Goal: Task Accomplishment & Management: Use online tool/utility

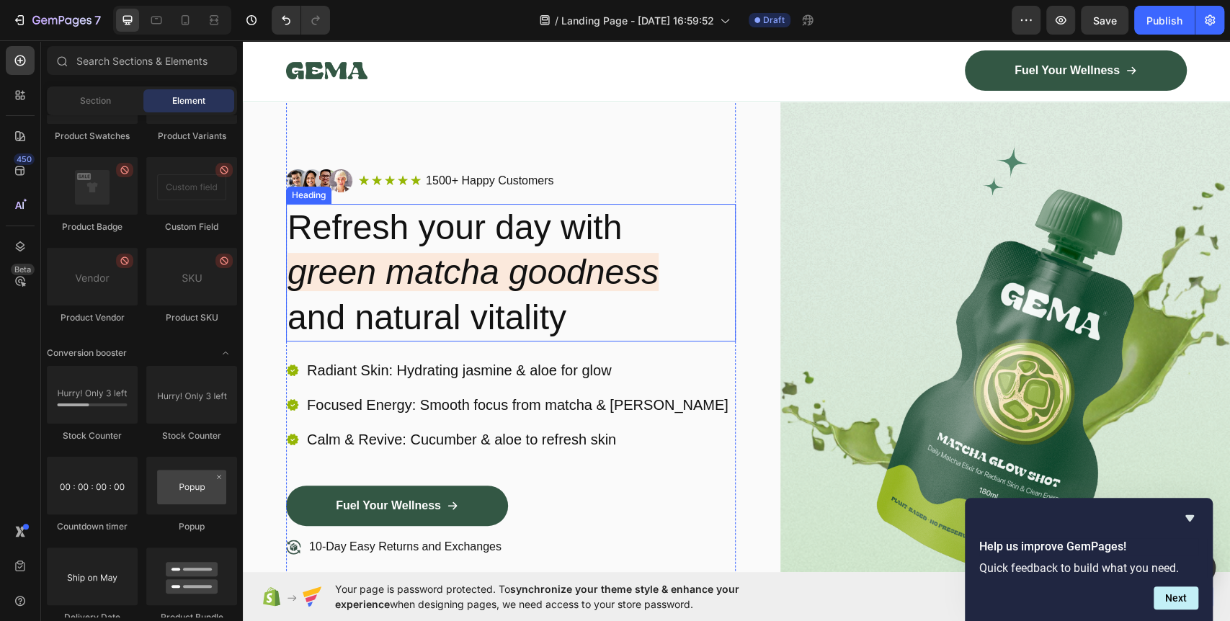
scroll to position [240, 0]
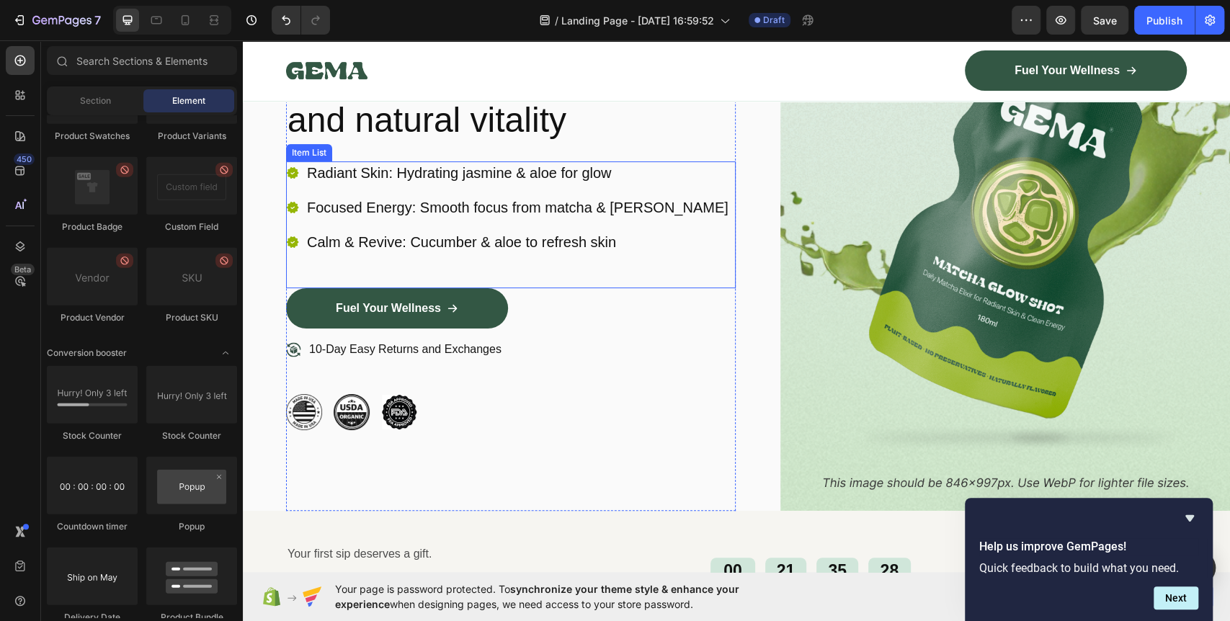
click at [393, 238] on p "Calm & Revive: Cucumber & aloe to refresh skin" at bounding box center [517, 242] width 421 height 19
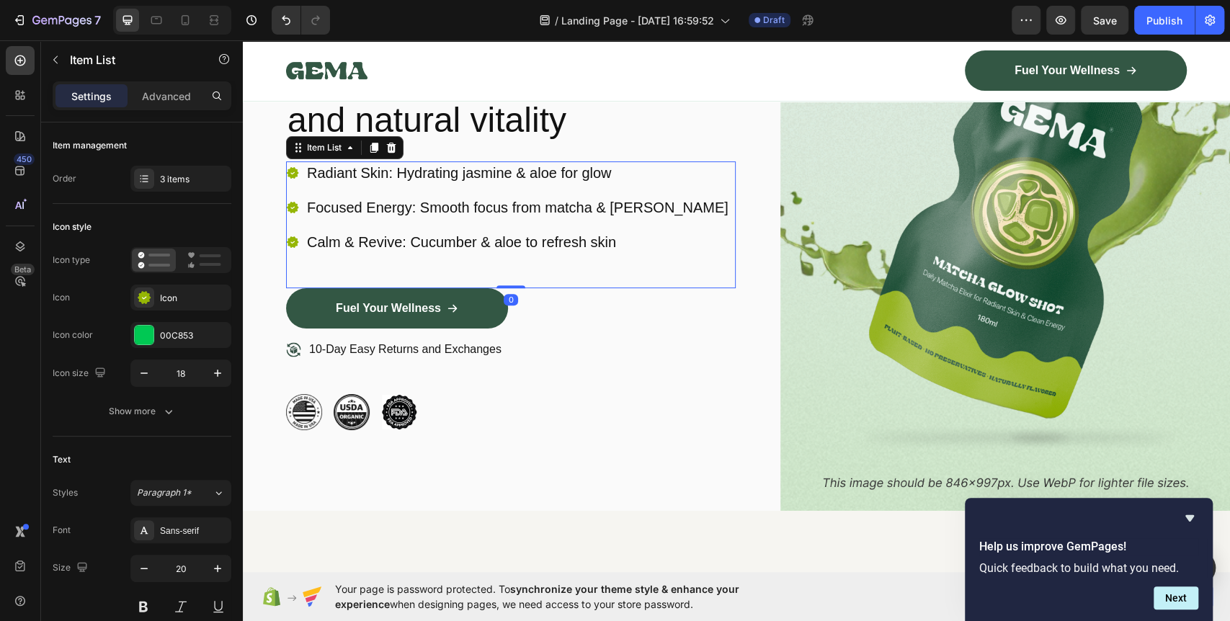
scroll to position [0, 0]
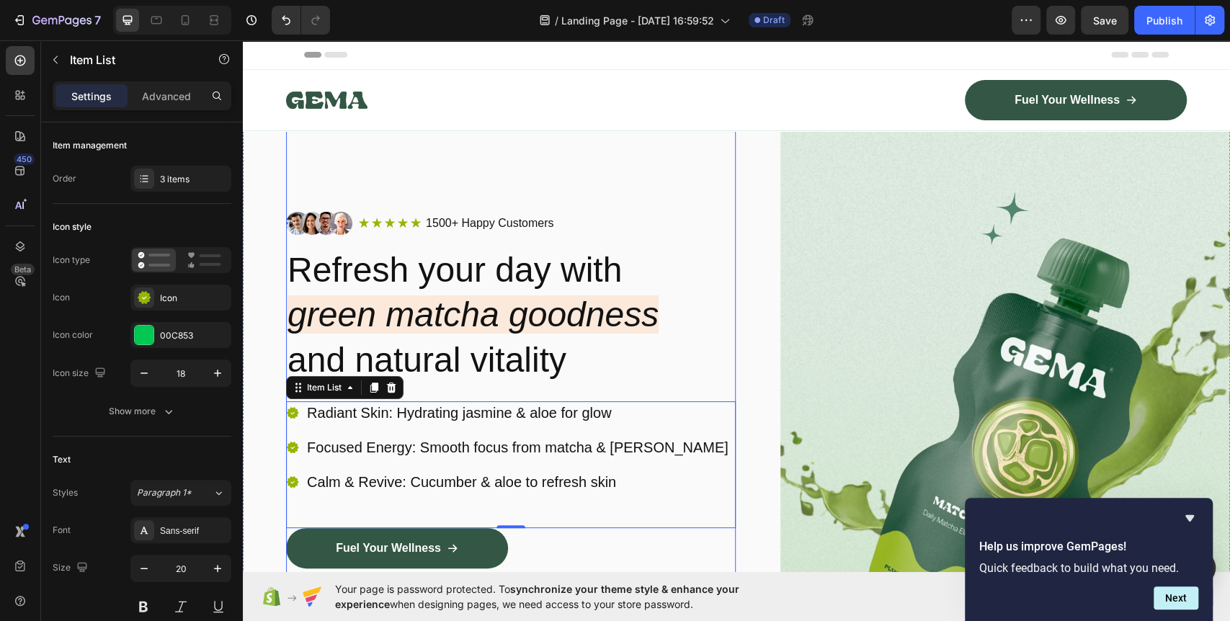
click at [518, 177] on div "Image Icon Icon Icon Icon Icon Icon List 1500+ Happy Customers Text Block Row R…" at bounding box center [511, 441] width 450 height 620
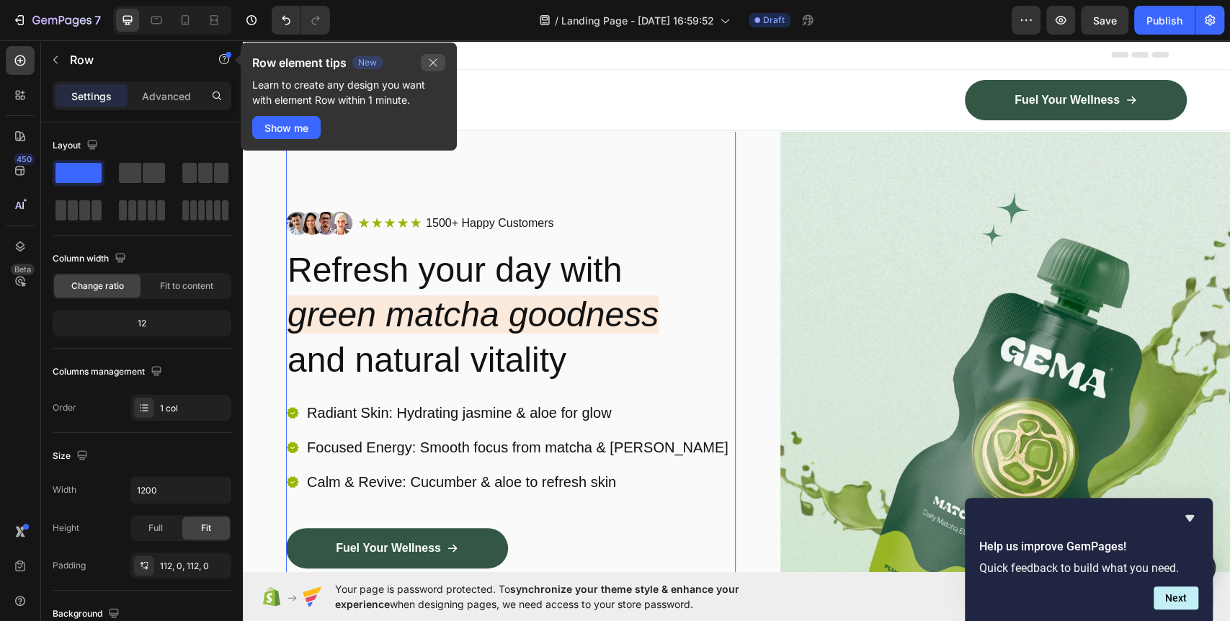
click at [430, 58] on icon "button" at bounding box center [433, 63] width 12 height 12
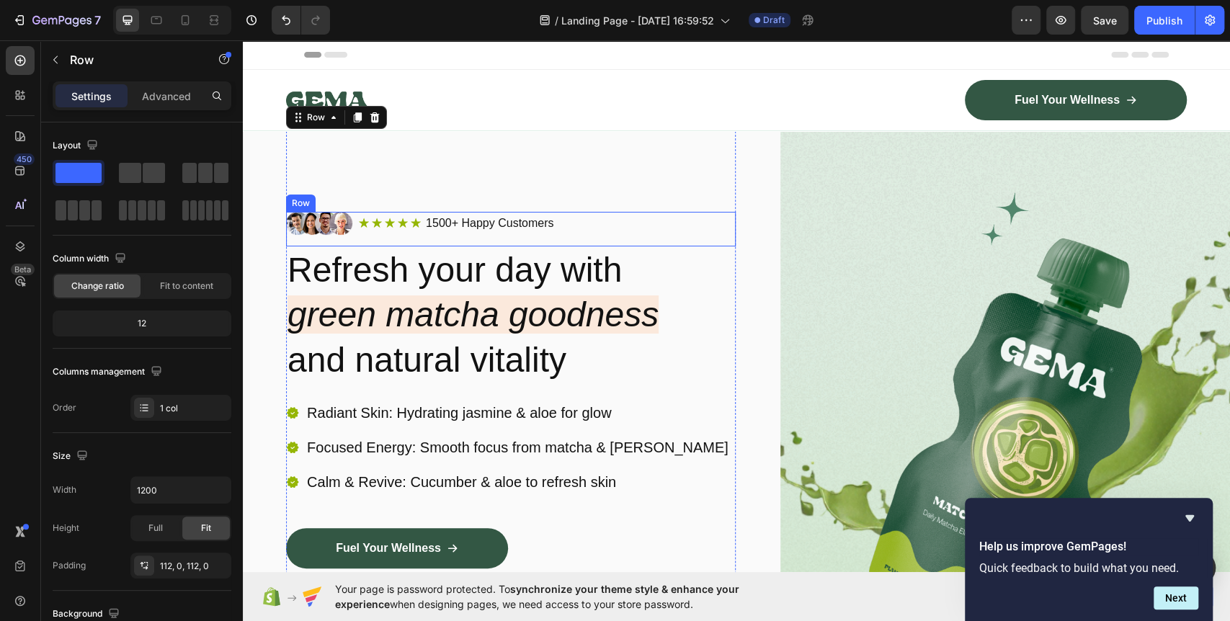
click at [433, 227] on p "1500+ Happy Customers" at bounding box center [490, 223] width 128 height 15
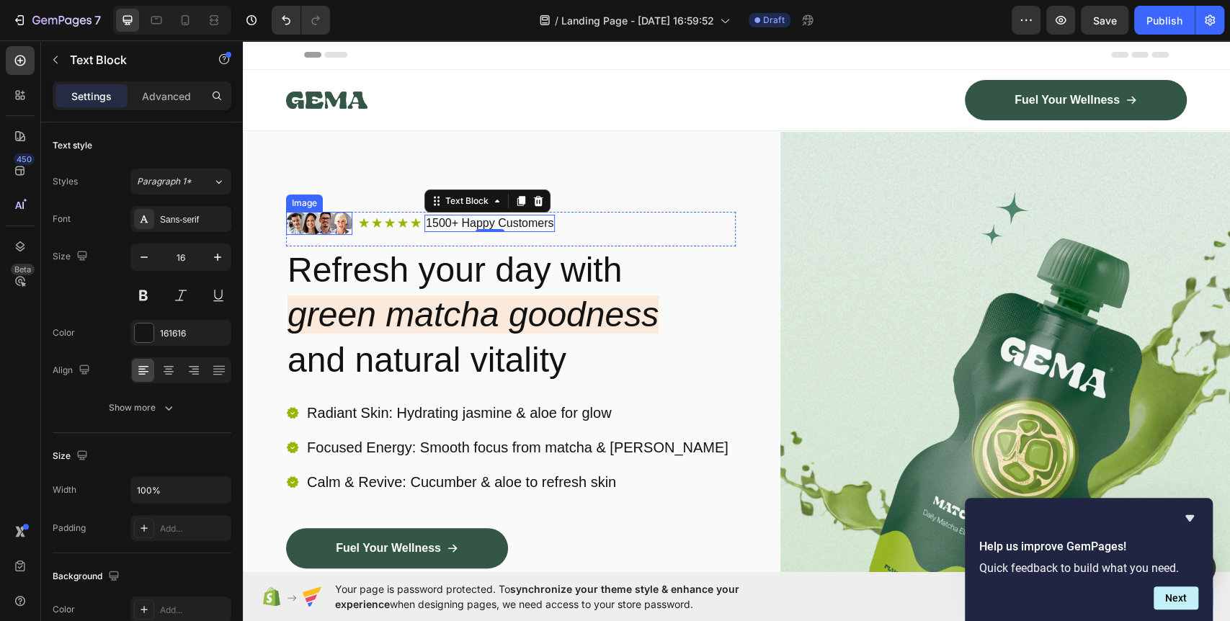
click at [336, 225] on img at bounding box center [319, 223] width 66 height 23
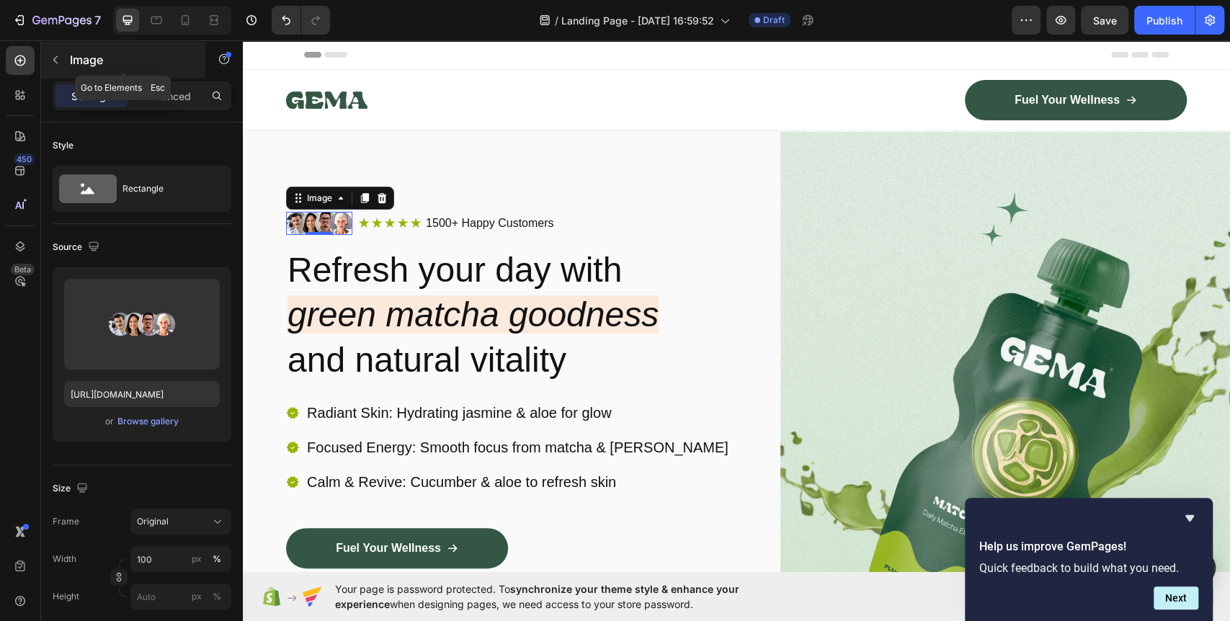
click at [70, 67] on p "Image" at bounding box center [131, 59] width 122 height 17
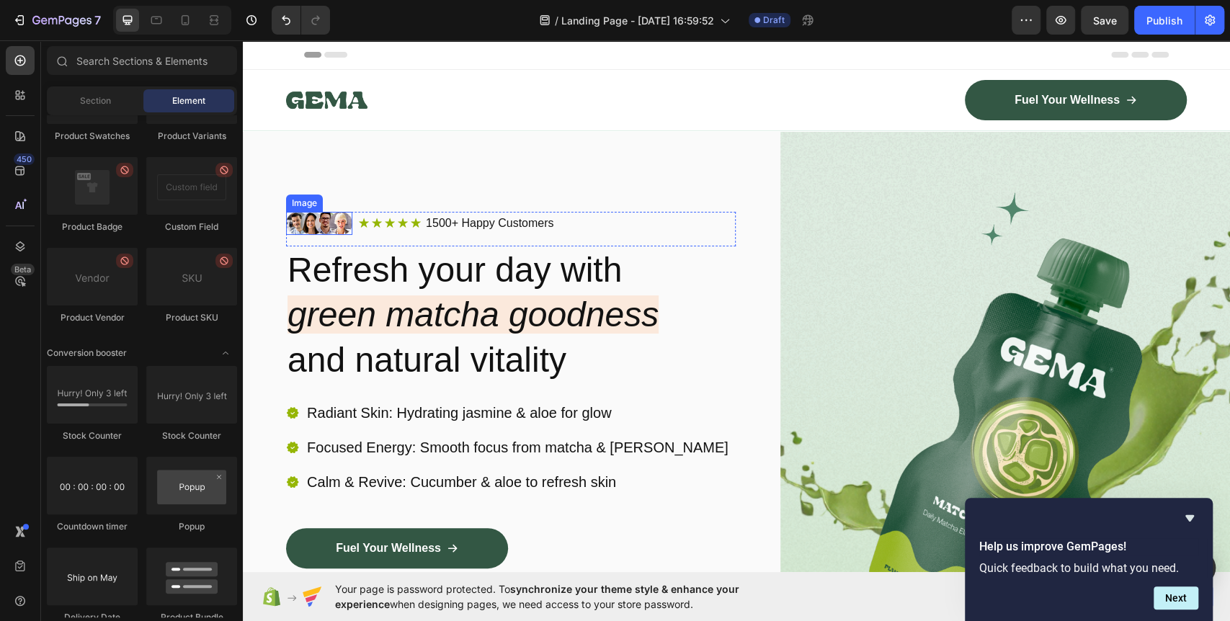
click at [308, 215] on img at bounding box center [319, 223] width 66 height 23
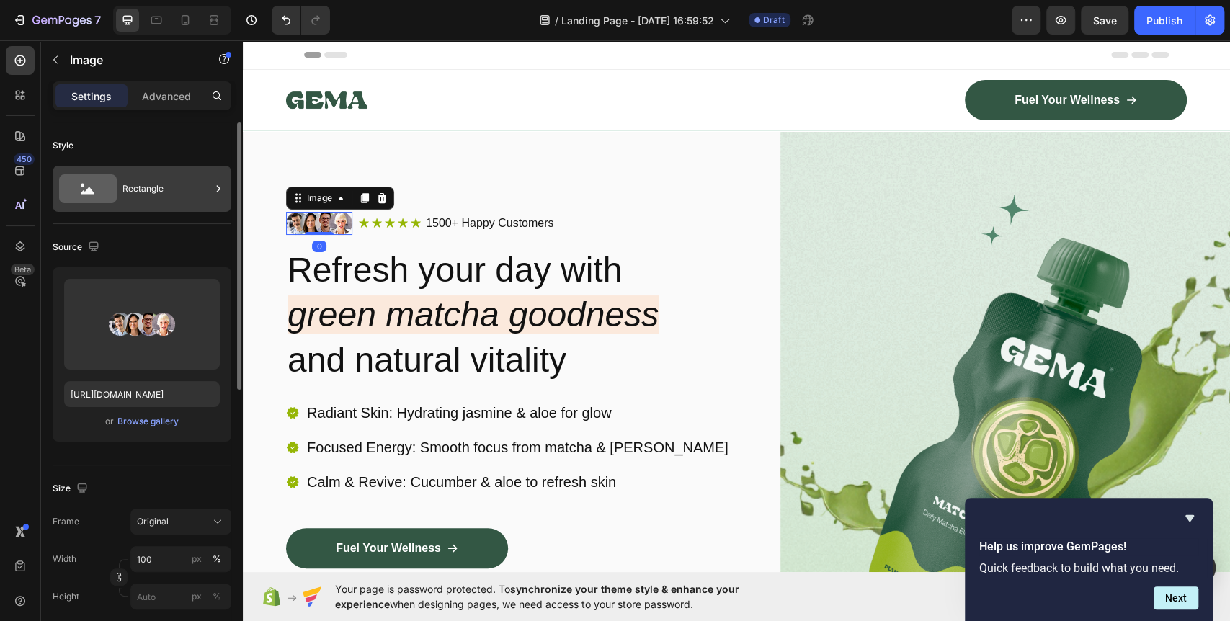
click at [151, 191] on div "Rectangle" at bounding box center [166, 188] width 88 height 33
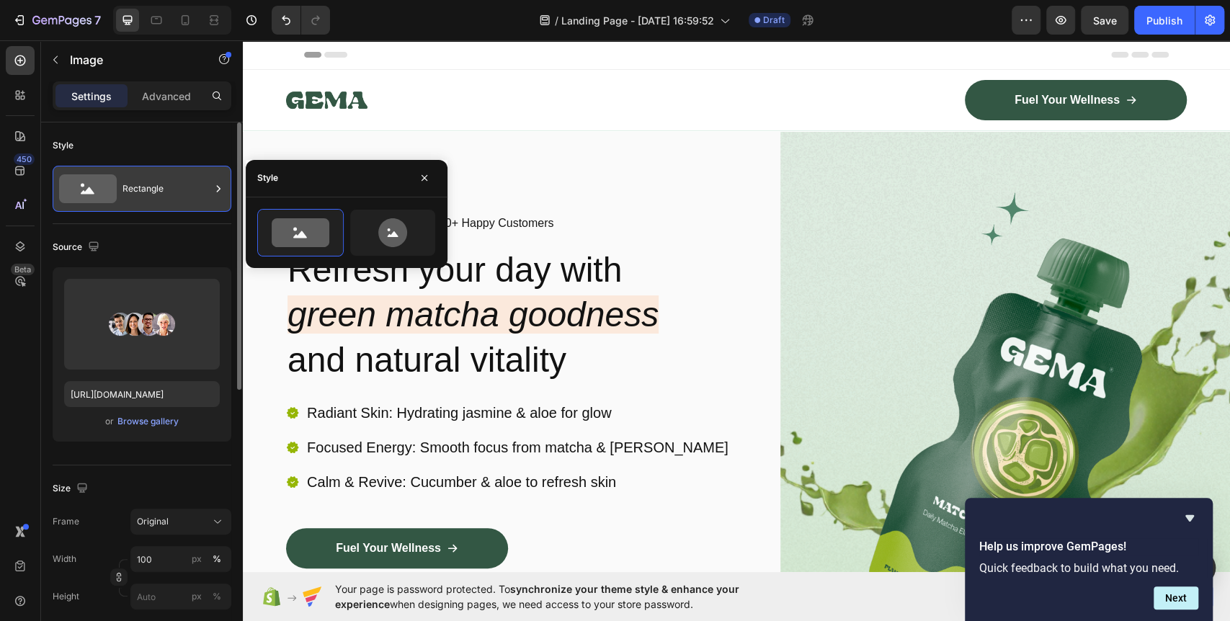
click at [151, 191] on div "Rectangle" at bounding box center [166, 188] width 88 height 33
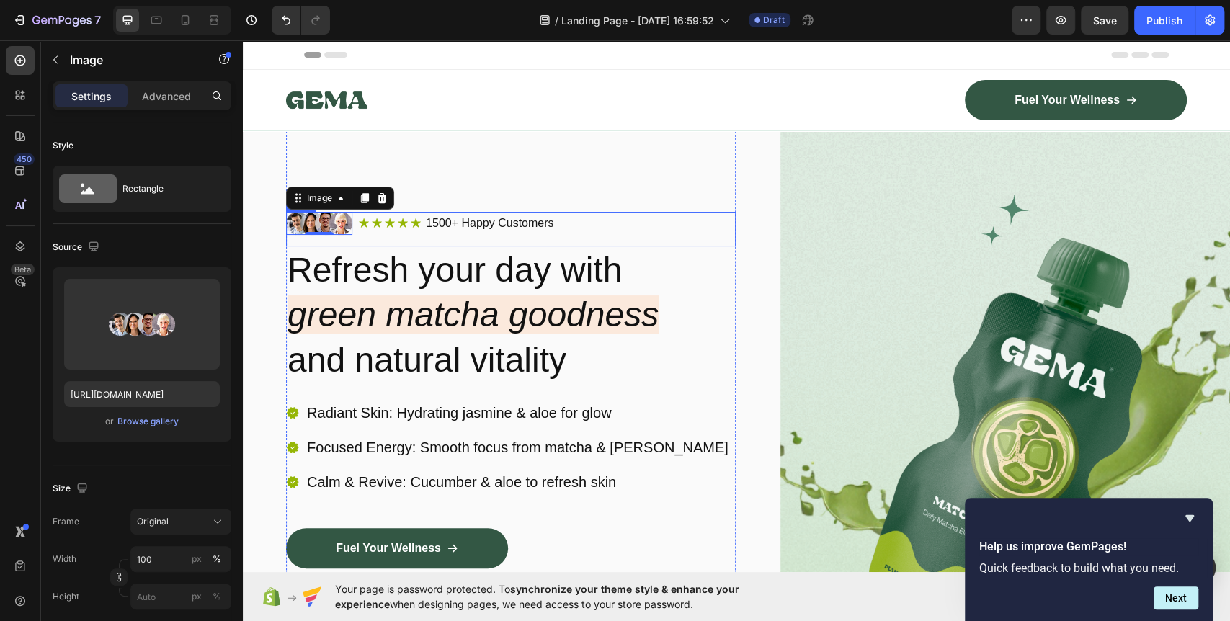
click at [367, 239] on div "Image 0 Icon Icon Icon Icon Icon Icon List 1500+ Happy Customers Text Block Row…" at bounding box center [511, 229] width 450 height 35
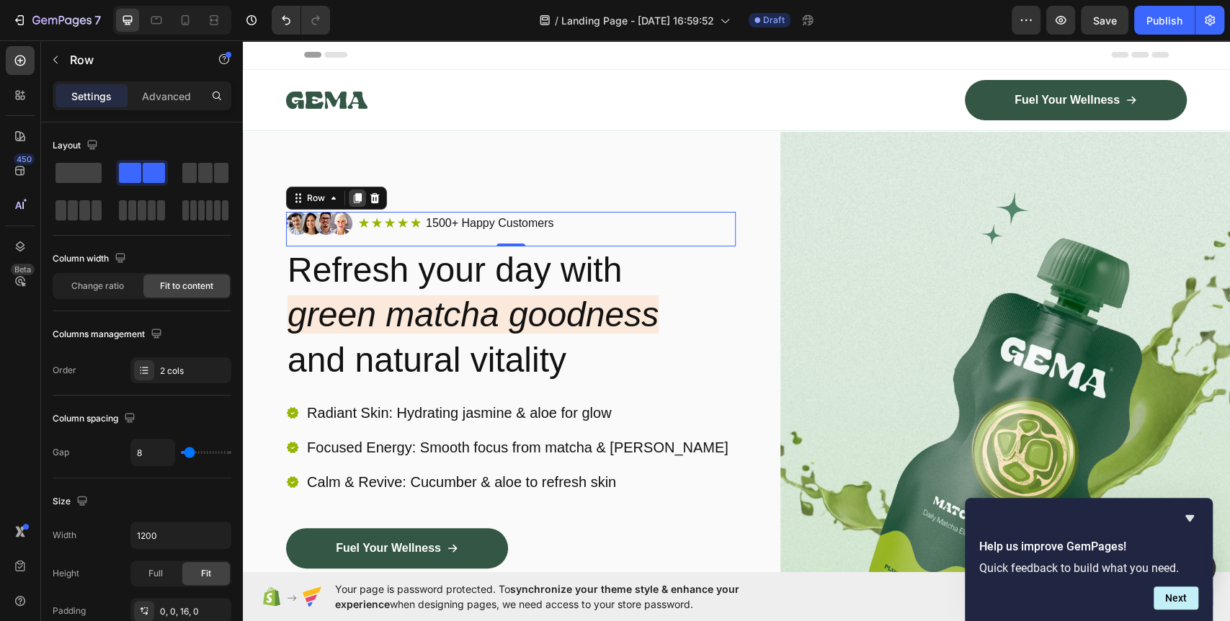
click at [362, 203] on icon at bounding box center [358, 198] width 12 height 12
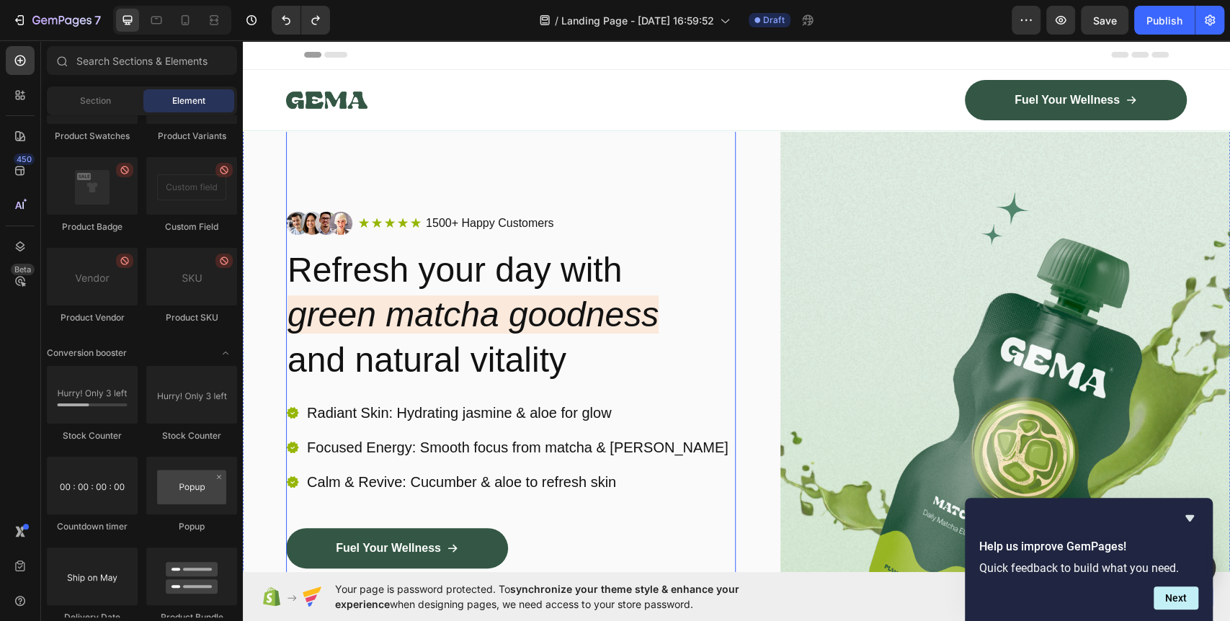
click at [623, 196] on div "Image Icon Icon Icon Icon Icon Icon List 1500+ Happy Customers Text Block Row R…" at bounding box center [511, 441] width 450 height 620
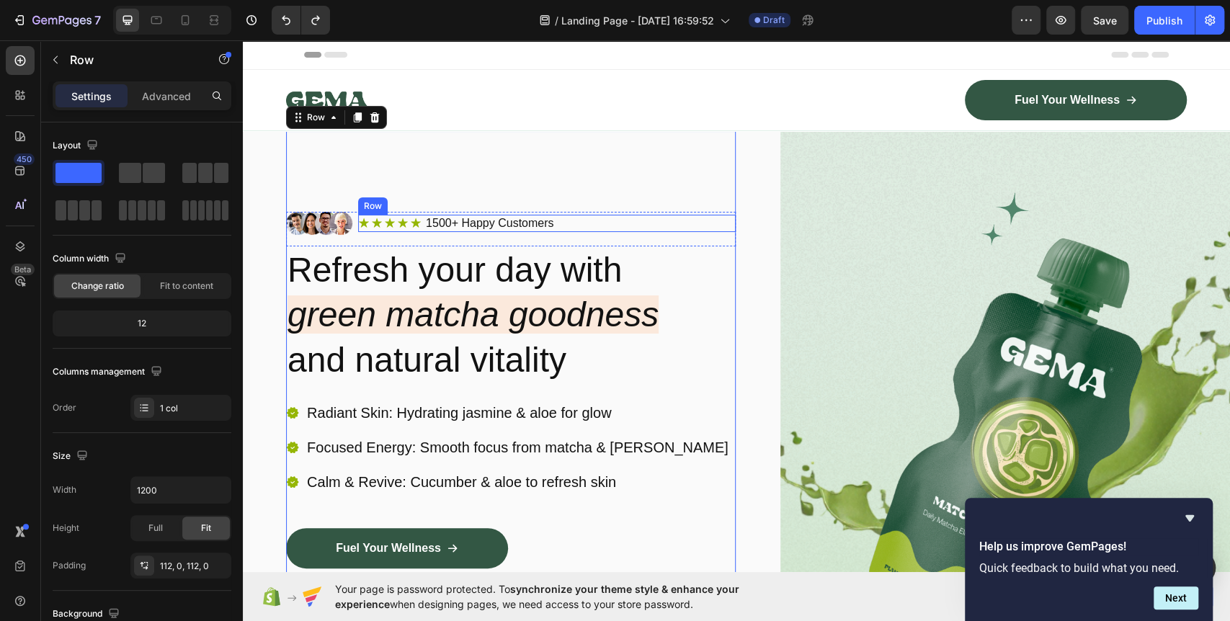
click at [583, 226] on div "Icon Icon Icon Icon Icon Icon List 1500+ Happy Customers Text Block Row" at bounding box center [546, 224] width 377 height 18
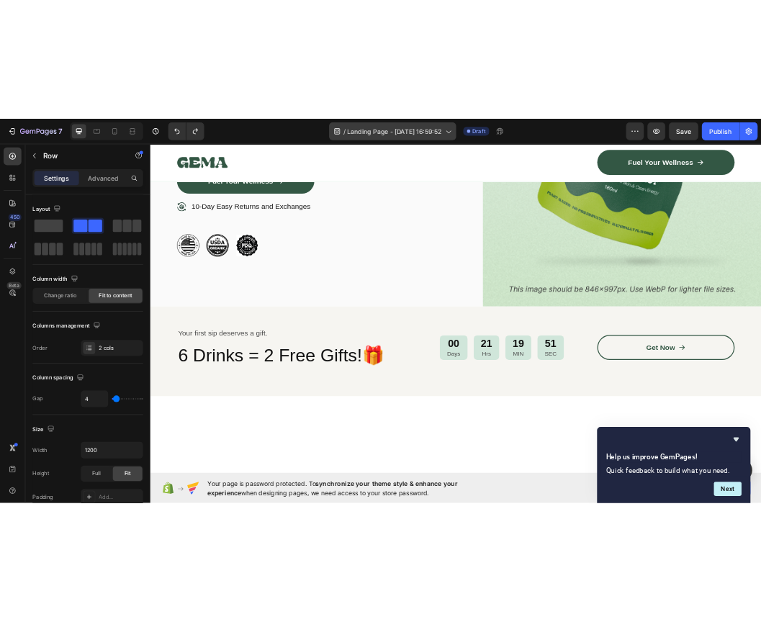
scroll to position [160, 0]
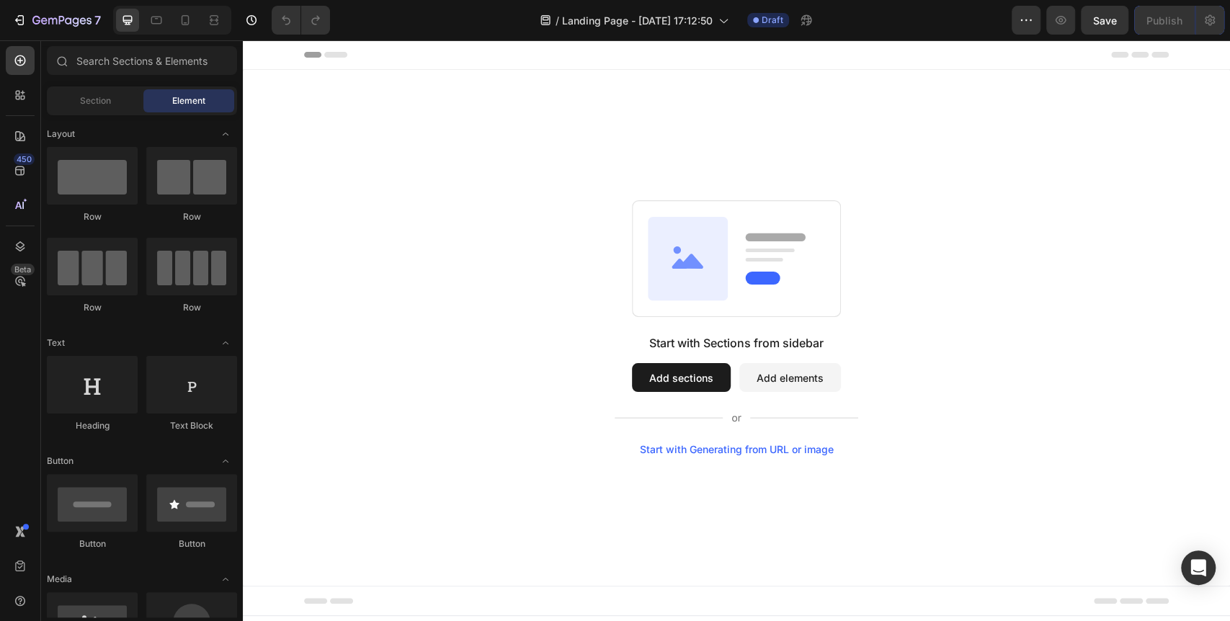
click at [692, 385] on button "Add sections" at bounding box center [681, 377] width 99 height 29
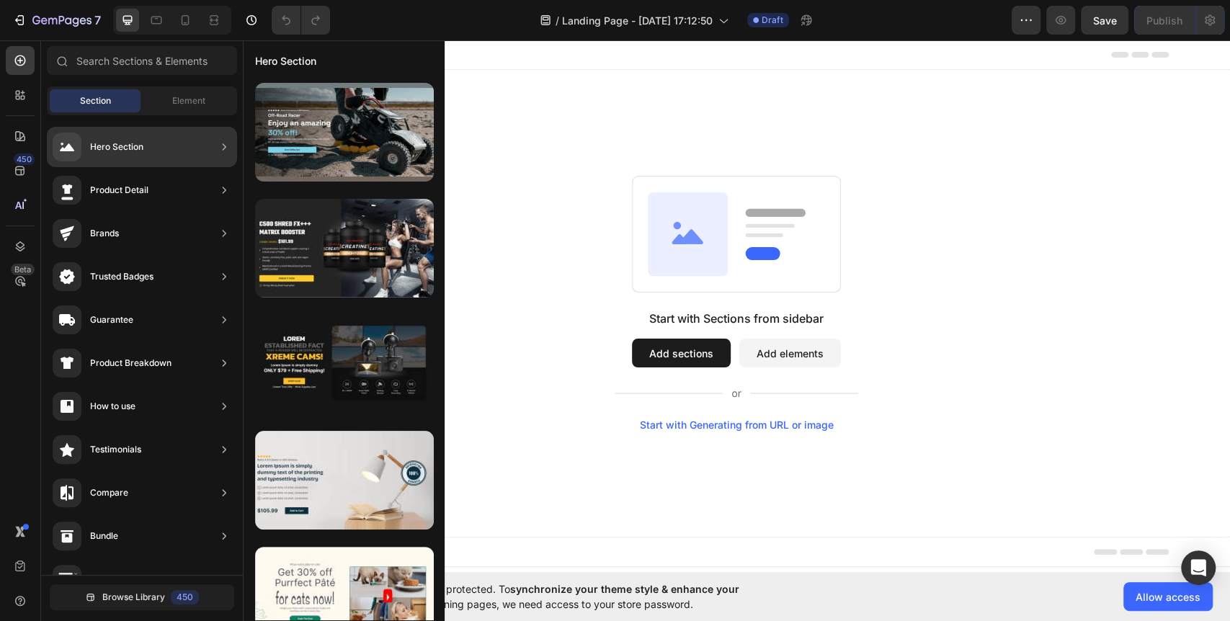
click at [218, 146] on icon at bounding box center [224, 147] width 14 height 14
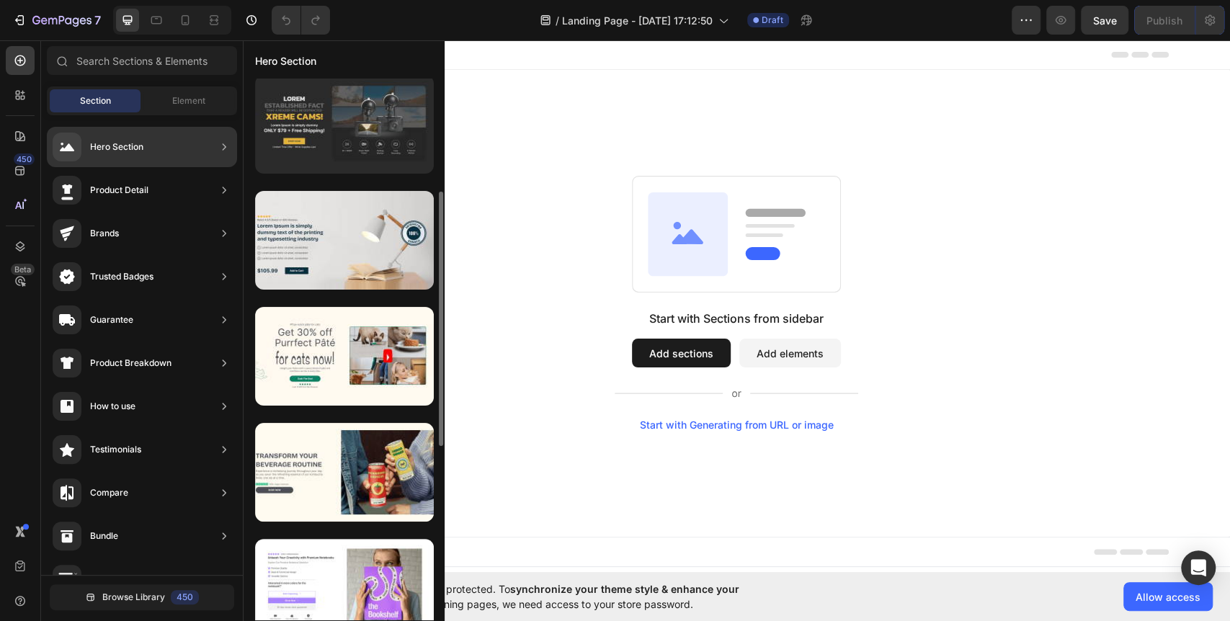
scroll to position [400, 0]
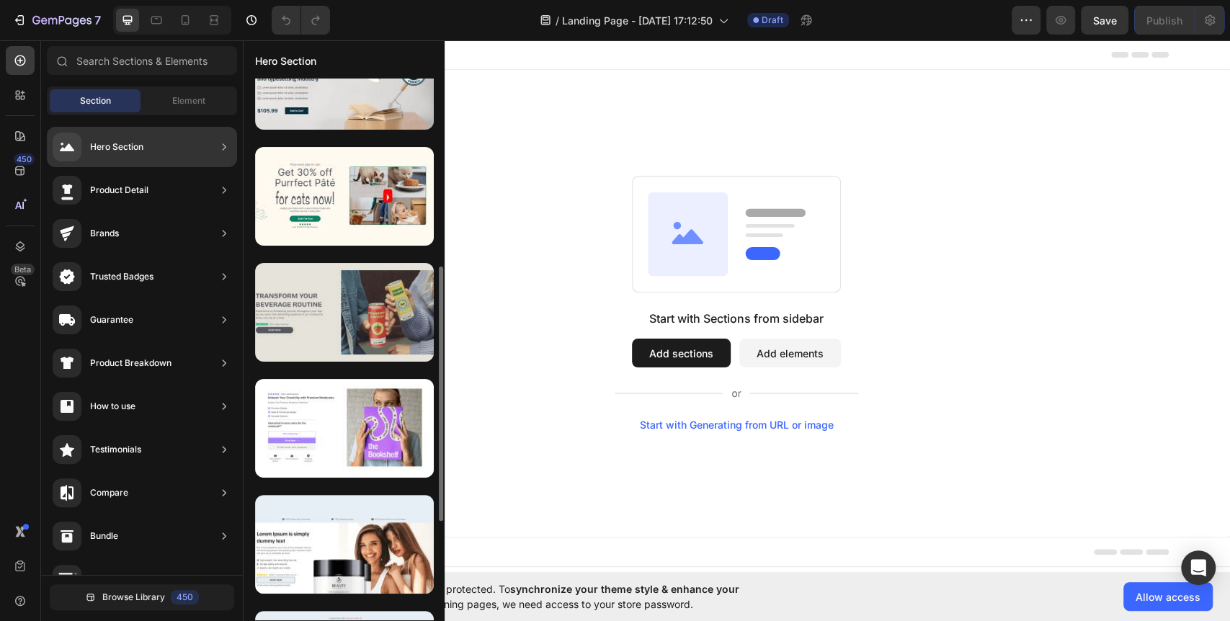
click at [334, 318] on div at bounding box center [344, 312] width 179 height 99
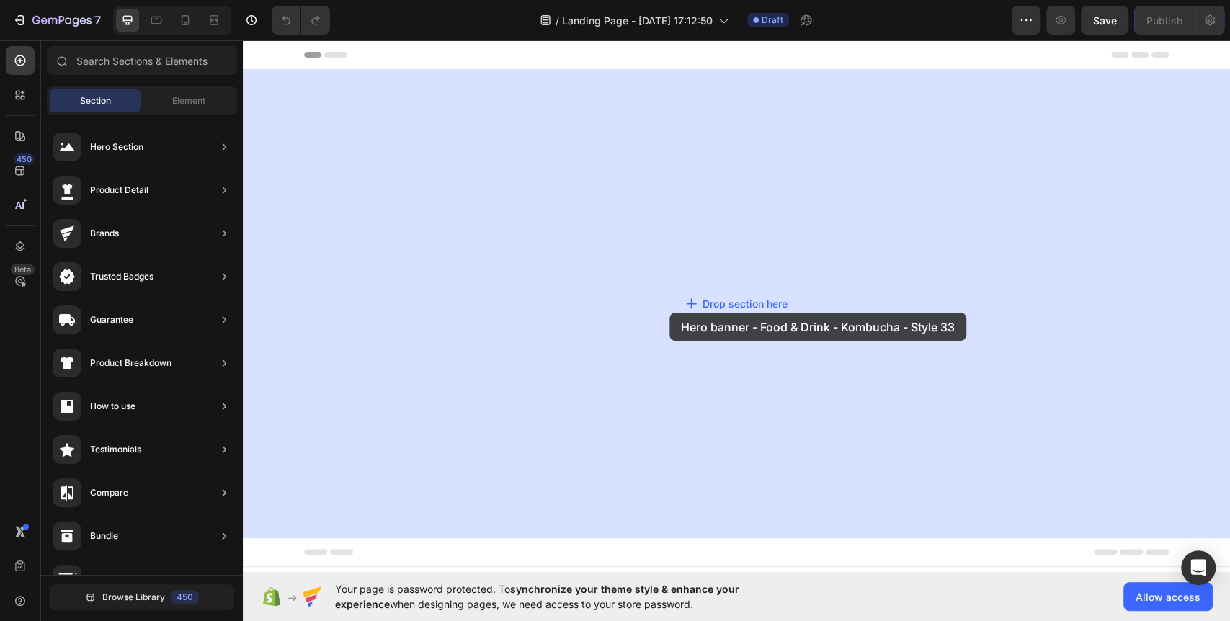
drag, startPoint x: 572, startPoint y: 369, endPoint x: 669, endPoint y: 313, distance: 112.3
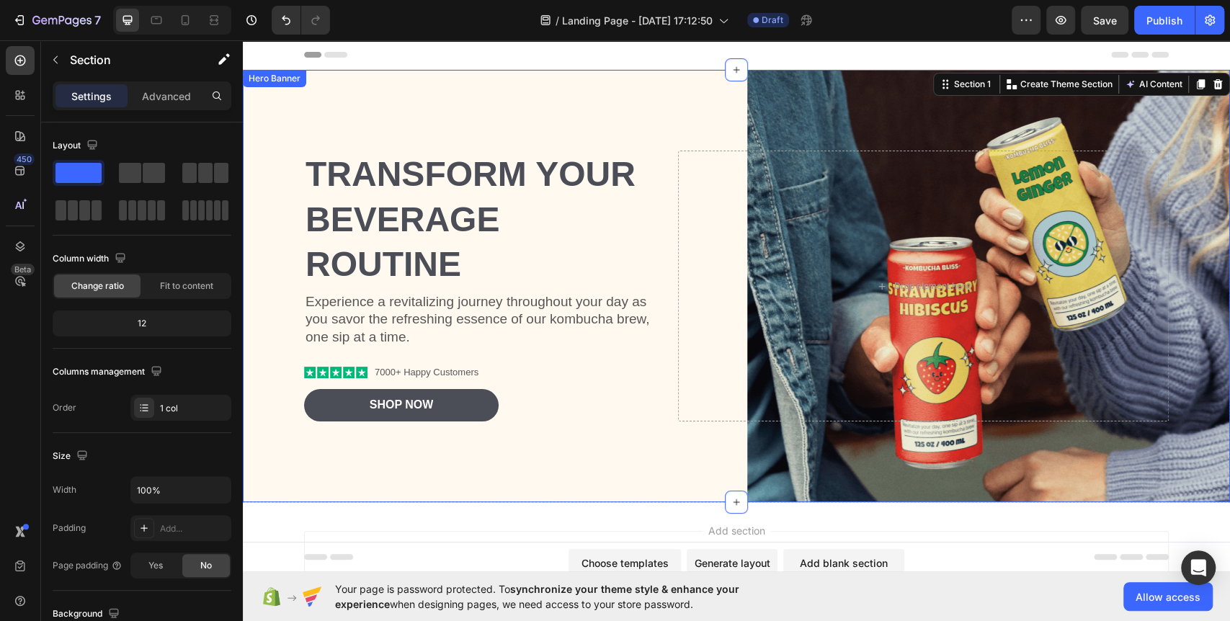
click at [496, 355] on div "Transform Your Beverage Routine Heading Experience a revitalizing journey throu…" at bounding box center [479, 286] width 351 height 270
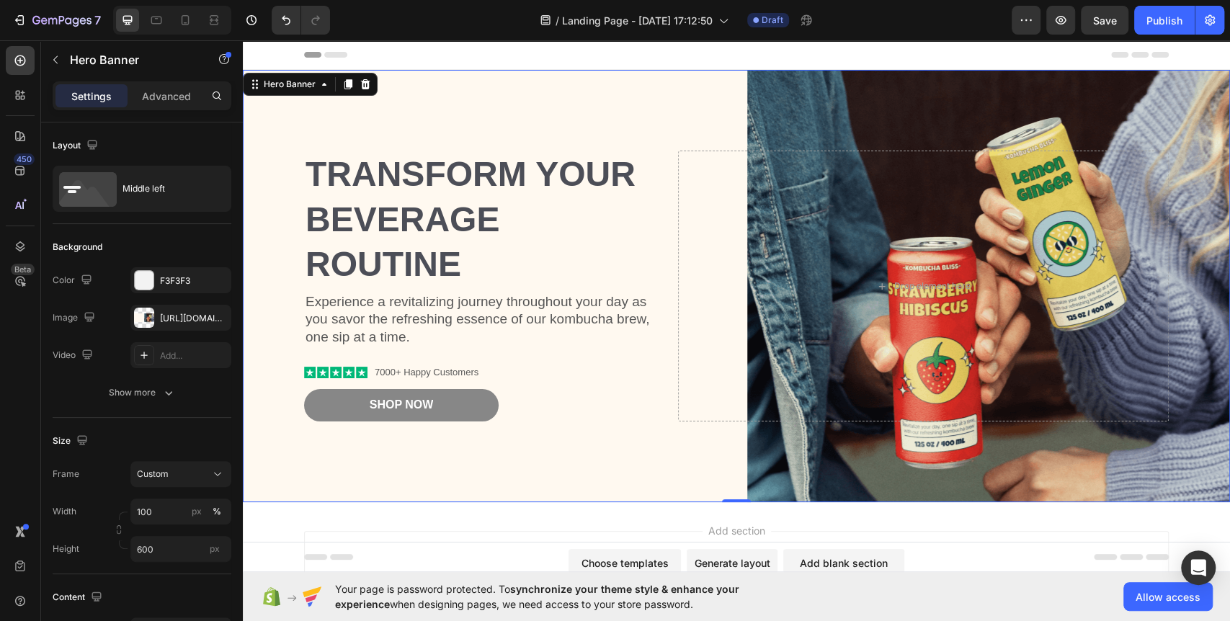
scroll to position [0, 0]
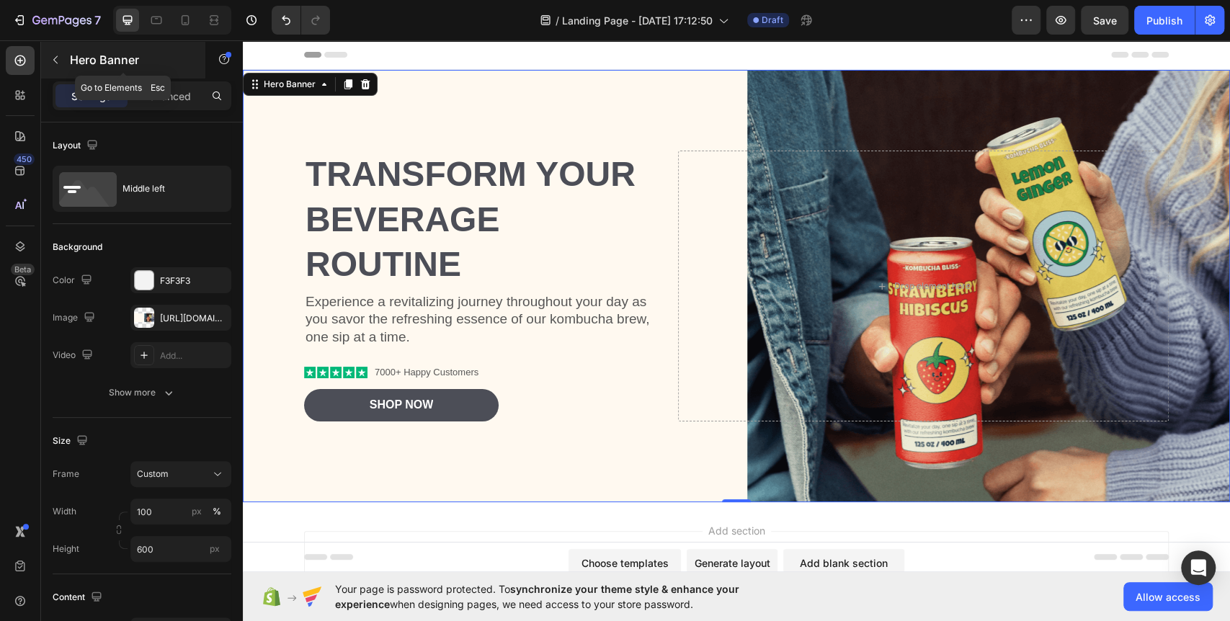
click at [63, 64] on button "button" at bounding box center [55, 59] width 23 height 23
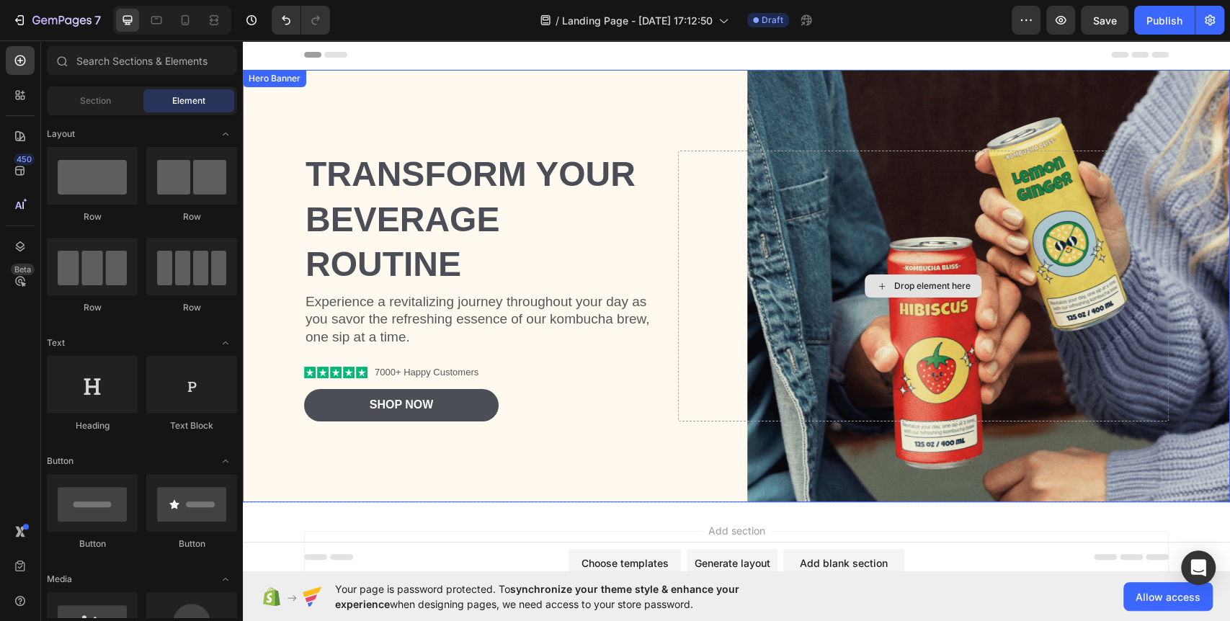
click at [911, 277] on div "Drop element here" at bounding box center [922, 285] width 117 height 23
click at [914, 292] on div "Drop element here" at bounding box center [922, 285] width 117 height 23
click at [903, 281] on div "Drop element here" at bounding box center [931, 286] width 76 height 12
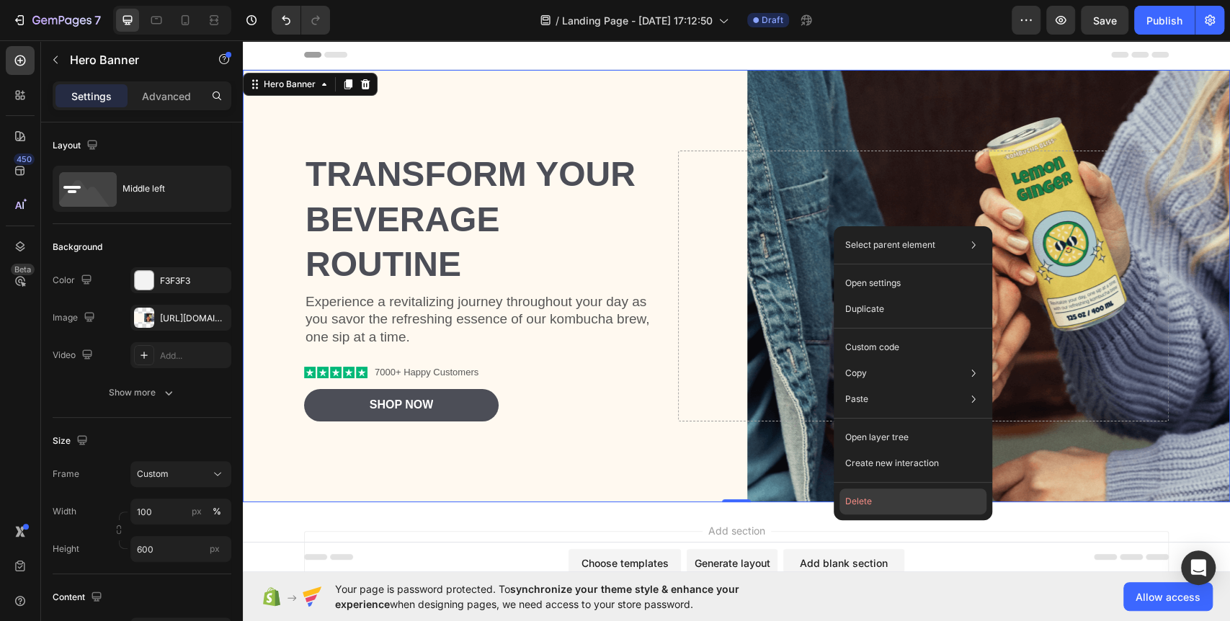
click at [866, 496] on button "Delete" at bounding box center [912, 501] width 147 height 26
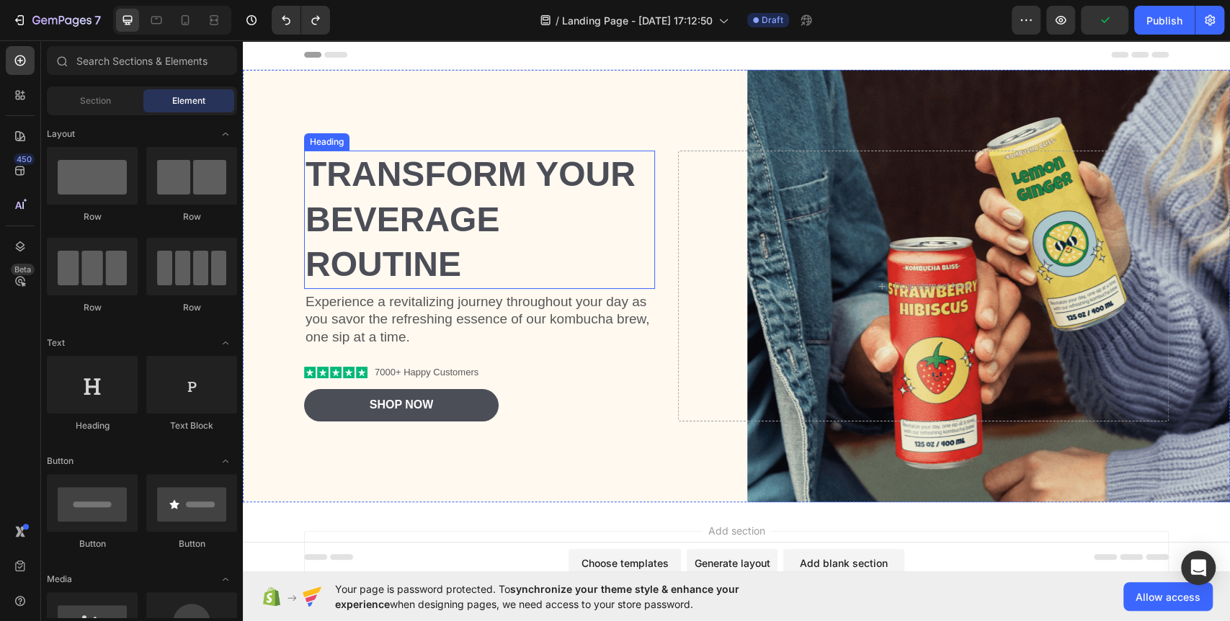
click at [409, 185] on h2 "Transform Your Beverage Routine" at bounding box center [479, 220] width 351 height 138
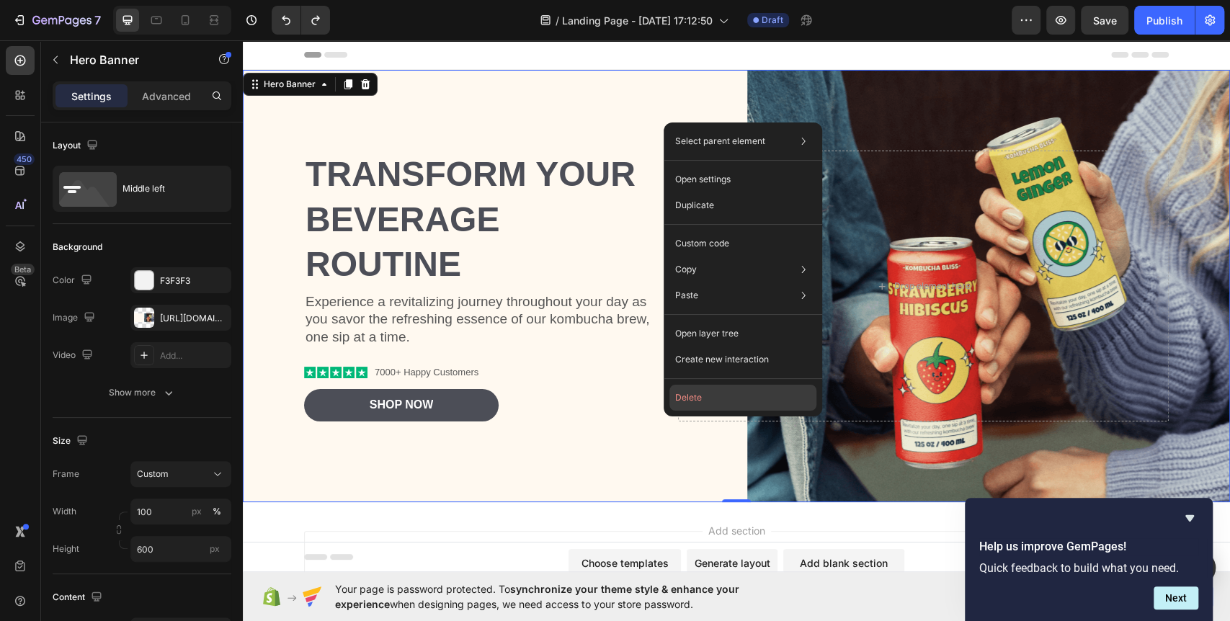
click at [701, 408] on button "Delete" at bounding box center [742, 398] width 147 height 26
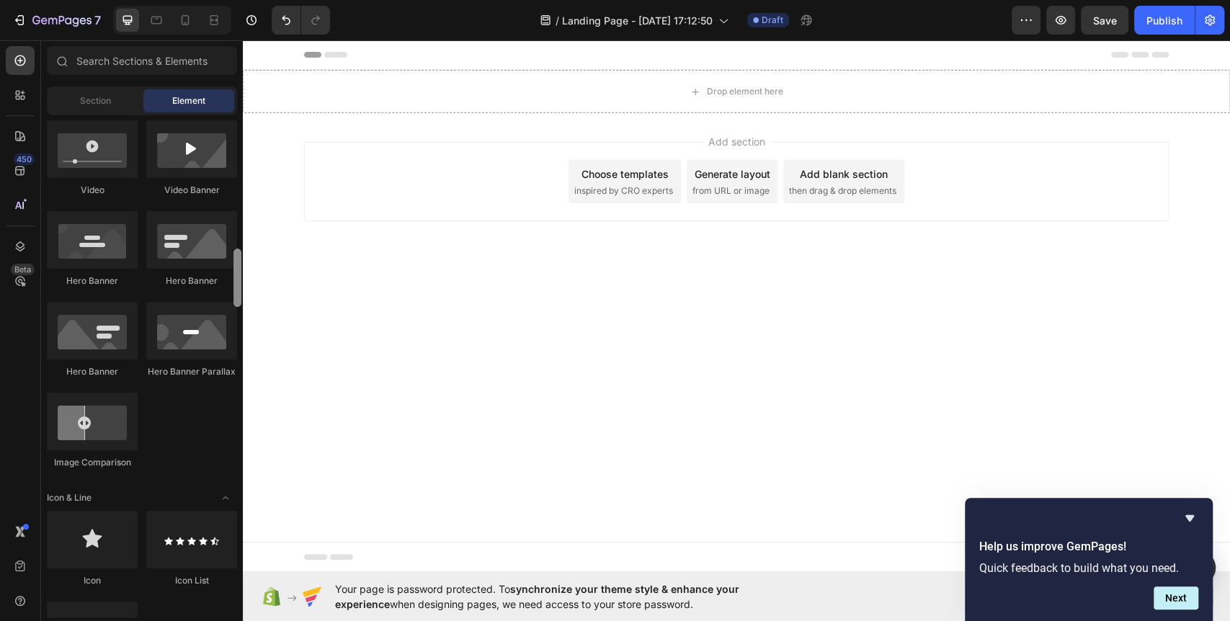
scroll to position [642, 0]
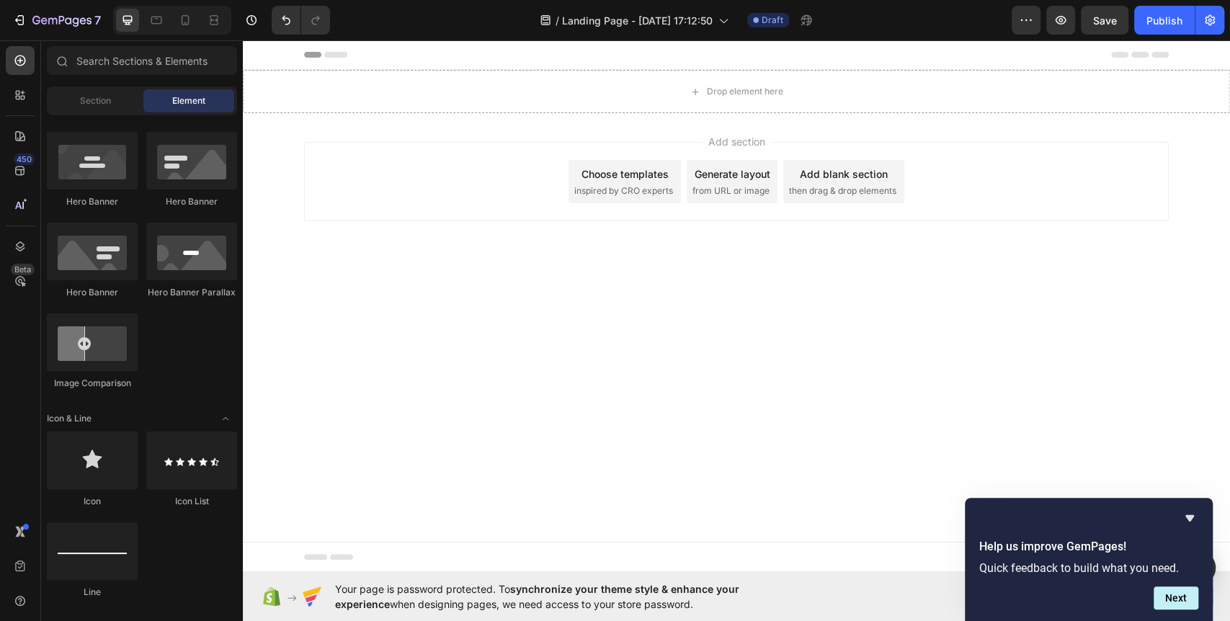
drag, startPoint x: 238, startPoint y: 147, endPoint x: 236, endPoint y: 131, distance: 16.1
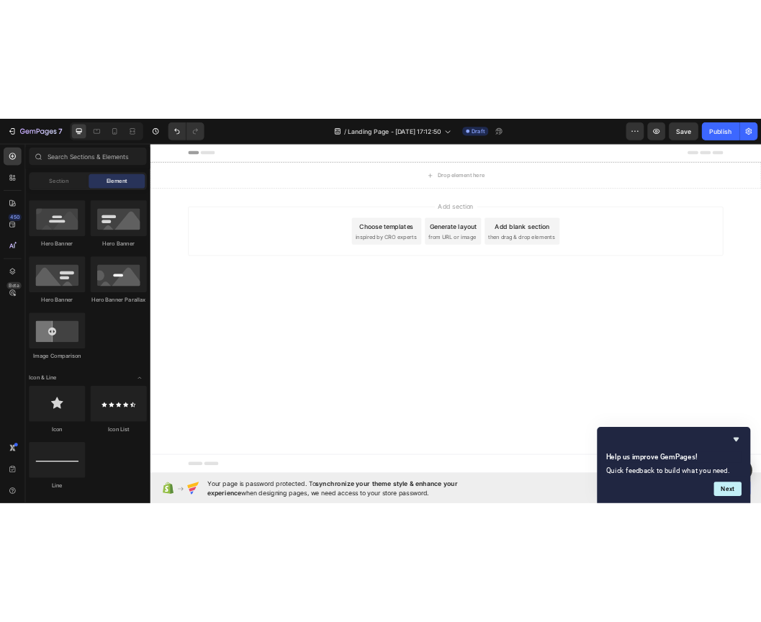
scroll to position [0, 0]
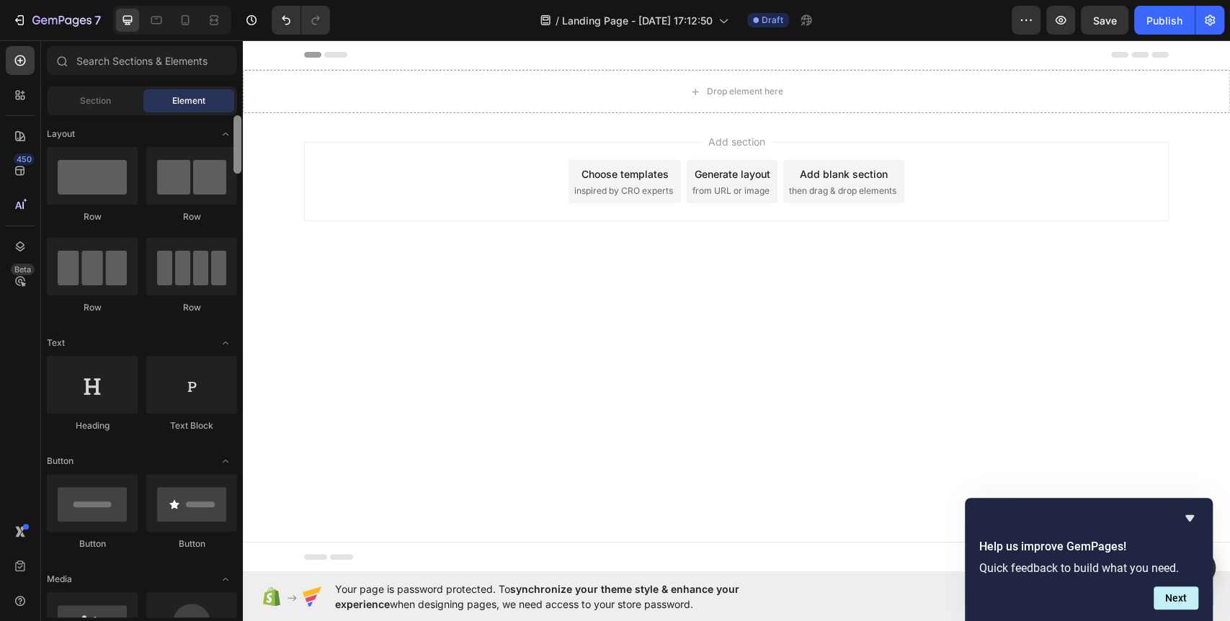
drag, startPoint x: 240, startPoint y: 159, endPoint x: 239, endPoint y: 140, distance: 19.5
click at [239, 140] on div at bounding box center [237, 144] width 8 height 58
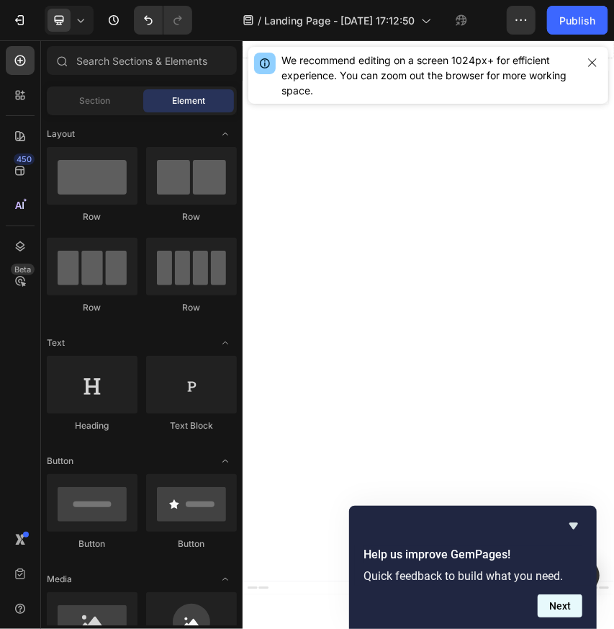
click at [557, 604] on button "Next" at bounding box center [560, 605] width 45 height 23
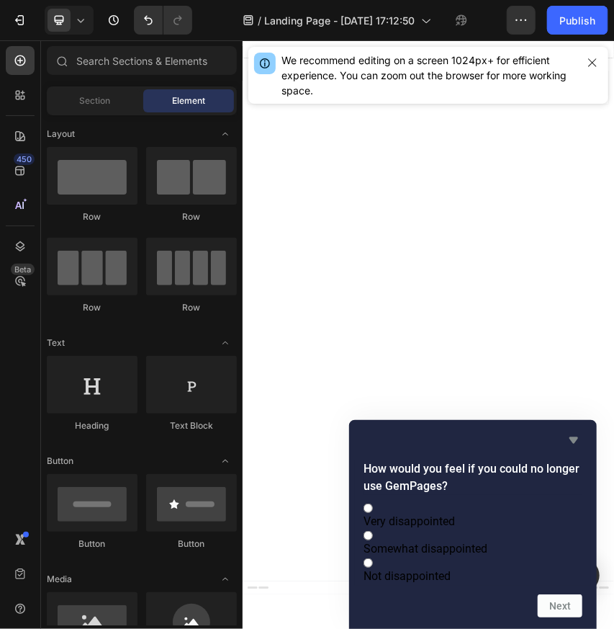
click at [568, 431] on icon "Hide survey" at bounding box center [573, 439] width 17 height 17
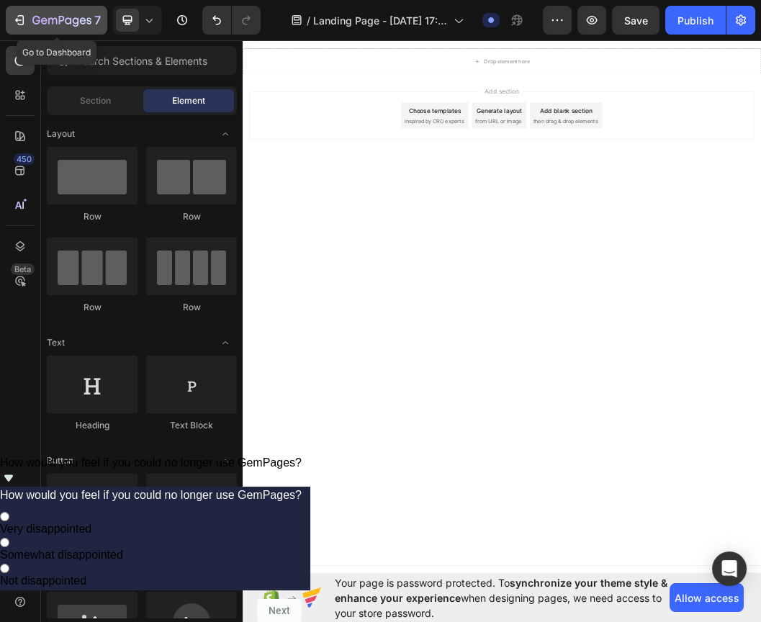
click at [11, 19] on button "7" at bounding box center [57, 20] width 102 height 29
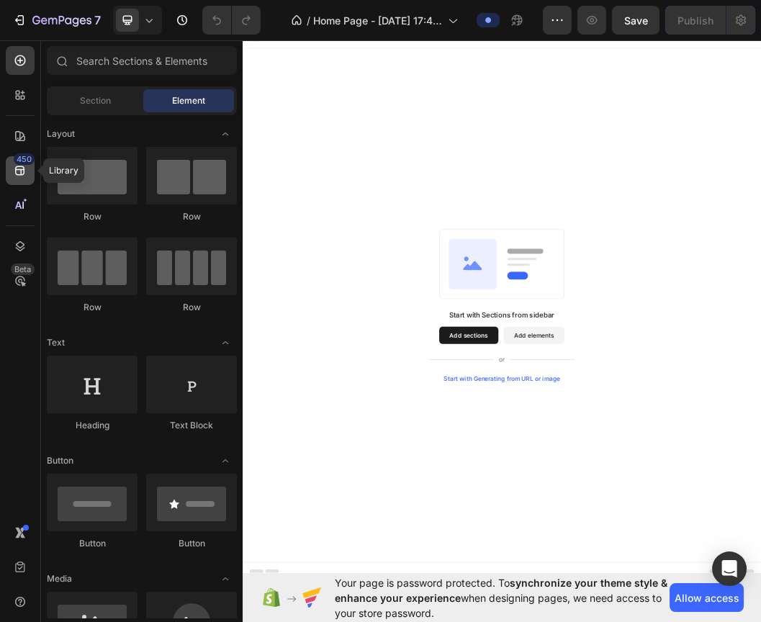
click at [22, 172] on icon at bounding box center [20, 171] width 14 height 14
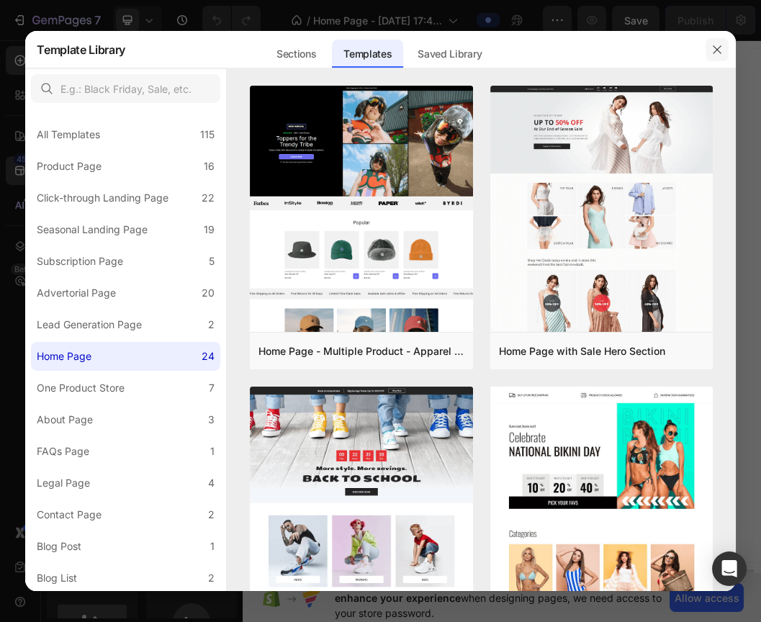
click at [721, 53] on icon "button" at bounding box center [718, 50] width 12 height 12
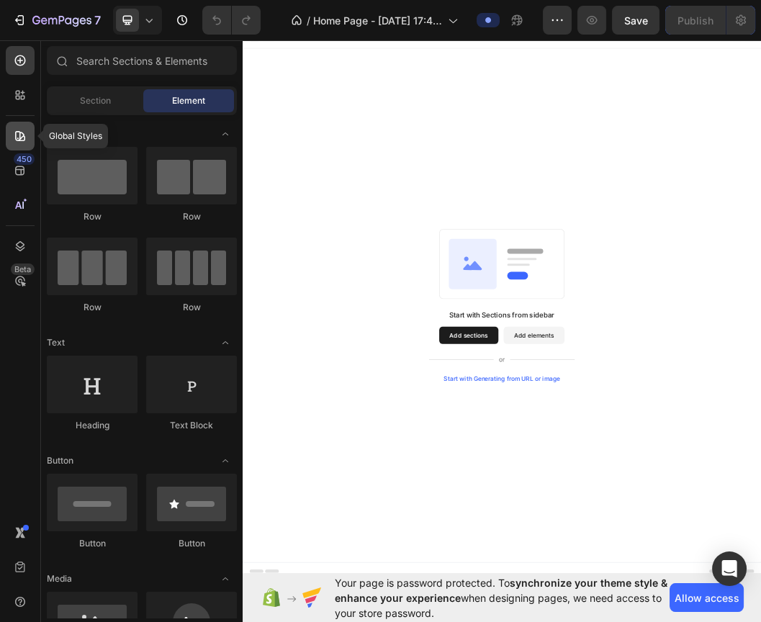
click at [32, 131] on div at bounding box center [20, 136] width 29 height 29
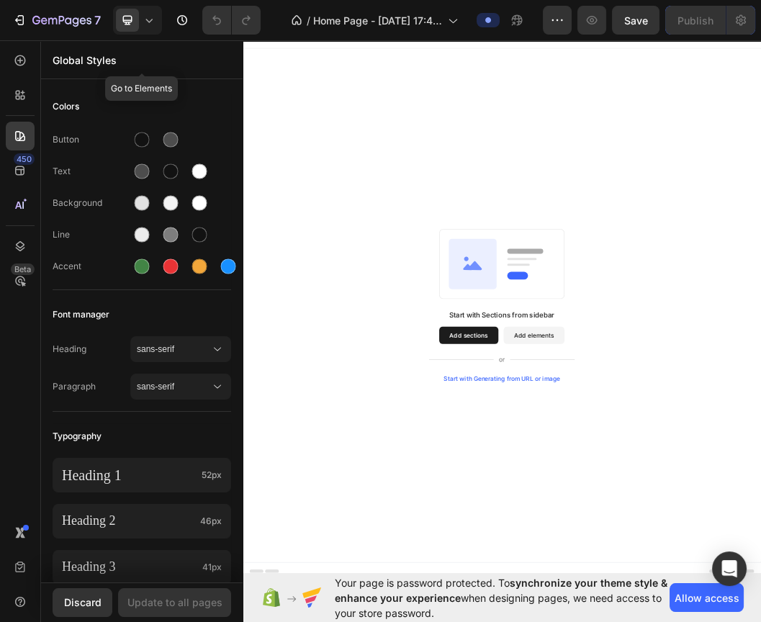
click at [84, 57] on p "Global Styles" at bounding box center [142, 60] width 179 height 15
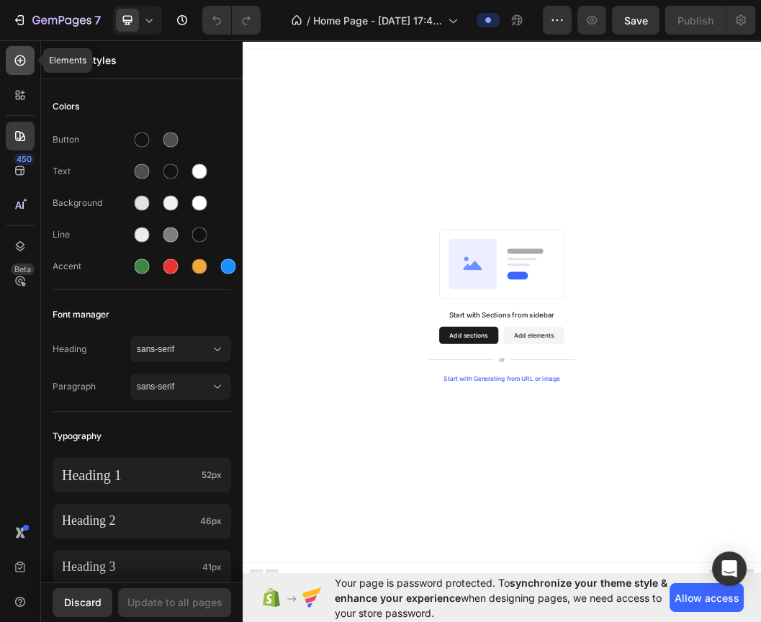
click at [27, 68] on div at bounding box center [20, 60] width 29 height 29
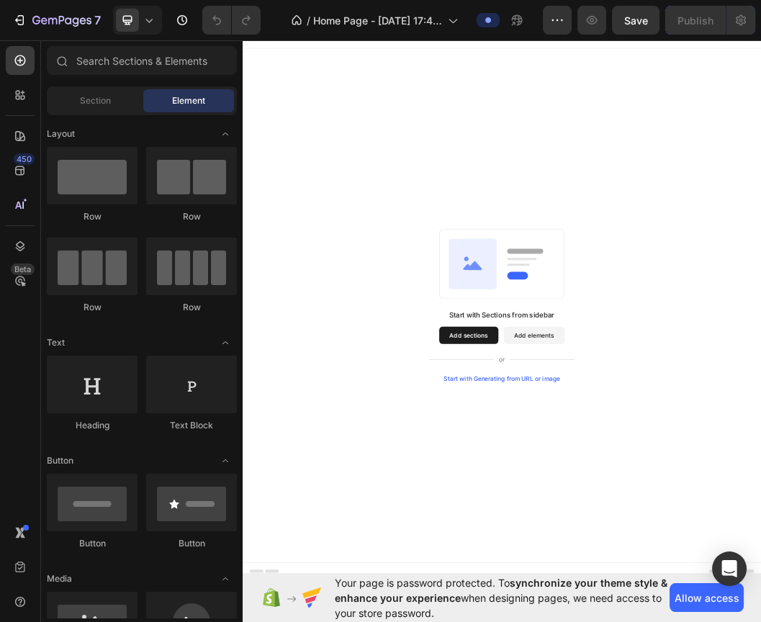
click at [761, 281] on div "Start with Sections from sidebar Add sections Add elements Start with Generatin…" at bounding box center [675, 488] width 864 height 857
click at [691, 596] on span "Allow access" at bounding box center [707, 598] width 65 height 15
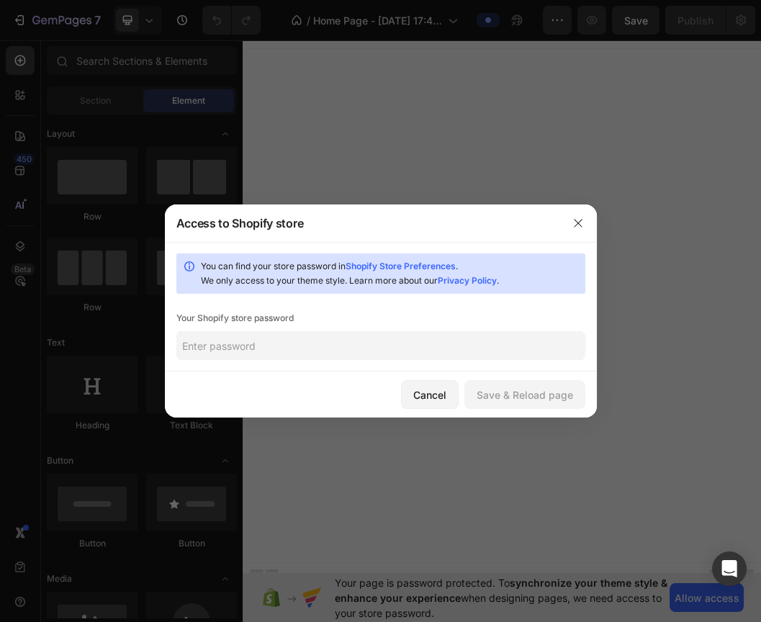
click at [416, 357] on input "text" at bounding box center [380, 345] width 409 height 29
click at [583, 219] on icon "button" at bounding box center [579, 224] width 12 height 12
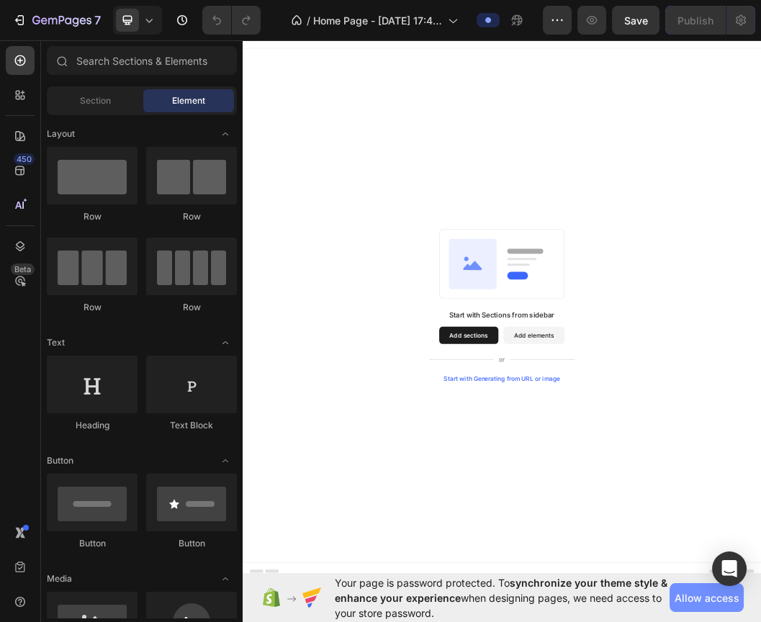
click at [686, 592] on span "Allow access" at bounding box center [707, 598] width 65 height 15
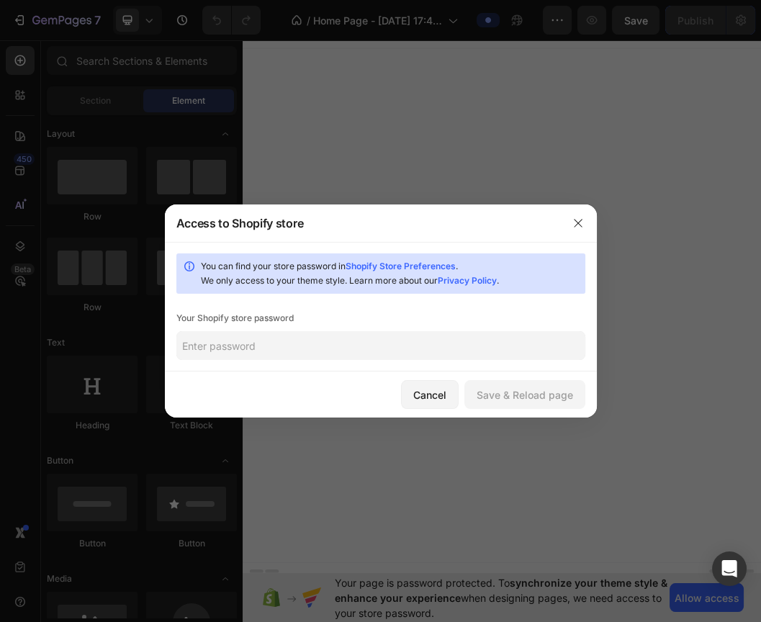
click at [408, 359] on input "text" at bounding box center [380, 345] width 409 height 29
paste input "latrum"
type input "latrum"
click at [558, 395] on div "Save & Reload page" at bounding box center [525, 395] width 97 height 15
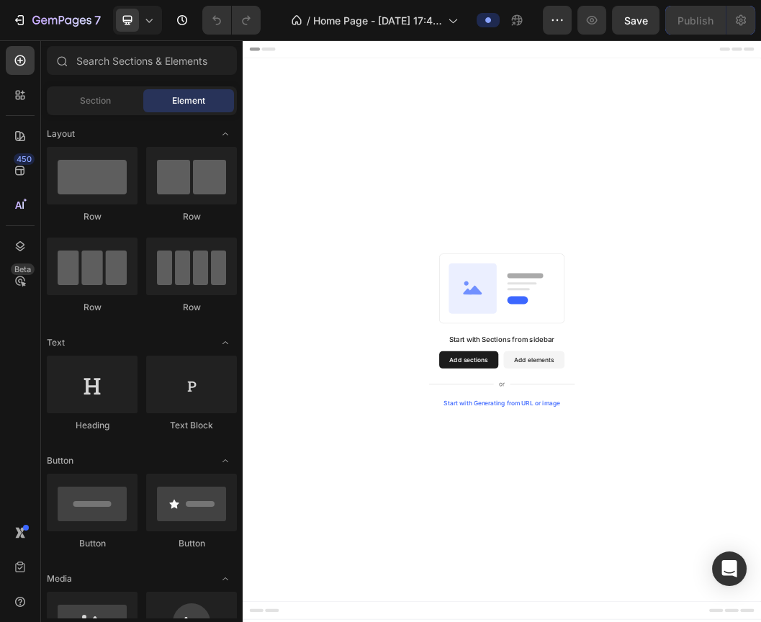
click at [629, 576] on button "Add sections" at bounding box center [620, 572] width 99 height 29
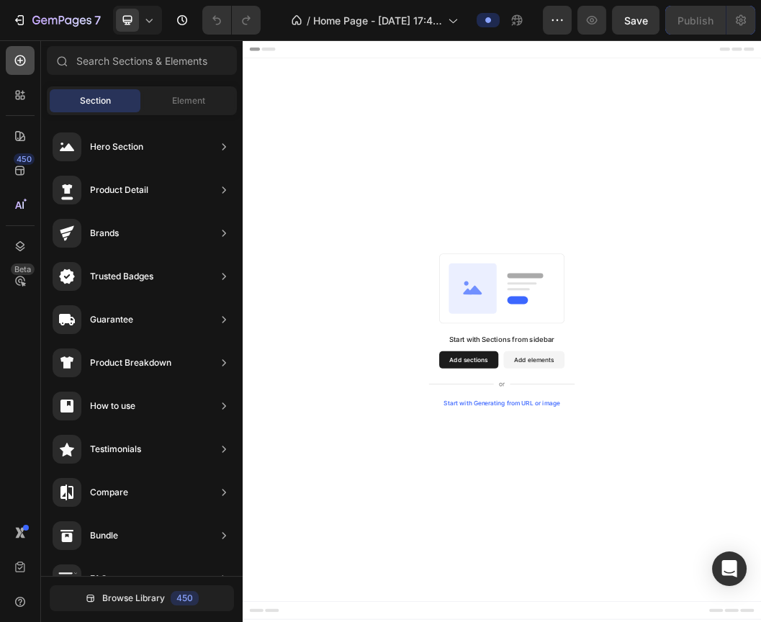
click at [17, 65] on icon at bounding box center [20, 60] width 14 height 14
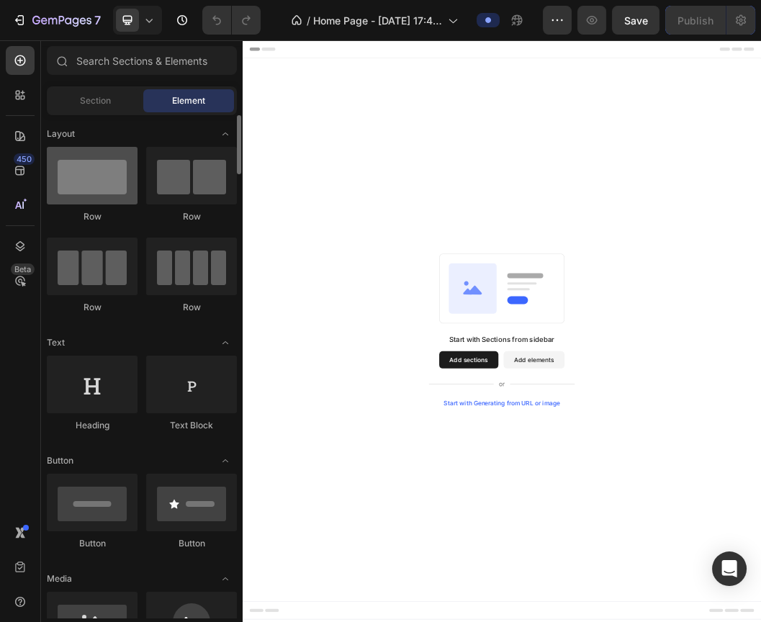
click at [123, 161] on div at bounding box center [92, 176] width 91 height 58
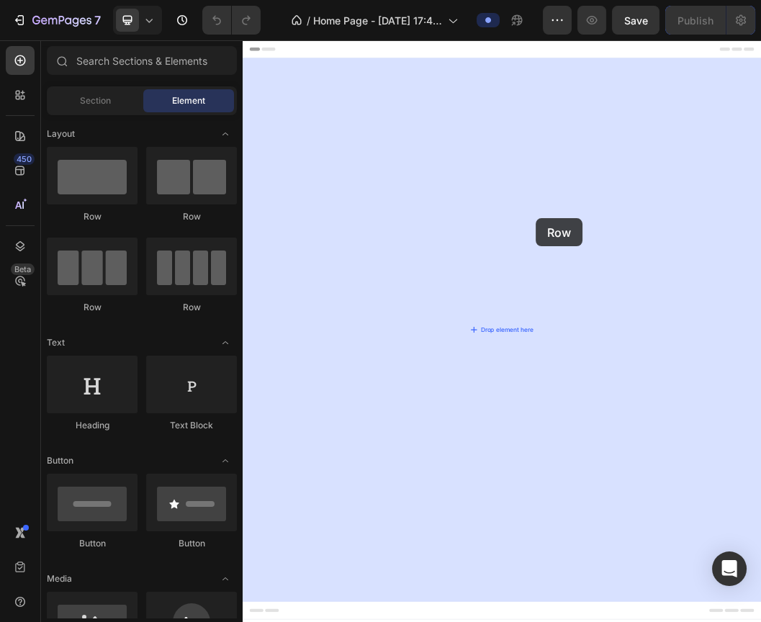
drag, startPoint x: 362, startPoint y: 212, endPoint x: 731, endPoint y: 337, distance: 390.2
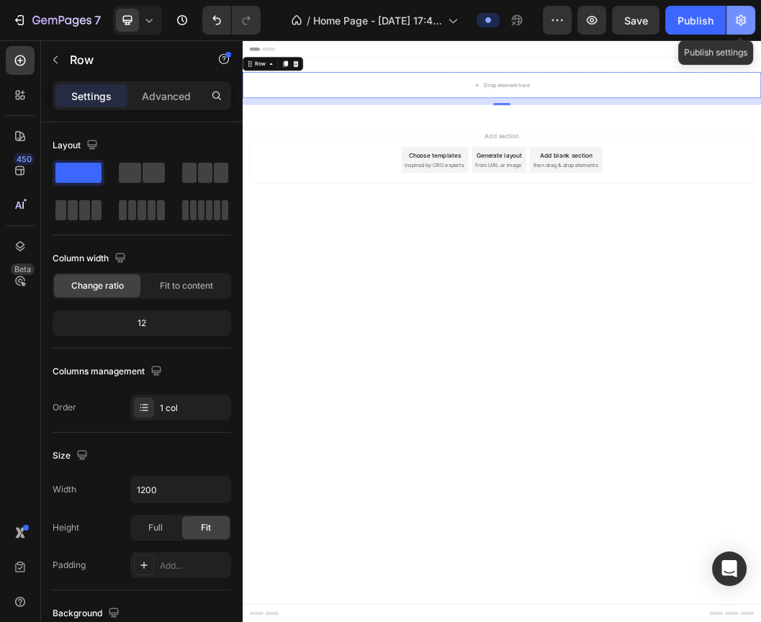
click at [733, 18] on button "button" at bounding box center [741, 20] width 29 height 29
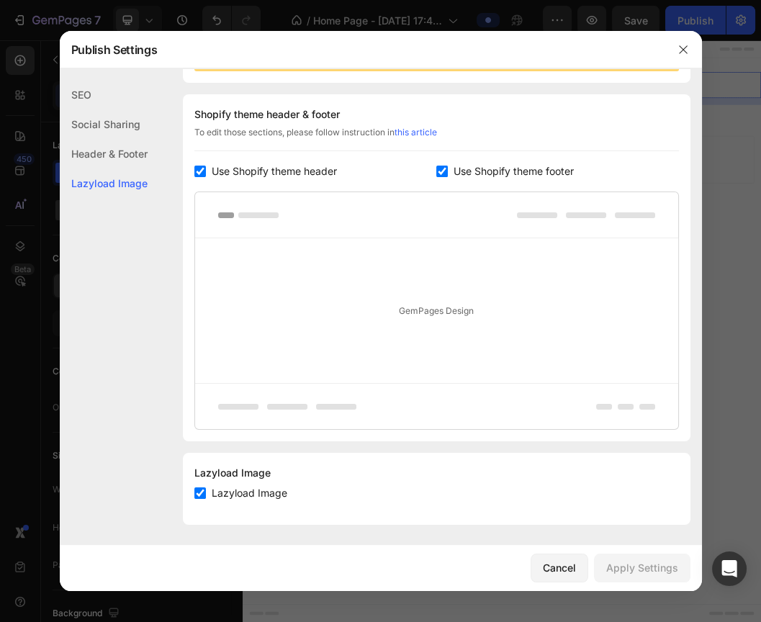
scroll to position [186, 0]
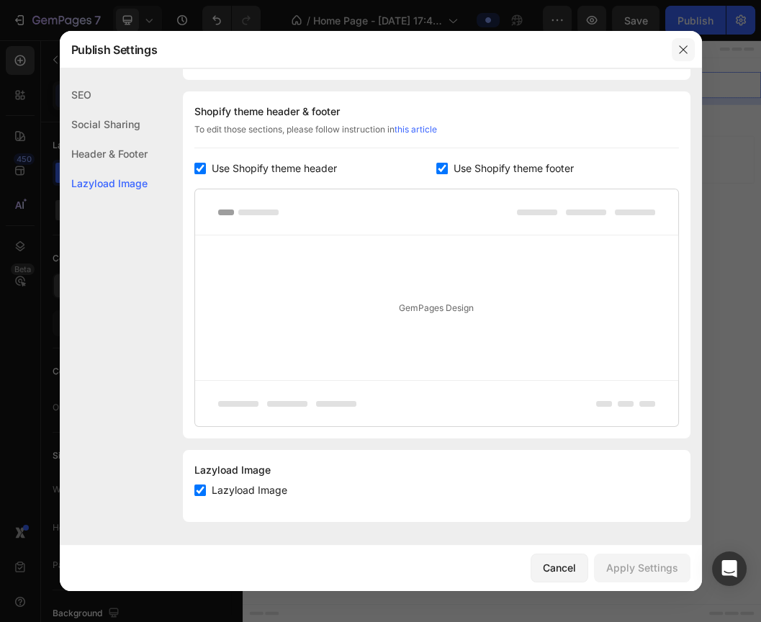
click at [687, 44] on icon "button" at bounding box center [684, 50] width 12 height 12
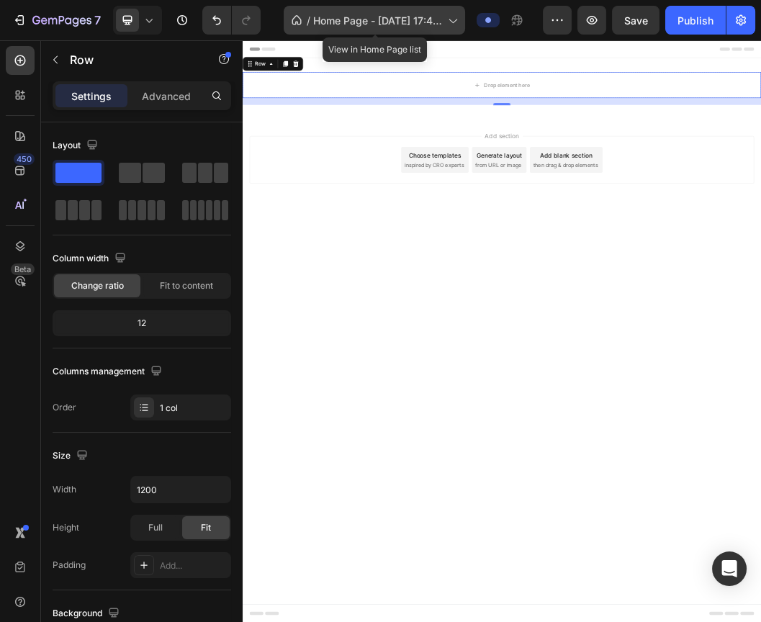
click at [426, 19] on span "Home Page - Sep 27, 17:40:59" at bounding box center [377, 20] width 129 height 15
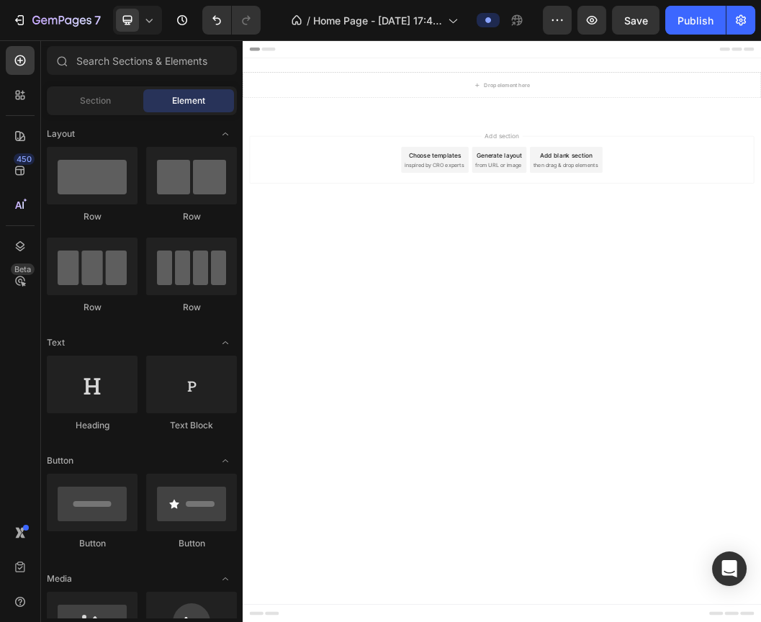
click at [761, 296] on div "Add section Choose templates inspired by CRO experts Generate layout from URL o…" at bounding box center [675, 259] width 864 height 177
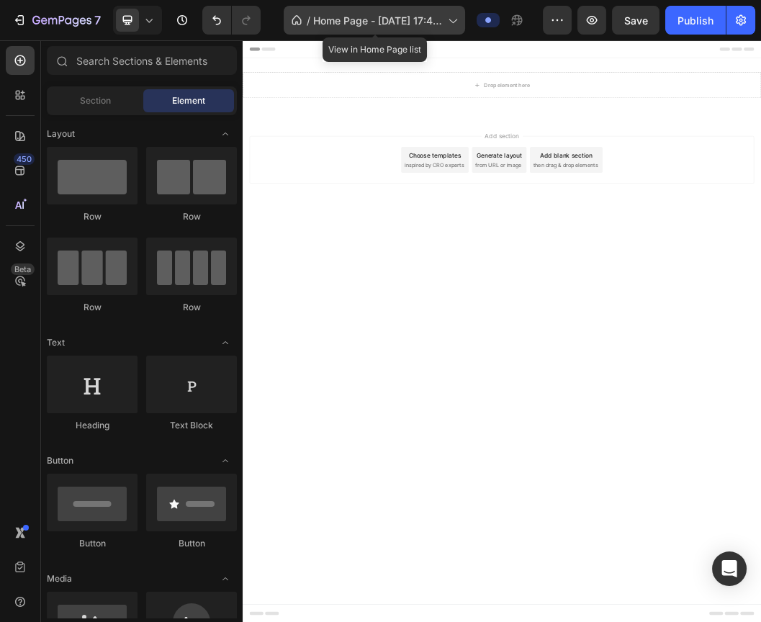
click at [454, 18] on icon at bounding box center [452, 20] width 14 height 14
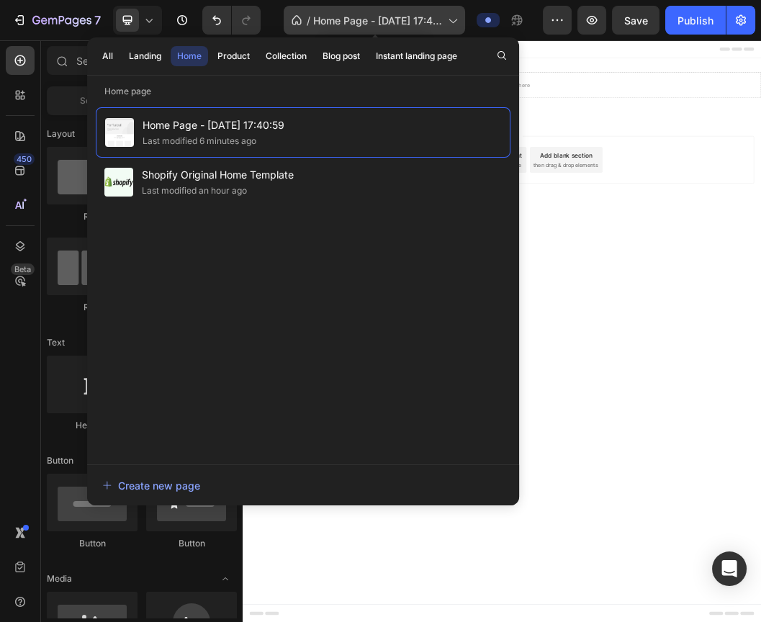
drag, startPoint x: 375, startPoint y: 19, endPoint x: 324, endPoint y: 9, distance: 52.0
click at [324, 9] on div "/ Home Page - Sep 27, 17:40:59" at bounding box center [375, 20] width 182 height 29
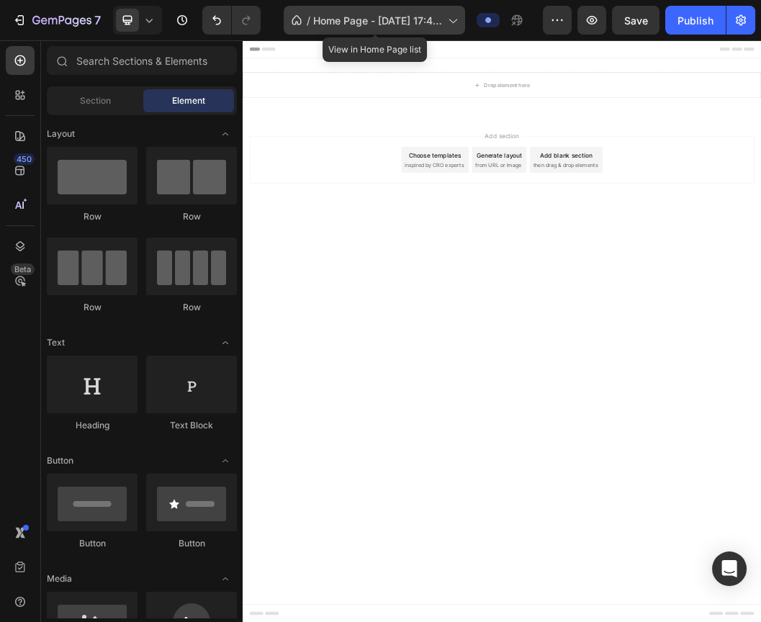
click at [324, 9] on div "/ Home Page - Sep 27, 17:40:59" at bounding box center [375, 20] width 182 height 29
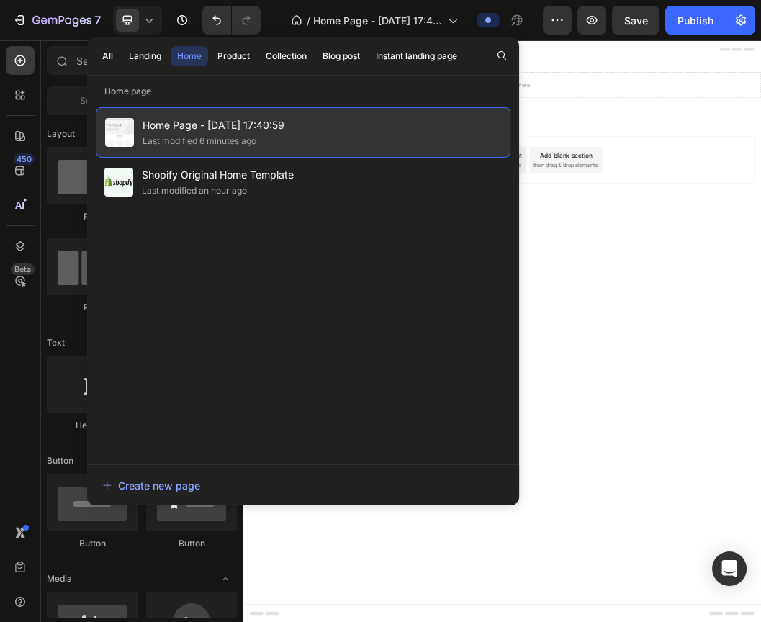
click at [242, 134] on div "Last modified 6 minutes ago" at bounding box center [200, 141] width 114 height 14
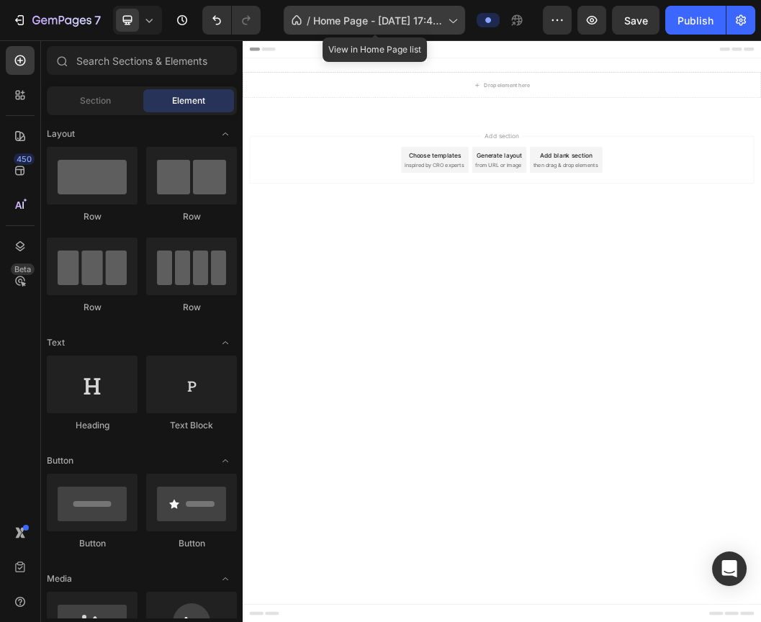
click at [383, 25] on span "Home Page - Sep 27, 17:40:59" at bounding box center [377, 20] width 129 height 15
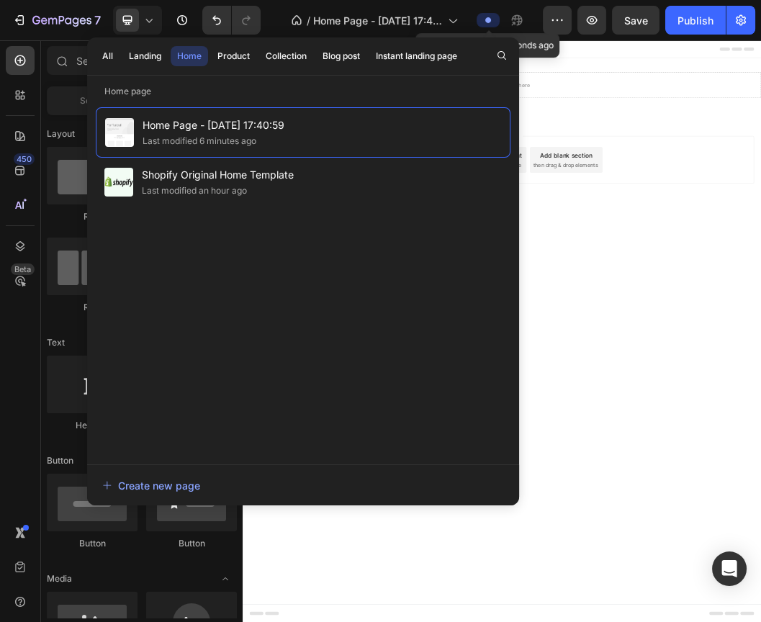
click at [488, 19] on icon at bounding box center [489, 20] width 6 height 6
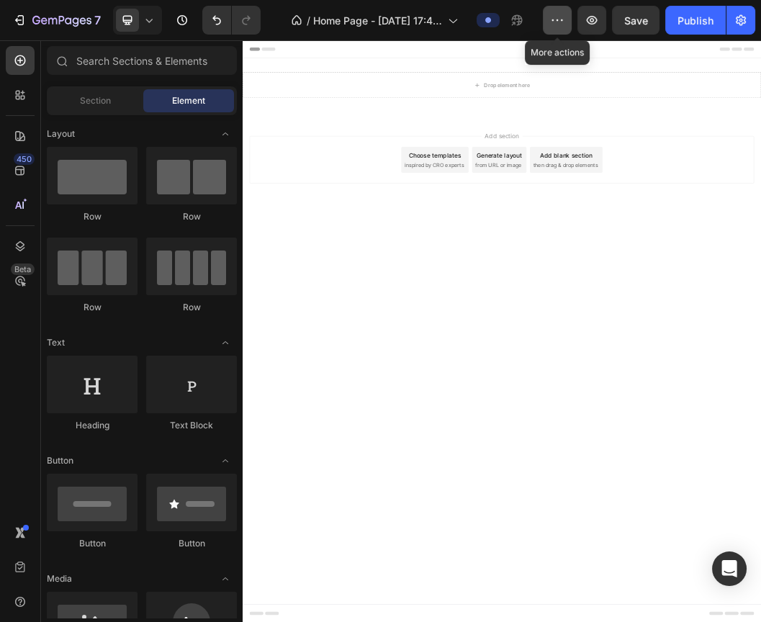
click at [555, 19] on icon "button" at bounding box center [557, 20] width 14 height 14
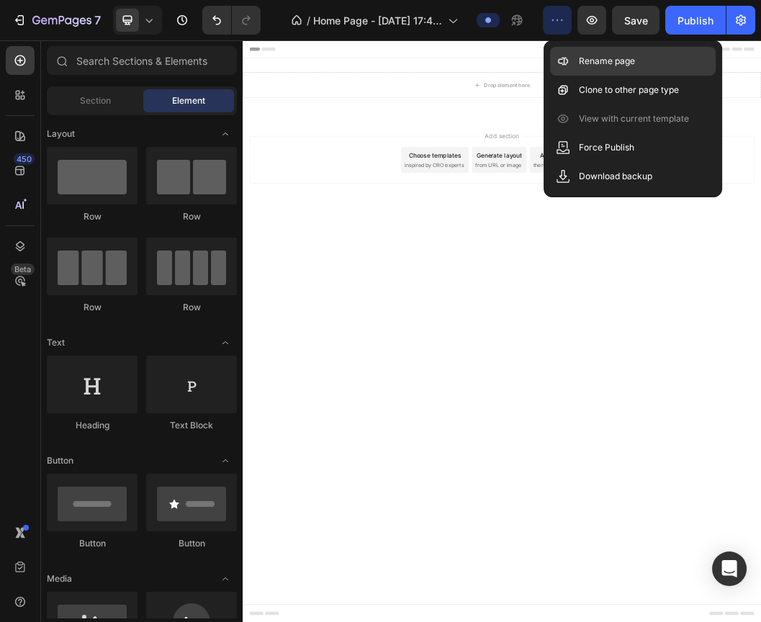
click at [573, 73] on div "Rename page" at bounding box center [633, 61] width 166 height 29
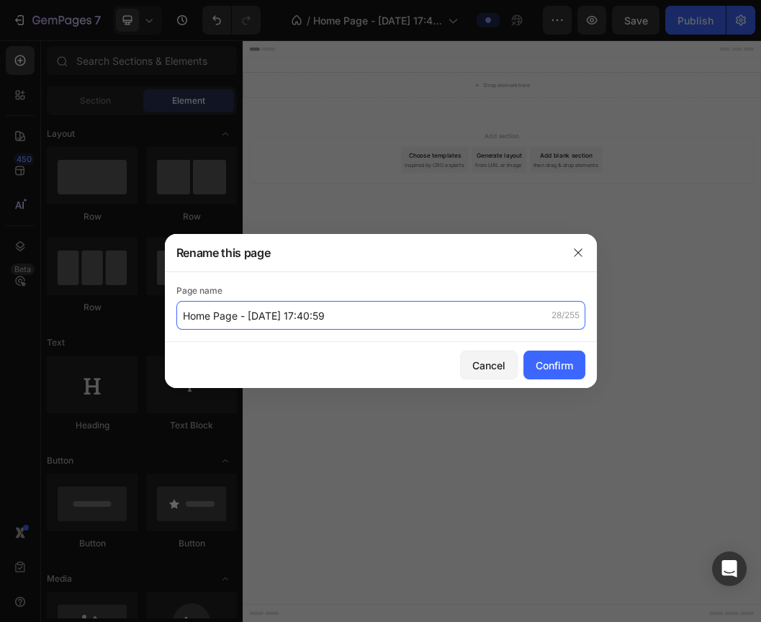
click at [422, 318] on input "Home Page - Sep 27, 17:40:59" at bounding box center [380, 315] width 409 height 29
click at [333, 322] on input "Home Page - Sep 27, 17:40:59" at bounding box center [380, 315] width 409 height 29
type input "c"
type input "Corelearn"
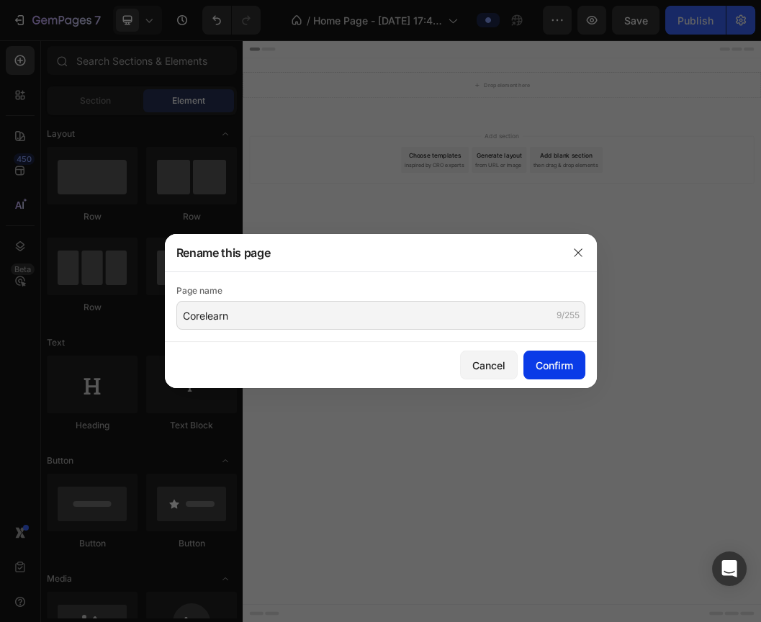
click at [537, 370] on div "Confirm" at bounding box center [554, 365] width 37 height 15
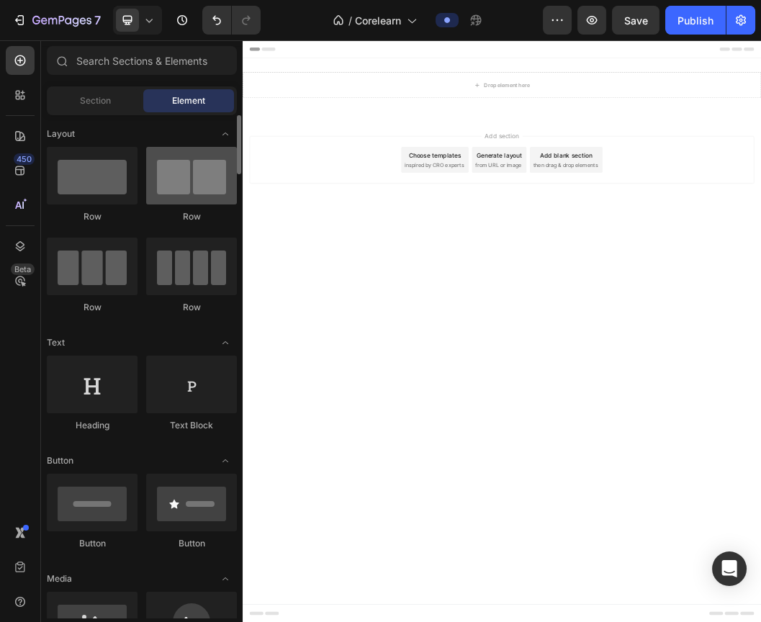
click at [196, 170] on div at bounding box center [191, 176] width 91 height 58
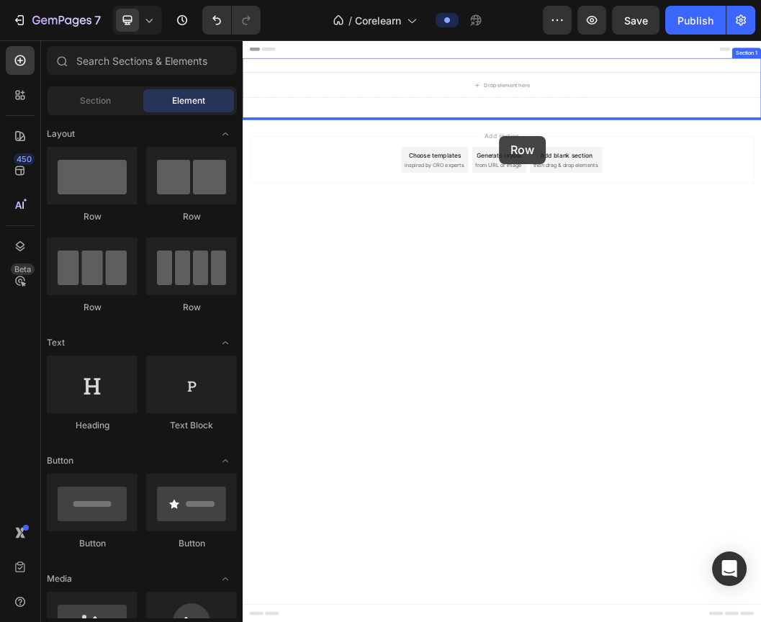
drag, startPoint x: 433, startPoint y: 220, endPoint x: 670, endPoint y: 200, distance: 237.9
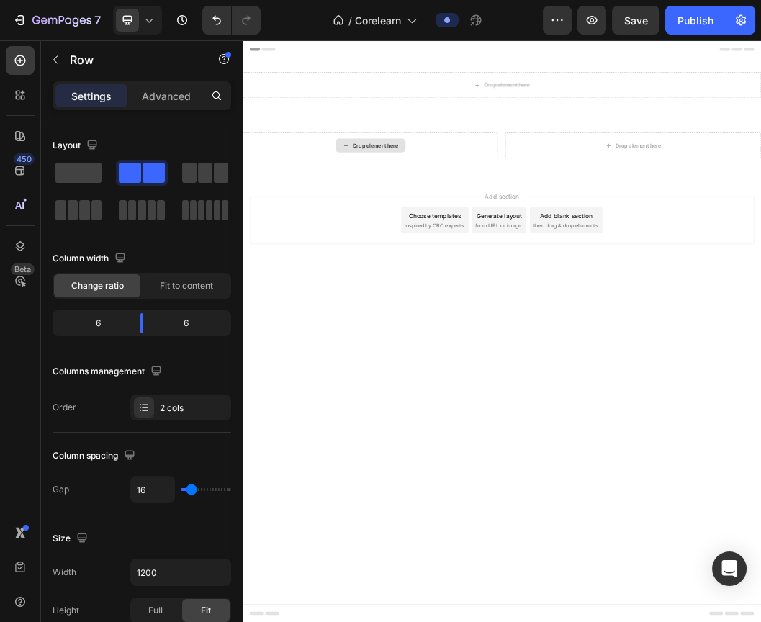
click at [468, 218] on div "Drop element here" at bounding box center [464, 216] width 76 height 12
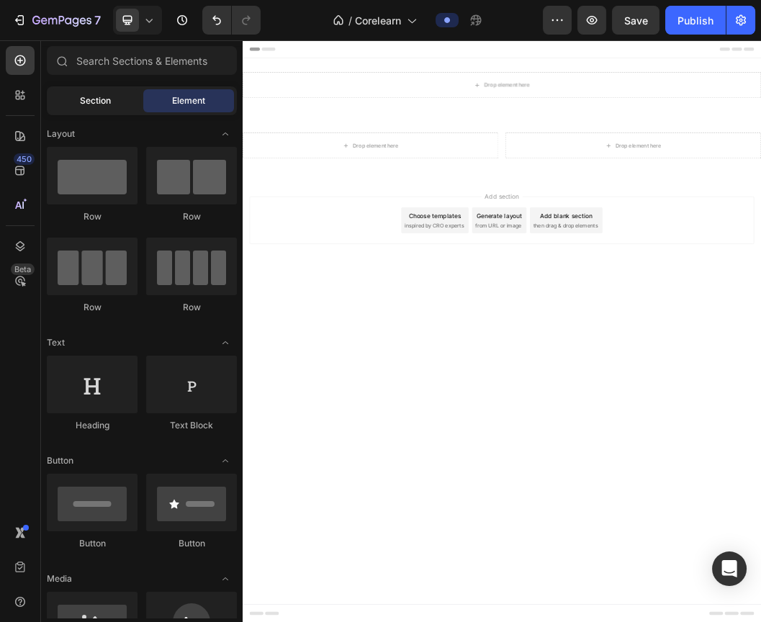
click at [88, 97] on span "Section" at bounding box center [95, 100] width 31 height 13
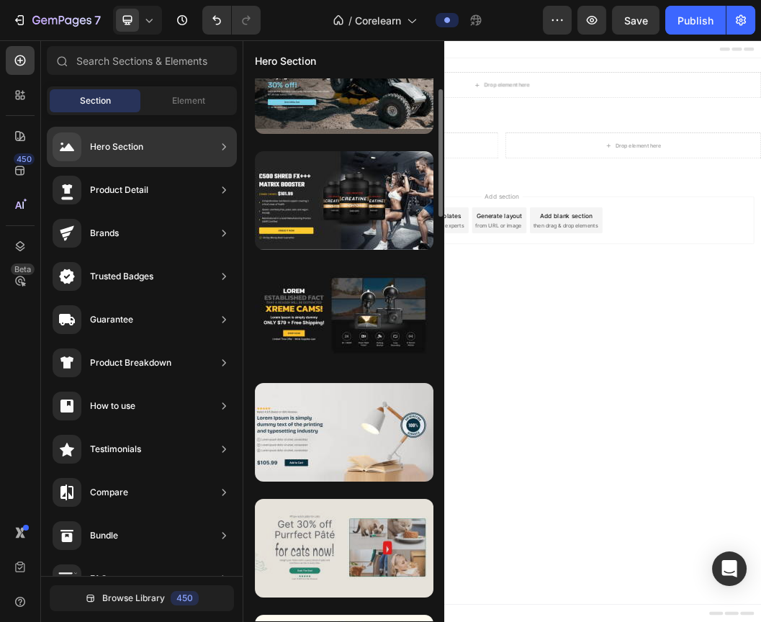
scroll to position [0, 0]
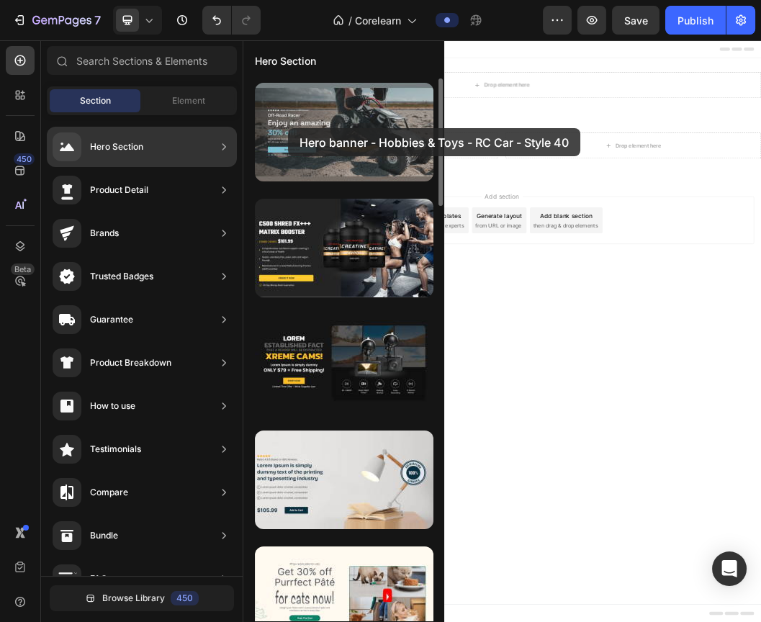
drag, startPoint x: 315, startPoint y: 148, endPoint x: 288, endPoint y: 128, distance: 33.4
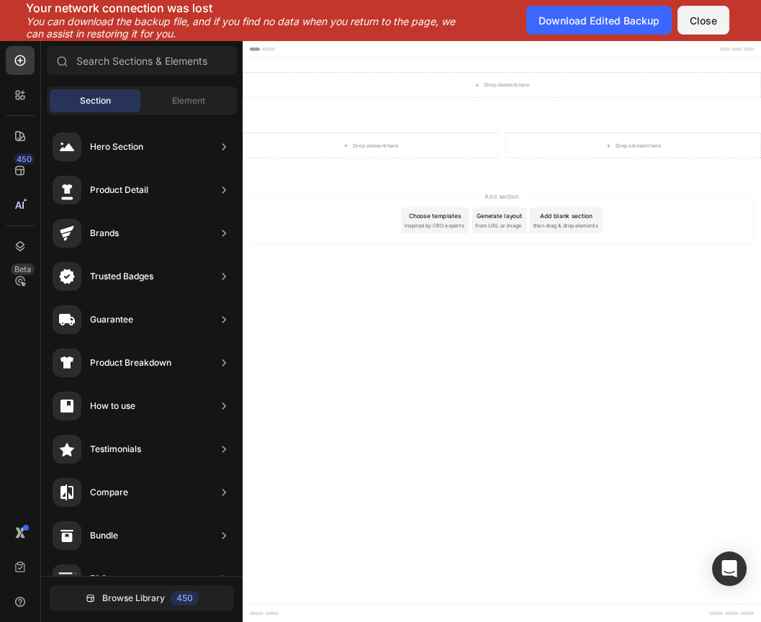
scroll to position [28, 0]
click at [705, 182] on div "Drop element here Drop element here Row Section 2" at bounding box center [675, 221] width 864 height 101
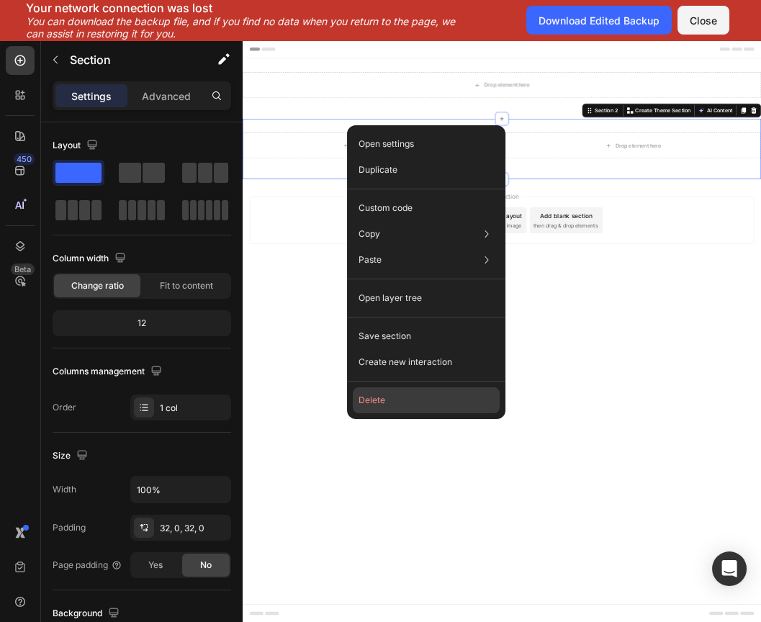
click at [461, 401] on button "Delete" at bounding box center [426, 401] width 147 height 26
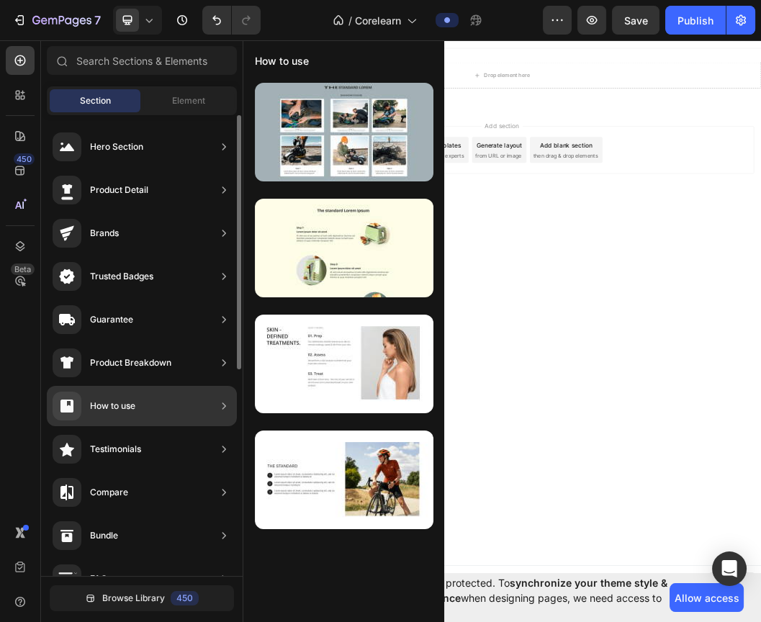
scroll to position [0, 0]
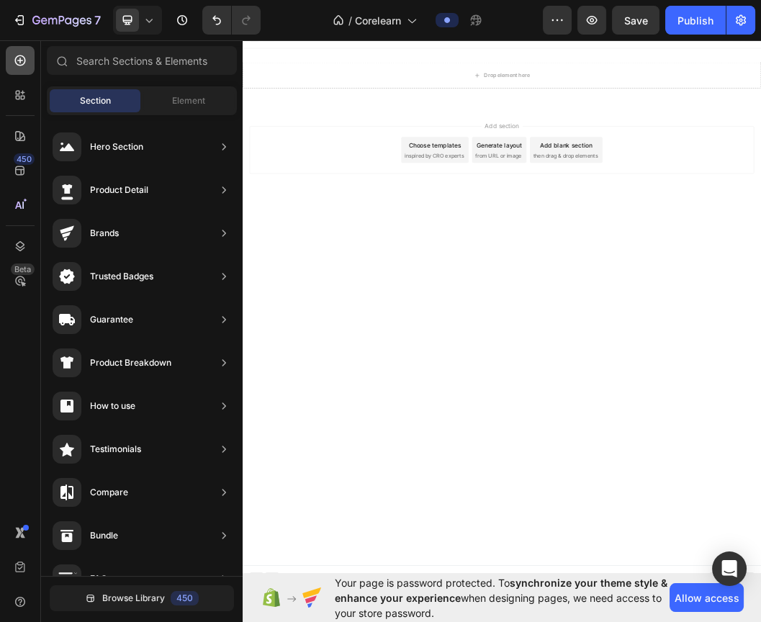
click at [26, 68] on div at bounding box center [20, 60] width 29 height 29
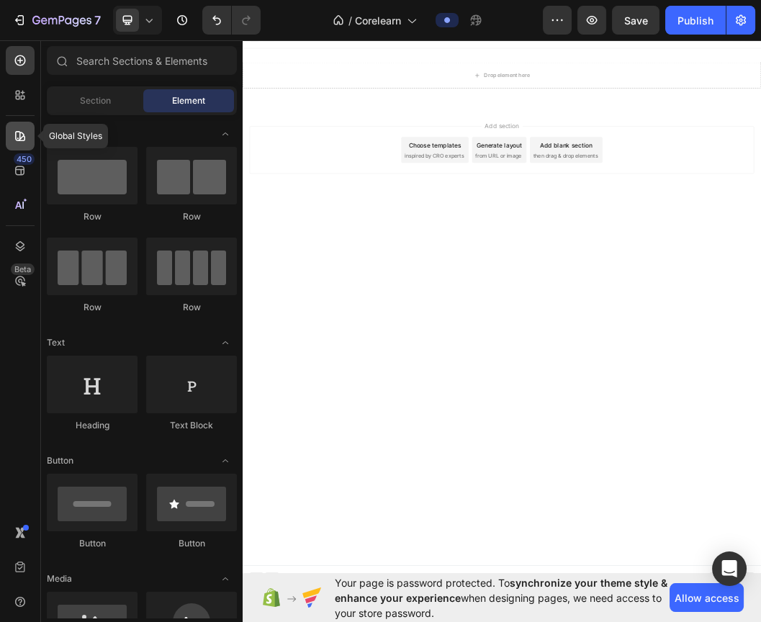
click at [14, 134] on icon at bounding box center [20, 136] width 14 height 14
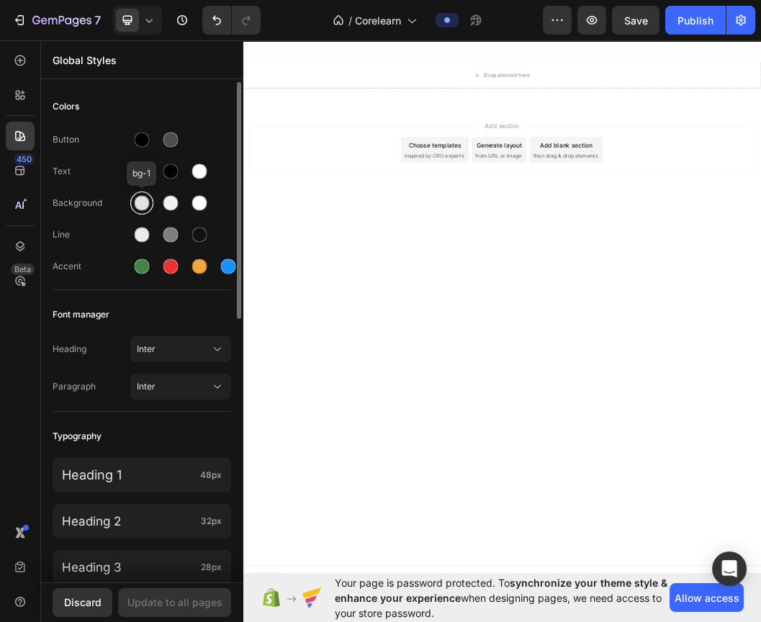
click at [142, 206] on div at bounding box center [142, 203] width 15 height 15
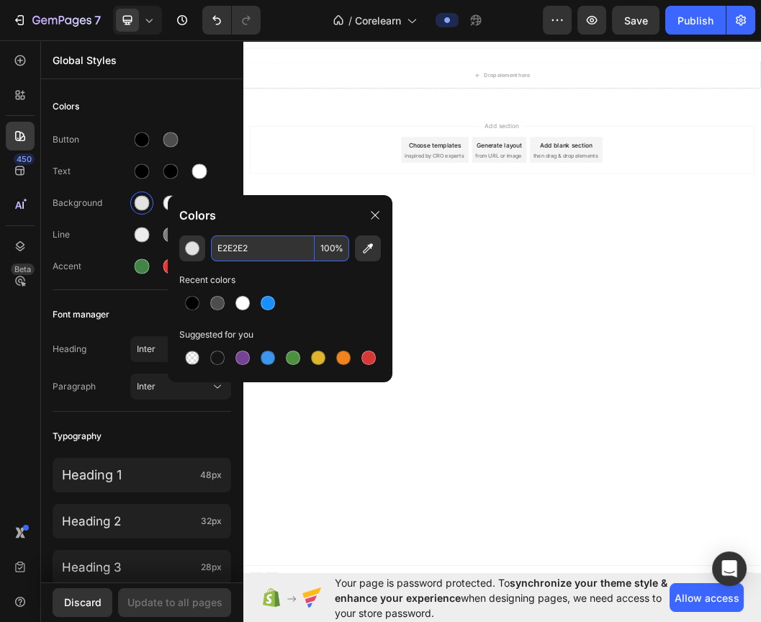
click at [269, 245] on input "E2E2E2" at bounding box center [263, 249] width 104 height 26
paste input "#8B9E6E"
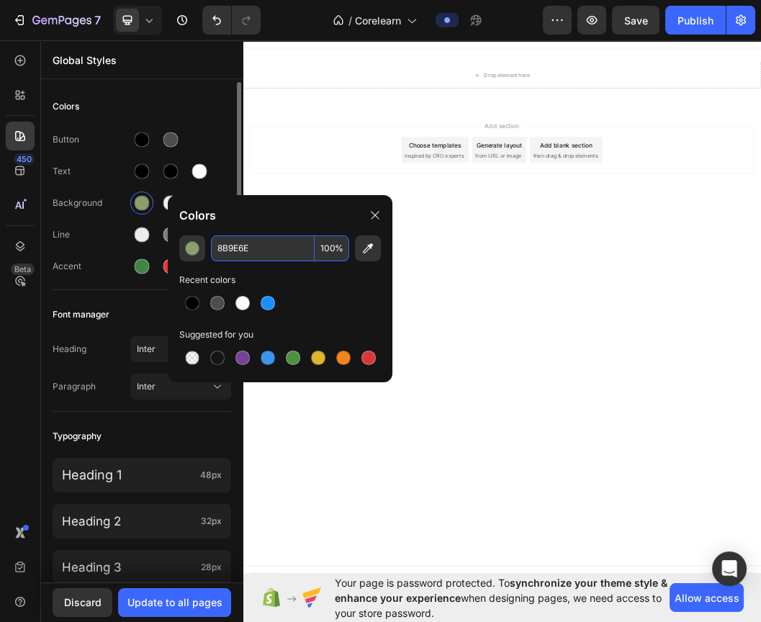
type input "8B9E6E"
drag, startPoint x: 112, startPoint y: 192, endPoint x: 120, endPoint y: 197, distance: 9.4
click at [112, 192] on div "Background" at bounding box center [142, 203] width 179 height 23
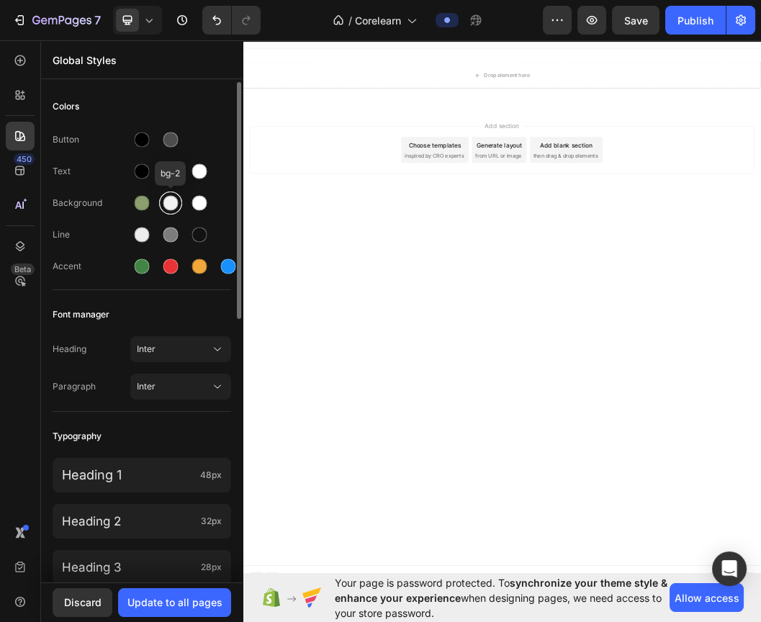
click at [178, 211] on div at bounding box center [170, 203] width 23 height 23
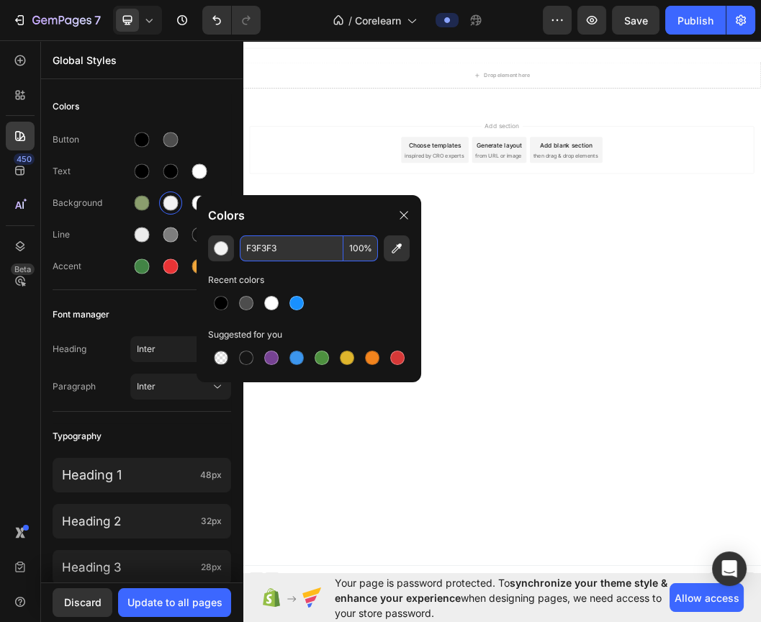
click at [309, 260] on input "F3F3F3" at bounding box center [292, 249] width 104 height 26
paste input "#8B9E6E"
type input "8B9E6E"
click at [109, 178] on div "Text" at bounding box center [142, 171] width 179 height 23
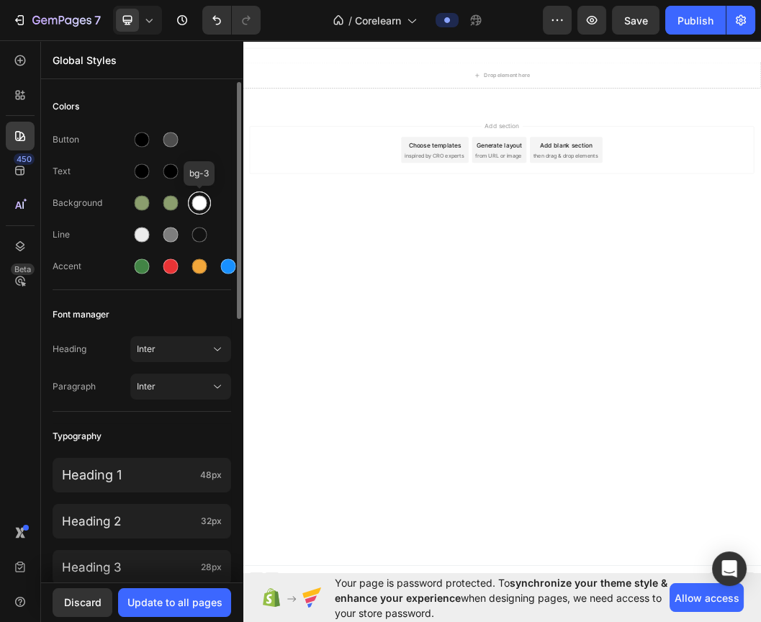
click at [205, 203] on div at bounding box center [199, 203] width 15 height 15
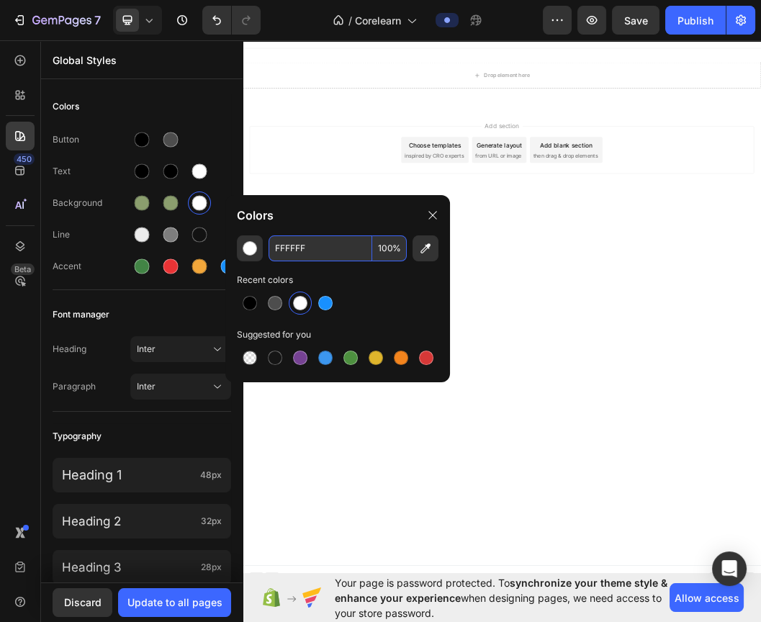
click at [320, 249] on input "FFFFFF" at bounding box center [321, 249] width 104 height 26
paste input "#8B9E6E"
type input "8B9E6E"
click at [222, 121] on div "Button Text Background Line Accent" at bounding box center [142, 205] width 179 height 170
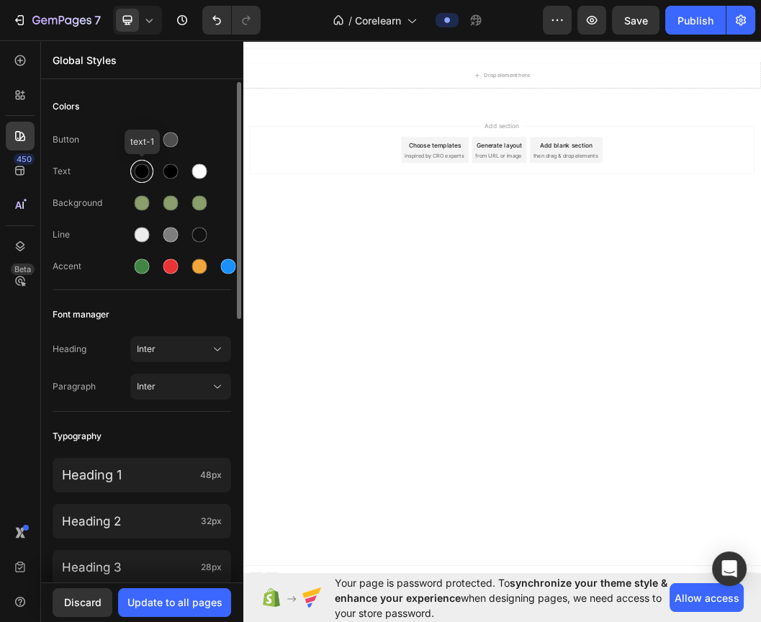
click at [141, 178] on div at bounding box center [142, 171] width 15 height 15
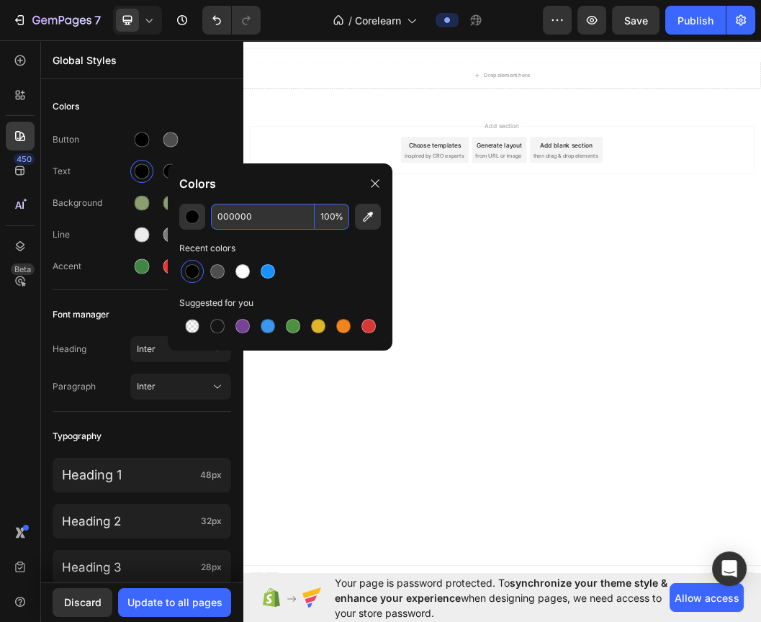
click at [258, 206] on input "000000" at bounding box center [263, 217] width 104 height 26
paste input "#FFFFFF"
type input "FFFFFF"
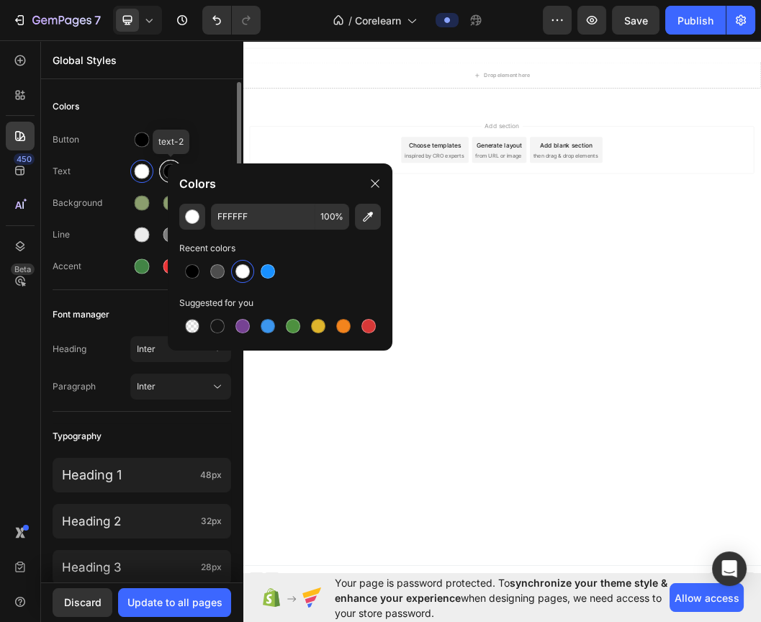
click at [161, 166] on div at bounding box center [170, 171] width 23 height 23
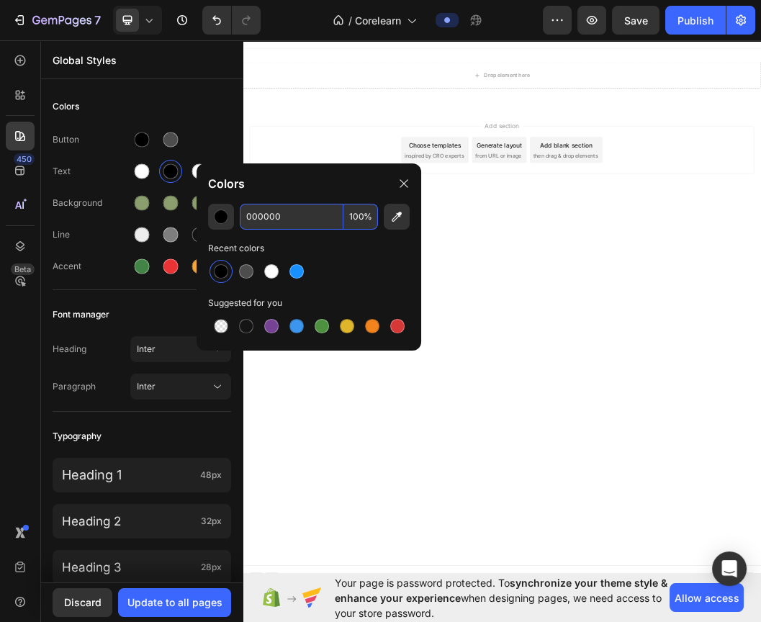
click at [294, 209] on input "000000" at bounding box center [292, 217] width 104 height 26
paste input "#FFFFFF"
type input "FFFFFF"
click at [193, 177] on div at bounding box center [199, 171] width 17 height 17
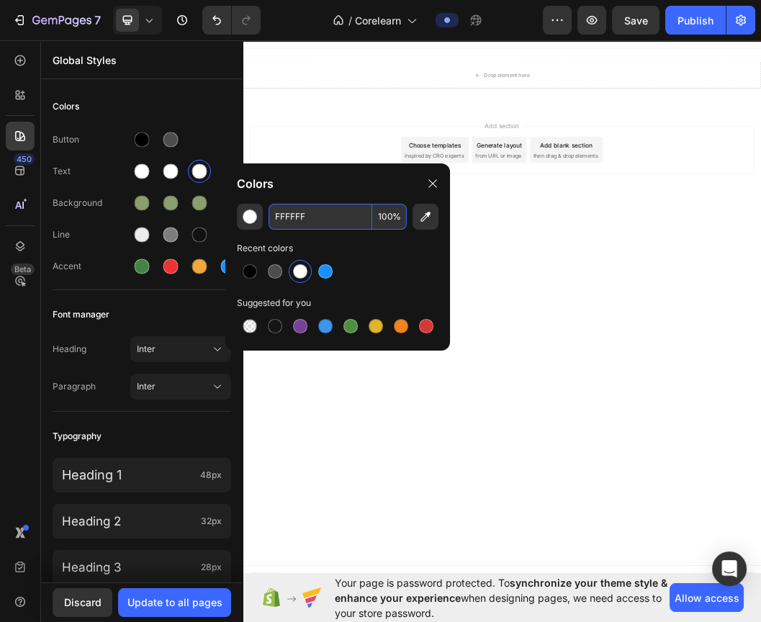
click at [331, 210] on input "FFFFFF" at bounding box center [321, 217] width 104 height 26
paste input "#"
type input "FFFFFF"
click at [224, 134] on div "Button" at bounding box center [142, 139] width 179 height 23
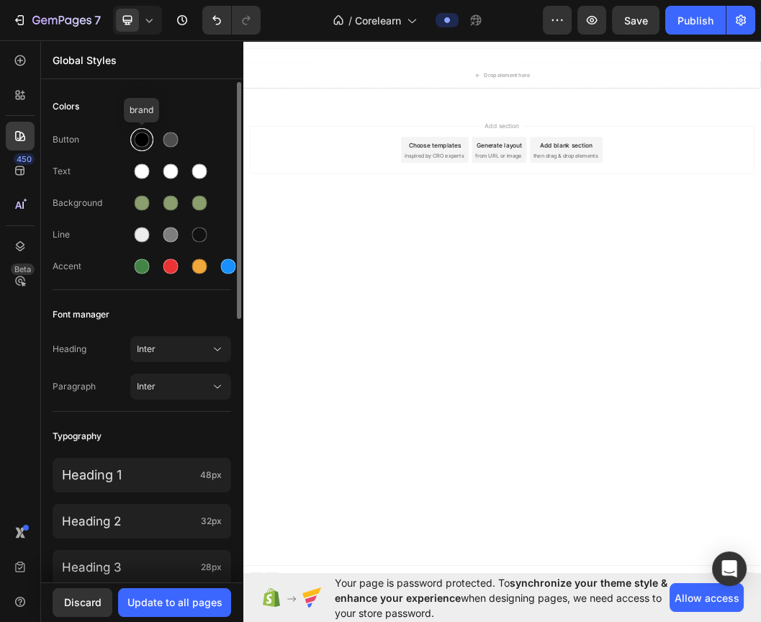
click at [138, 146] on div at bounding box center [142, 140] width 15 height 15
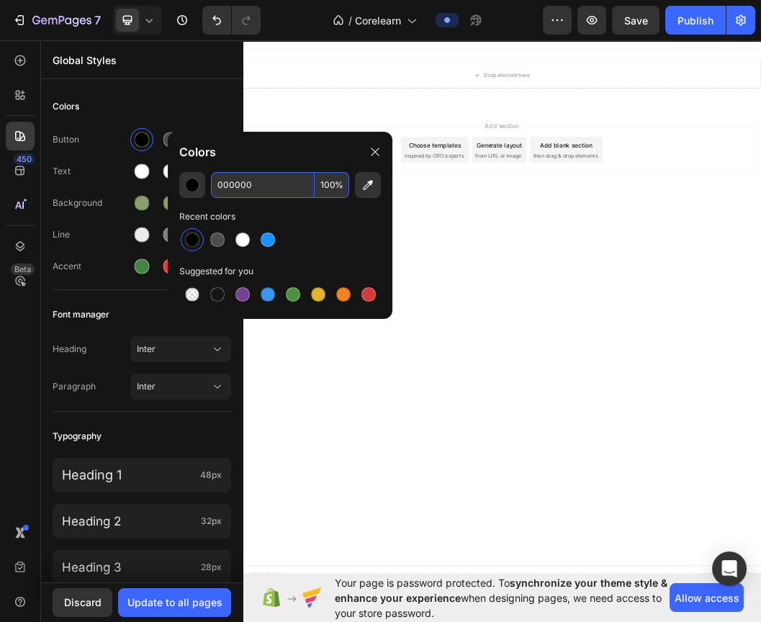
click at [259, 179] on input "000000" at bounding box center [263, 185] width 104 height 26
paste input "#"
type input "000000"
click at [166, 143] on div at bounding box center [171, 140] width 15 height 15
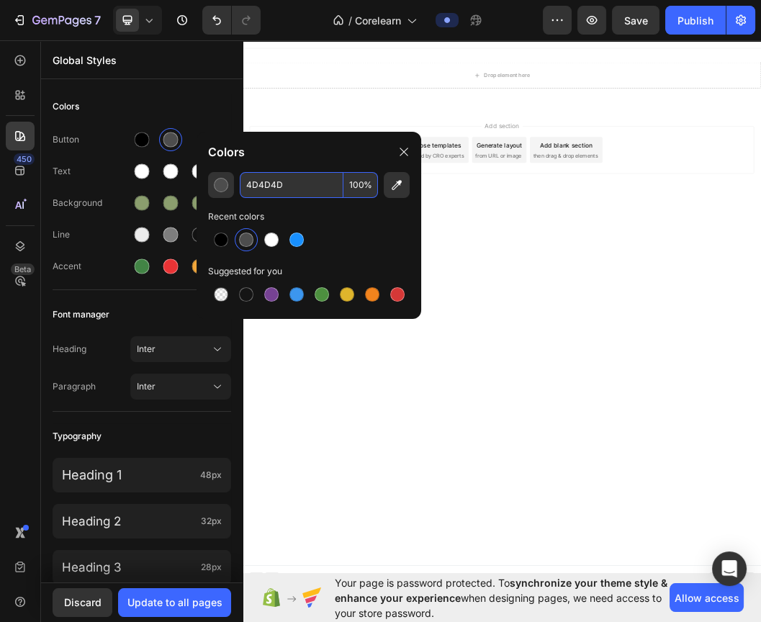
click at [319, 185] on input "4D4D4D" at bounding box center [292, 185] width 104 height 26
paste input "#000000"
type input "000000"
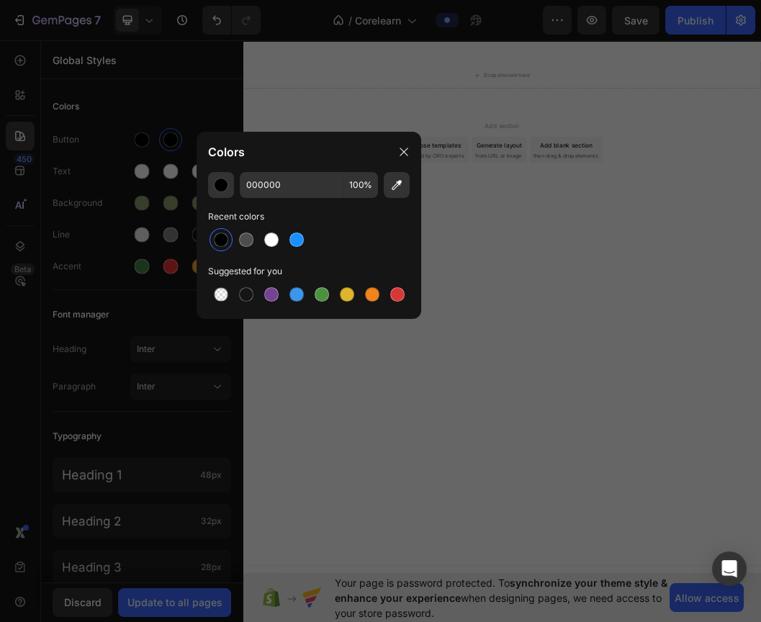
click at [607, 513] on body "Header Drop element here Row Section 1 Root Start with Sections from sidebar Ad…" at bounding box center [675, 490] width 864 height 921
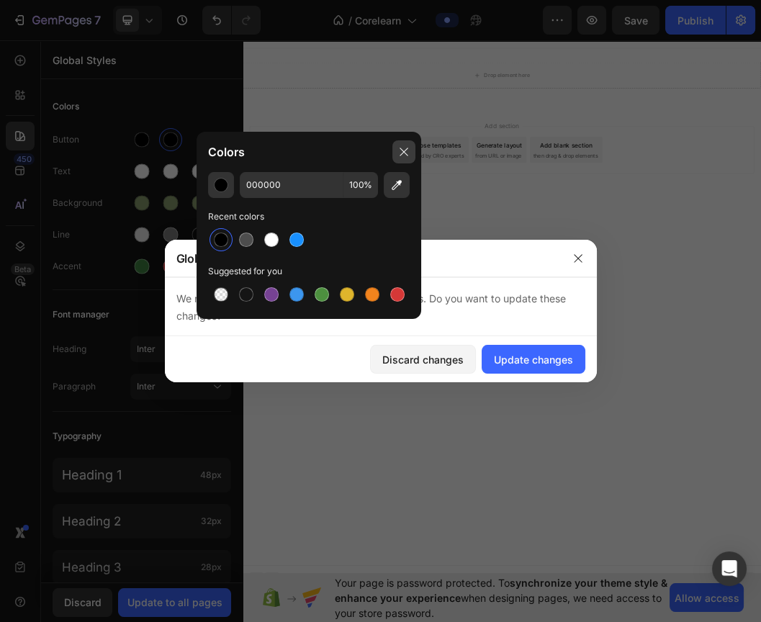
click at [402, 151] on icon at bounding box center [404, 152] width 12 height 12
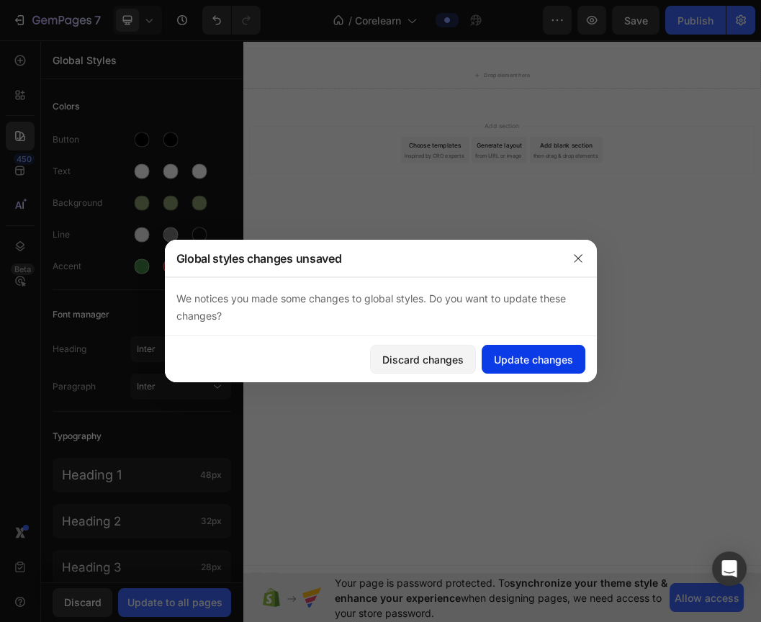
click at [514, 350] on button "Update changes" at bounding box center [534, 359] width 104 height 29
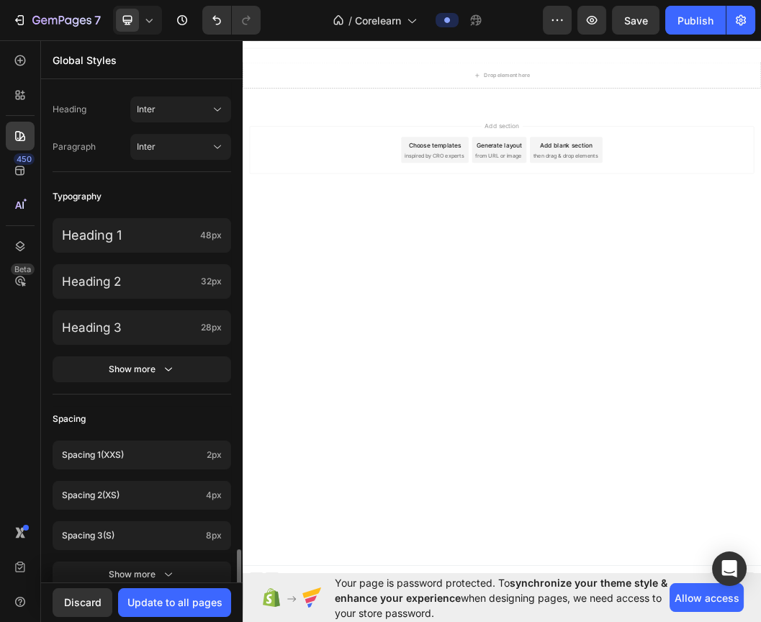
scroll to position [554, 0]
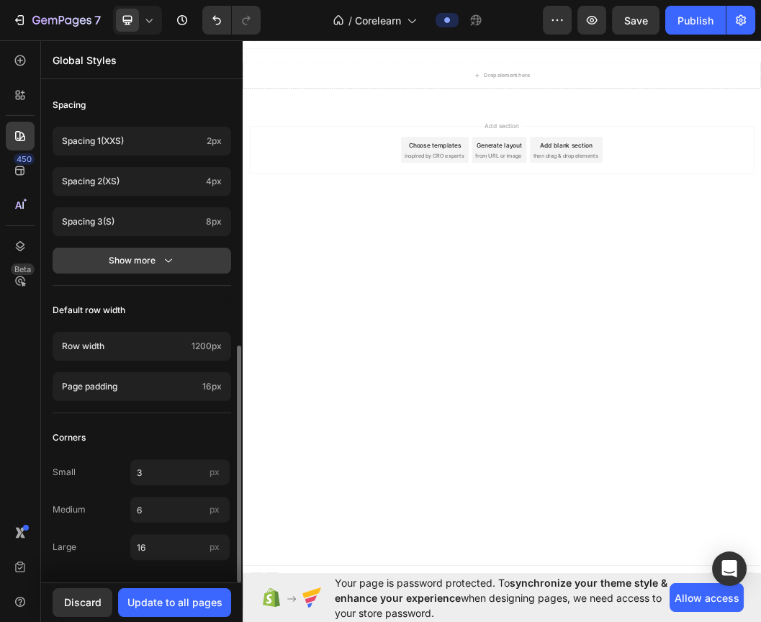
click at [162, 266] on icon "button" at bounding box center [168, 261] width 14 height 14
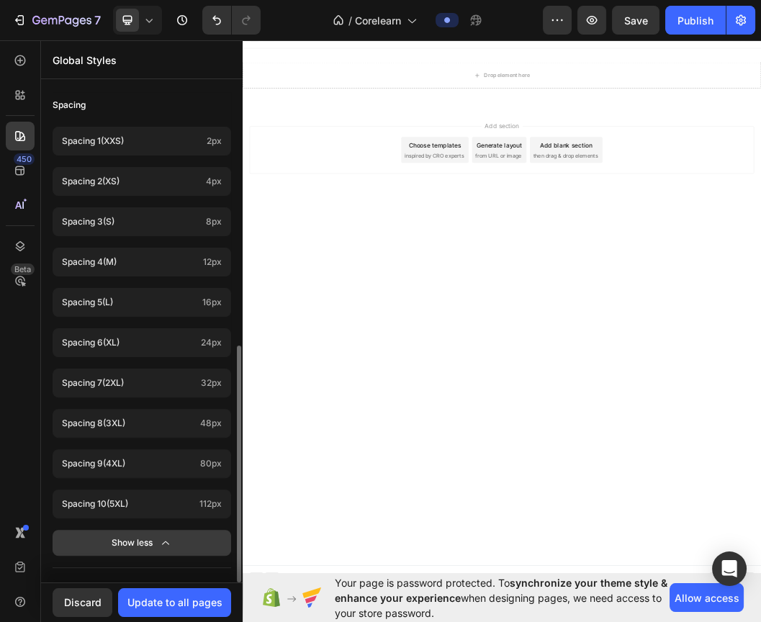
click at [164, 543] on icon "button" at bounding box center [165, 543] width 14 height 14
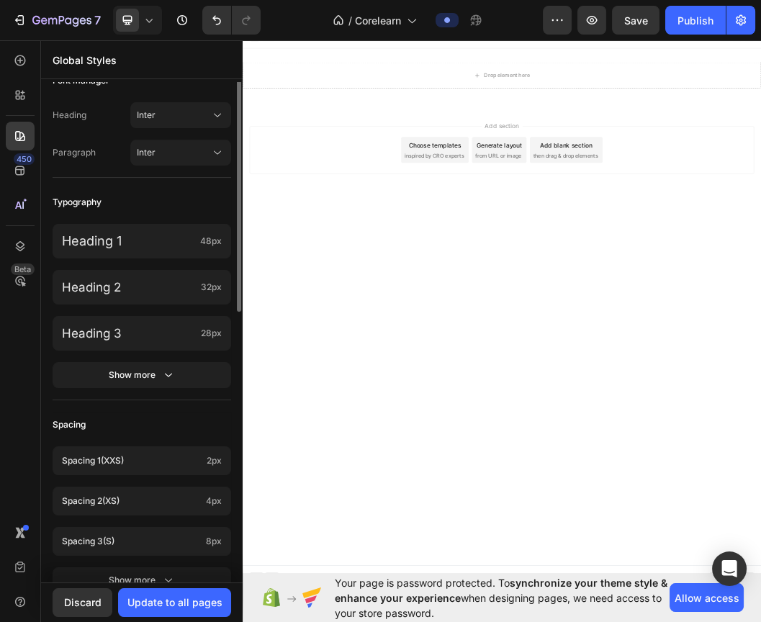
scroll to position [74, 0]
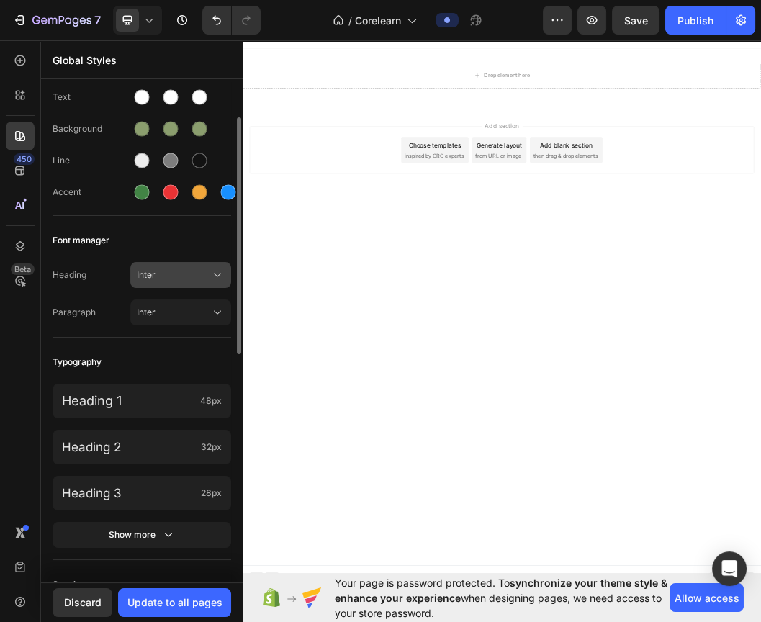
click at [179, 279] on span "Inter" at bounding box center [173, 275] width 73 height 13
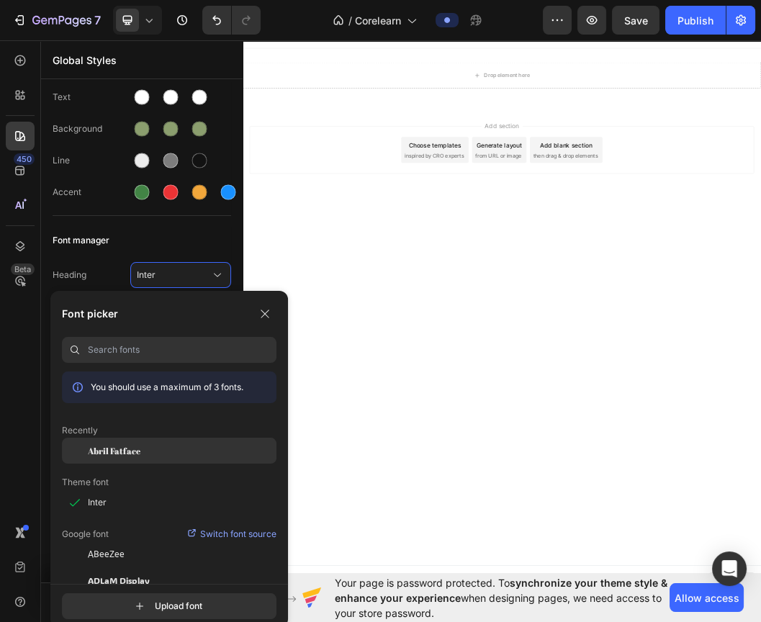
click at [123, 453] on span "Abril Fatface" at bounding box center [114, 450] width 53 height 13
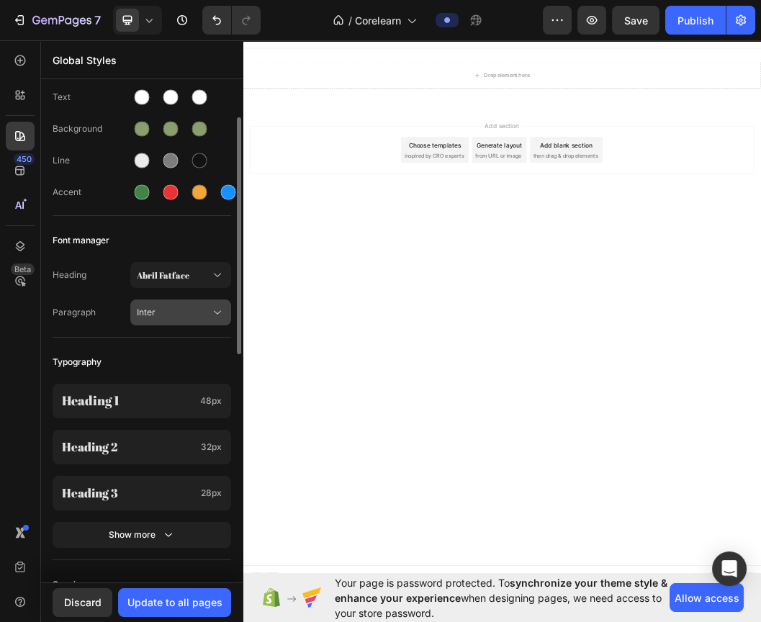
click at [151, 321] on button "Inter" at bounding box center [180, 313] width 101 height 26
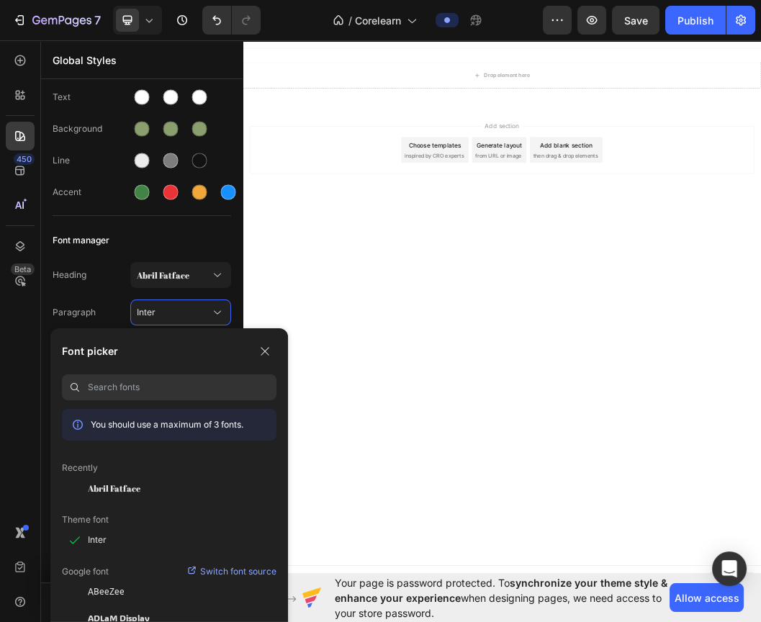
click at [133, 388] on input at bounding box center [182, 388] width 189 height 26
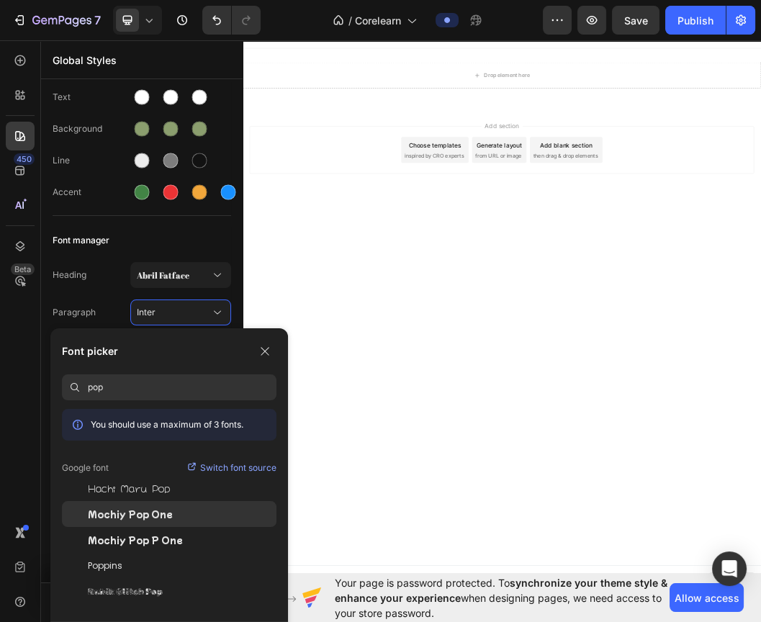
type input "pop"
click at [167, 515] on div "Mochiy Pop One" at bounding box center [182, 514] width 189 height 13
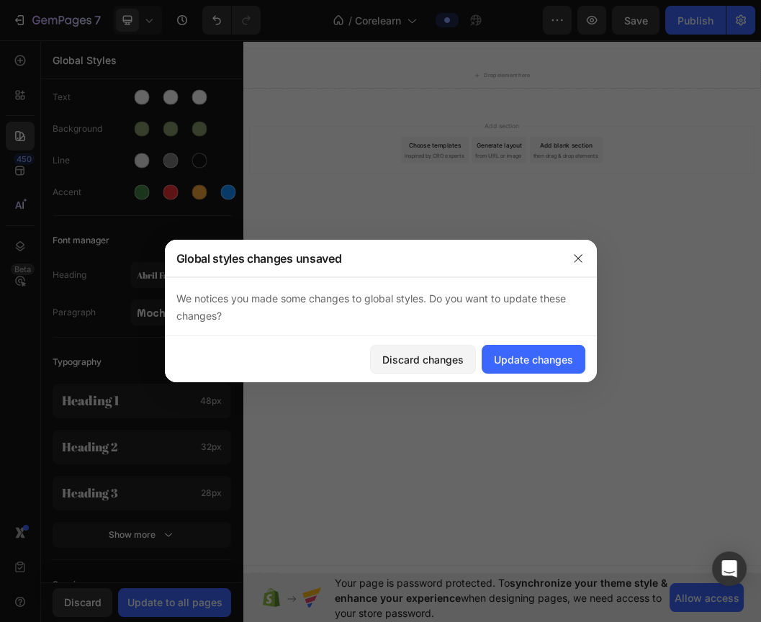
click at [714, 345] on body "Header Drop element here Row Section 1 Root Start with Sections from sidebar Ad…" at bounding box center [675, 490] width 864 height 921
click at [504, 361] on div "Update changes" at bounding box center [533, 359] width 79 height 15
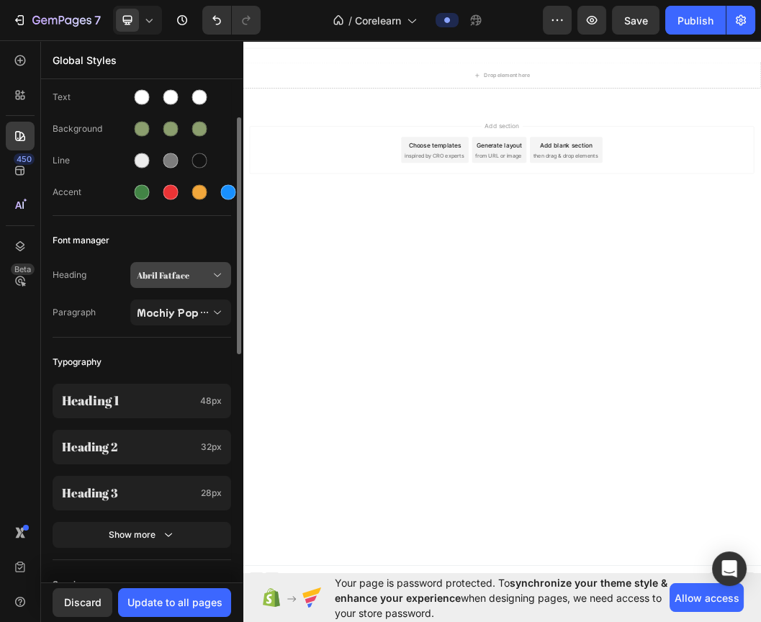
click at [217, 277] on icon at bounding box center [217, 275] width 14 height 14
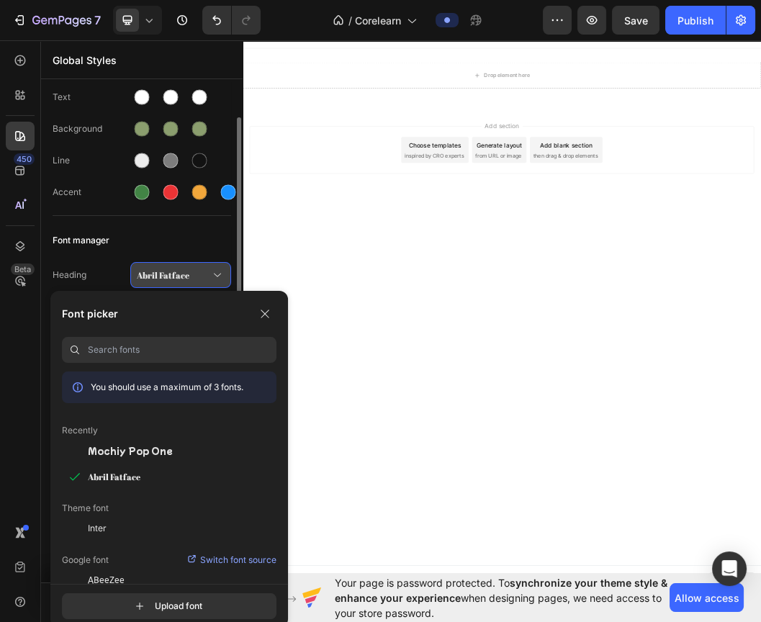
click at [217, 277] on icon at bounding box center [217, 275] width 14 height 14
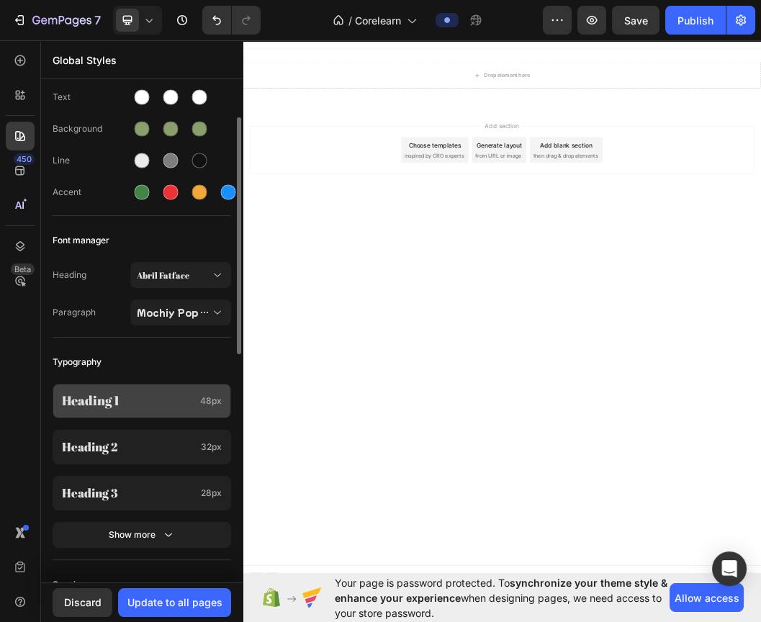
click at [215, 395] on span "48px" at bounding box center [211, 401] width 22 height 13
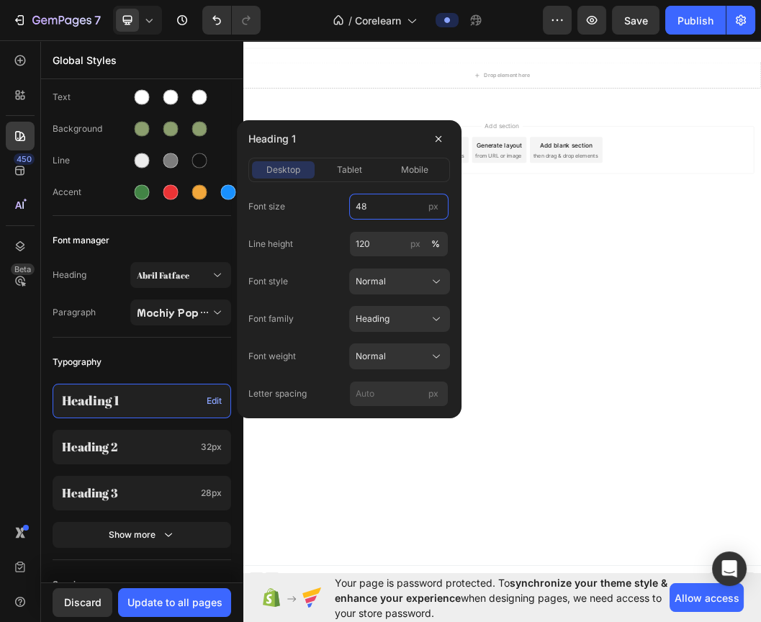
click at [386, 209] on input "48" at bounding box center [398, 207] width 99 height 26
type input "50"
click at [354, 169] on span "tablet" at bounding box center [348, 170] width 25 height 13
click at [369, 206] on input "38" at bounding box center [398, 207] width 99 height 26
type input "40"
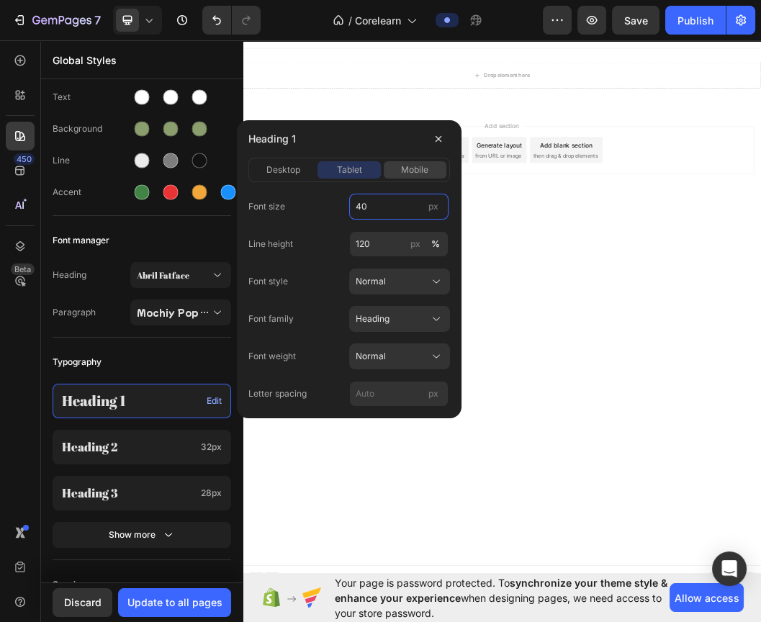
click at [404, 170] on span "mobile" at bounding box center [414, 170] width 27 height 13
click at [381, 209] on input "36" at bounding box center [398, 207] width 99 height 26
type input "40"
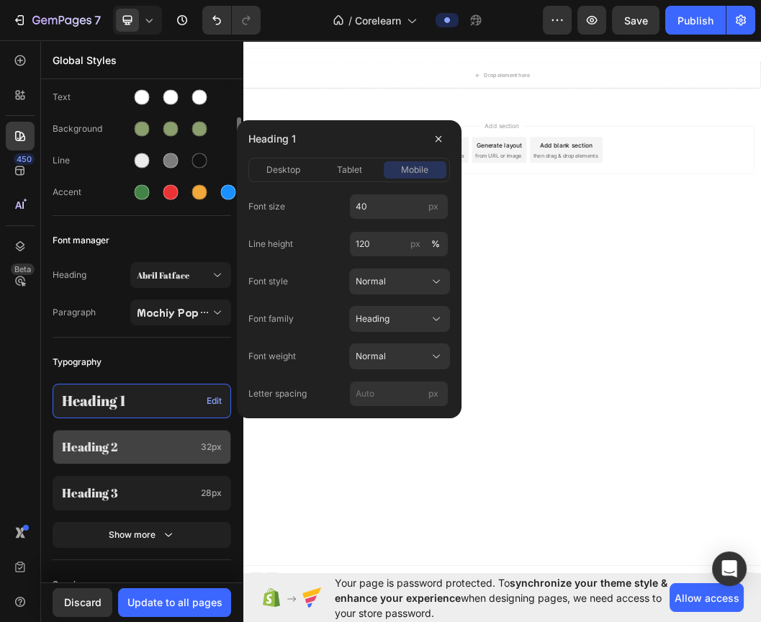
click at [113, 439] on p "Heading 2" at bounding box center [128, 447] width 133 height 16
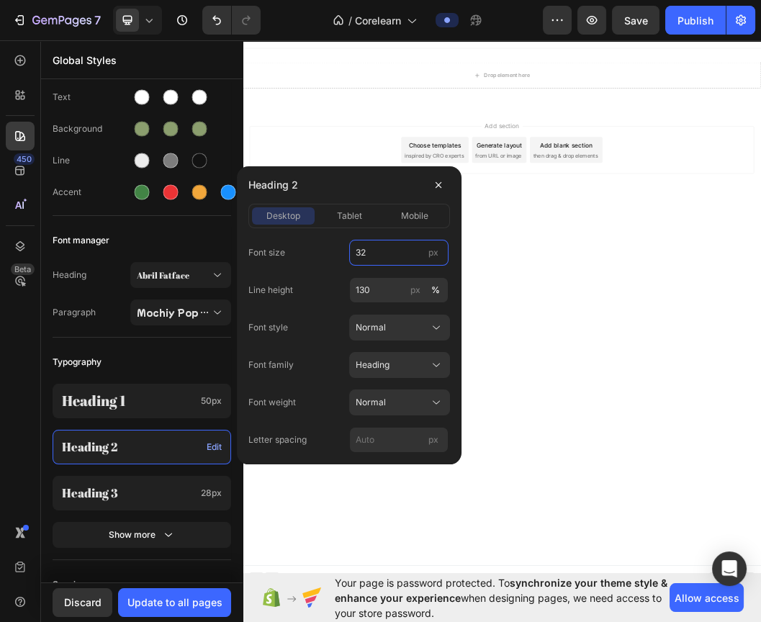
click at [378, 248] on input "32" at bounding box center [398, 253] width 99 height 26
type input "35"
click at [415, 217] on span "mobile" at bounding box center [414, 216] width 27 height 13
click at [372, 249] on input "24" at bounding box center [398, 253] width 99 height 26
type input "20"
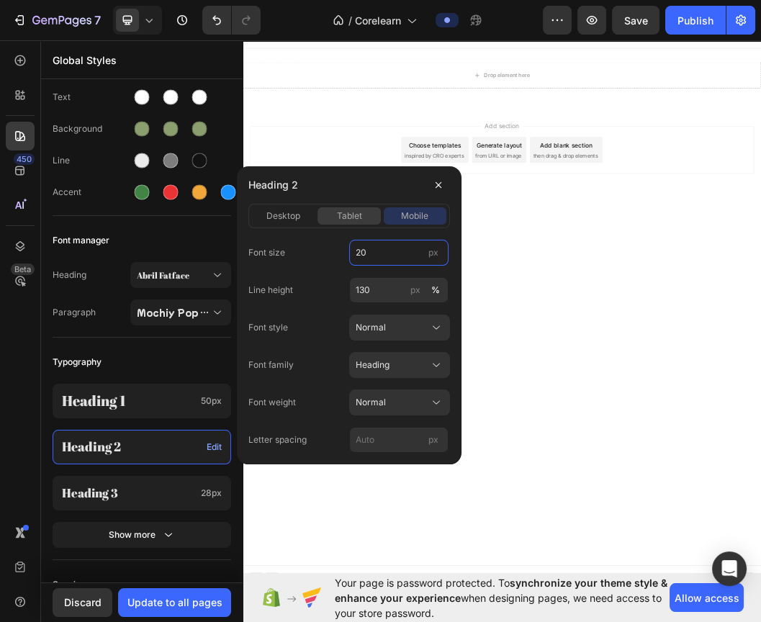
click at [344, 215] on span "tablet" at bounding box center [348, 216] width 25 height 13
click at [383, 247] on input "26" at bounding box center [398, 253] width 99 height 26
type input "20"
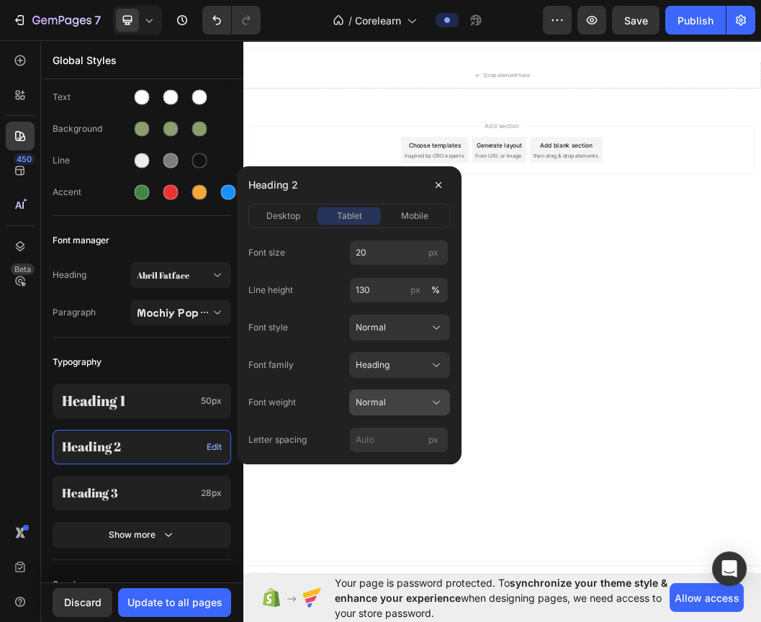
click at [380, 393] on button "Normal" at bounding box center [399, 403] width 101 height 26
click at [381, 370] on span "Heading" at bounding box center [373, 365] width 34 height 13
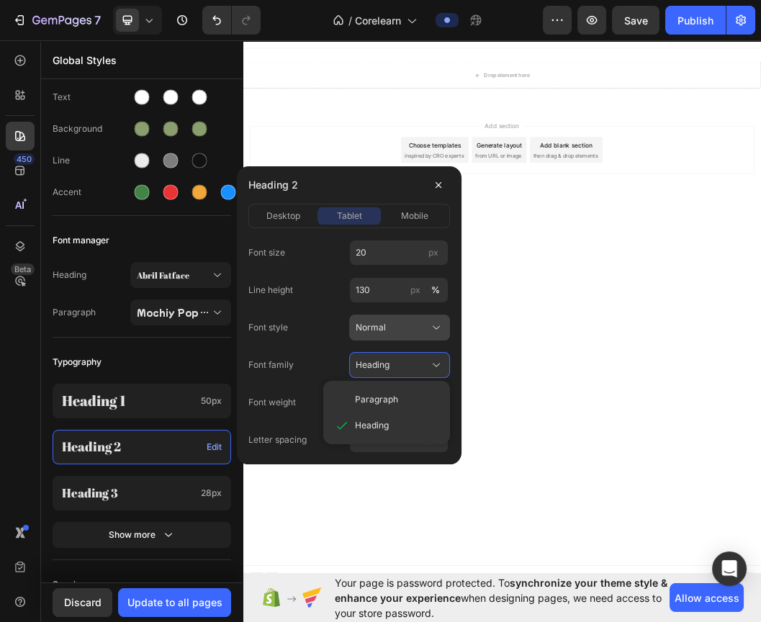
click at [391, 326] on div "Normal" at bounding box center [391, 327] width 71 height 13
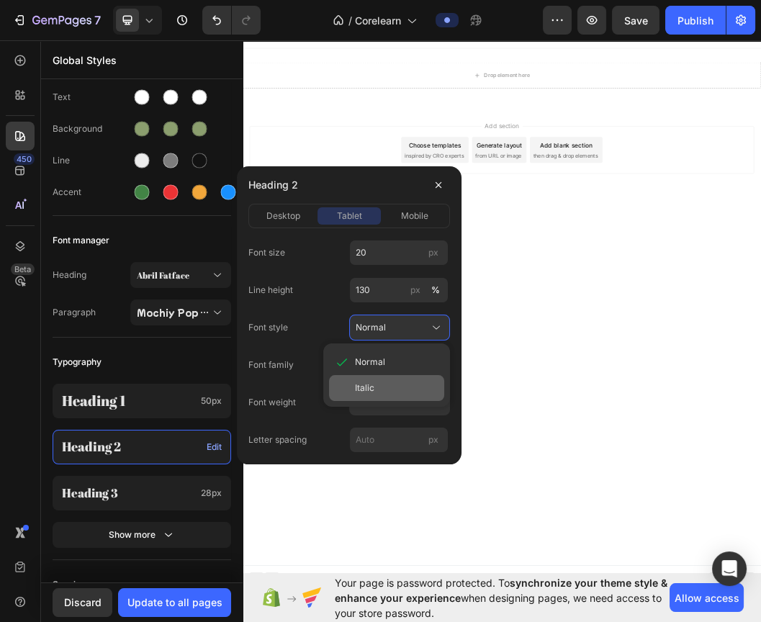
click at [376, 384] on div "Italic" at bounding box center [397, 388] width 84 height 13
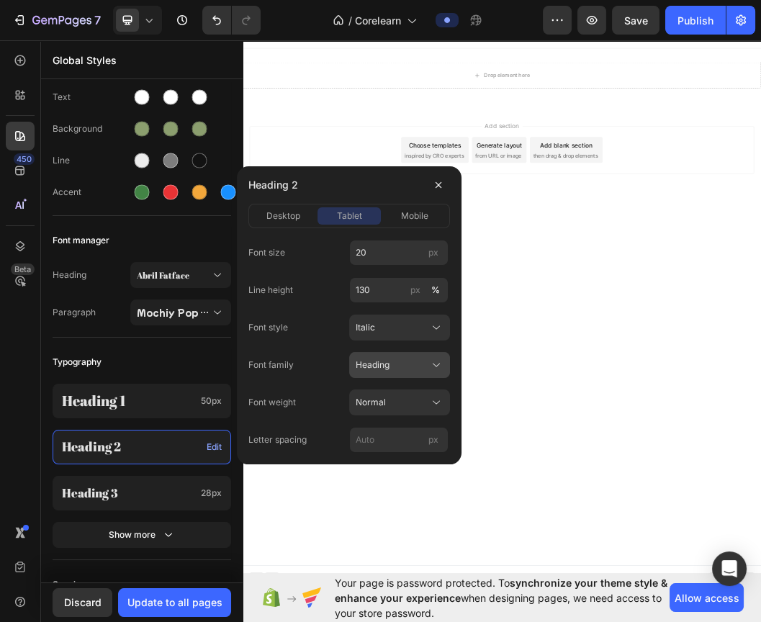
click at [378, 367] on span "Heading" at bounding box center [373, 365] width 34 height 13
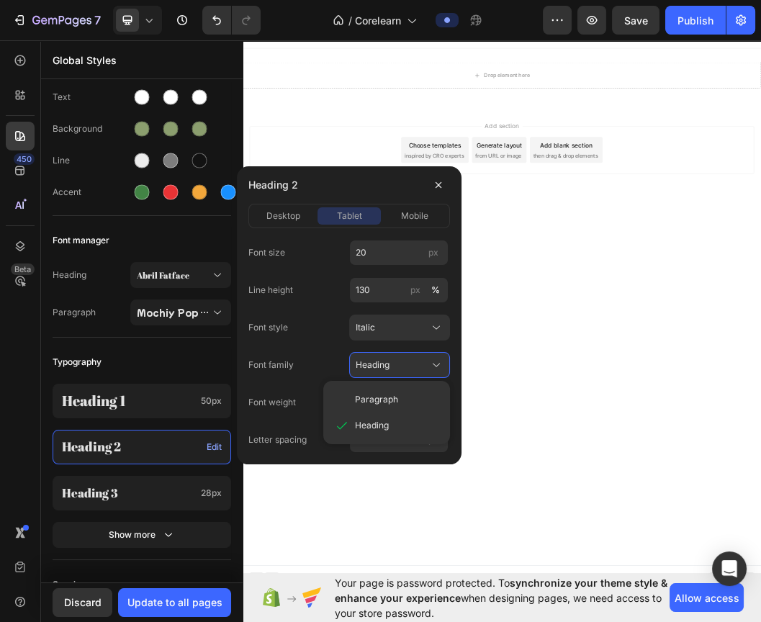
click at [339, 365] on div "Font family Heading Paragraph Heading" at bounding box center [350, 365] width 202 height 26
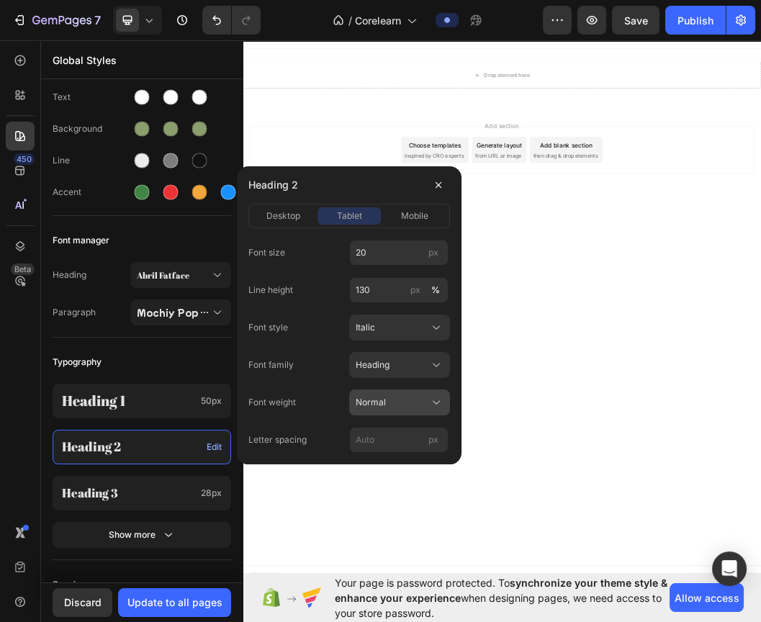
click at [380, 398] on span "Normal" at bounding box center [371, 402] width 30 height 13
click at [313, 385] on div "Font size 20 px Line height 130 px % Font style Italic Font family Heading Font…" at bounding box center [350, 346] width 202 height 213
click at [288, 210] on span "desktop" at bounding box center [284, 216] width 34 height 13
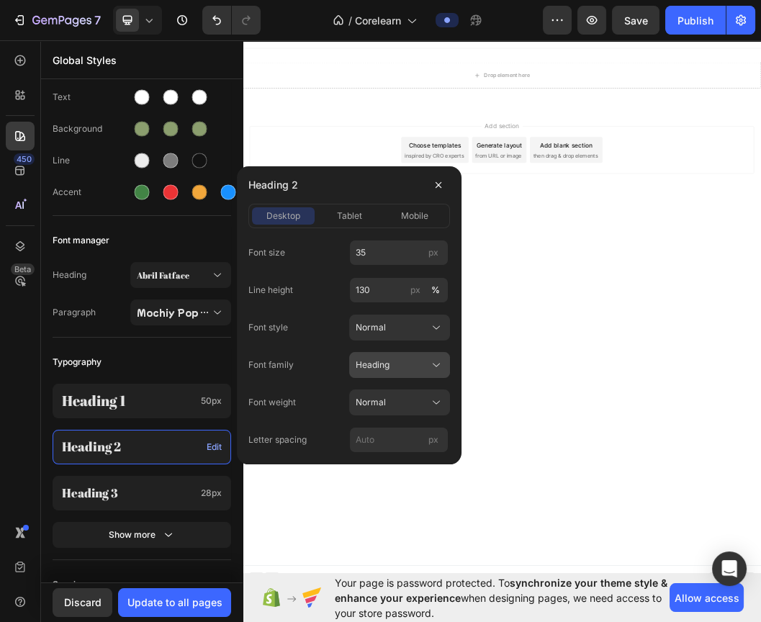
click at [421, 373] on button "Heading" at bounding box center [399, 365] width 101 height 26
click at [421, 334] on div "Normal" at bounding box center [400, 328] width 88 height 14
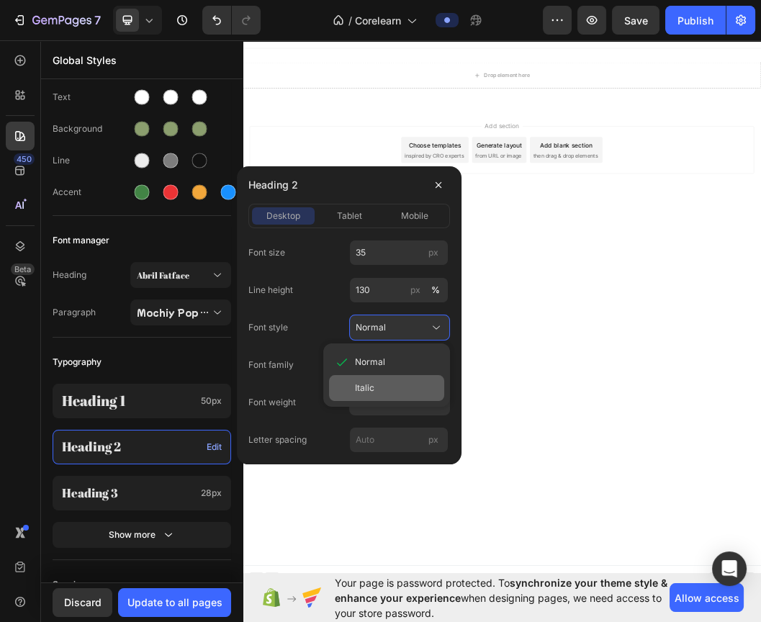
click at [385, 385] on div "Italic" at bounding box center [397, 388] width 84 height 13
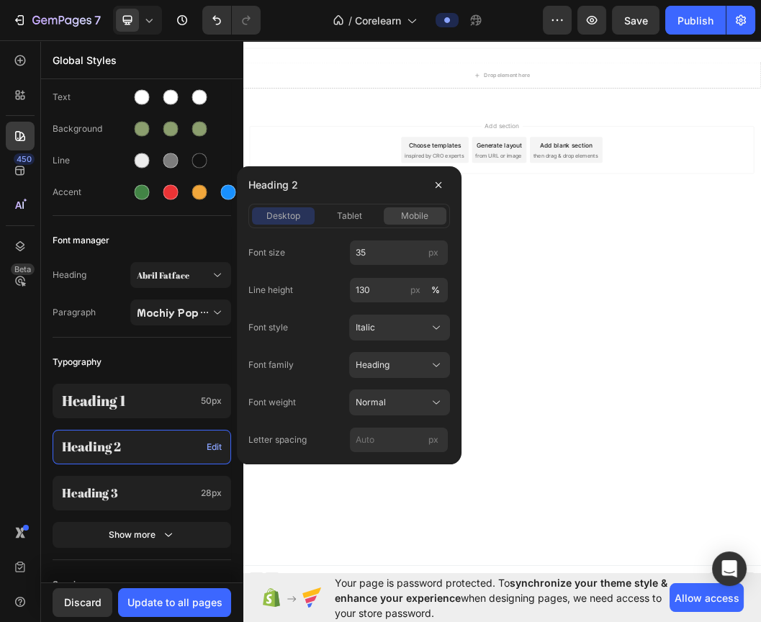
click at [407, 215] on span "mobile" at bounding box center [414, 216] width 27 height 13
click at [427, 332] on div "Italic" at bounding box center [400, 328] width 88 height 14
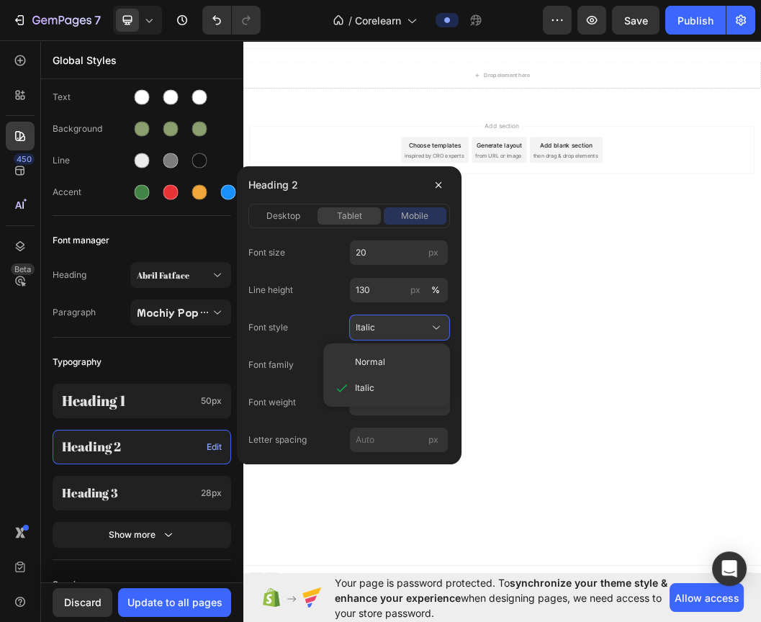
click at [351, 213] on span "tablet" at bounding box center [348, 216] width 25 height 13
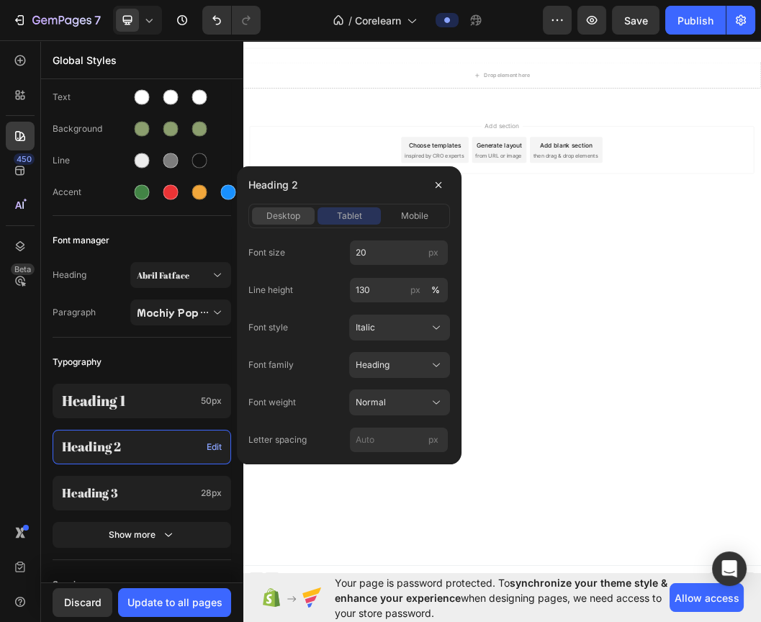
click at [294, 208] on button "desktop" at bounding box center [283, 215] width 63 height 17
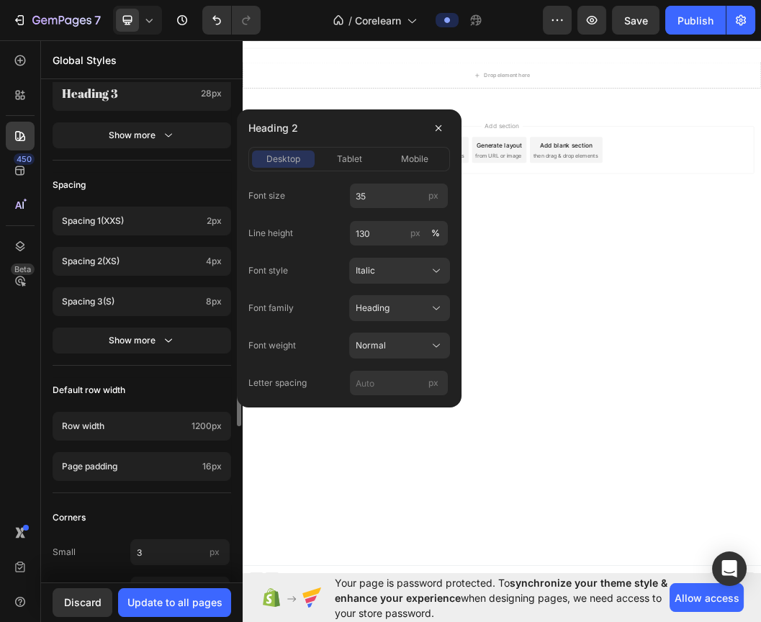
scroll to position [554, 0]
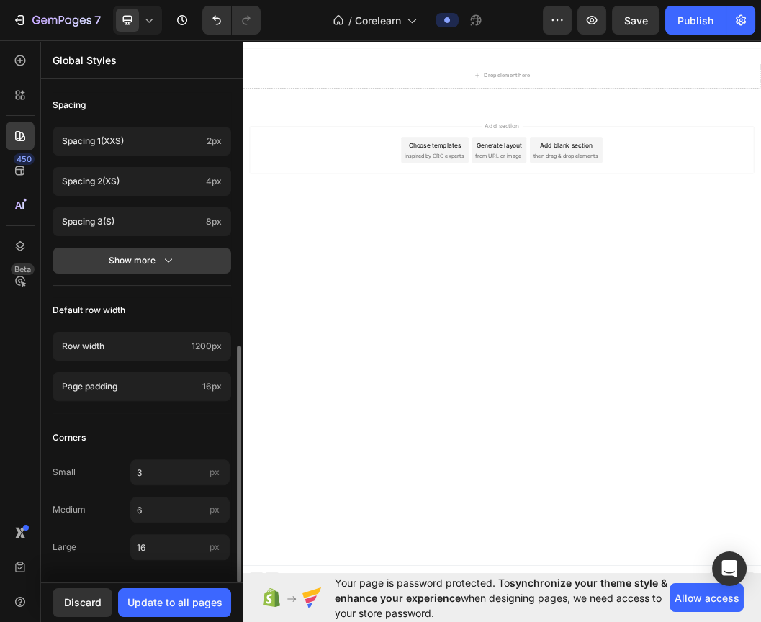
click at [146, 257] on div "Show more" at bounding box center [142, 261] width 67 height 14
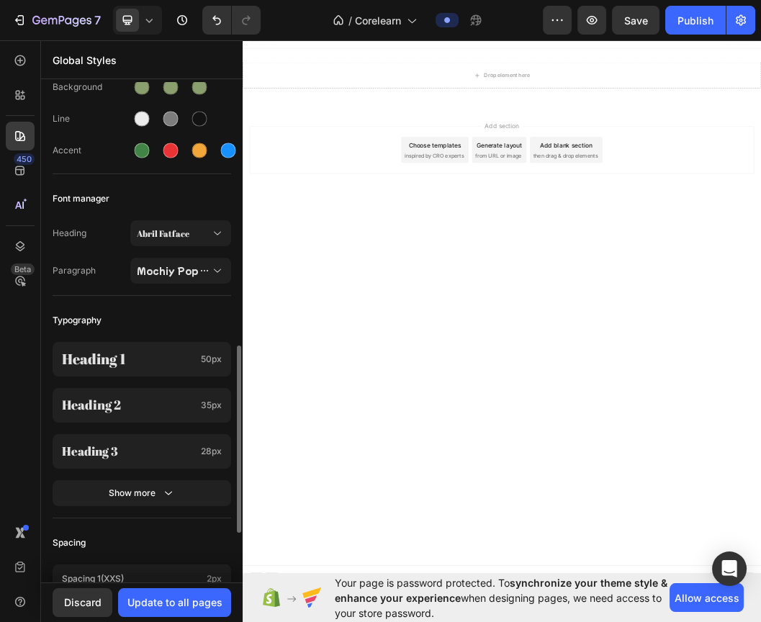
scroll to position [277, 0]
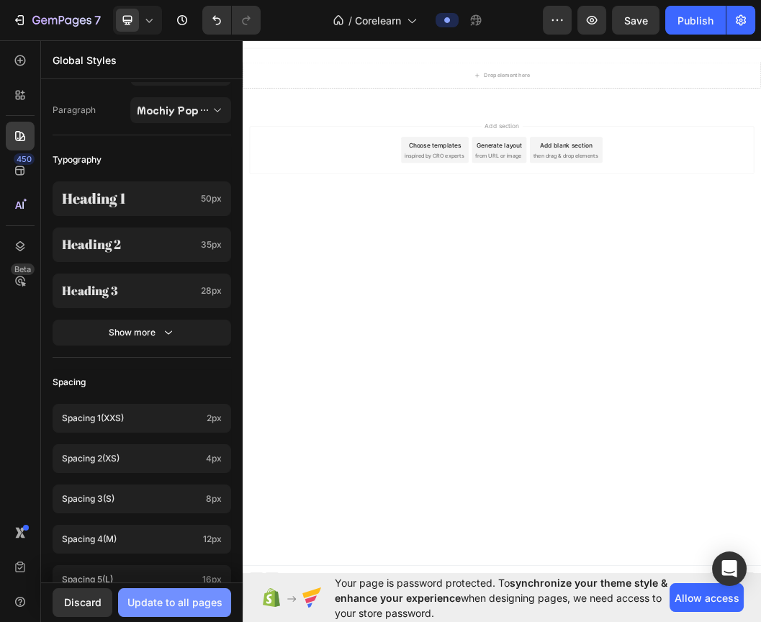
click at [208, 596] on div "Update to all pages" at bounding box center [175, 602] width 95 height 15
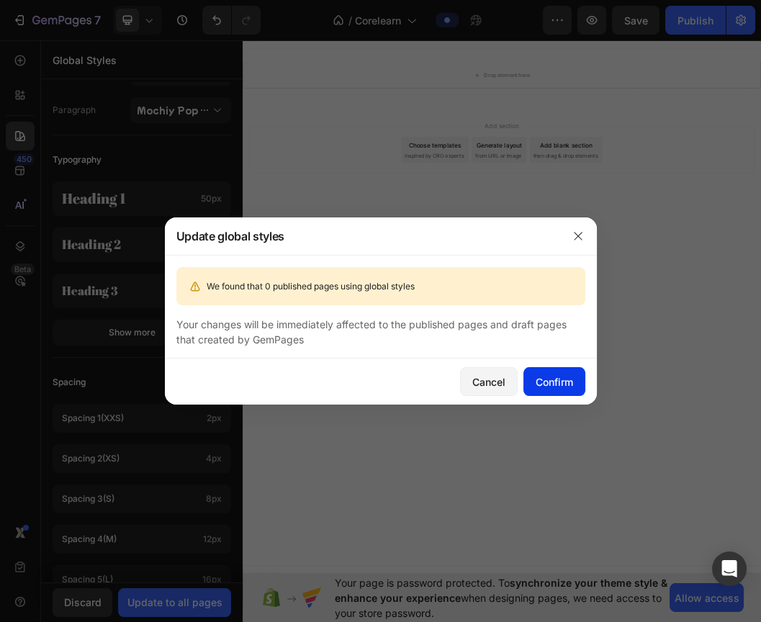
click at [554, 387] on div "Confirm" at bounding box center [554, 382] width 37 height 15
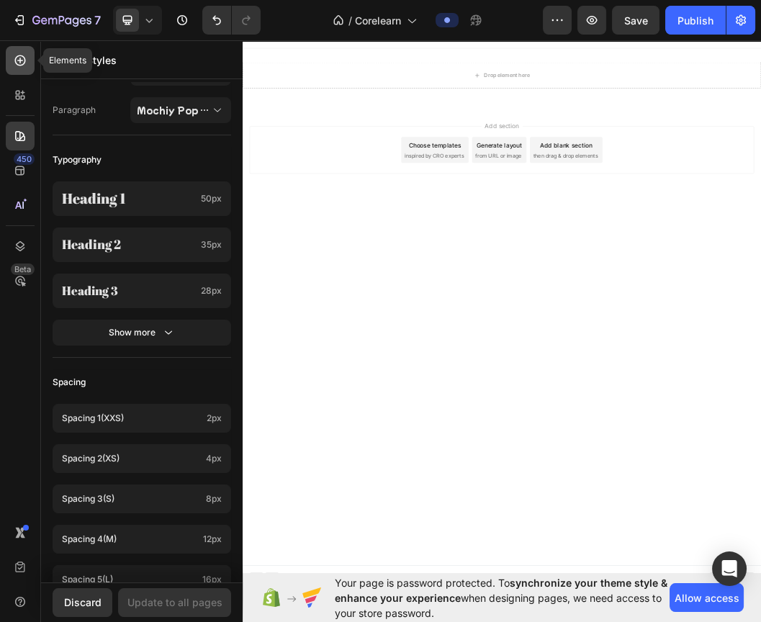
click at [9, 62] on div at bounding box center [20, 60] width 29 height 29
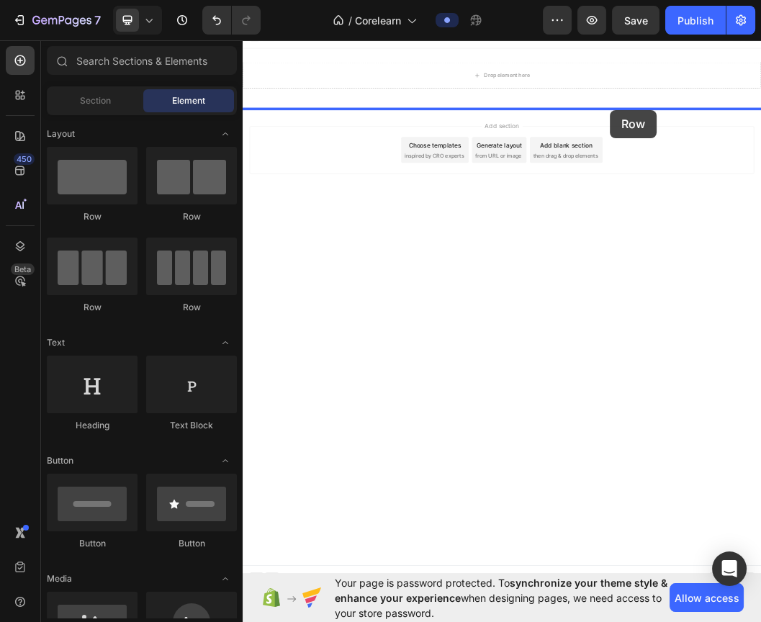
drag, startPoint x: 440, startPoint y: 229, endPoint x: 855, endPoint y: 163, distance: 420.2
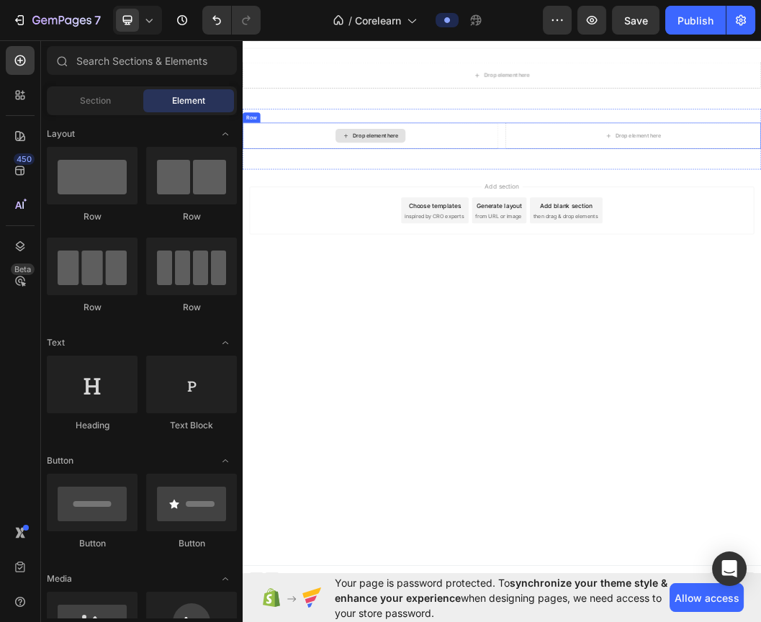
click at [463, 196] on div "Drop element here" at bounding box center [456, 205] width 117 height 23
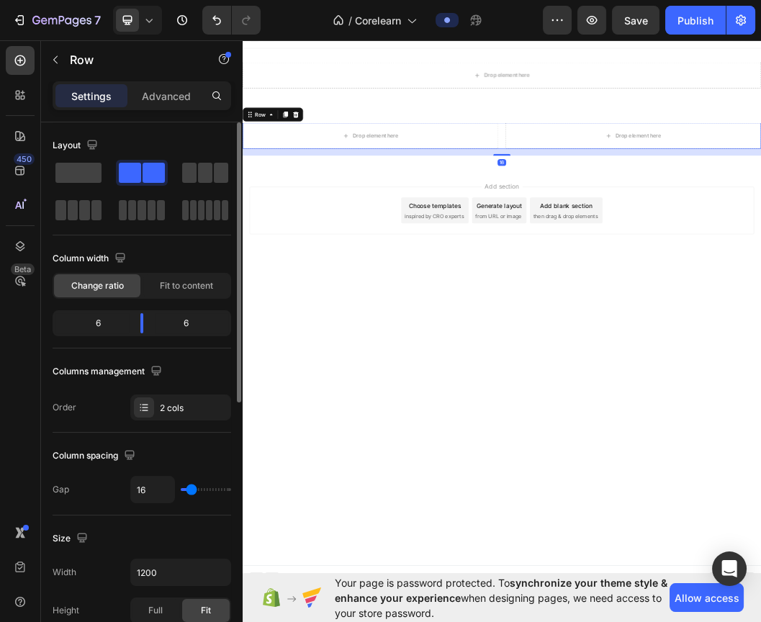
scroll to position [80, 0]
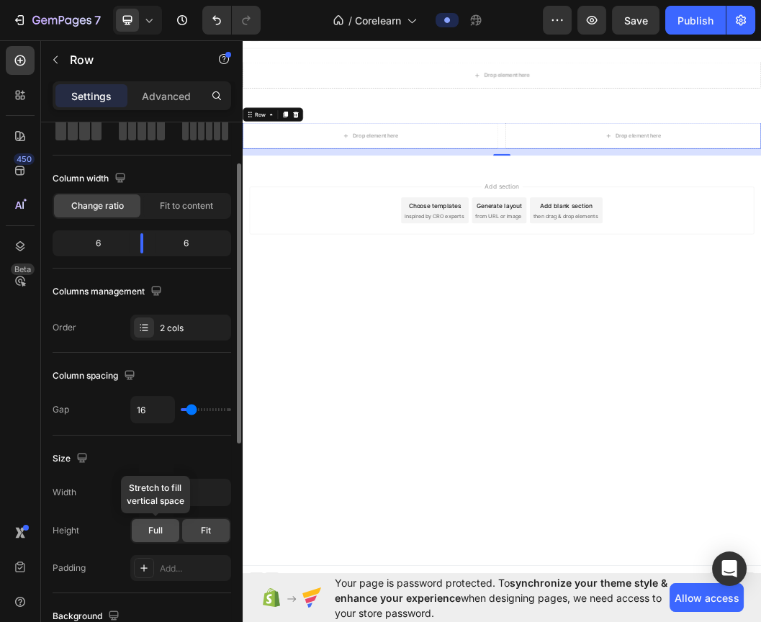
click at [174, 538] on div "Full" at bounding box center [156, 530] width 48 height 23
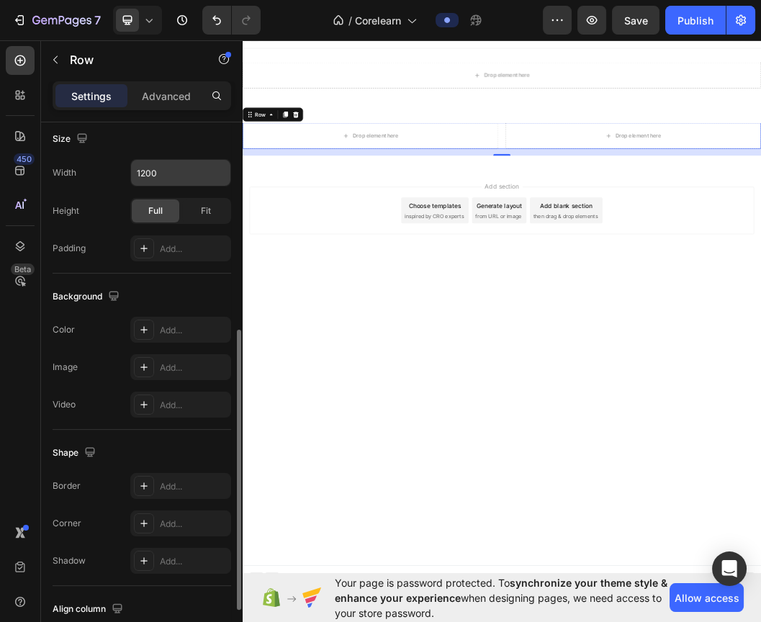
scroll to position [0, 0]
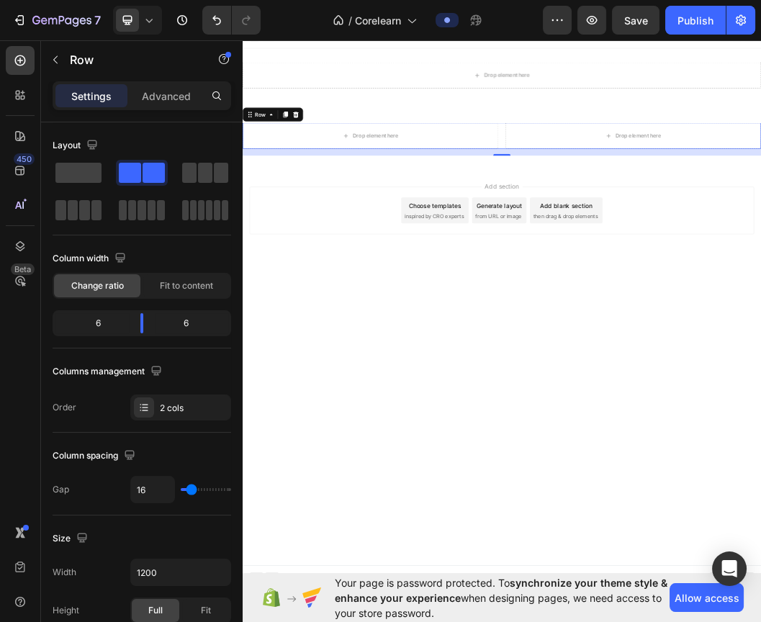
click at [671, 194] on div "Drop element here Drop element here Row 16" at bounding box center [675, 205] width 864 height 43
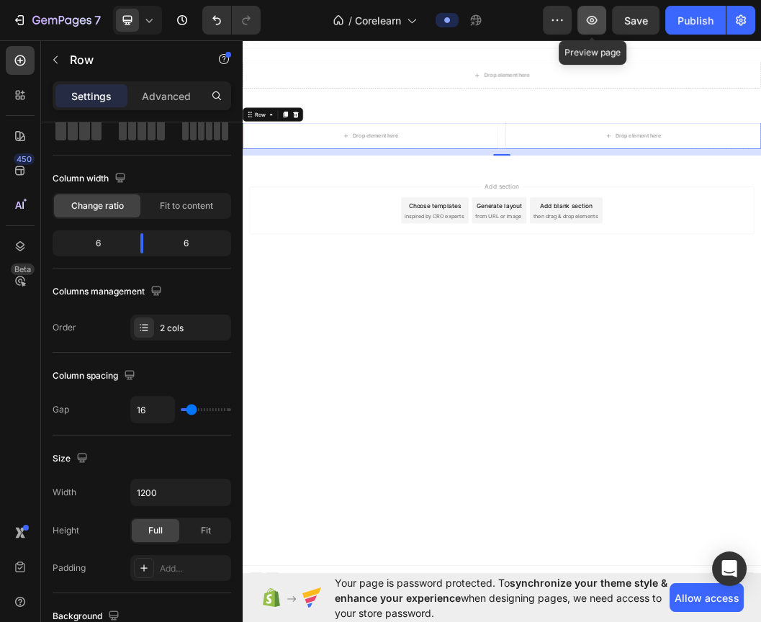
click at [599, 19] on icon "button" at bounding box center [592, 20] width 14 height 14
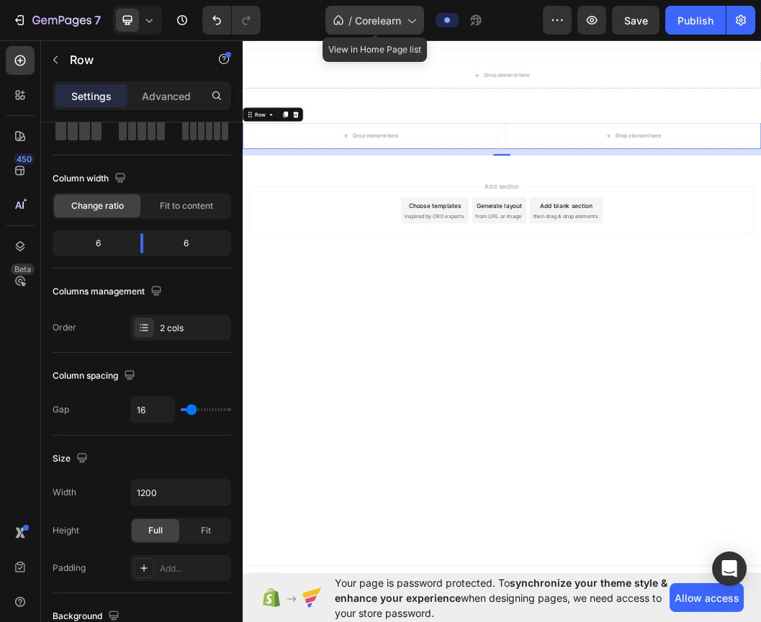
click at [408, 25] on icon at bounding box center [411, 20] width 14 height 14
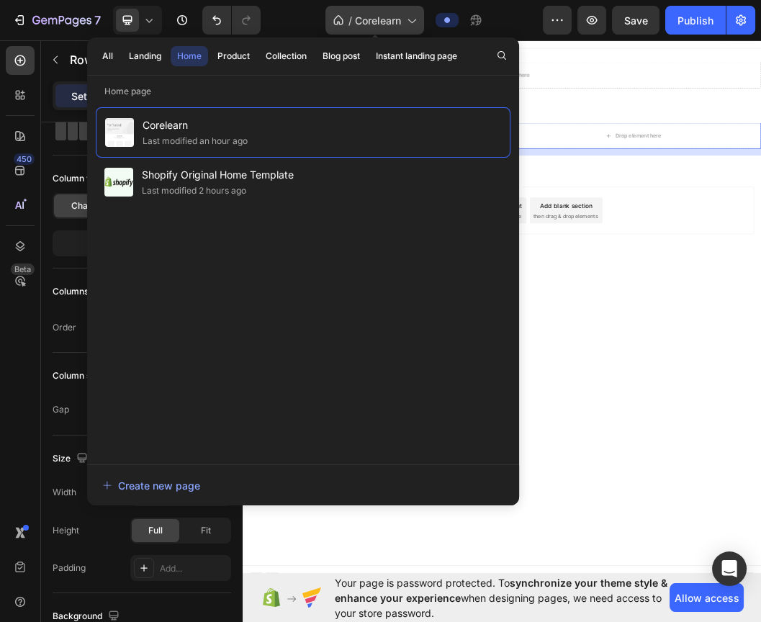
click at [416, 25] on icon at bounding box center [411, 20] width 14 height 14
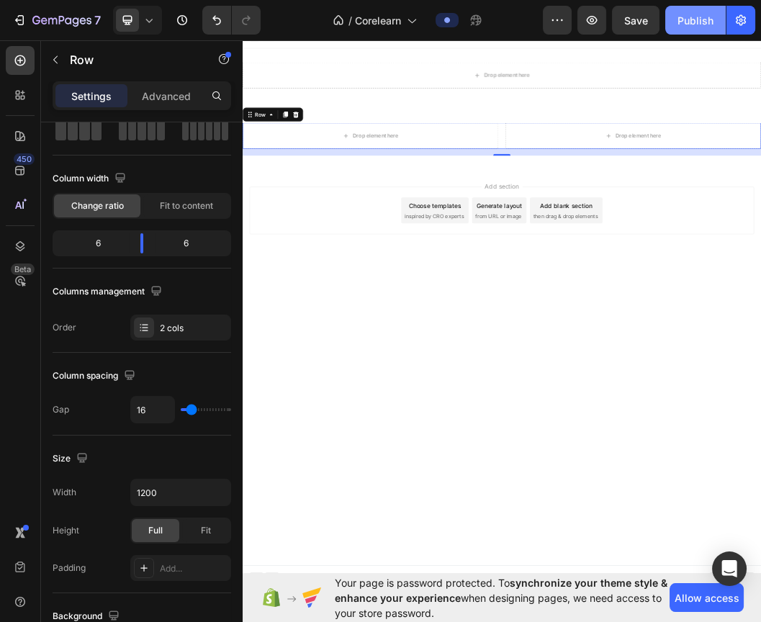
click at [686, 14] on div "Publish" at bounding box center [696, 20] width 36 height 15
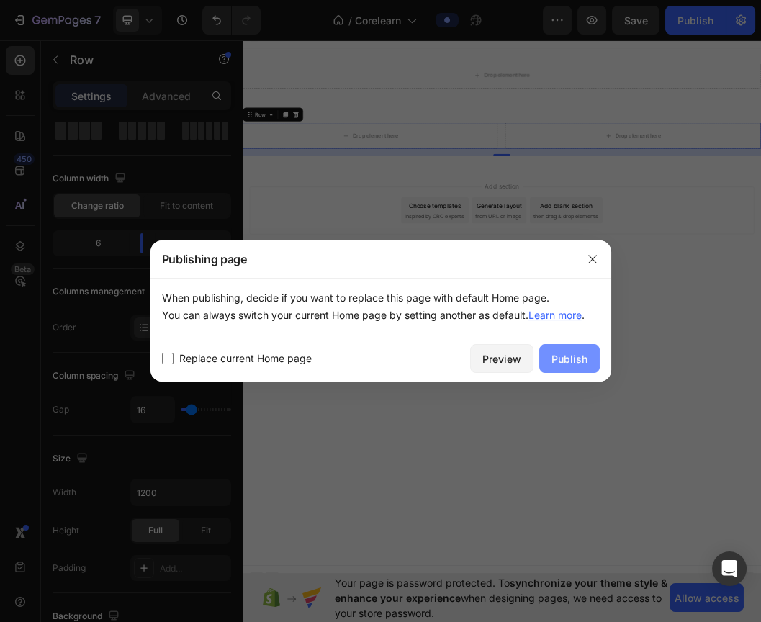
click at [561, 359] on div "Publish" at bounding box center [570, 359] width 36 height 15
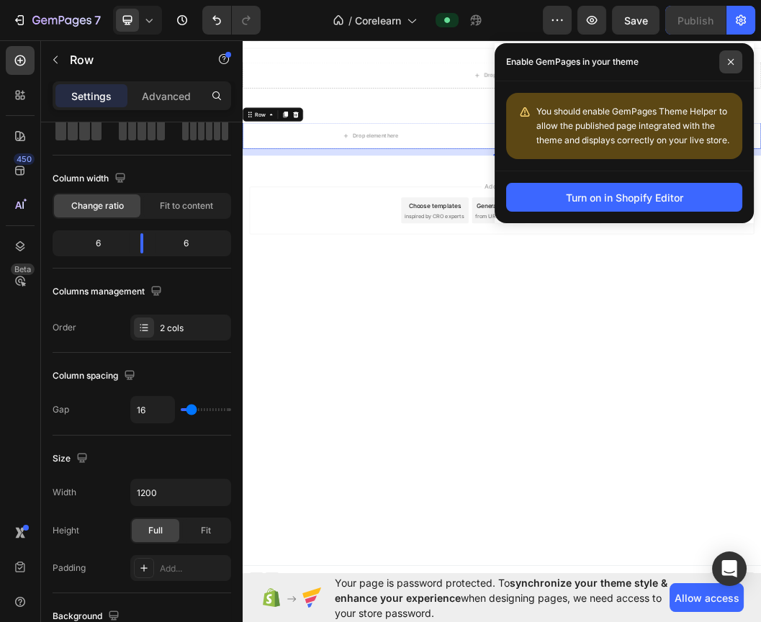
click at [728, 61] on icon at bounding box center [731, 61] width 7 height 7
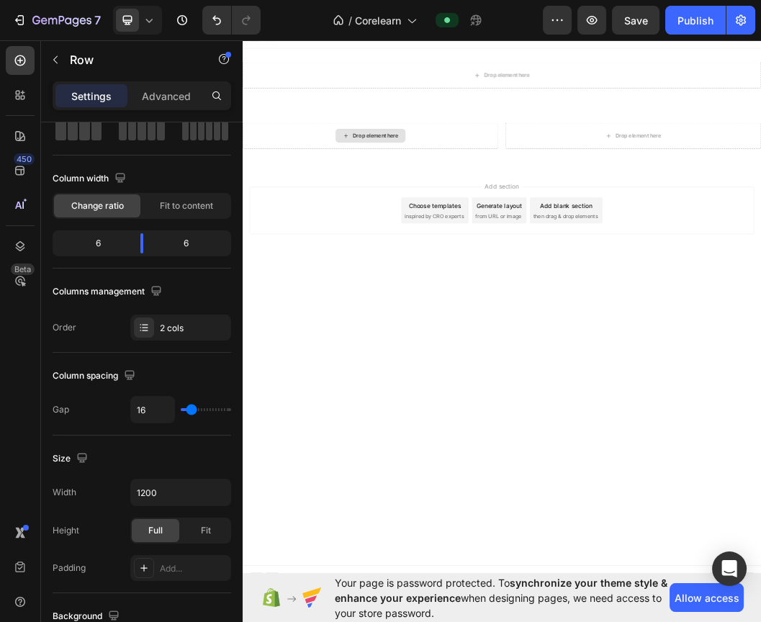
click at [506, 202] on div "Drop element here" at bounding box center [456, 205] width 117 height 23
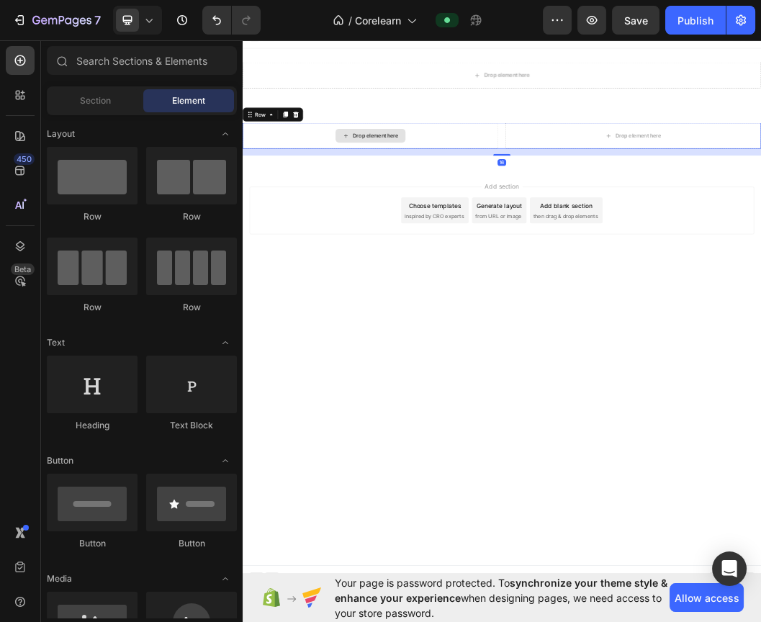
click at [590, 187] on div "Drop element here" at bounding box center [456, 205] width 426 height 43
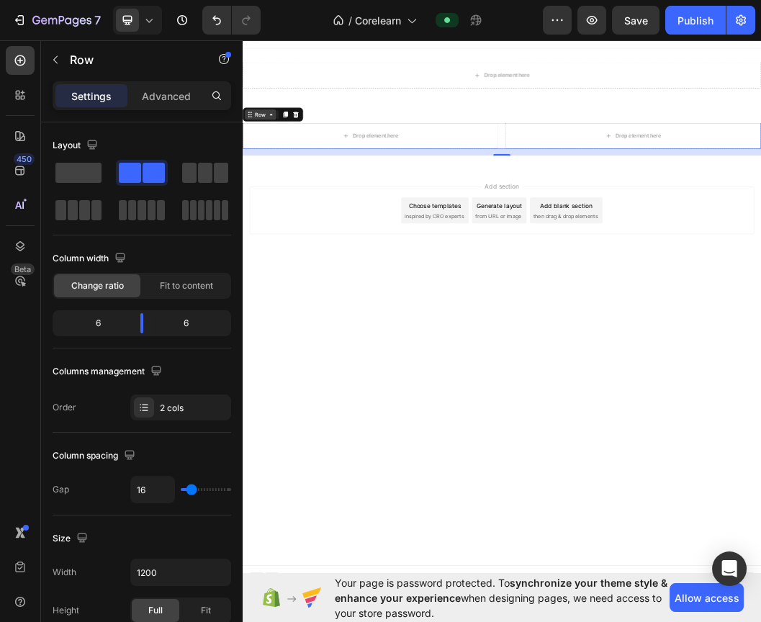
click at [277, 172] on div "Row" at bounding box center [273, 170] width 24 height 13
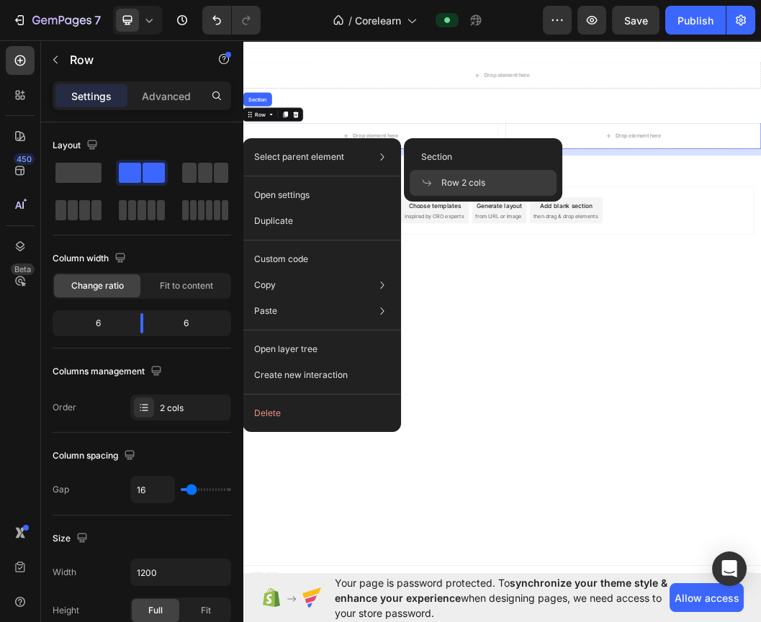
click at [282, 153] on p "Select parent element" at bounding box center [299, 157] width 90 height 13
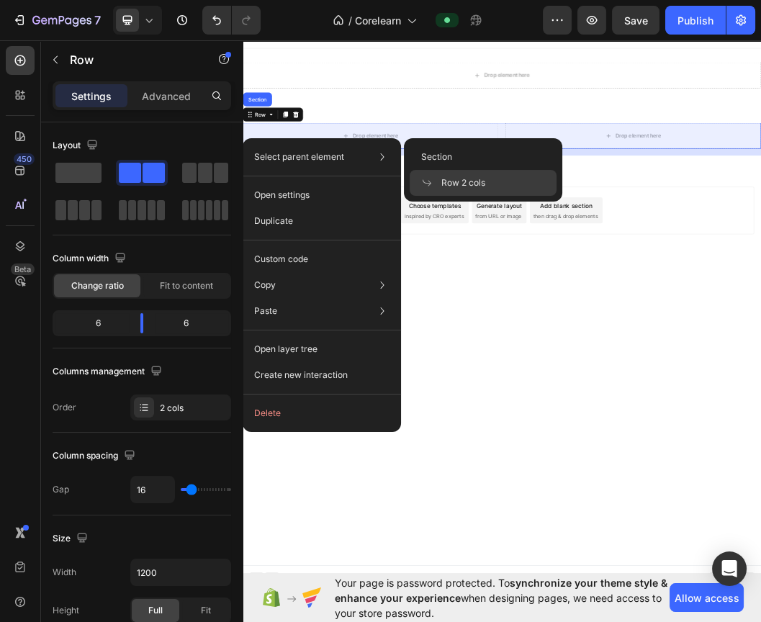
click at [457, 179] on span "Row 2 cols" at bounding box center [464, 182] width 44 height 13
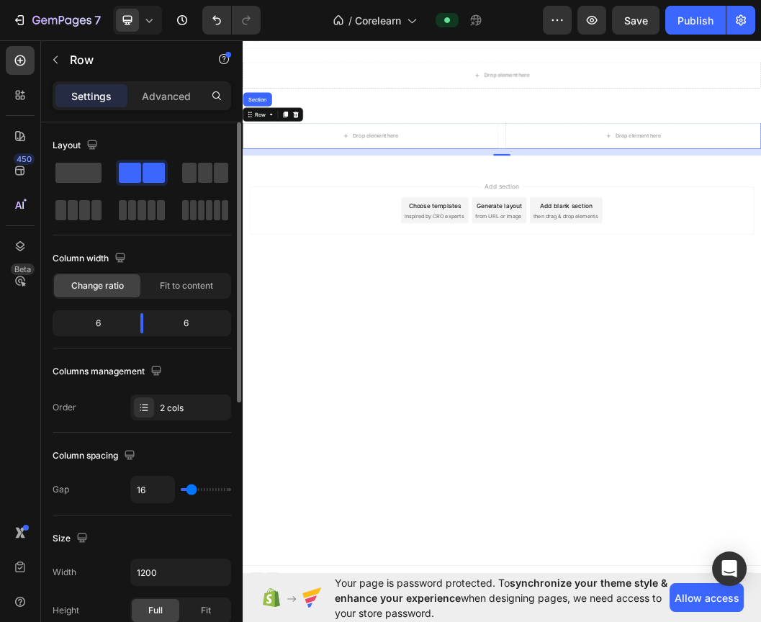
scroll to position [320, 0]
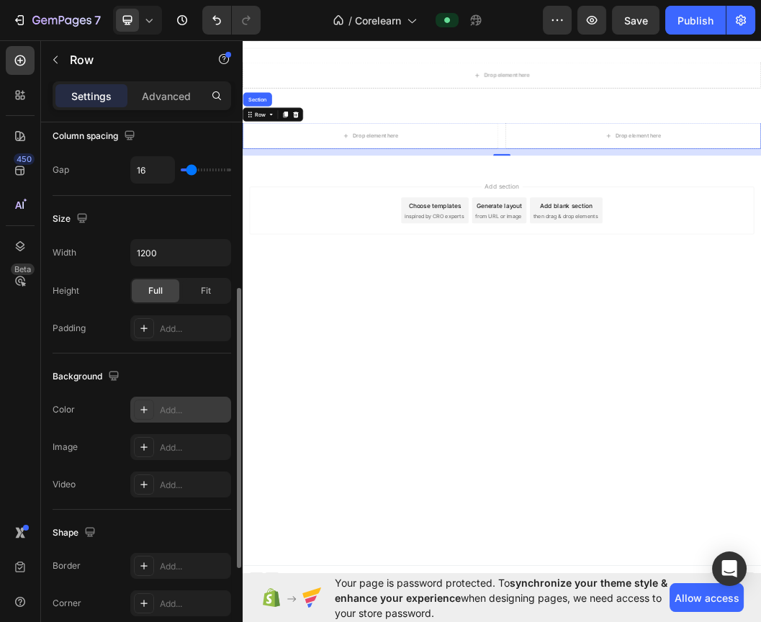
click at [146, 408] on icon at bounding box center [143, 409] width 7 height 7
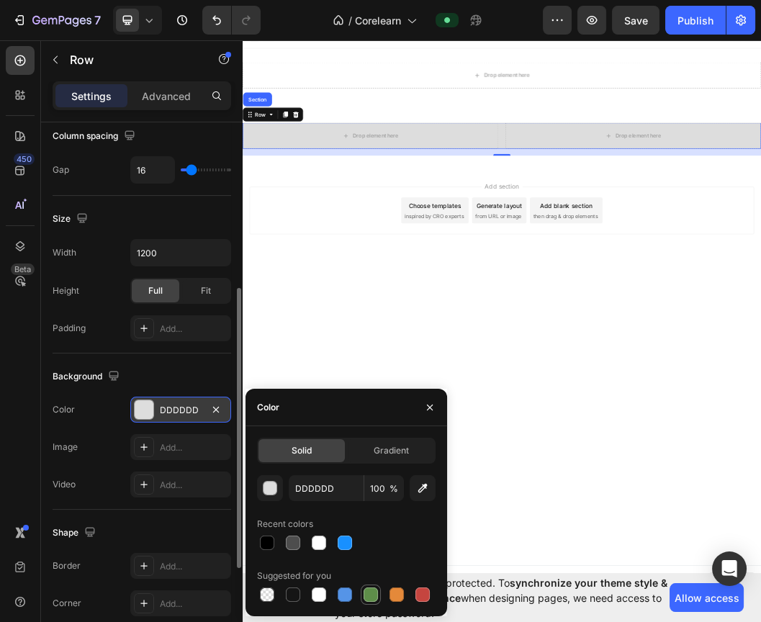
click at [372, 596] on div at bounding box center [371, 595] width 14 height 14
type input "5E8E49"
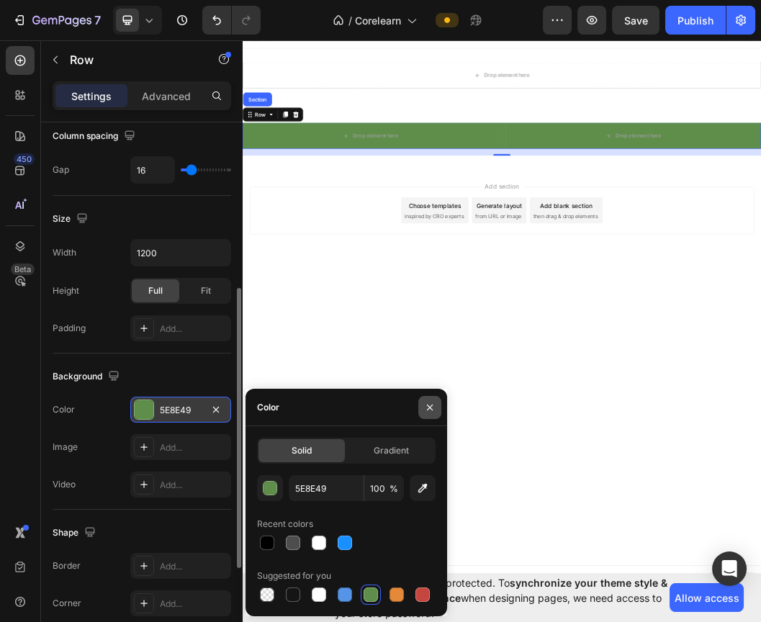
click at [426, 409] on icon "button" at bounding box center [430, 408] width 12 height 12
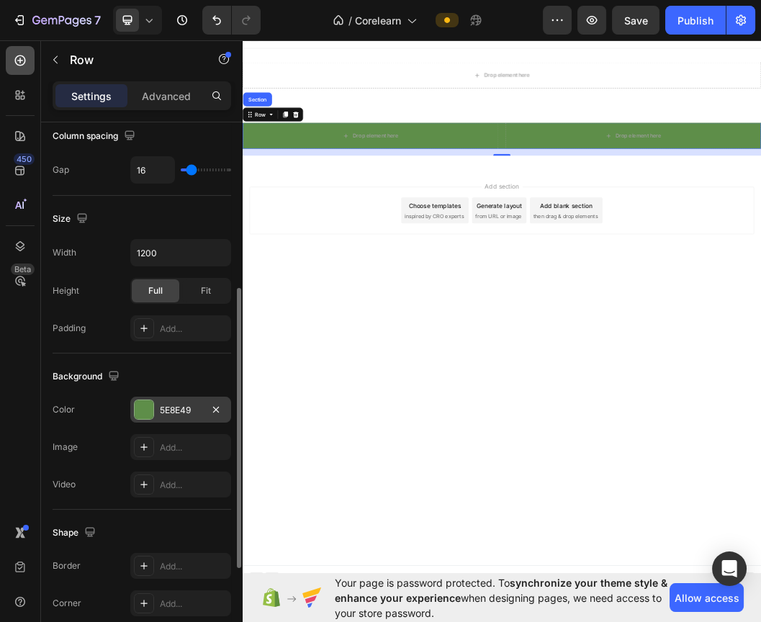
click at [22, 65] on icon at bounding box center [20, 60] width 11 height 11
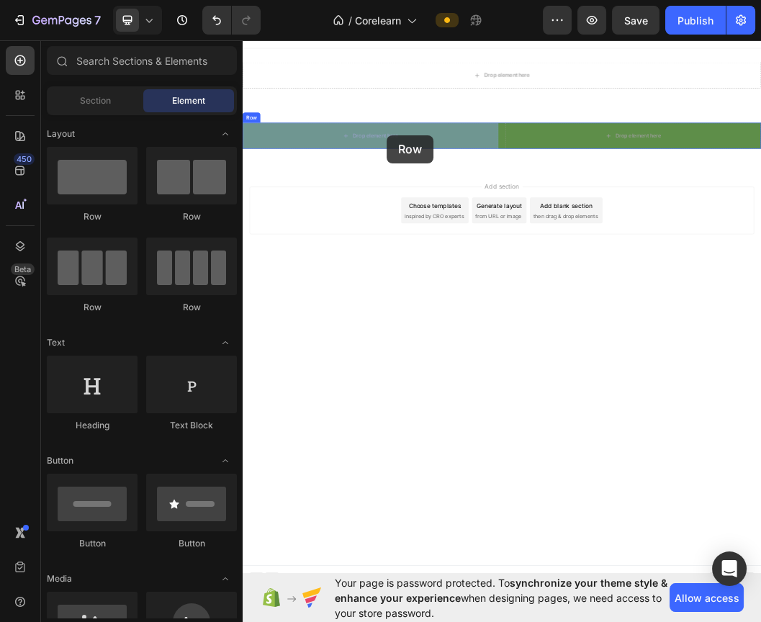
drag, startPoint x: 349, startPoint y: 211, endPoint x: 483, endPoint y: 205, distance: 134.9
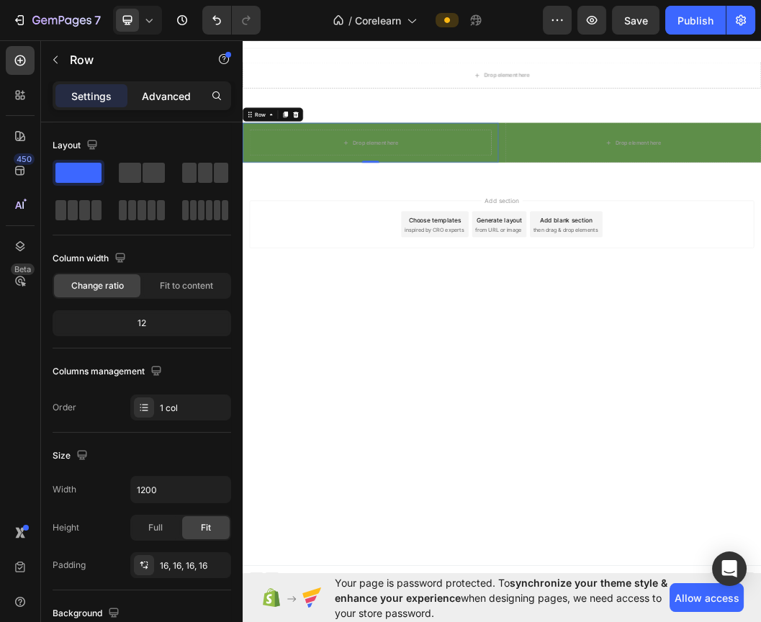
click at [156, 91] on p "Advanced" at bounding box center [166, 96] width 49 height 15
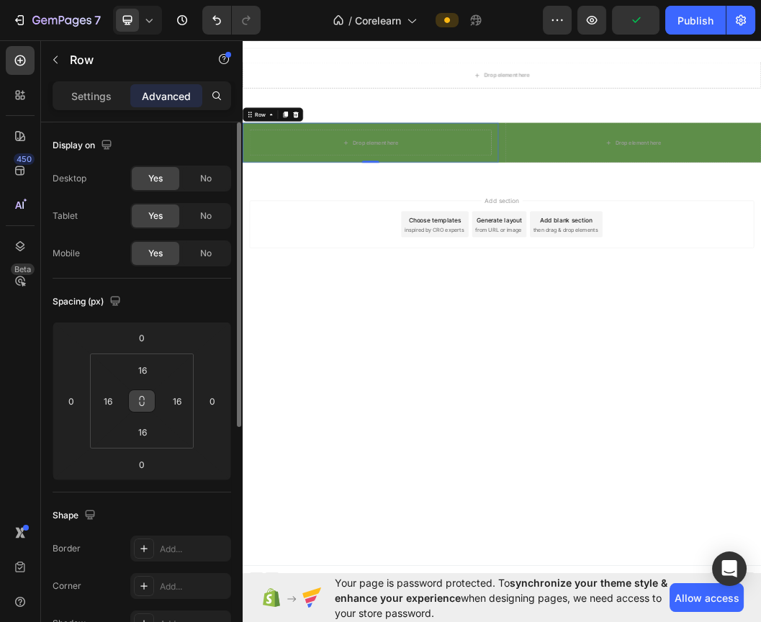
click at [138, 407] on button at bounding box center [141, 401] width 27 height 23
click at [143, 467] on input "0" at bounding box center [142, 465] width 29 height 22
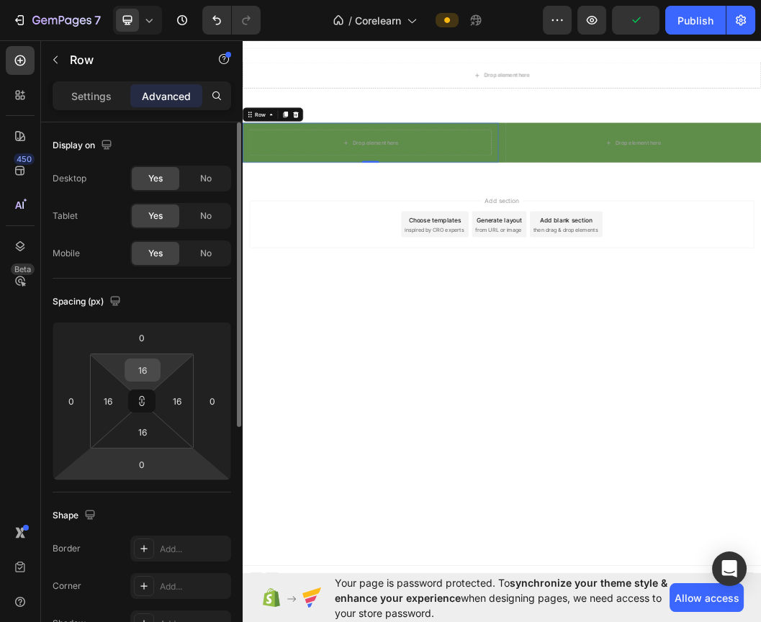
click at [138, 375] on input "16" at bounding box center [142, 370] width 29 height 22
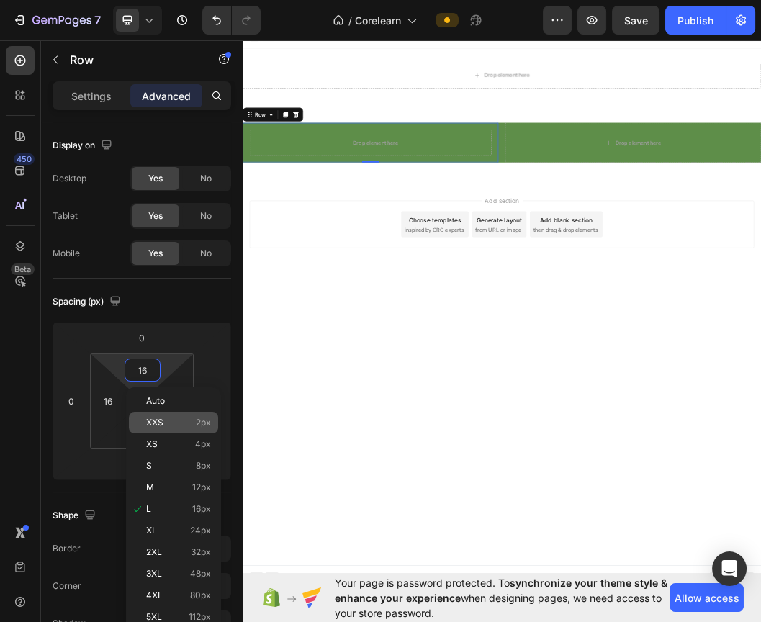
type input "0"
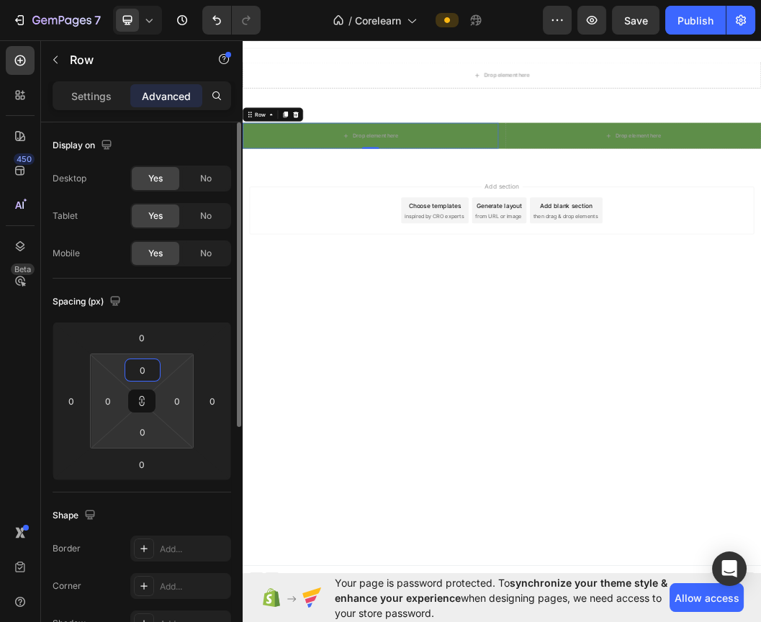
click at [147, 372] on input "0" at bounding box center [142, 370] width 29 height 22
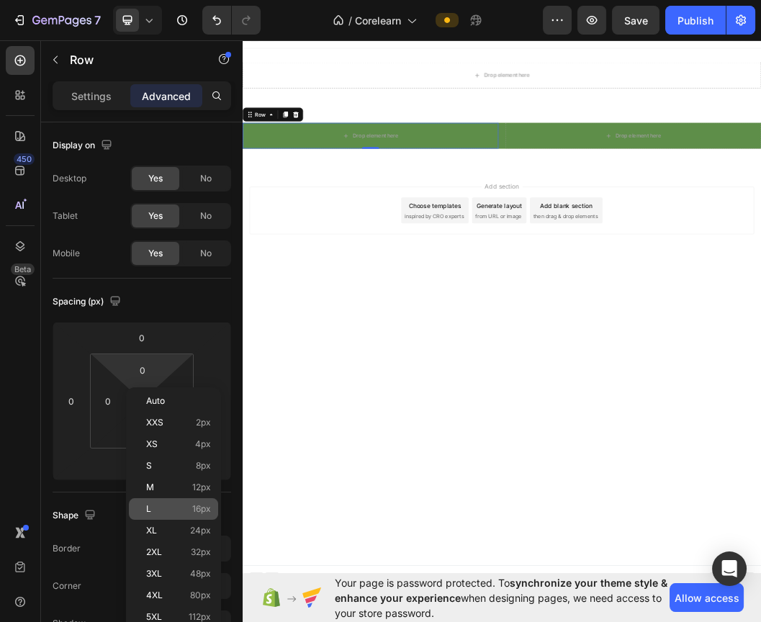
click at [178, 517] on div "L 16px" at bounding box center [173, 509] width 89 height 22
type input "16"
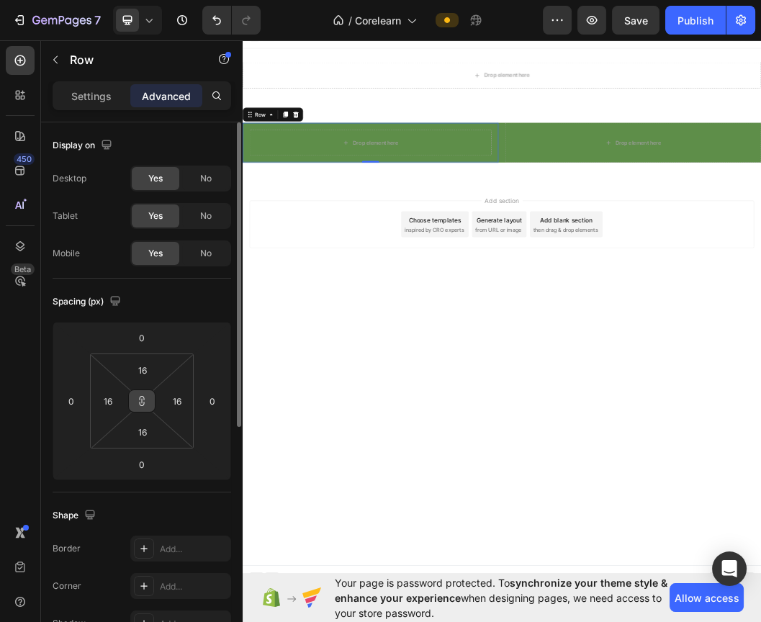
click at [146, 405] on icon at bounding box center [142, 401] width 12 height 12
click at [61, 401] on input "0" at bounding box center [72, 401] width 22 height 22
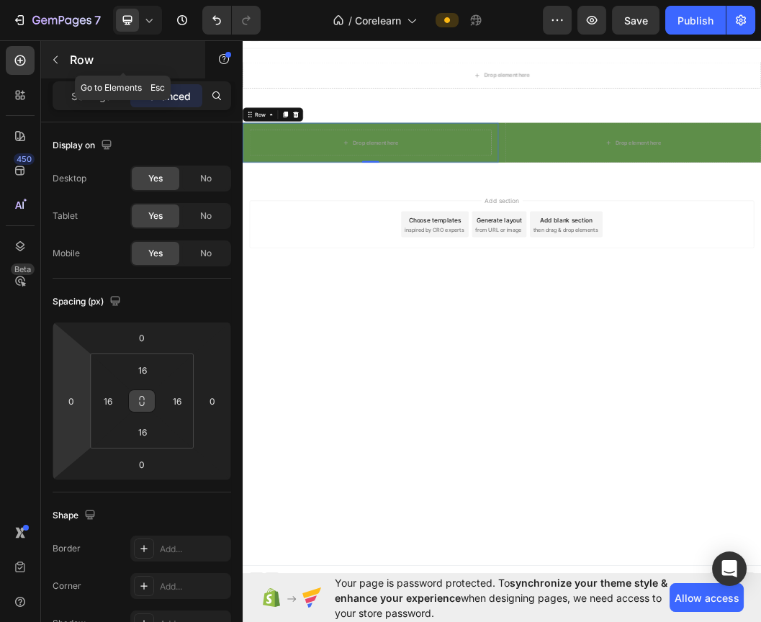
click at [54, 63] on icon "button" at bounding box center [56, 60] width 12 height 12
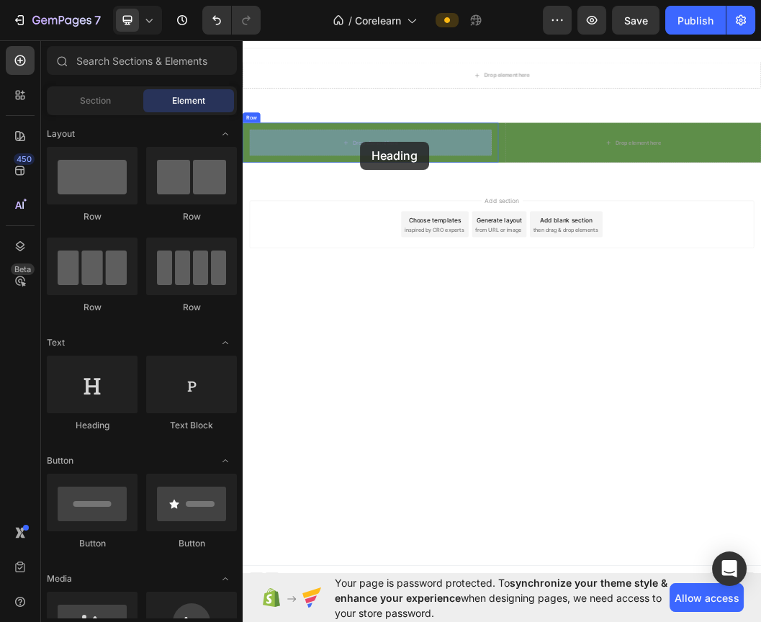
drag, startPoint x: 350, startPoint y: 435, endPoint x: 438, endPoint y: 215, distance: 236.6
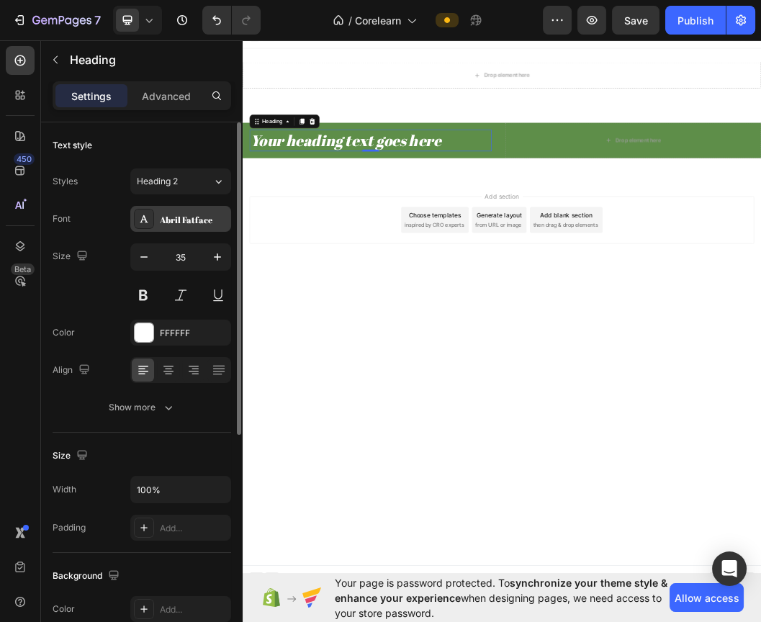
click at [185, 220] on div "Abril Fatface" at bounding box center [194, 219] width 68 height 13
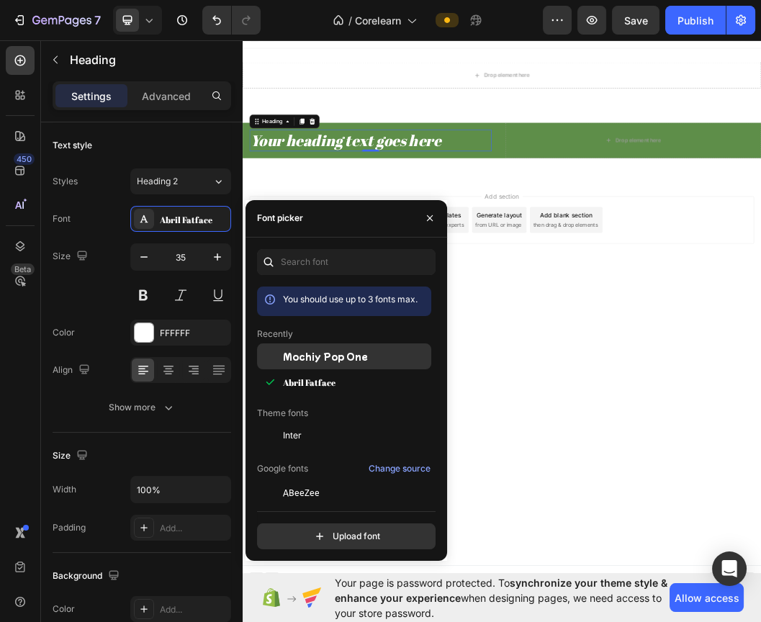
click at [332, 354] on span "Mochiy Pop One" at bounding box center [325, 356] width 85 height 13
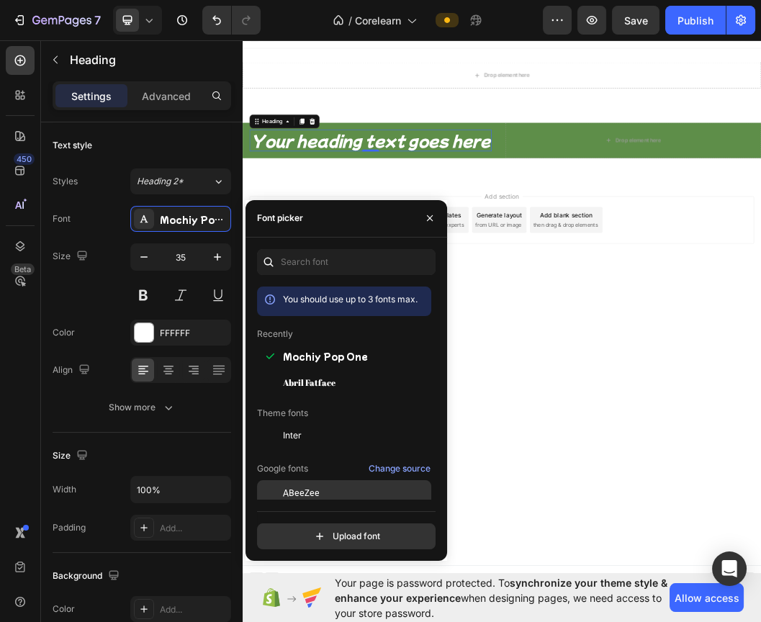
scroll to position [240, 0]
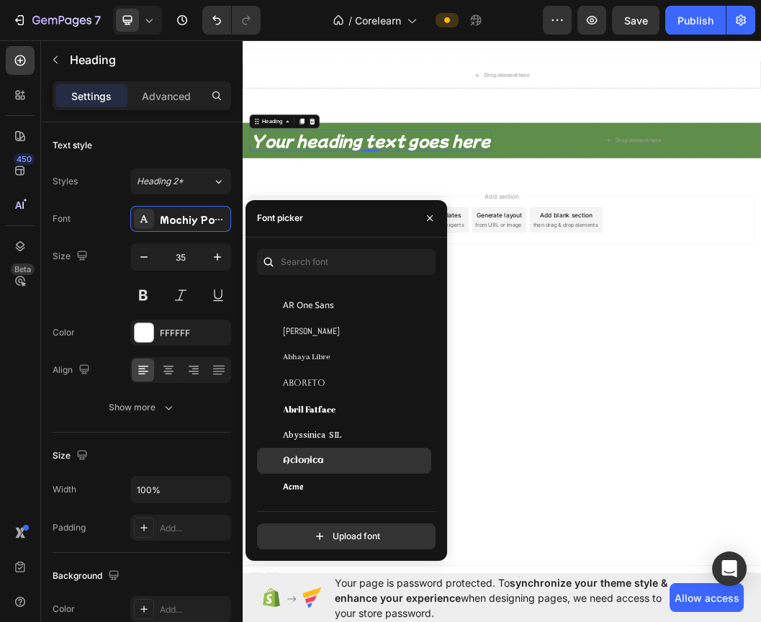
click at [329, 455] on div "Aclonica" at bounding box center [356, 461] width 146 height 13
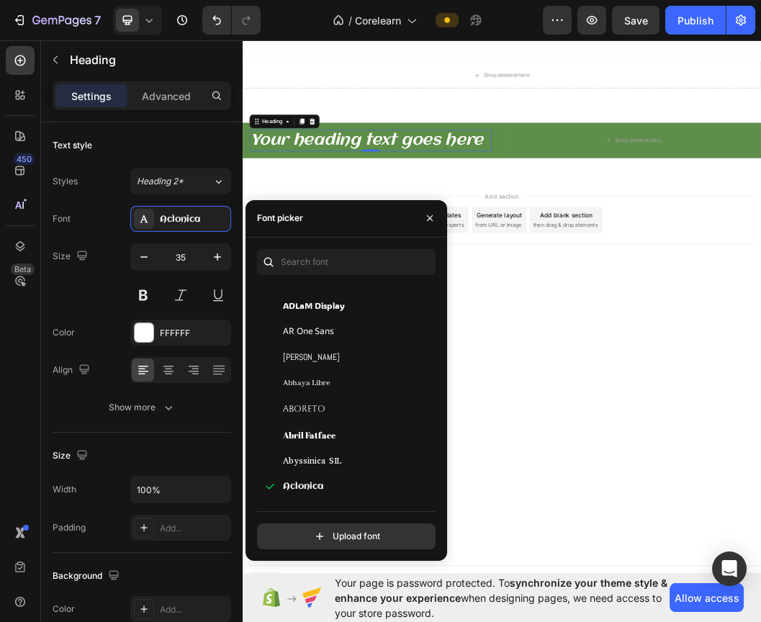
click at [738, 497] on body "Header Drop element here Row Section 1 Your heading text goes here Heading 0 Ro…" at bounding box center [675, 490] width 864 height 921
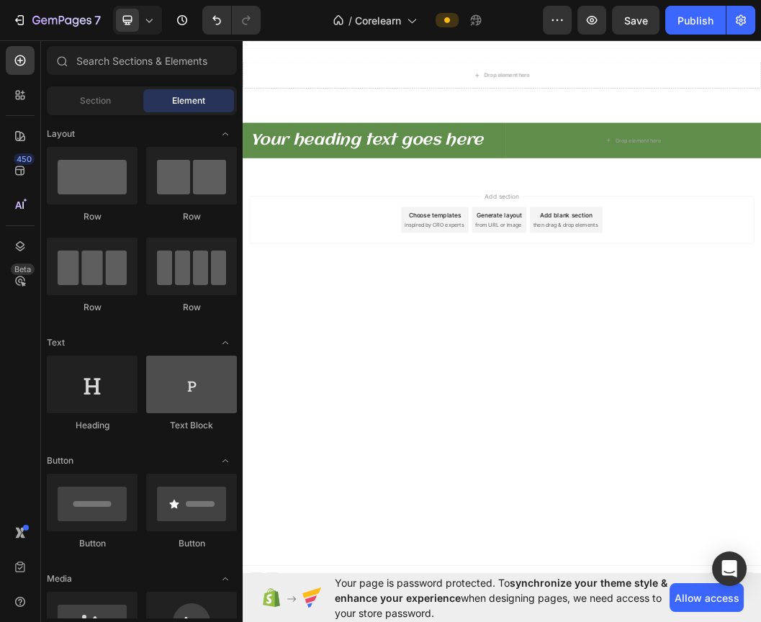
scroll to position [160, 0]
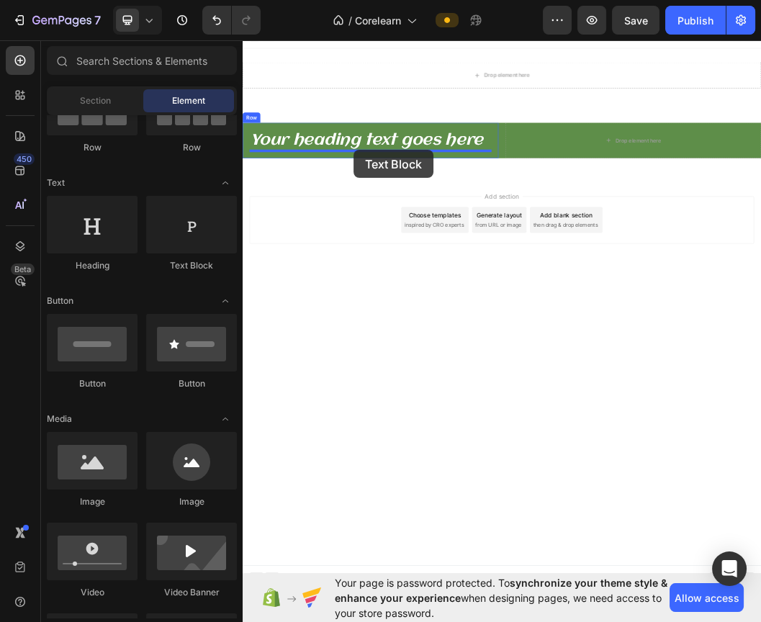
drag, startPoint x: 450, startPoint y: 274, endPoint x: 427, endPoint y: 229, distance: 50.6
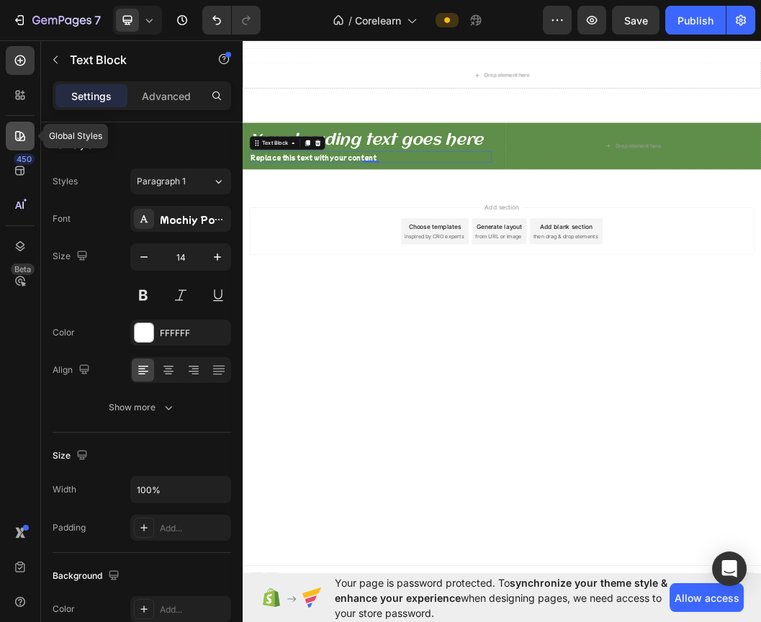
click at [23, 130] on icon at bounding box center [20, 136] width 14 height 14
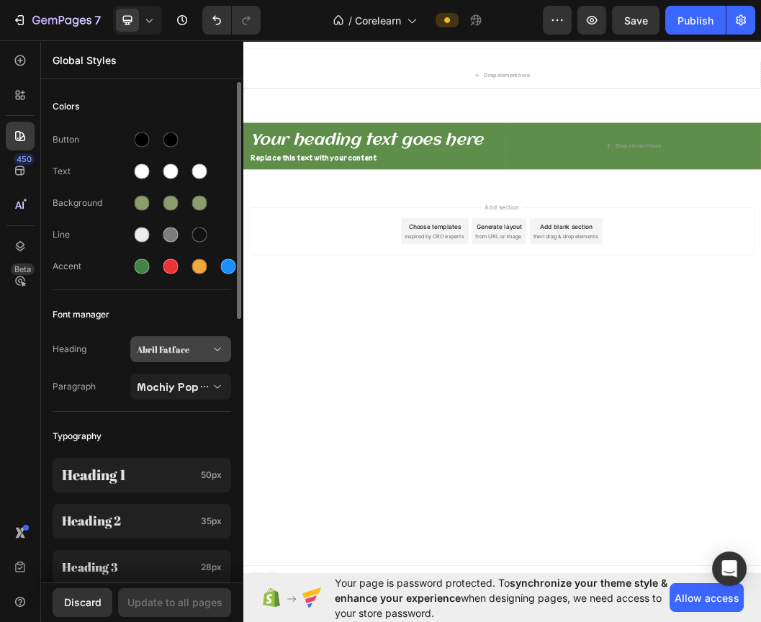
click at [179, 350] on span "Abril Fatface" at bounding box center [173, 349] width 73 height 13
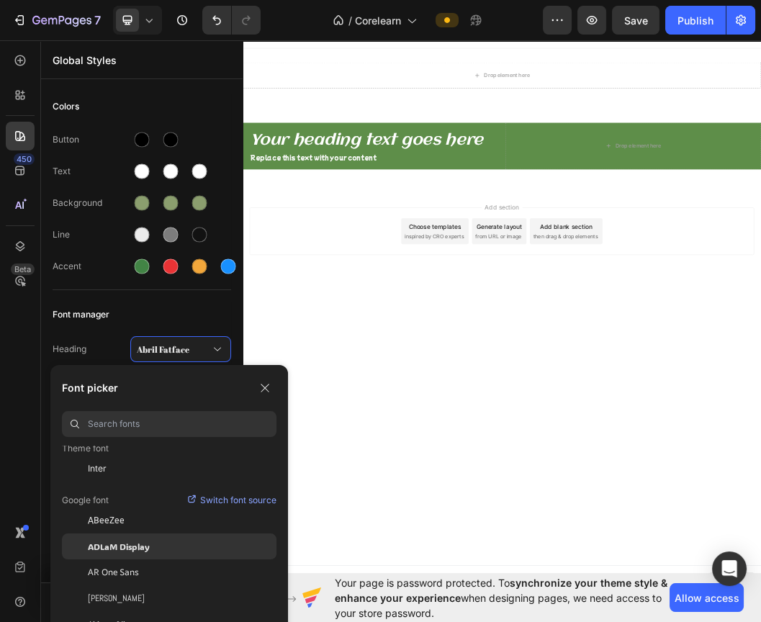
click at [148, 546] on span "ADLaM Display" at bounding box center [119, 546] width 62 height 13
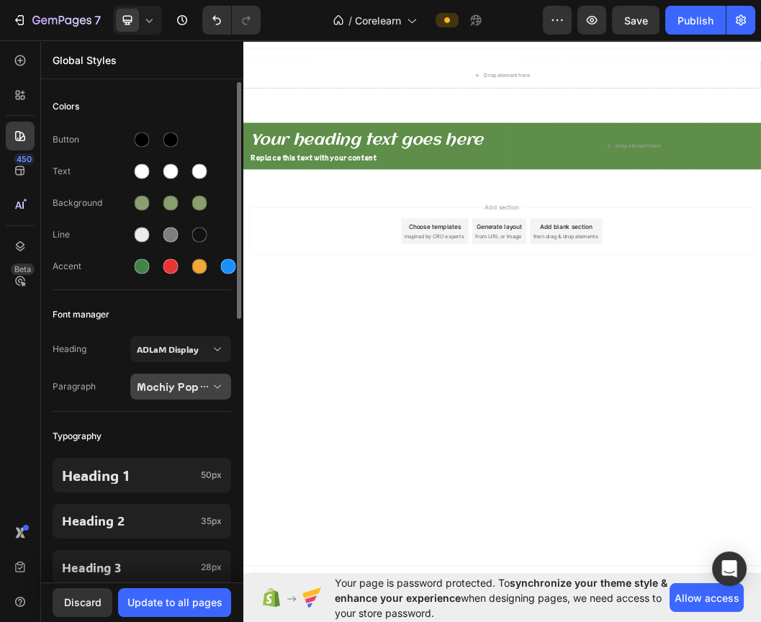
click at [181, 390] on span "Mochiy Pop One" at bounding box center [173, 386] width 73 height 13
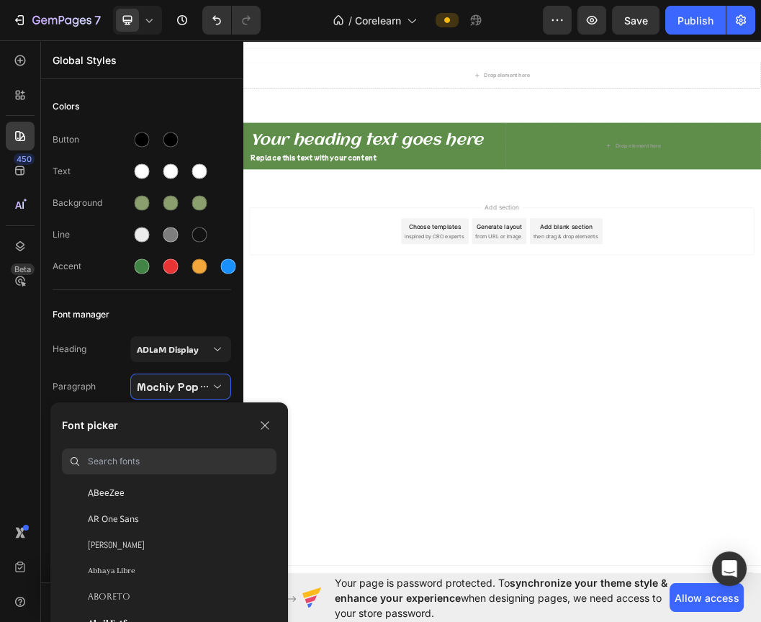
scroll to position [320, 0]
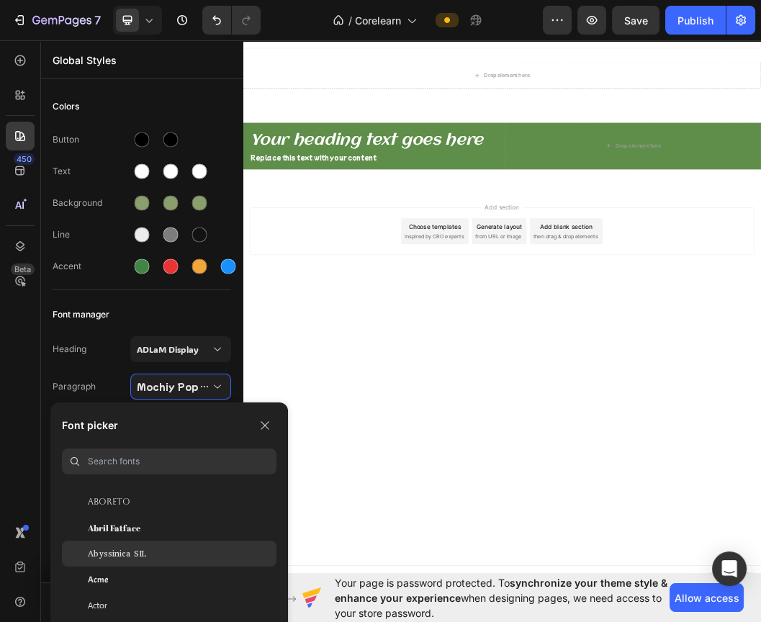
click at [144, 558] on span "Abyssinica SIL" at bounding box center [117, 553] width 58 height 13
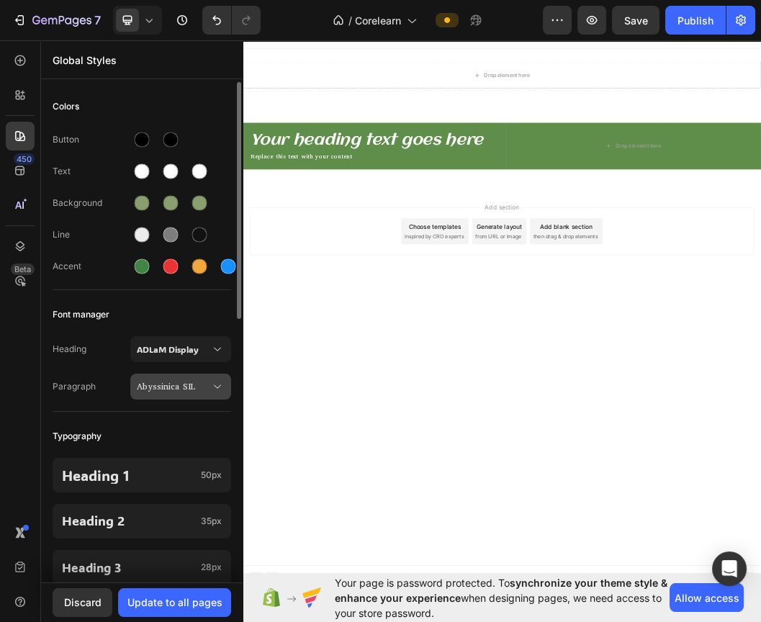
click at [167, 393] on button "Abyssinica SIL" at bounding box center [180, 387] width 101 height 26
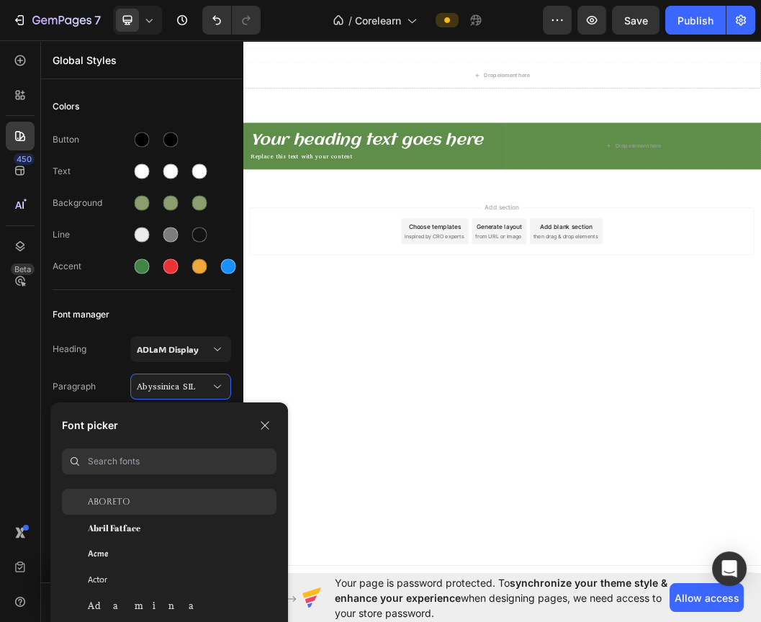
click at [145, 499] on div "Aboreto" at bounding box center [182, 502] width 189 height 13
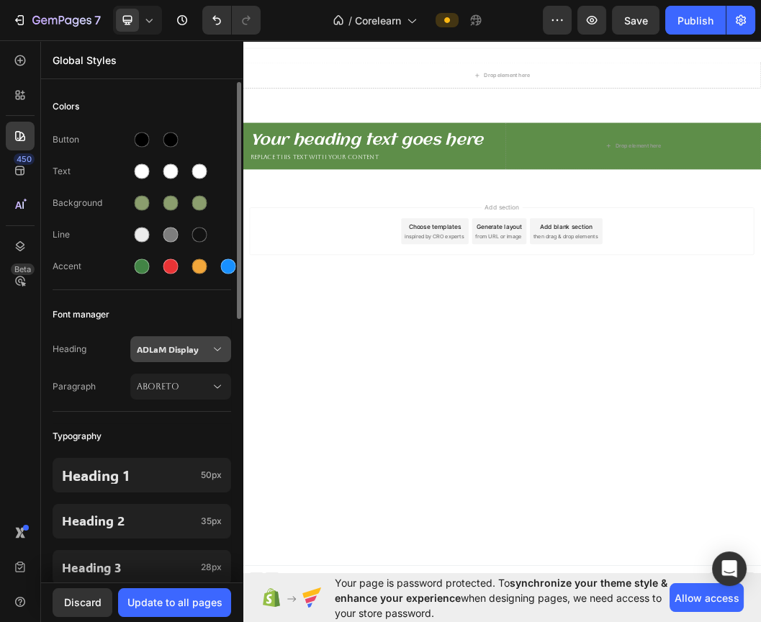
click at [186, 349] on span "ADLaM Display" at bounding box center [173, 349] width 73 height 13
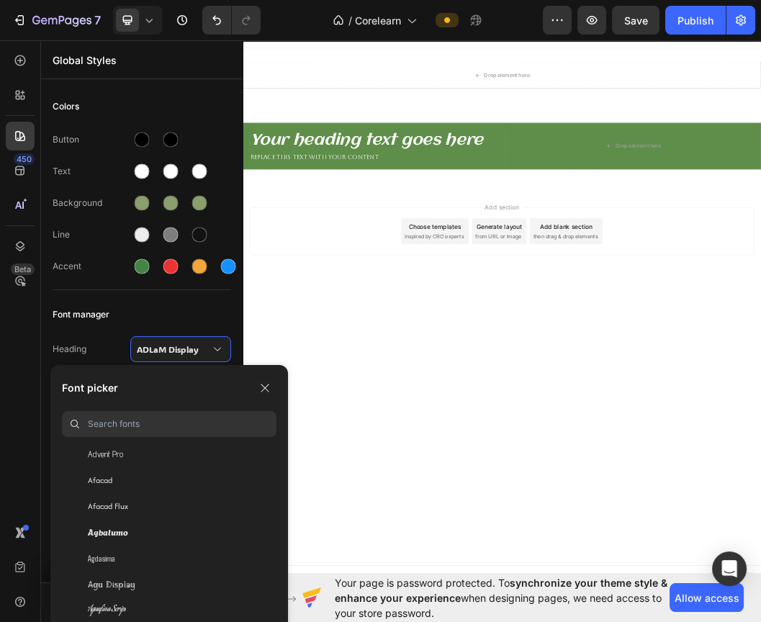
scroll to position [480, 0]
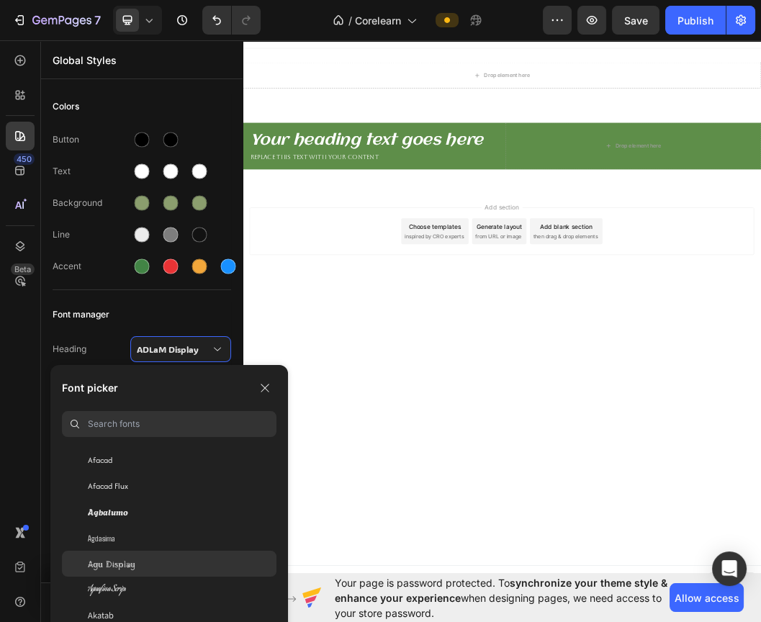
click at [144, 560] on div "Agu Display" at bounding box center [182, 564] width 189 height 13
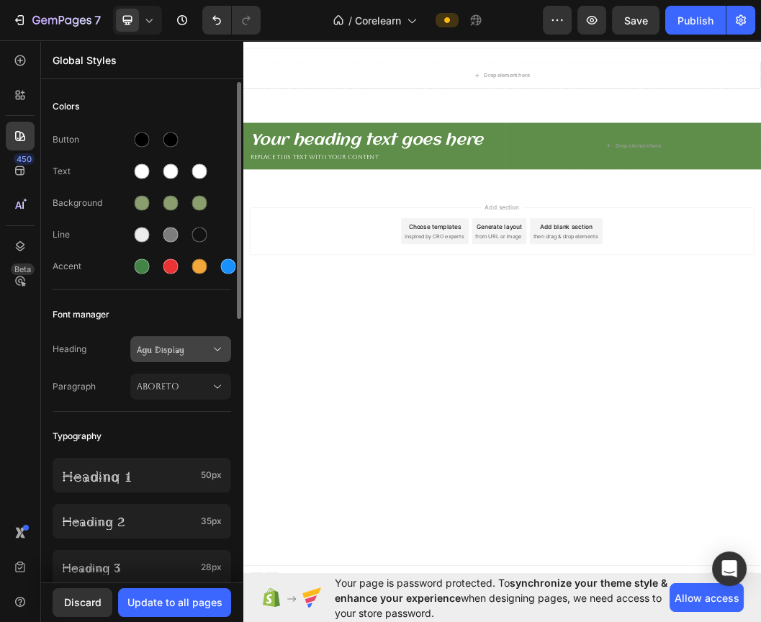
click at [194, 352] on span "Agu Display" at bounding box center [173, 349] width 73 height 13
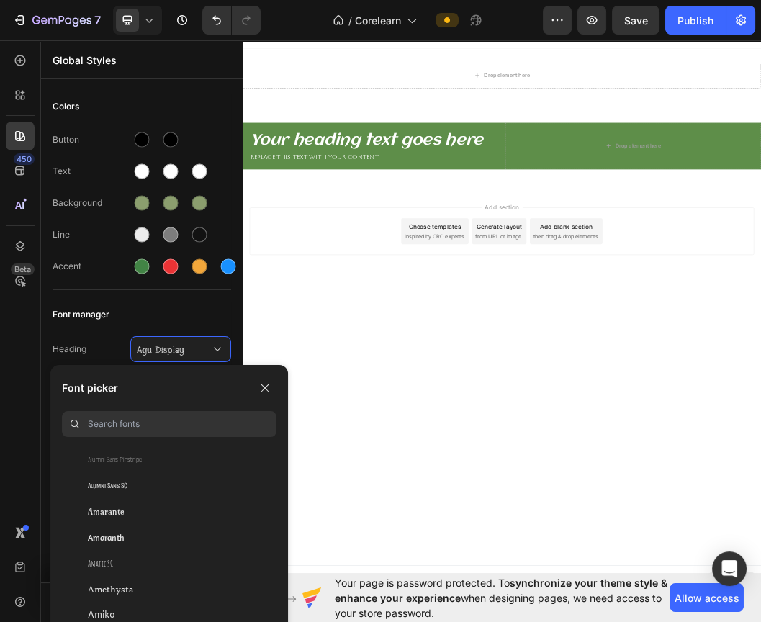
scroll to position [1601, 0]
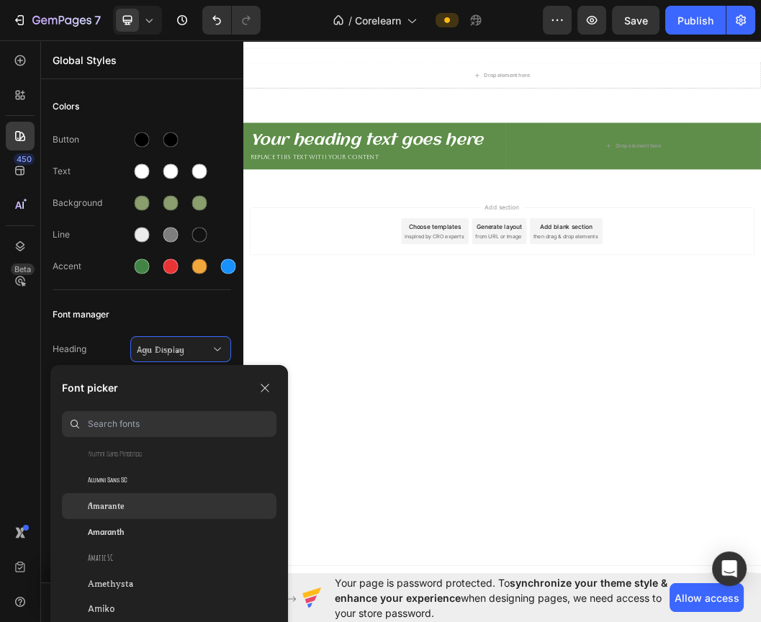
click at [146, 503] on div "Amarante" at bounding box center [182, 506] width 189 height 13
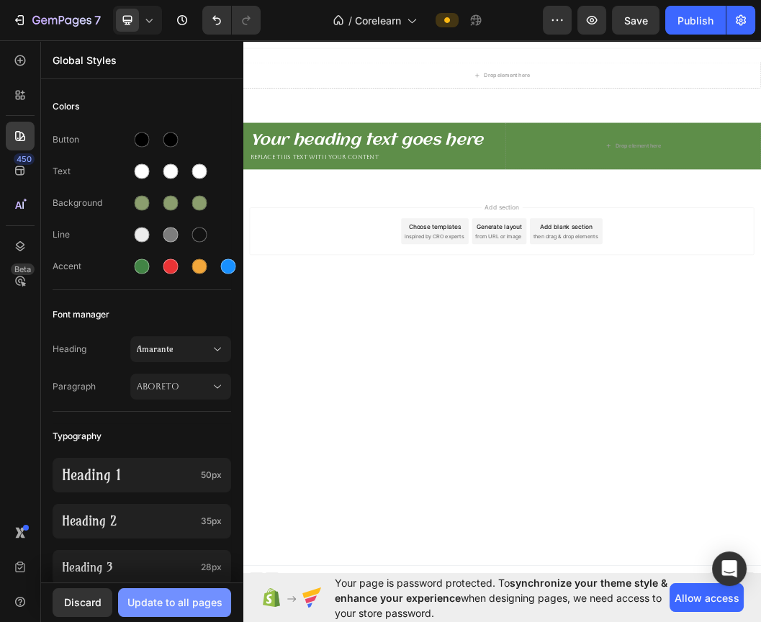
click at [184, 595] on div "Update to all pages" at bounding box center [175, 602] width 95 height 15
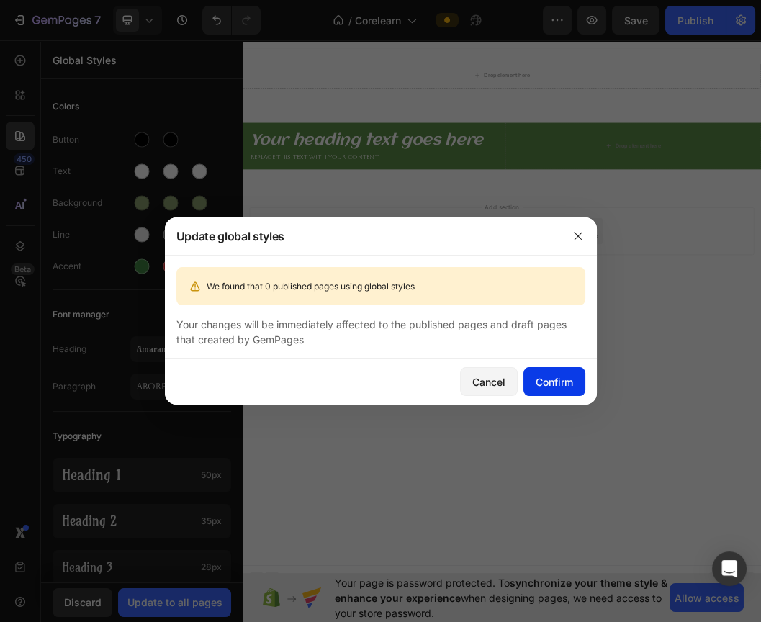
click at [555, 370] on button "Confirm" at bounding box center [555, 381] width 62 height 29
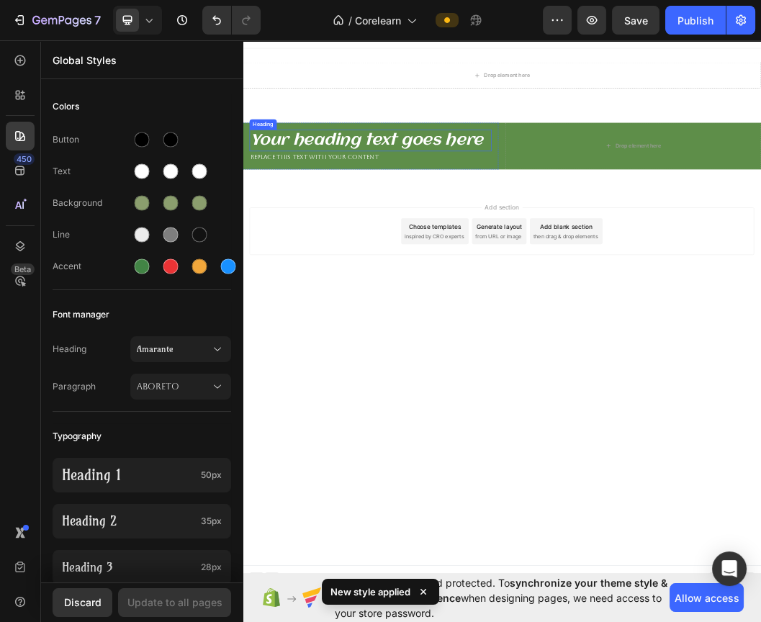
click at [458, 214] on h2 "Your heading text goes here" at bounding box center [455, 213] width 403 height 36
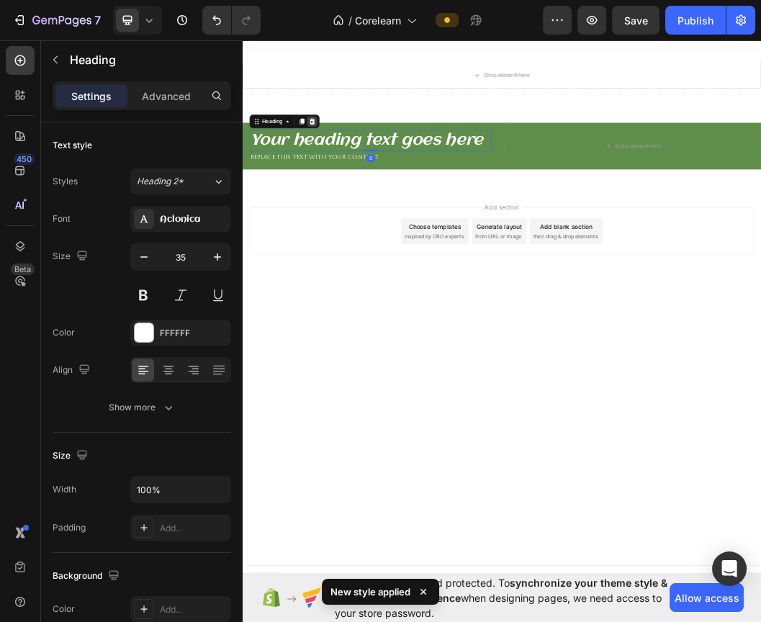
click at [363, 179] on icon at bounding box center [359, 182] width 12 height 12
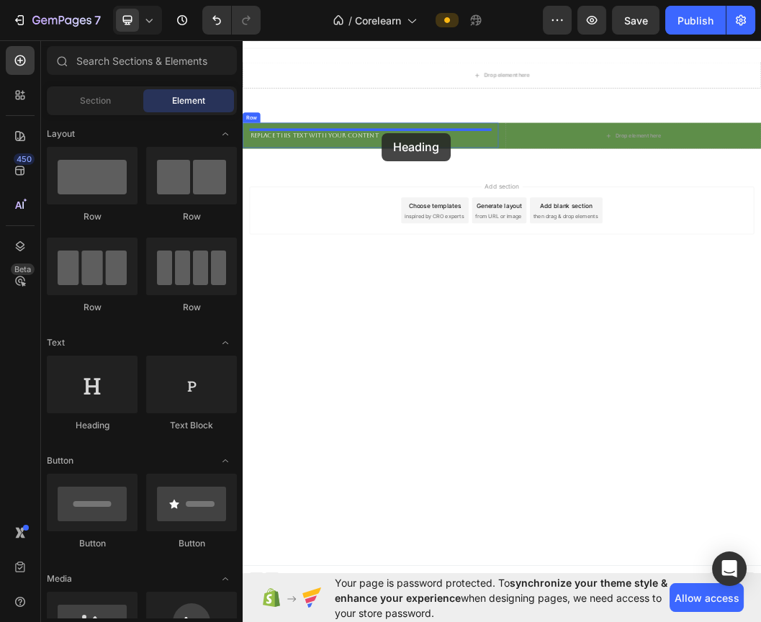
drag, startPoint x: 363, startPoint y: 419, endPoint x: 474, endPoint y: 201, distance: 244.8
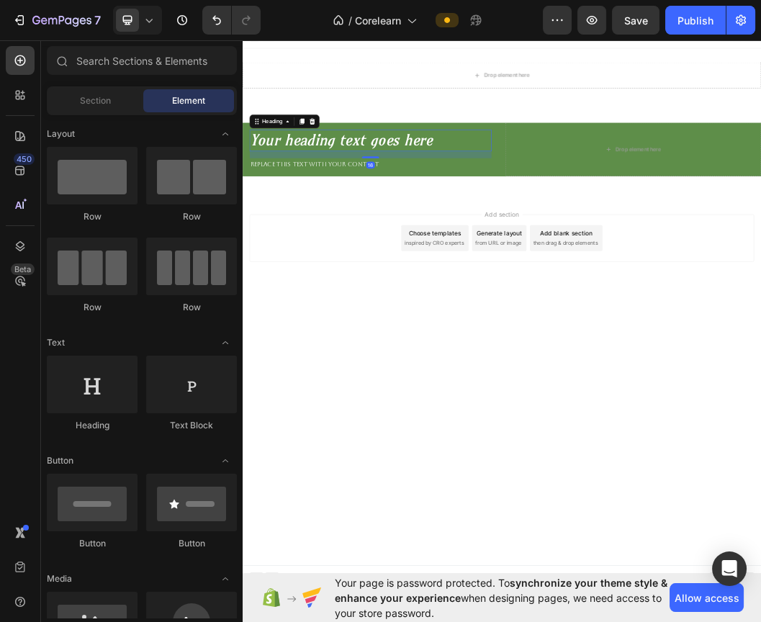
click at [425, 504] on body "Header Drop element here Row Section 1 Your heading text goes here Heading 16 R…" at bounding box center [675, 490] width 864 height 921
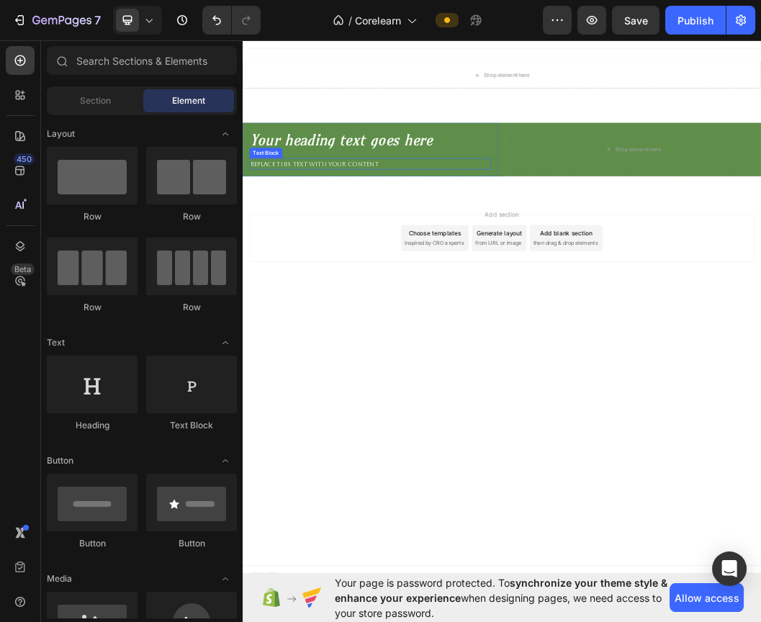
click at [323, 254] on div "Replace this text with your content" at bounding box center [455, 252] width 403 height 19
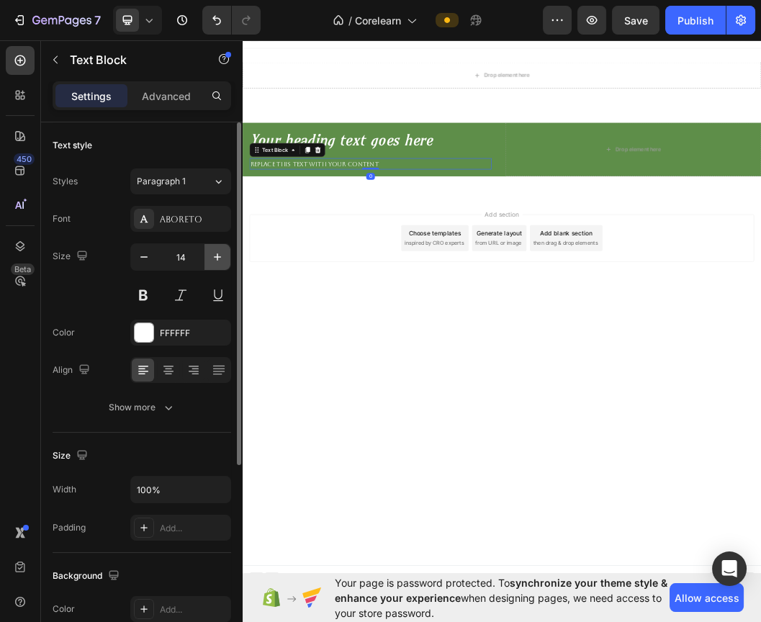
click at [220, 256] on icon "button" at bounding box center [217, 257] width 14 height 14
type input "16"
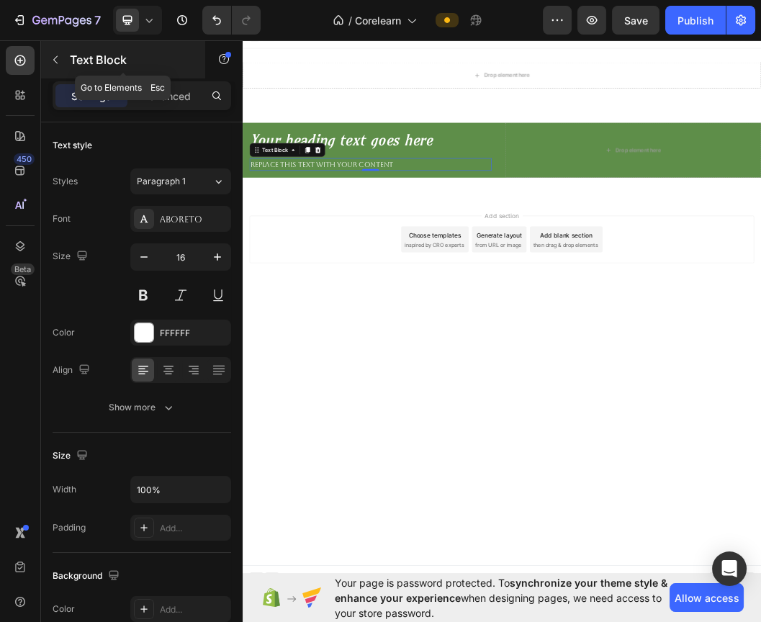
click at [58, 55] on icon "button" at bounding box center [56, 60] width 12 height 12
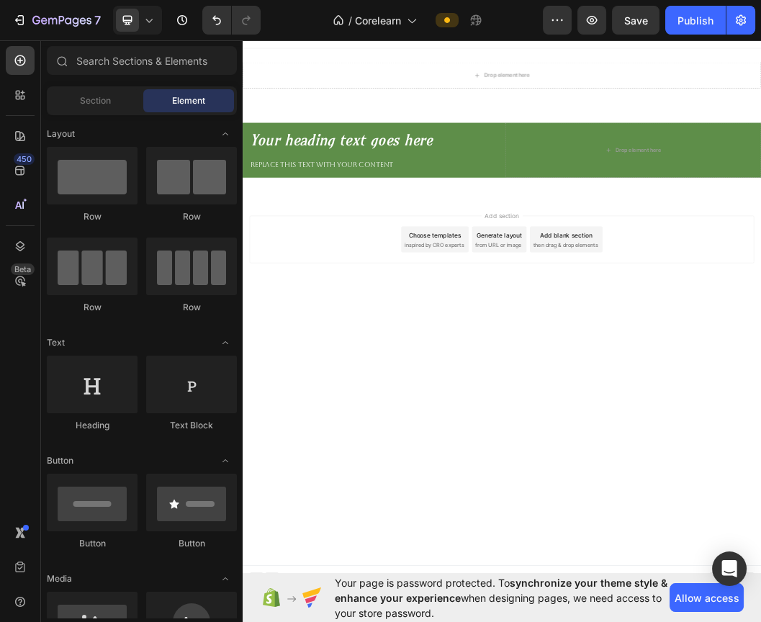
scroll to position [80, 0]
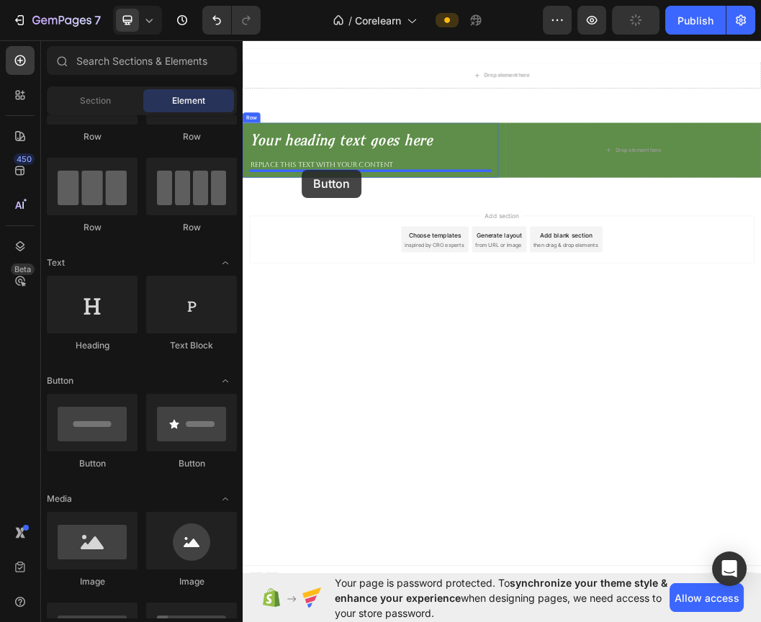
drag, startPoint x: 332, startPoint y: 476, endPoint x: 341, endPoint y: 262, distance: 214.2
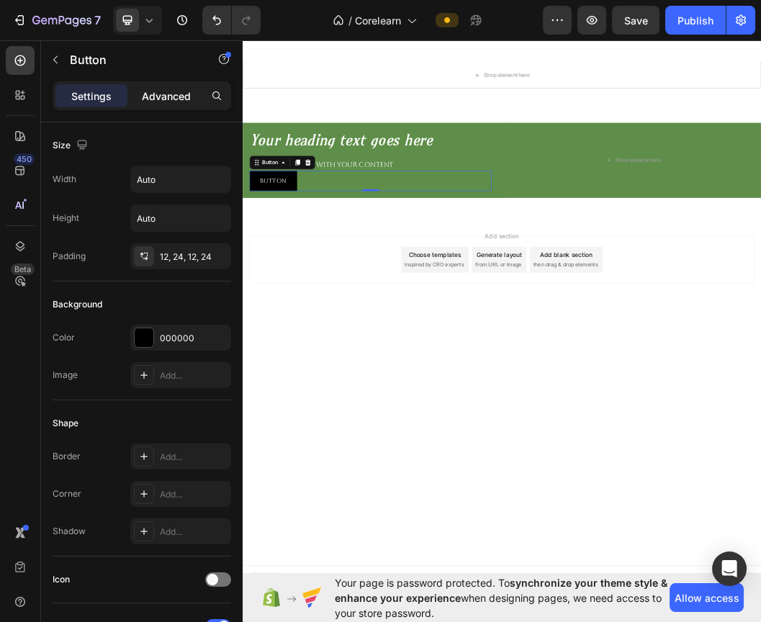
click at [190, 105] on div "Advanced" at bounding box center [166, 95] width 72 height 23
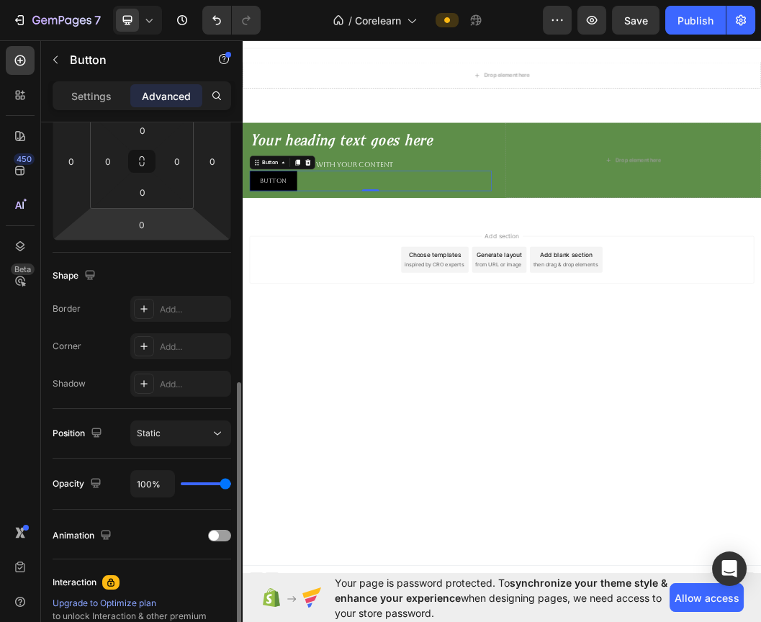
scroll to position [320, 0]
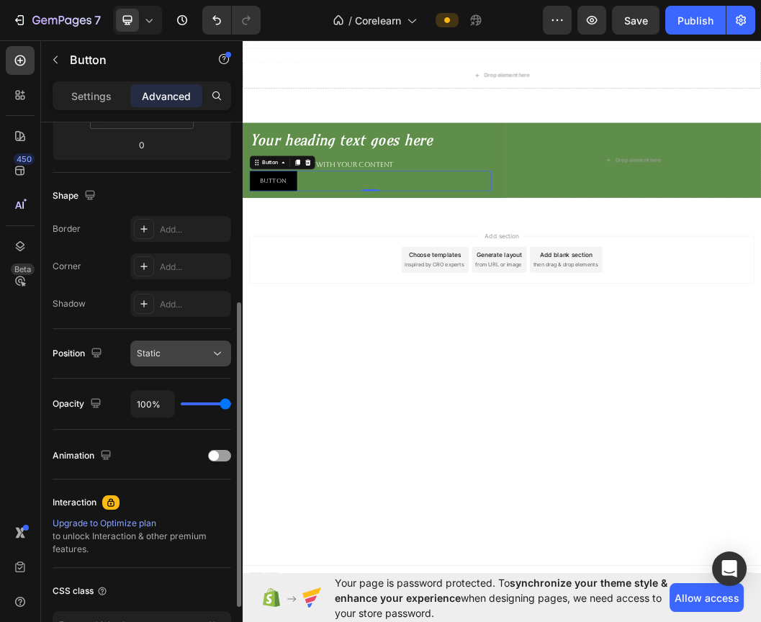
click at [174, 362] on button "Static" at bounding box center [180, 354] width 101 height 26
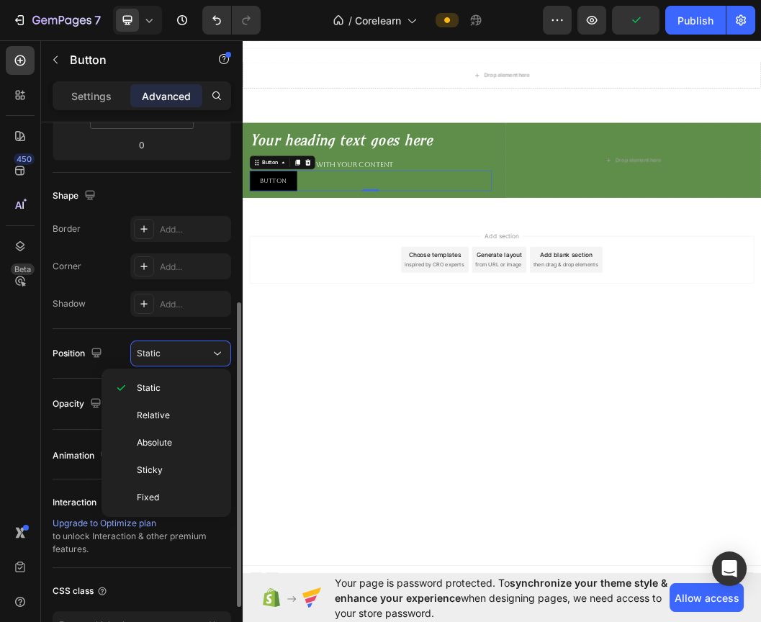
click at [61, 370] on div "Position Static" at bounding box center [142, 354] width 179 height 50
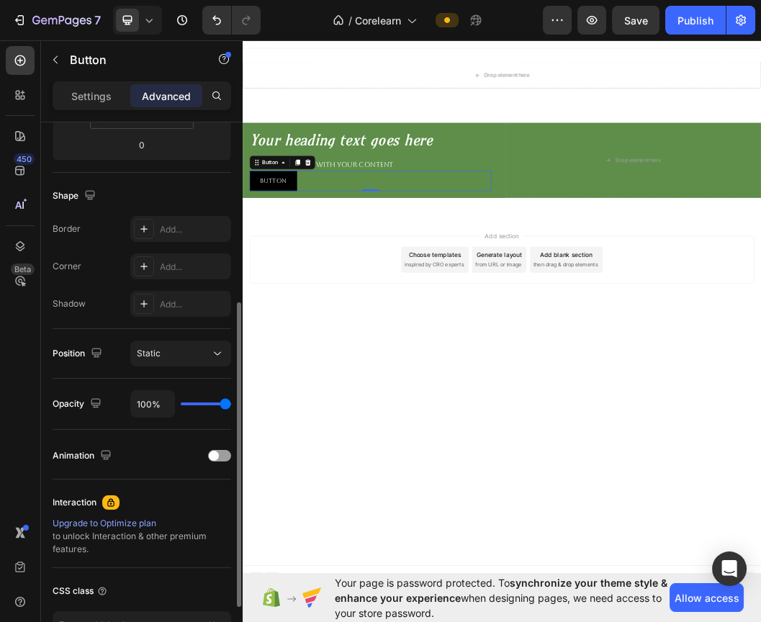
scroll to position [400, 0]
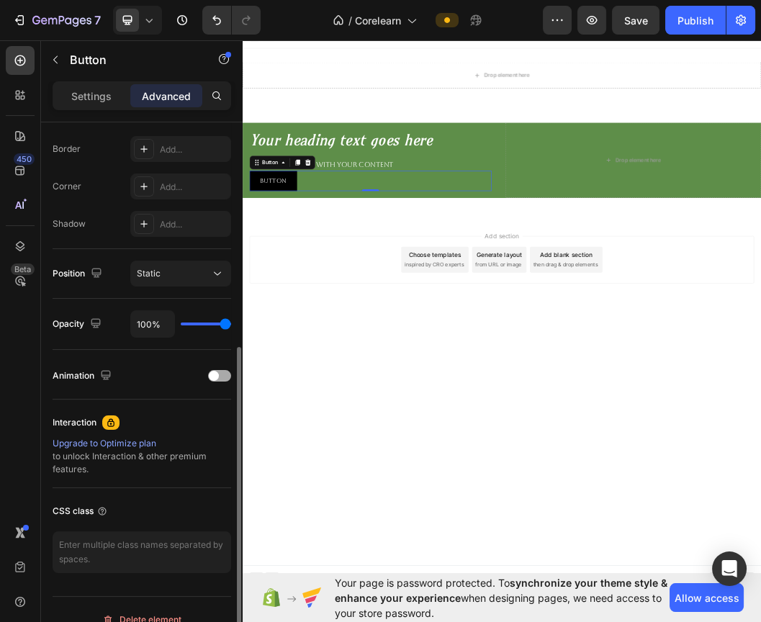
click at [225, 379] on div at bounding box center [219, 376] width 23 height 12
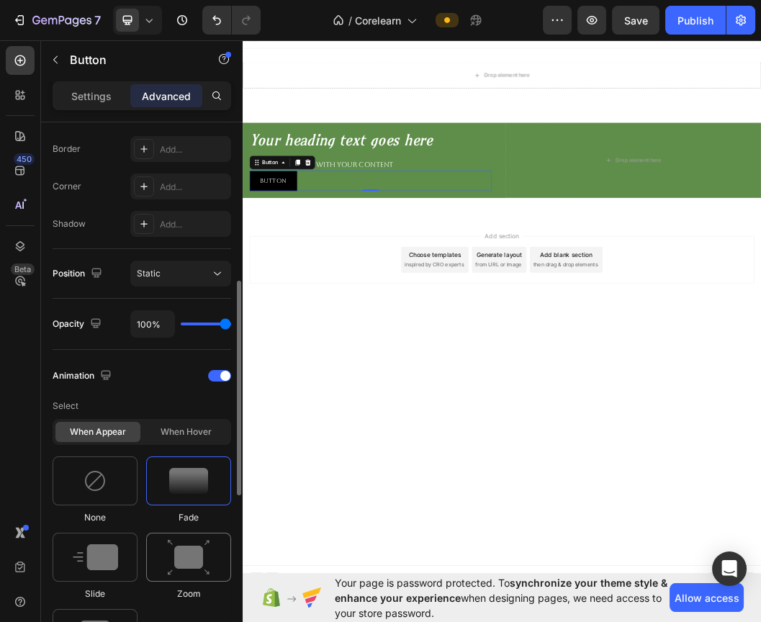
click at [186, 551] on img at bounding box center [188, 558] width 43 height 37
click at [110, 556] on img at bounding box center [95, 558] width 45 height 26
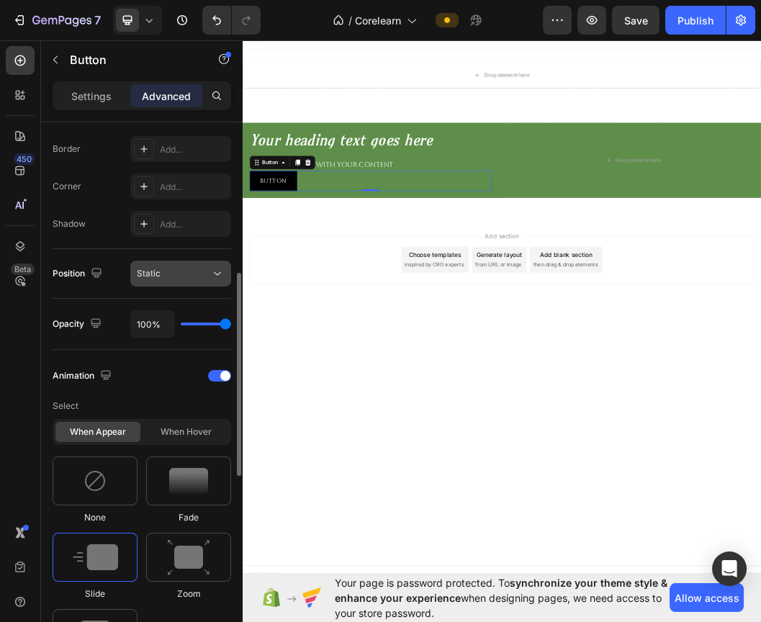
click at [179, 282] on button "Static" at bounding box center [180, 274] width 101 height 26
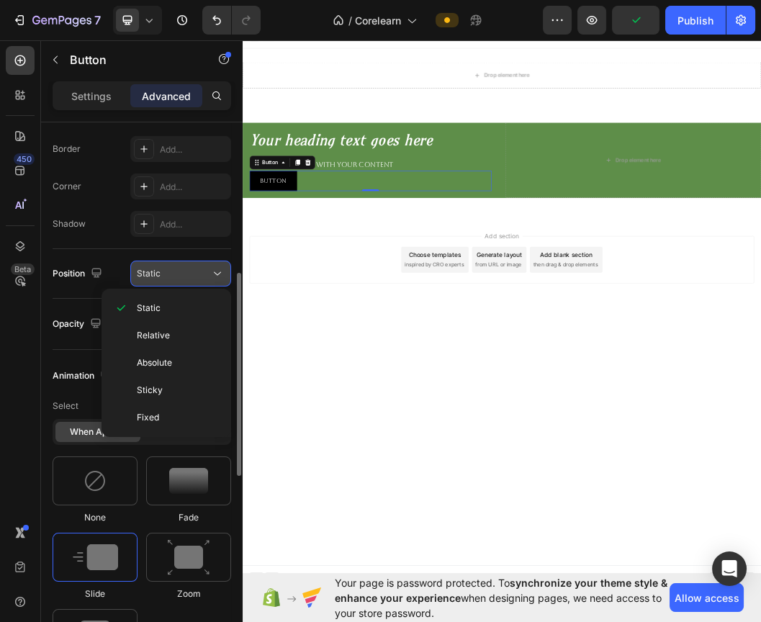
click at [179, 282] on button "Static" at bounding box center [180, 274] width 101 height 26
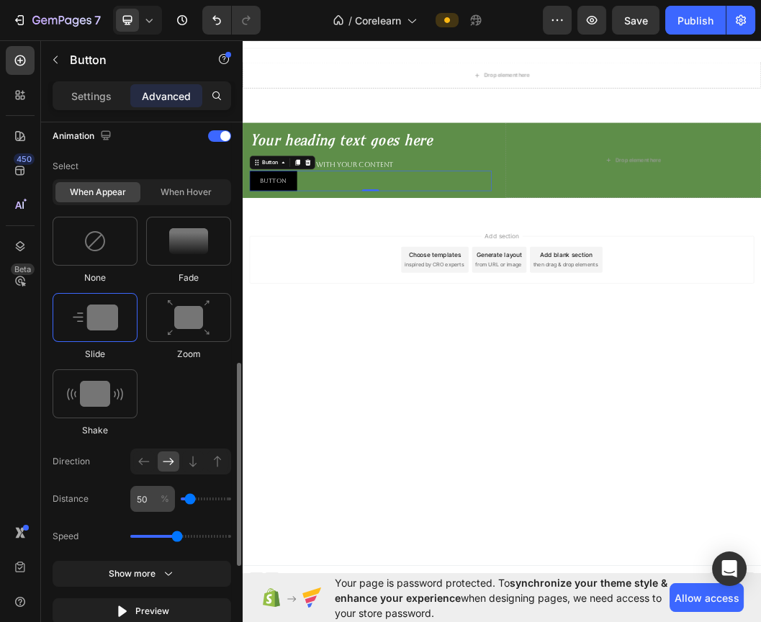
scroll to position [800, 0]
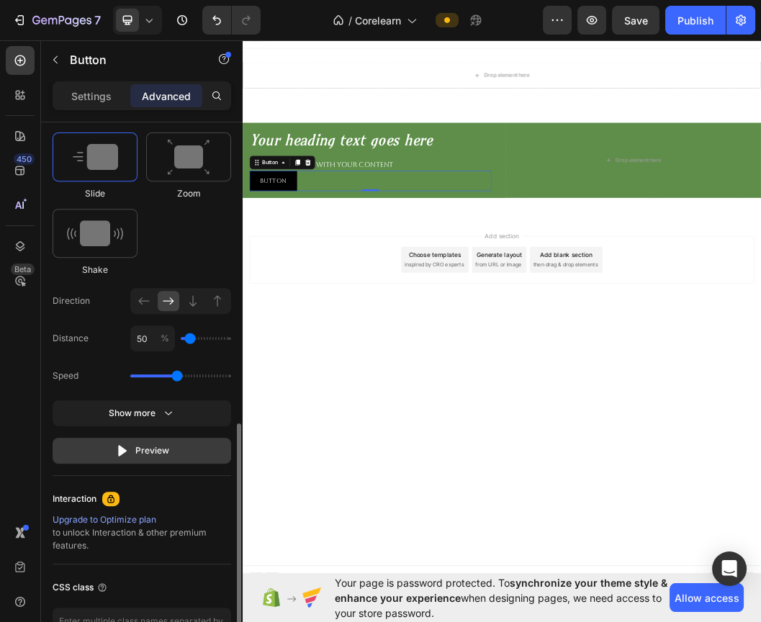
click at [168, 457] on button "Preview" at bounding box center [142, 451] width 179 height 26
click at [102, 247] on div at bounding box center [95, 233] width 85 height 49
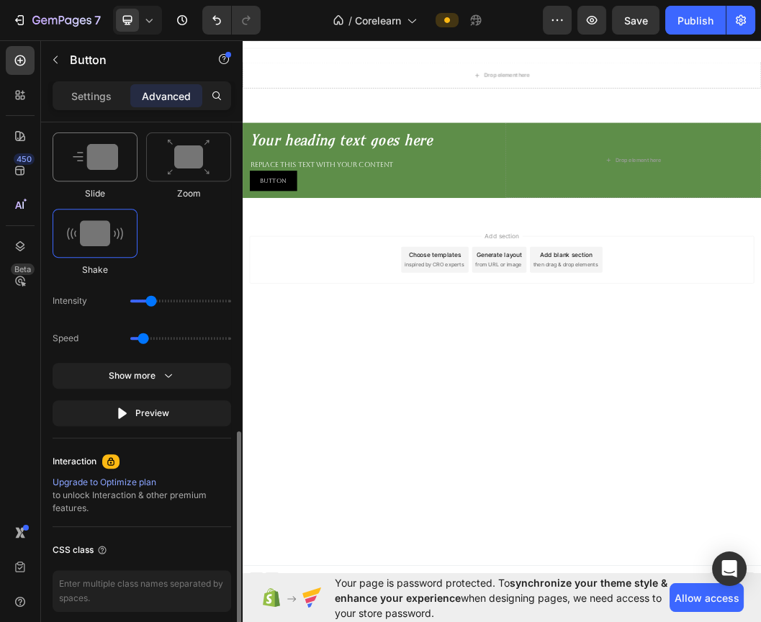
click at [80, 151] on img at bounding box center [95, 157] width 45 height 26
type input "1.7"
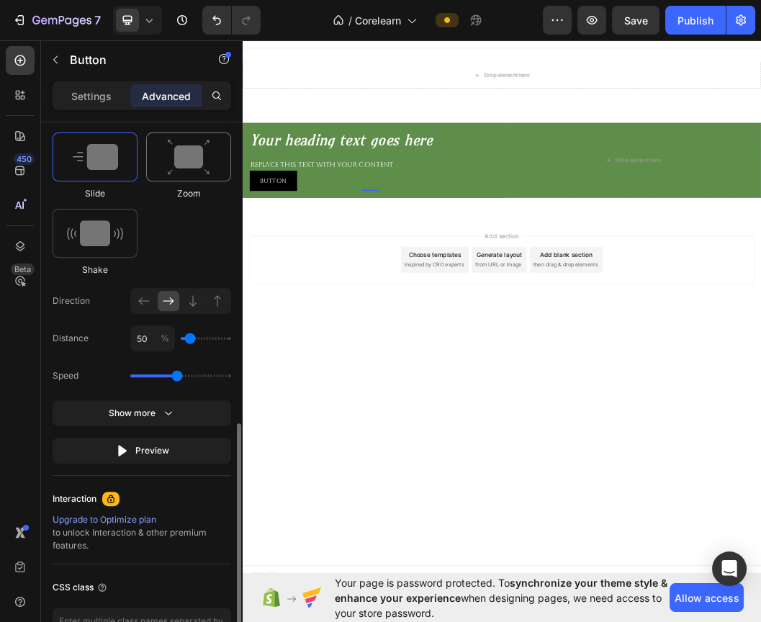
click at [184, 162] on img at bounding box center [188, 157] width 43 height 37
click at [98, 161] on img at bounding box center [95, 157] width 45 height 26
type input "100"
type input "150"
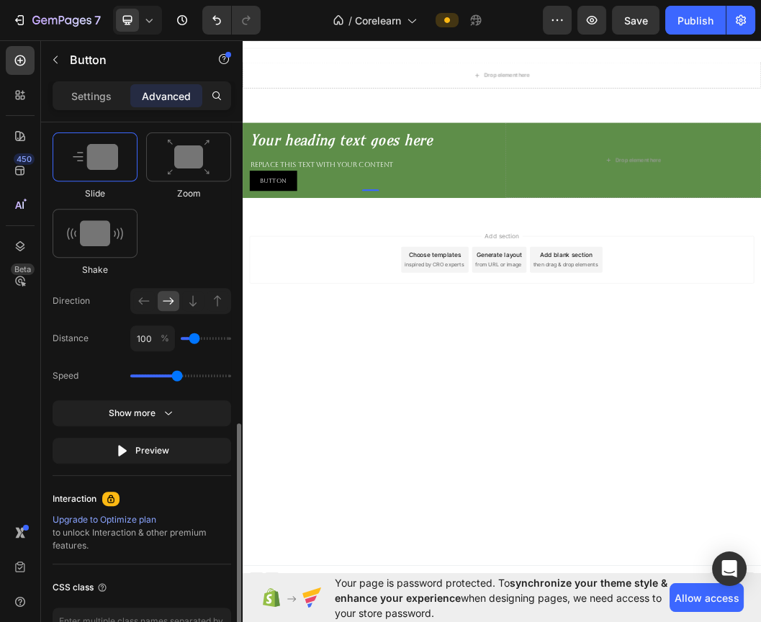
type input "150"
type input "200"
type input "250"
drag, startPoint x: 188, startPoint y: 339, endPoint x: 204, endPoint y: 338, distance: 15.9
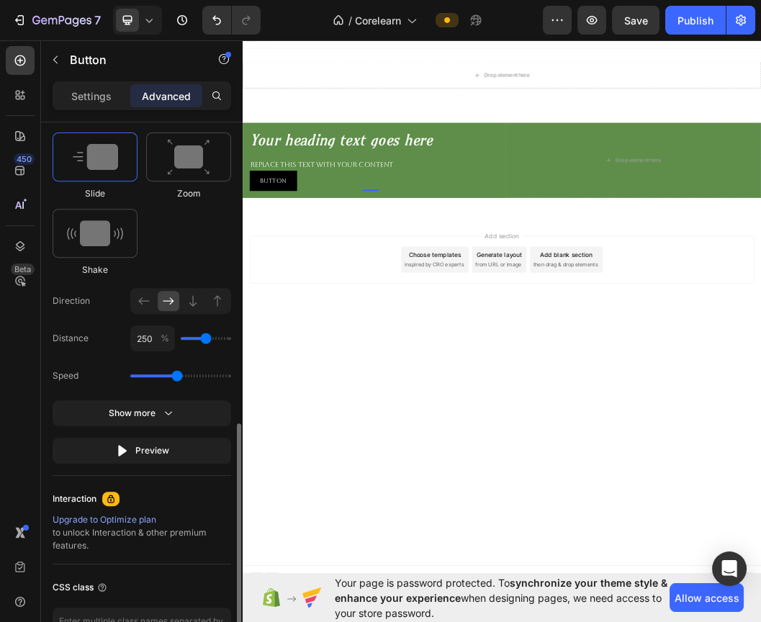
type input "250"
click at [204, 338] on input "range" at bounding box center [206, 338] width 50 height 3
type input "200"
type input "150"
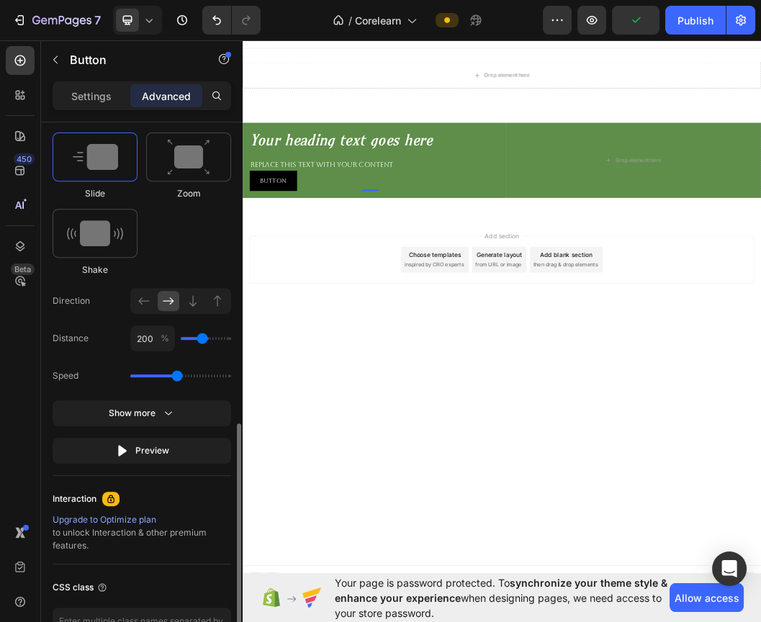
type input "150"
type input "100"
type input "50"
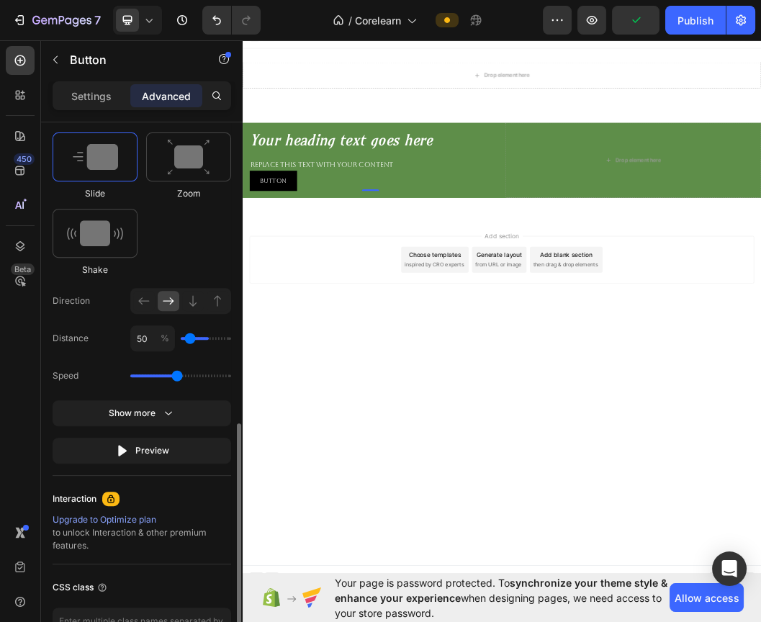
type input "0"
type input "50"
drag, startPoint x: 202, startPoint y: 338, endPoint x: 190, endPoint y: 338, distance: 11.5
type input "50"
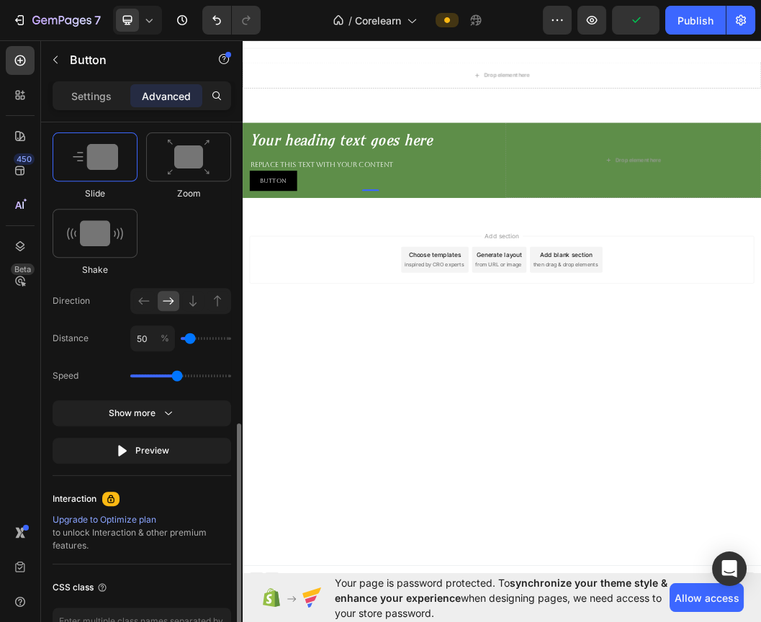
click at [190, 338] on input "range" at bounding box center [206, 338] width 50 height 3
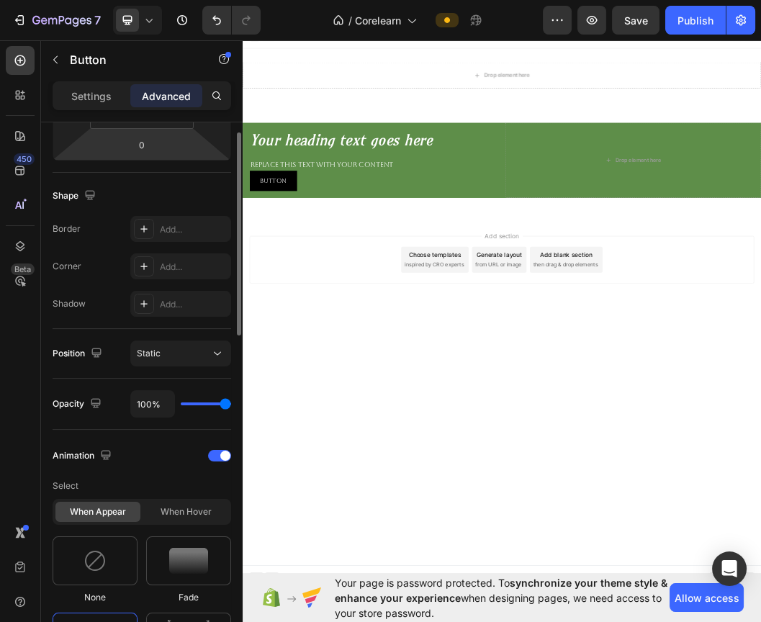
scroll to position [240, 0]
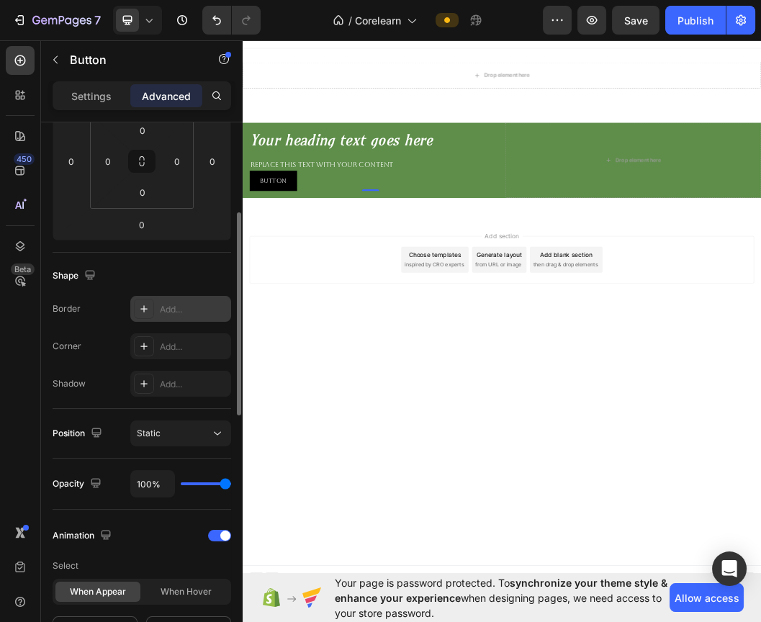
click at [154, 304] on div "Add..." at bounding box center [180, 309] width 101 height 26
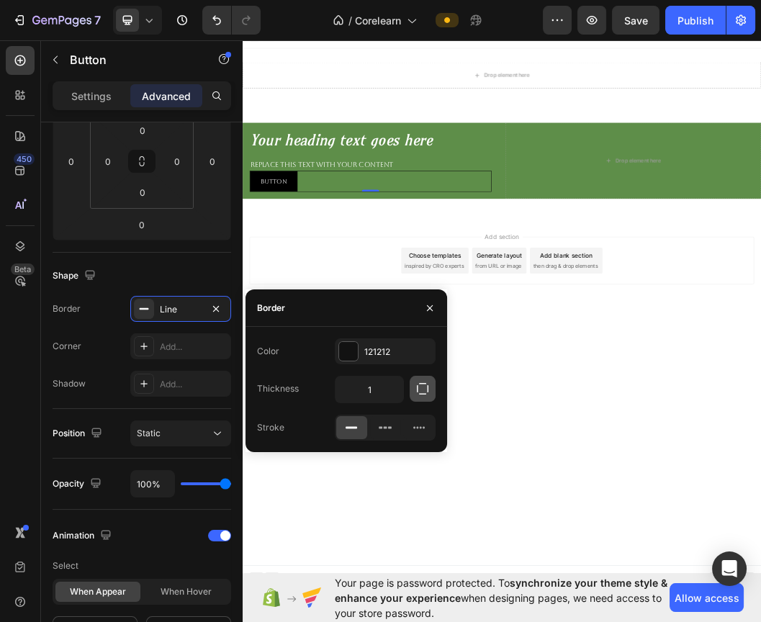
click at [429, 397] on button "button" at bounding box center [423, 389] width 26 height 26
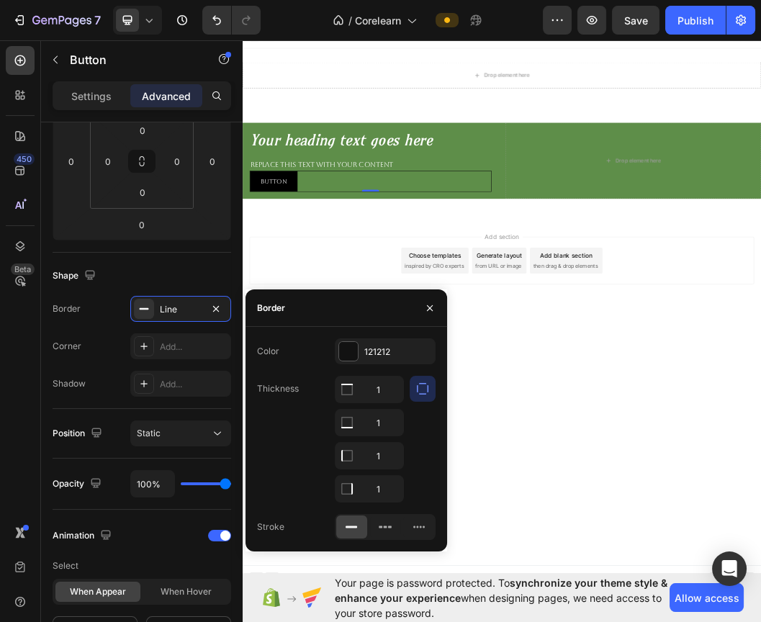
click at [429, 397] on button "button" at bounding box center [423, 389] width 26 height 26
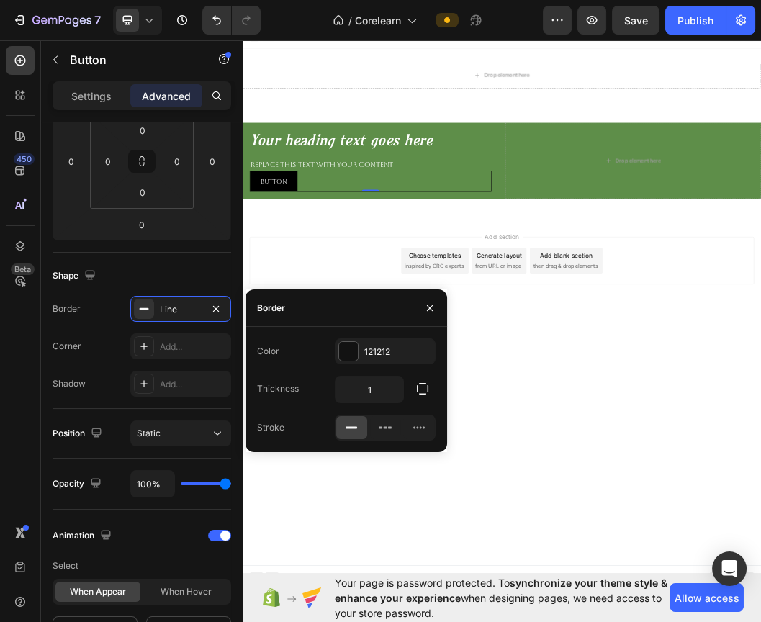
click at [347, 429] on icon at bounding box center [351, 428] width 14 height 14
click at [428, 428] on div at bounding box center [418, 427] width 31 height 23
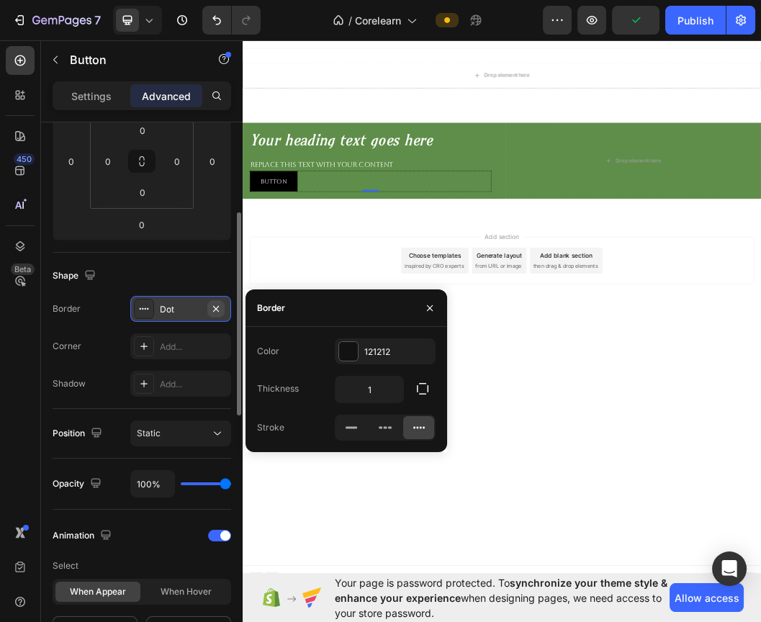
click at [214, 305] on icon "button" at bounding box center [216, 309] width 12 height 12
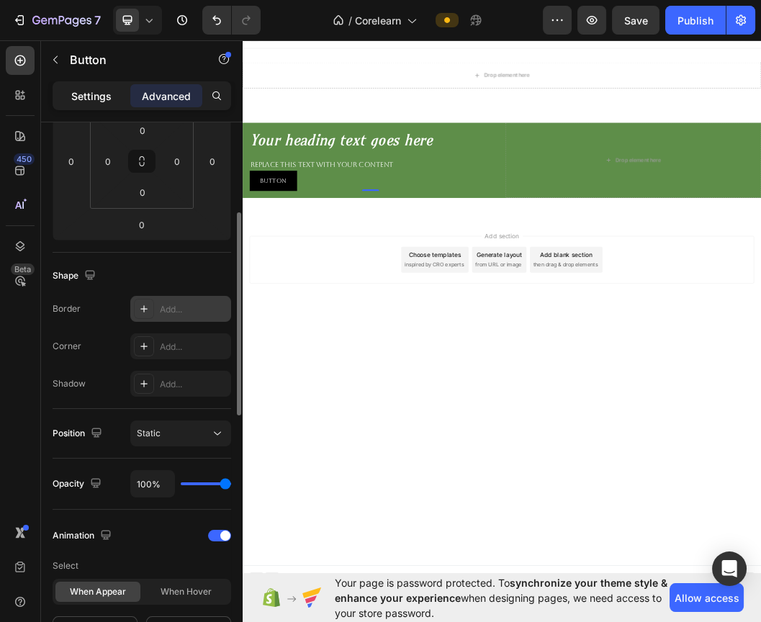
click at [79, 102] on p "Settings" at bounding box center [91, 96] width 40 height 15
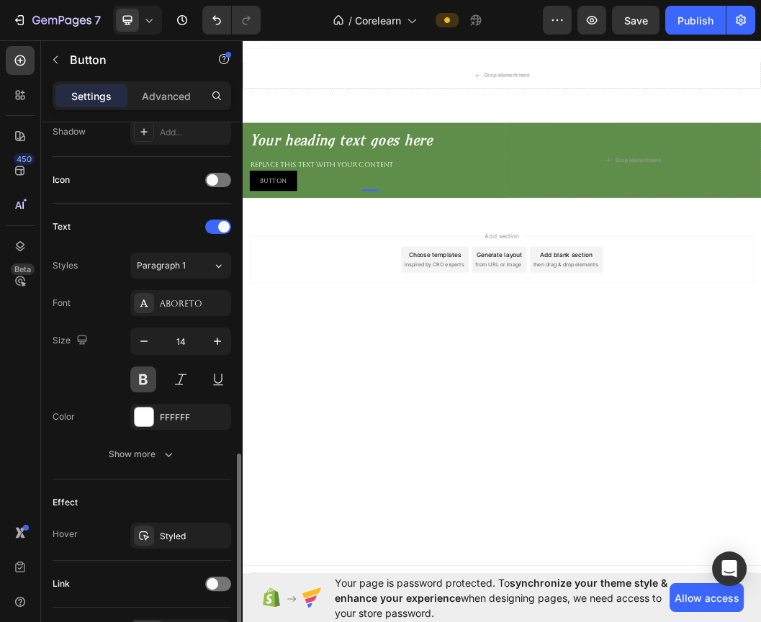
scroll to position [480, 0]
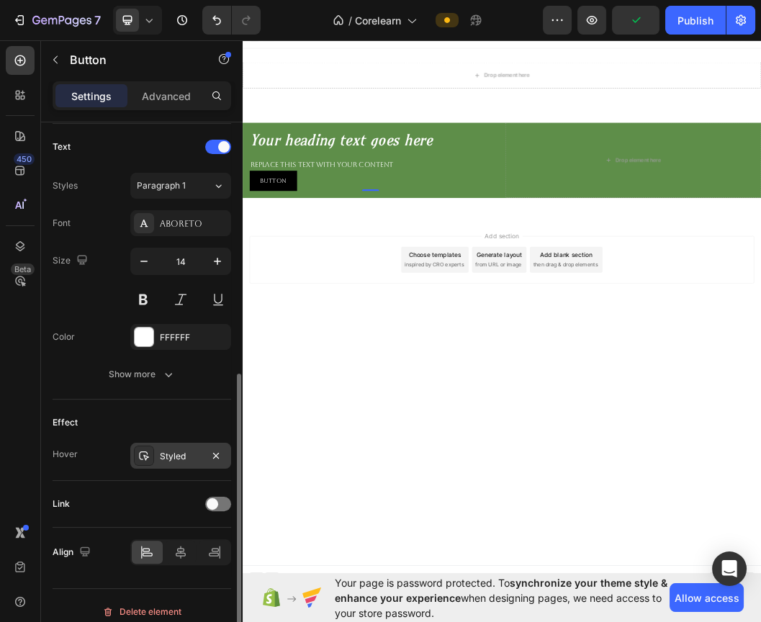
click at [171, 450] on div "Styled" at bounding box center [181, 456] width 42 height 13
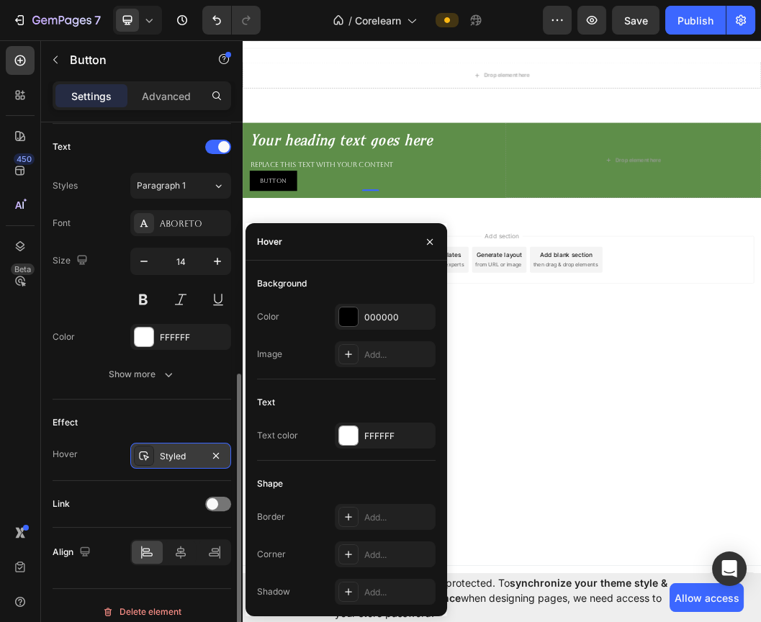
click at [171, 450] on div "Styled" at bounding box center [181, 456] width 42 height 13
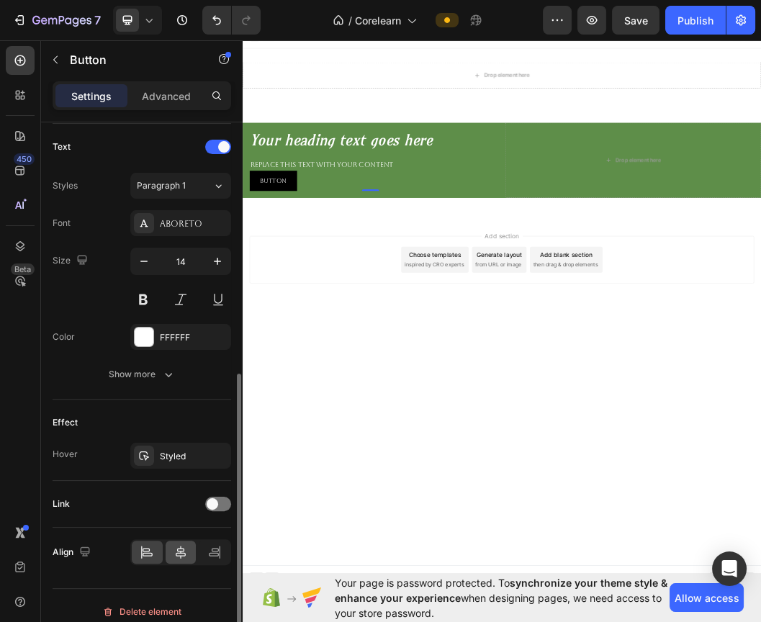
scroll to position [491, 0]
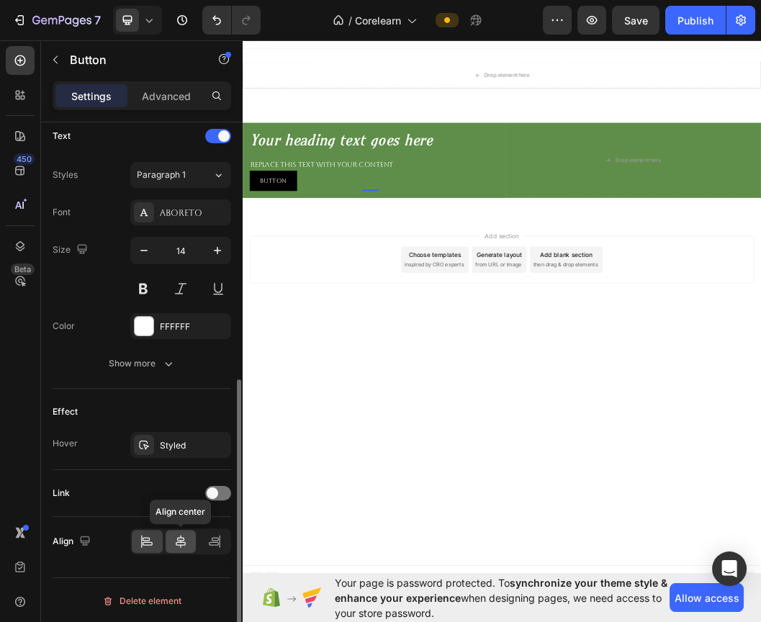
click at [182, 535] on icon at bounding box center [181, 542] width 14 height 14
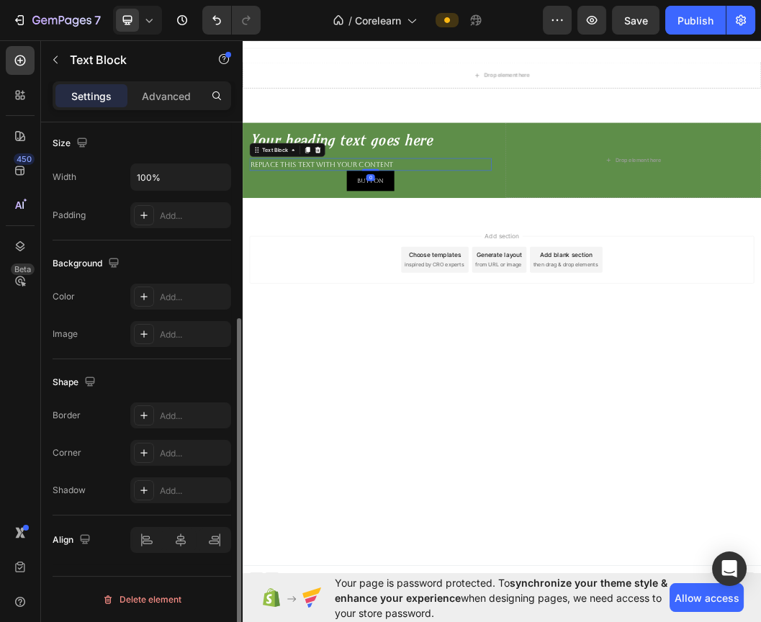
click at [385, 249] on div "Replace this text with your content" at bounding box center [455, 254] width 403 height 22
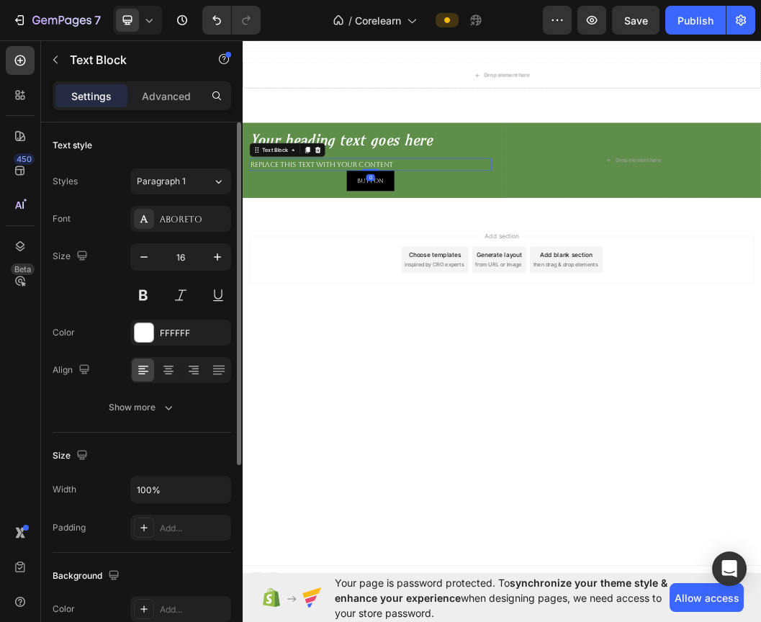
scroll to position [240, 0]
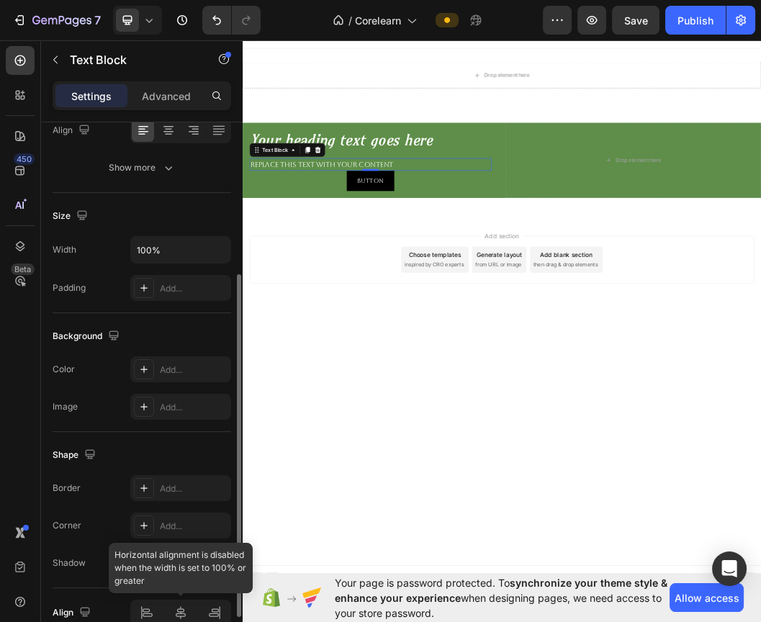
click at [183, 610] on div at bounding box center [180, 613] width 101 height 26
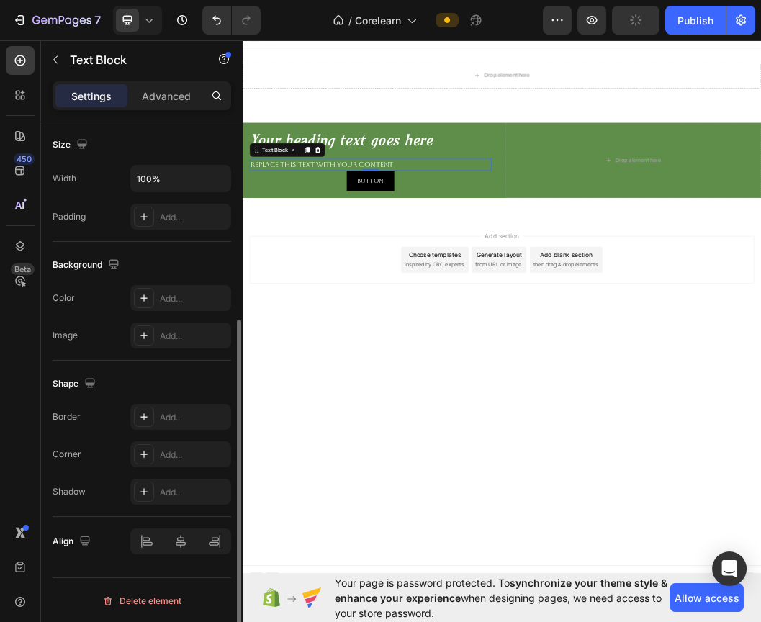
scroll to position [151, 0]
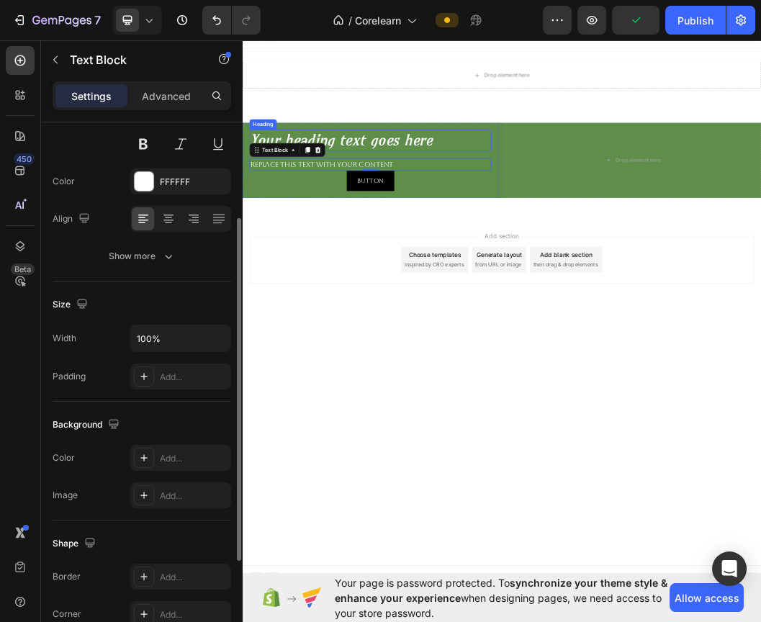
click at [454, 213] on h2 "Your heading text goes here" at bounding box center [455, 213] width 403 height 36
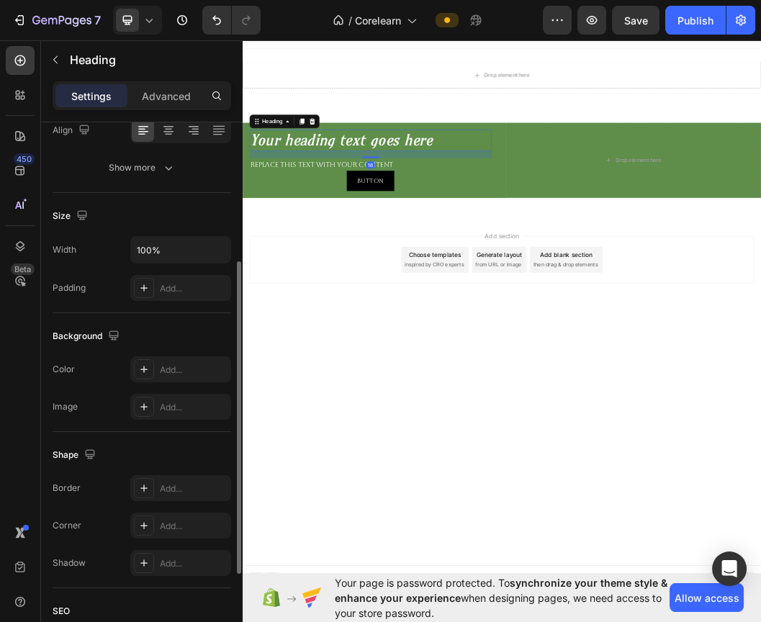
scroll to position [0, 0]
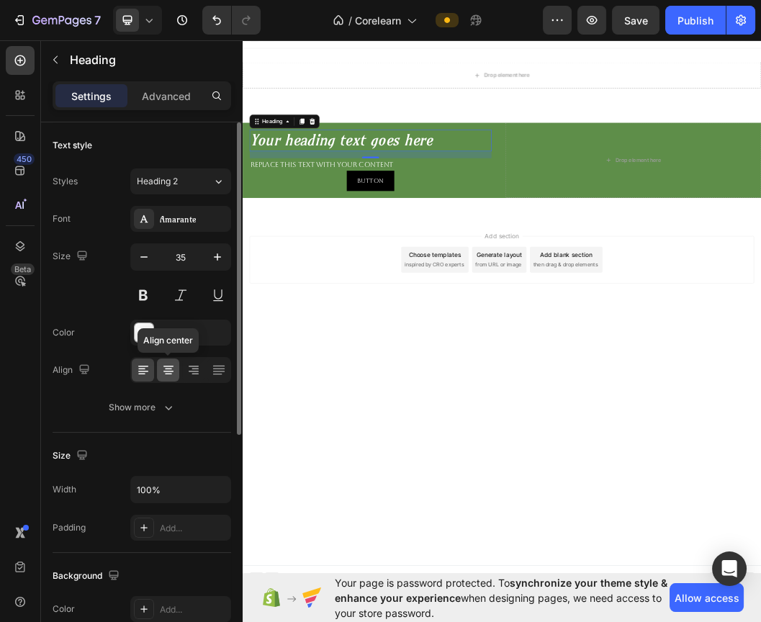
click at [167, 369] on icon at bounding box center [168, 369] width 7 height 1
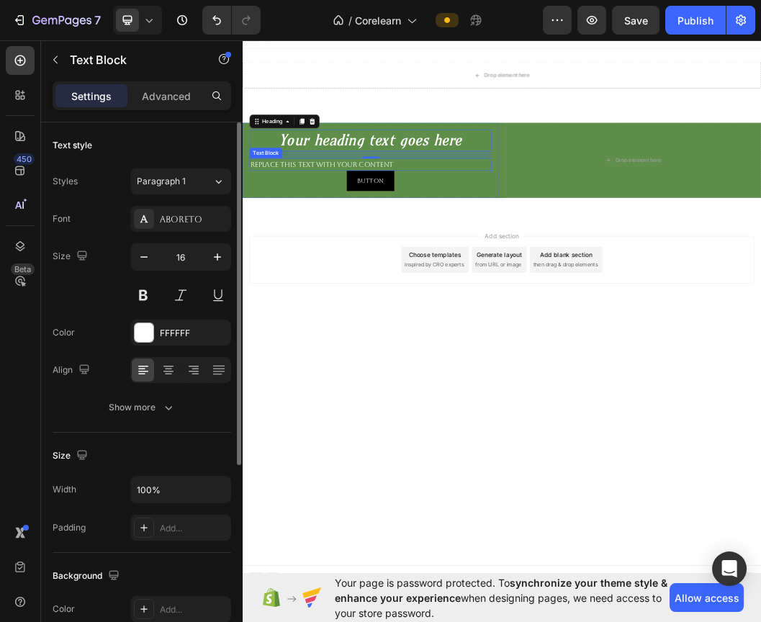
click at [295, 254] on div "Replace this text with your content" at bounding box center [455, 254] width 403 height 22
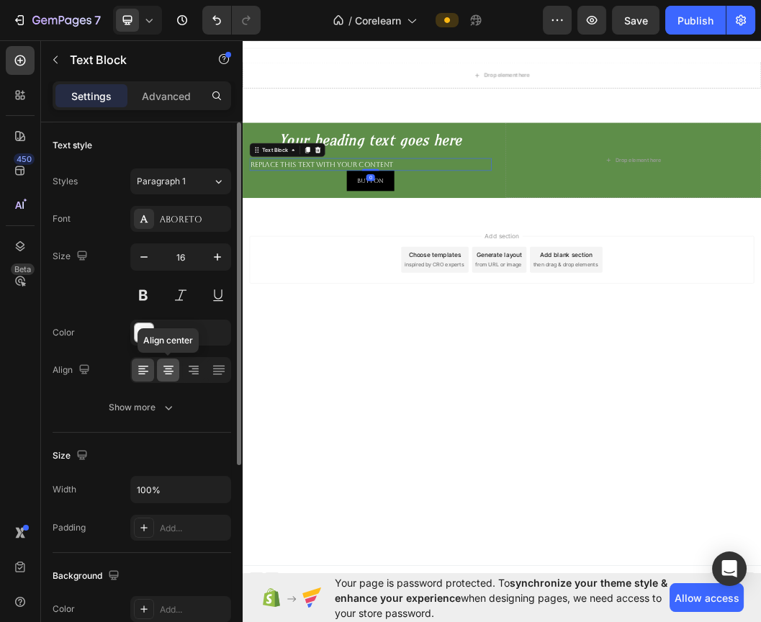
click at [169, 370] on icon at bounding box center [168, 370] width 14 height 14
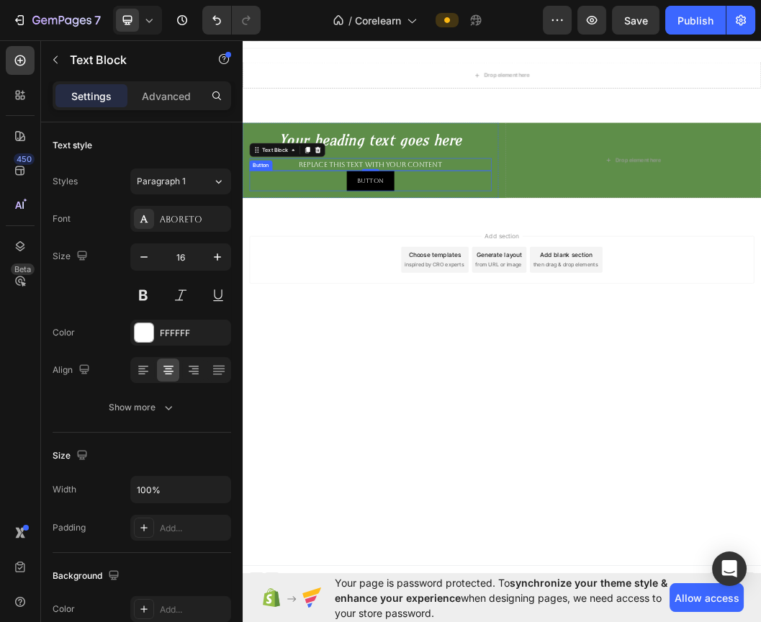
click at [478, 281] on button "Button" at bounding box center [455, 280] width 79 height 33
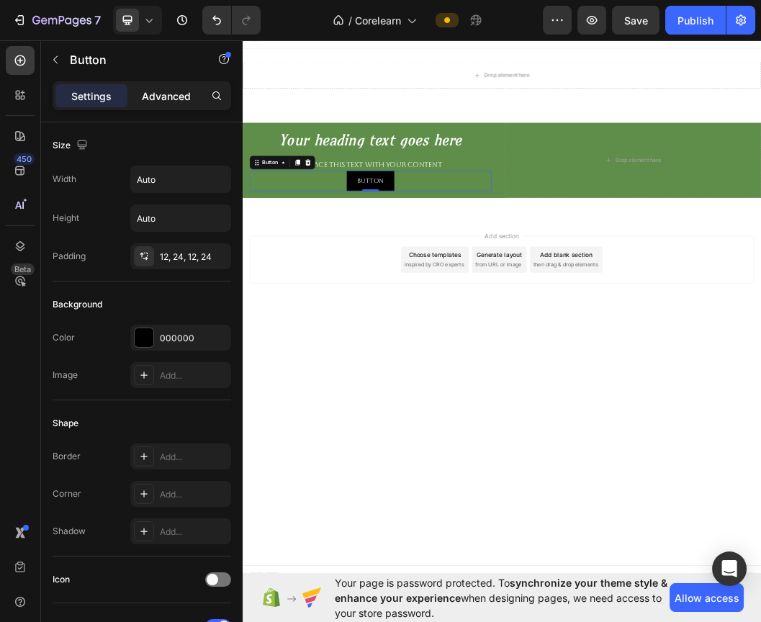
click at [150, 103] on p "Advanced" at bounding box center [166, 96] width 49 height 15
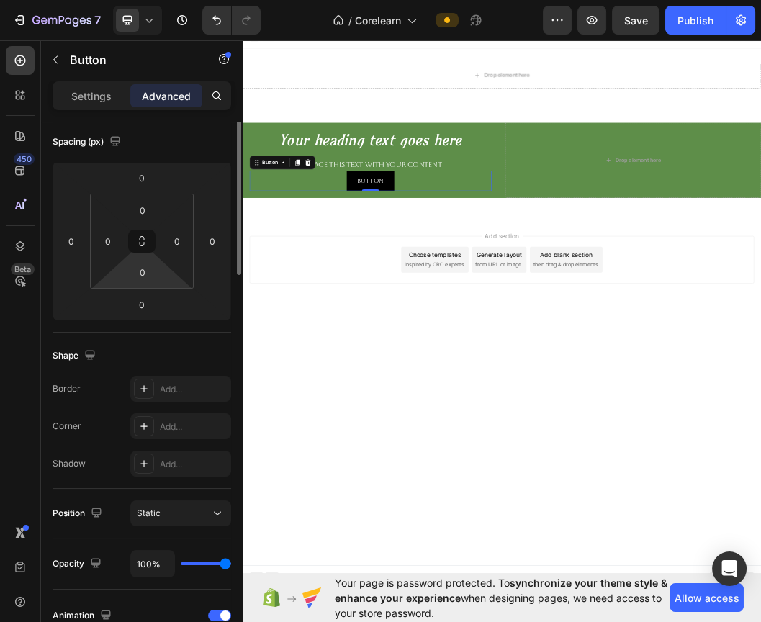
scroll to position [80, 0]
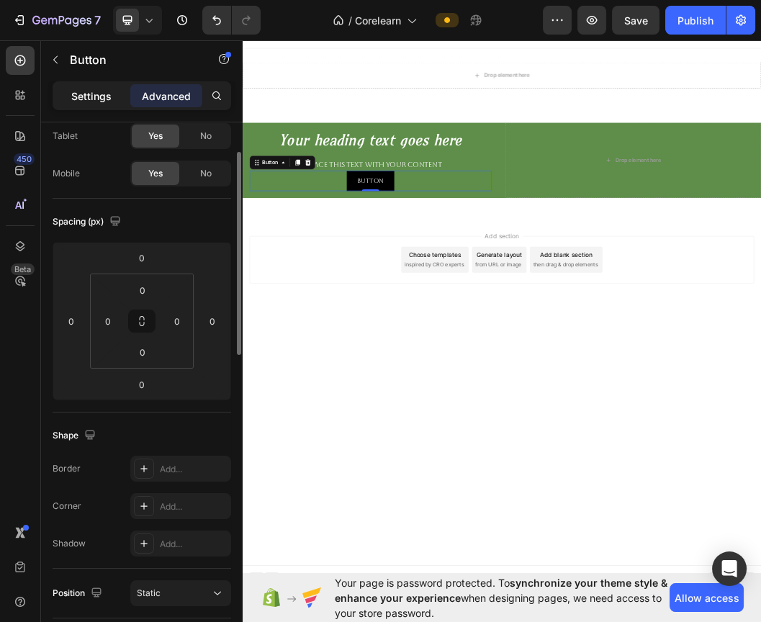
click at [90, 96] on p "Settings" at bounding box center [91, 96] width 40 height 15
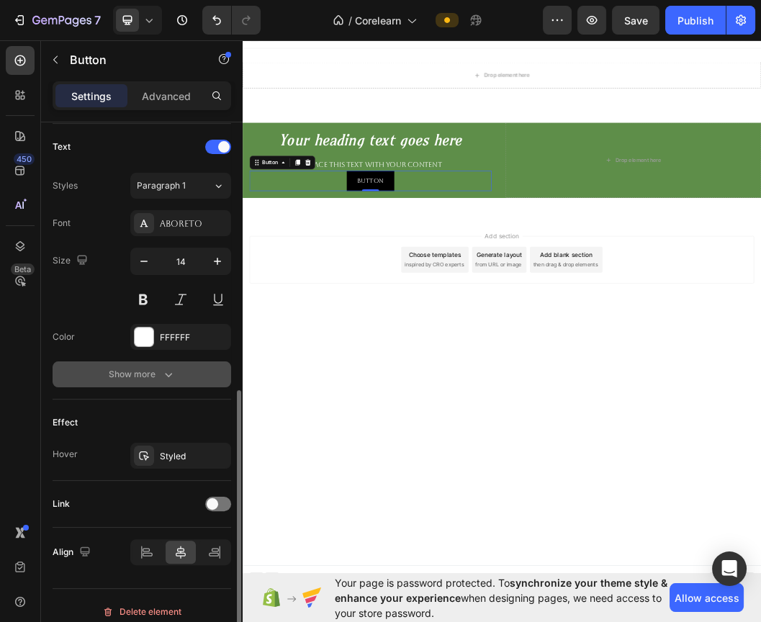
scroll to position [491, 0]
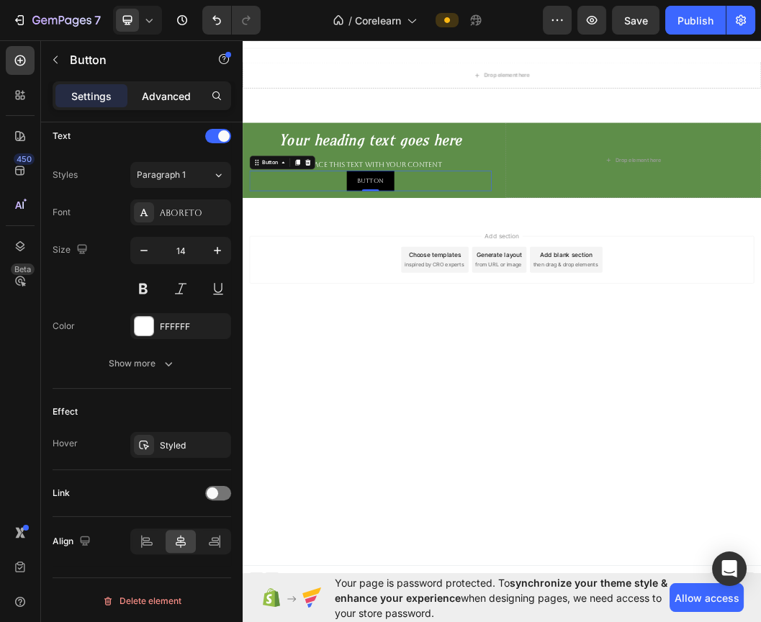
click at [147, 101] on p "Advanced" at bounding box center [166, 96] width 49 height 15
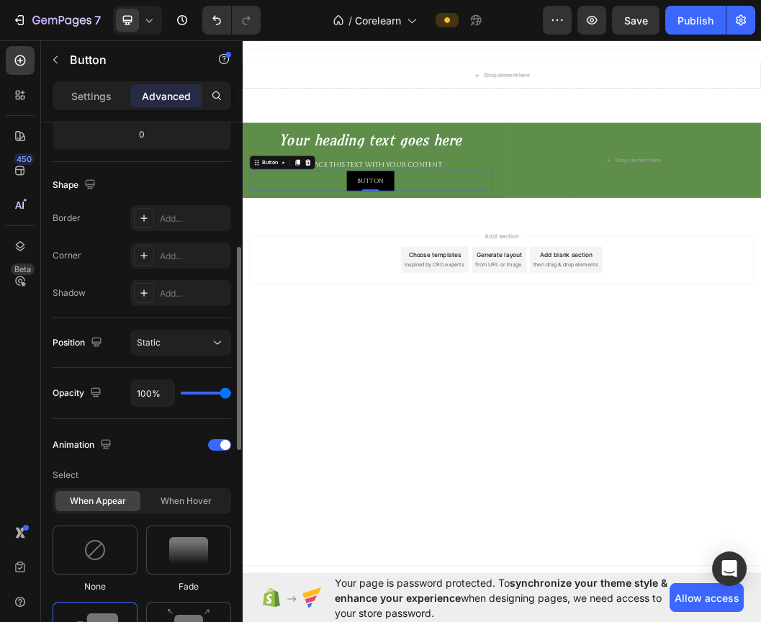
scroll to position [251, 0]
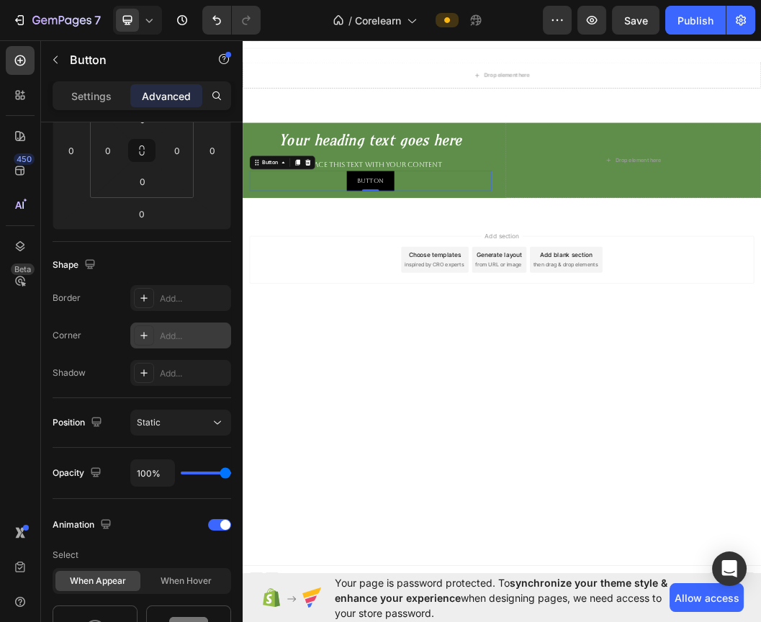
click at [172, 339] on div "Add..." at bounding box center [194, 336] width 68 height 13
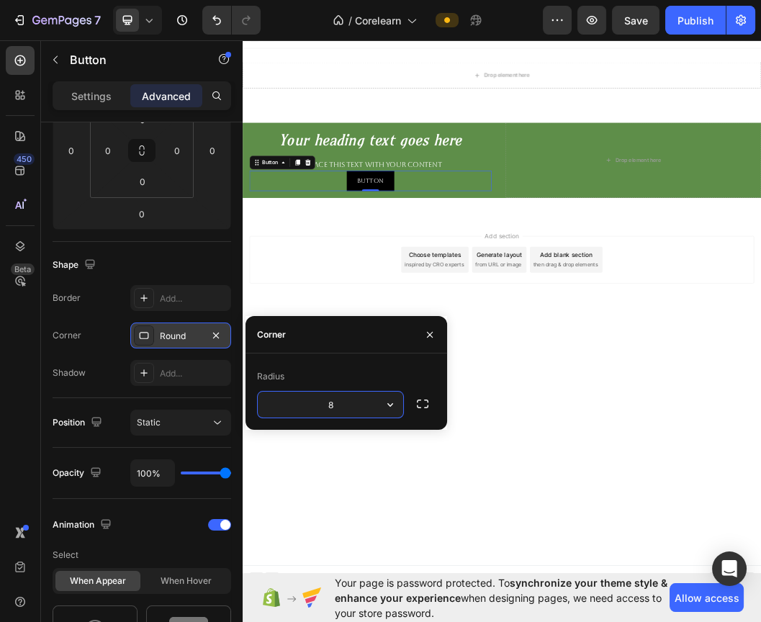
click at [358, 401] on input "8" at bounding box center [331, 405] width 146 height 26
click at [387, 407] on icon "button" at bounding box center [390, 405] width 14 height 14
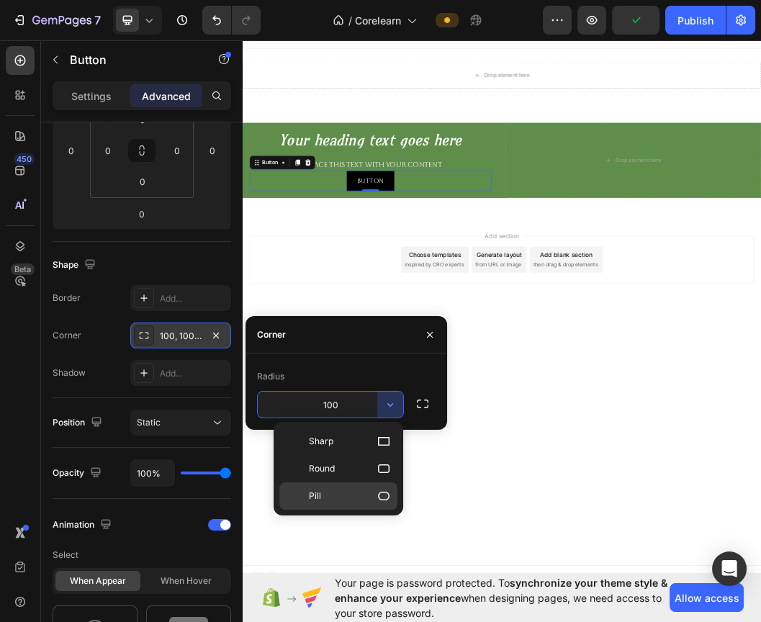
click at [375, 491] on p "Pill" at bounding box center [350, 496] width 82 height 14
type input "9999"
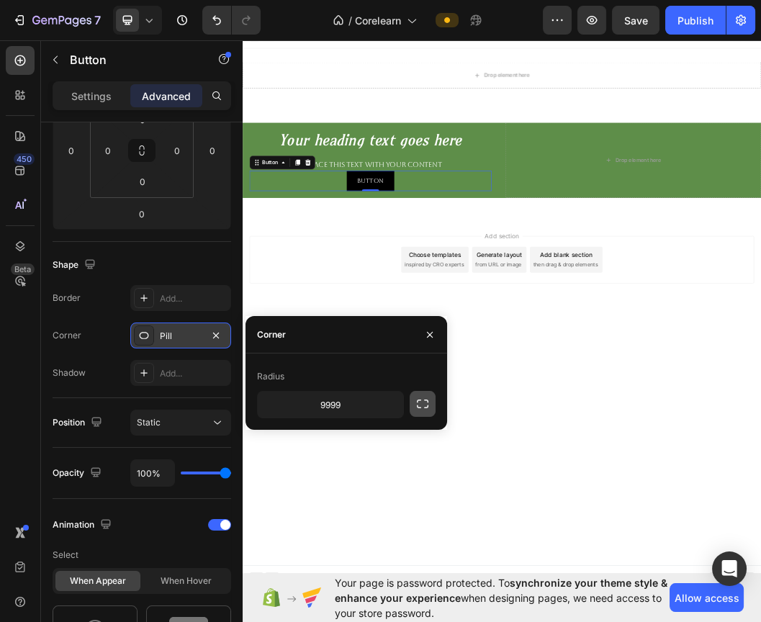
click at [417, 401] on icon "button" at bounding box center [423, 404] width 12 height 9
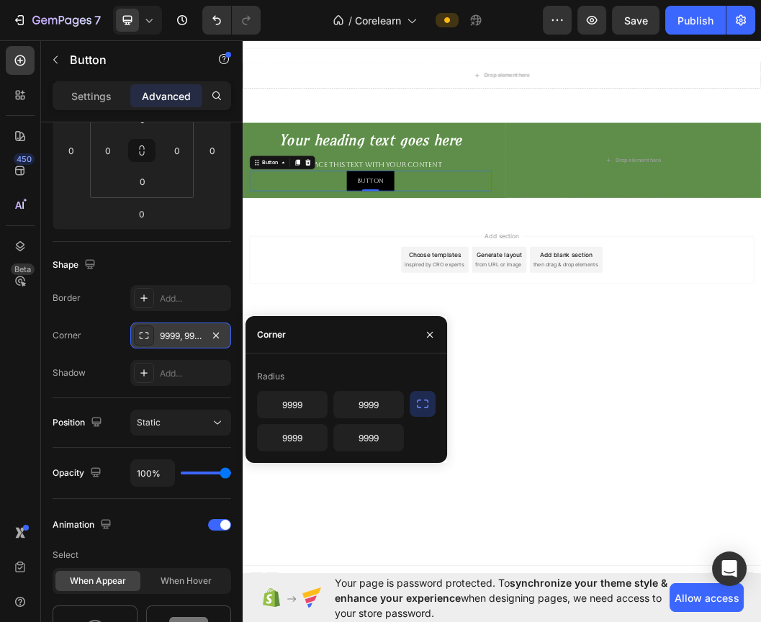
click at [417, 401] on icon "button" at bounding box center [423, 404] width 12 height 9
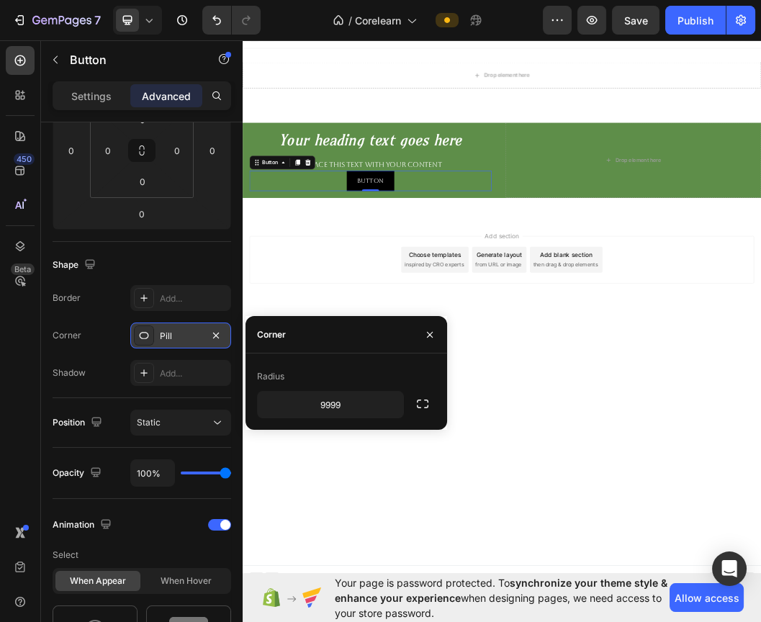
click at [761, 518] on div "Add section Choose templates inspired by CRO experts Generate layout from URL o…" at bounding box center [675, 432] width 864 height 177
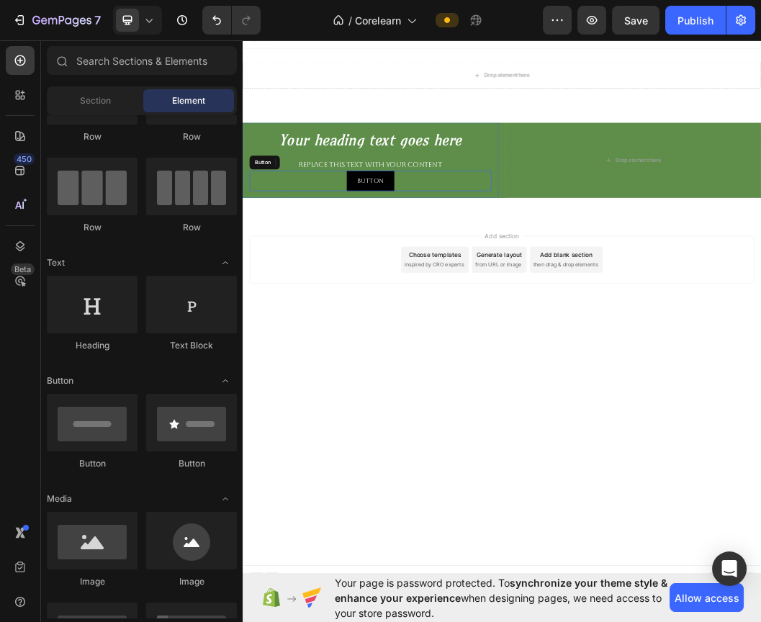
click at [436, 269] on button "Button" at bounding box center [455, 280] width 79 height 33
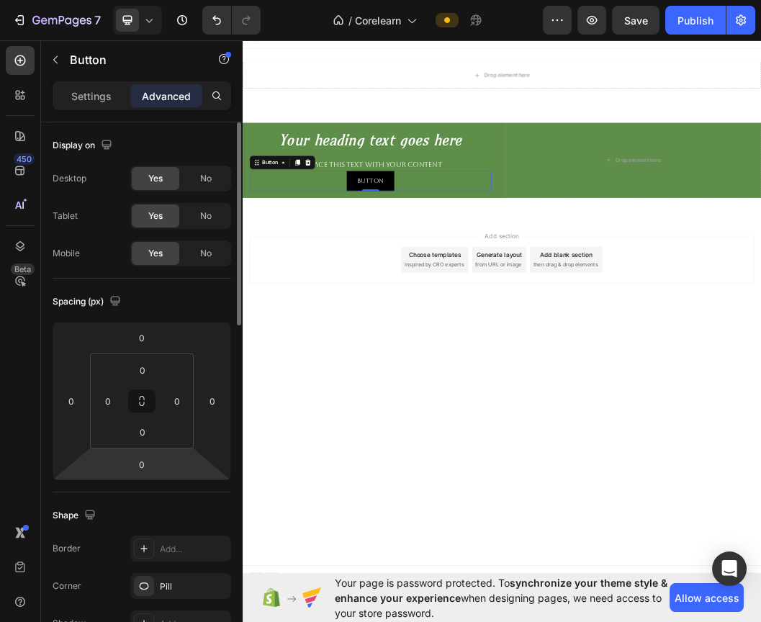
scroll to position [80, 0]
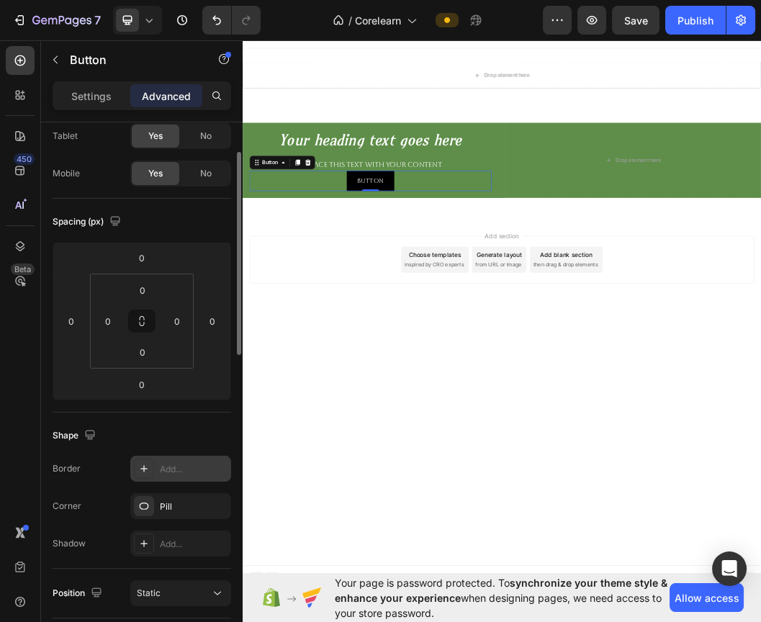
click at [184, 470] on div "Add..." at bounding box center [194, 469] width 68 height 13
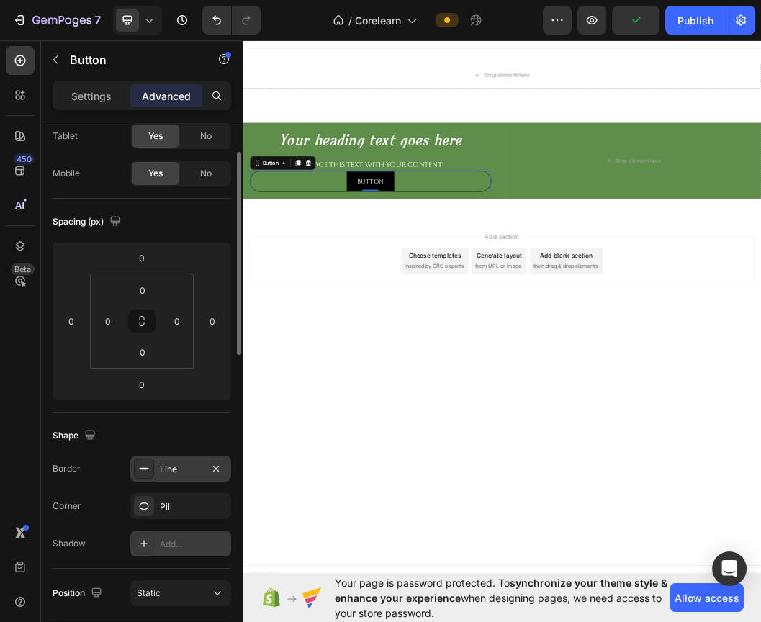
click at [189, 535] on div "Add..." at bounding box center [180, 544] width 101 height 26
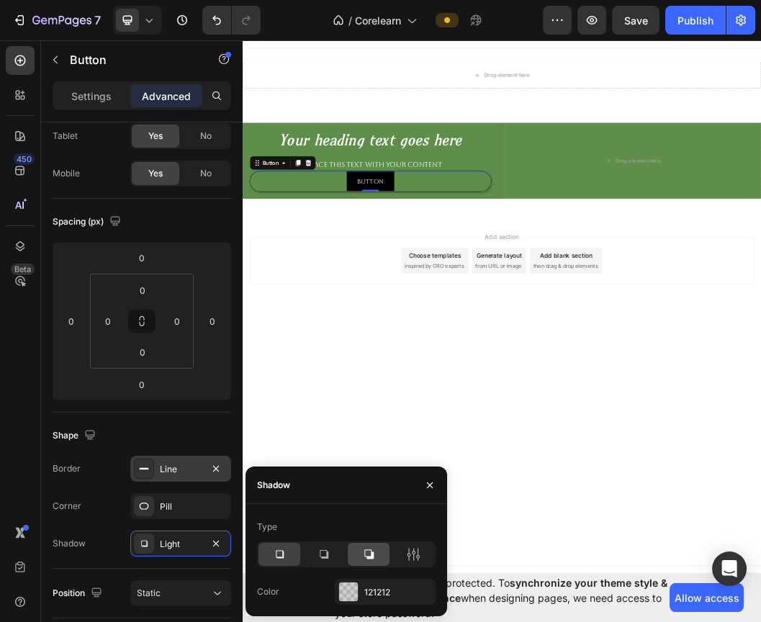
click at [360, 554] on div at bounding box center [369, 554] width 42 height 23
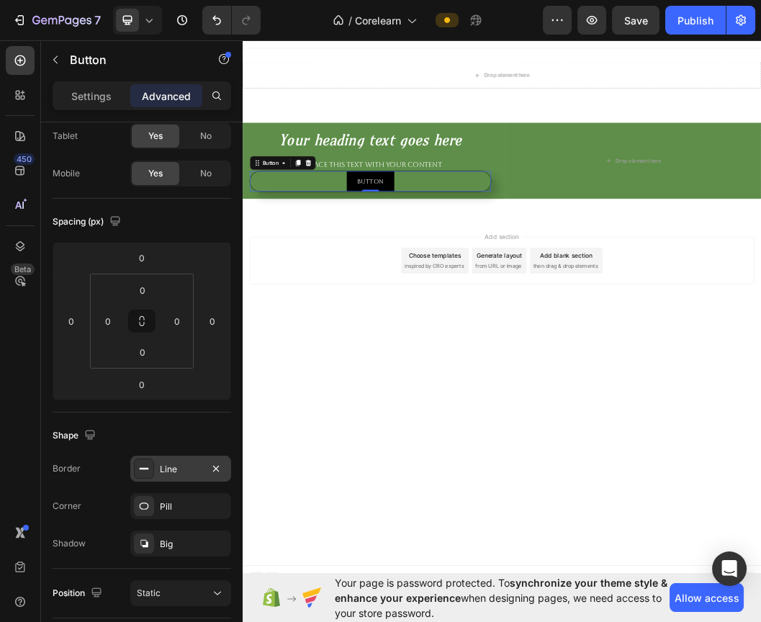
click at [489, 290] on button "Button" at bounding box center [455, 280] width 79 height 33
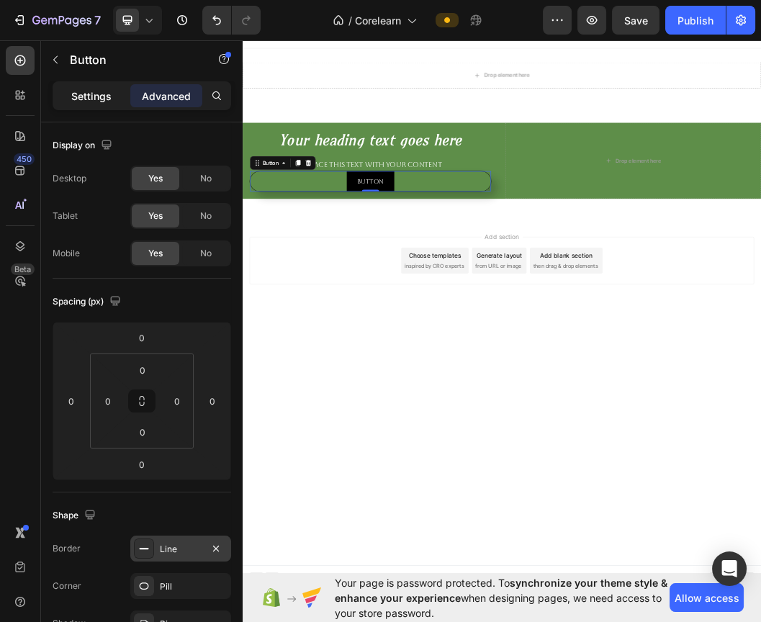
click at [74, 89] on p "Settings" at bounding box center [91, 96] width 40 height 15
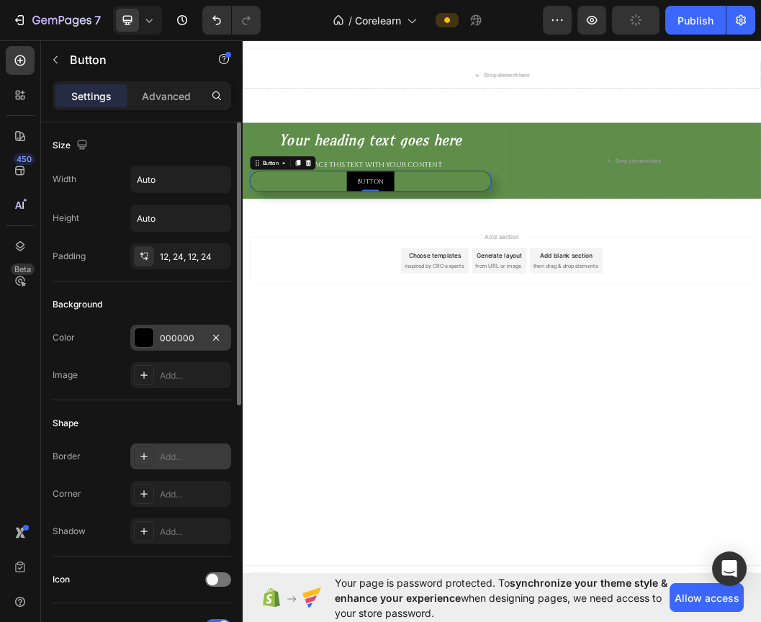
click at [164, 343] on div "000000" at bounding box center [181, 338] width 42 height 13
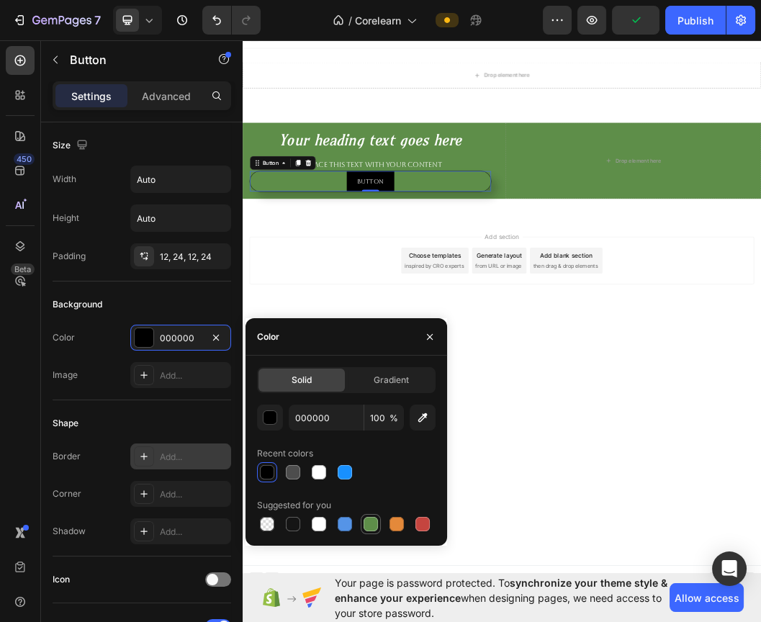
click at [367, 522] on div at bounding box center [371, 524] width 14 height 14
type input "5E8E49"
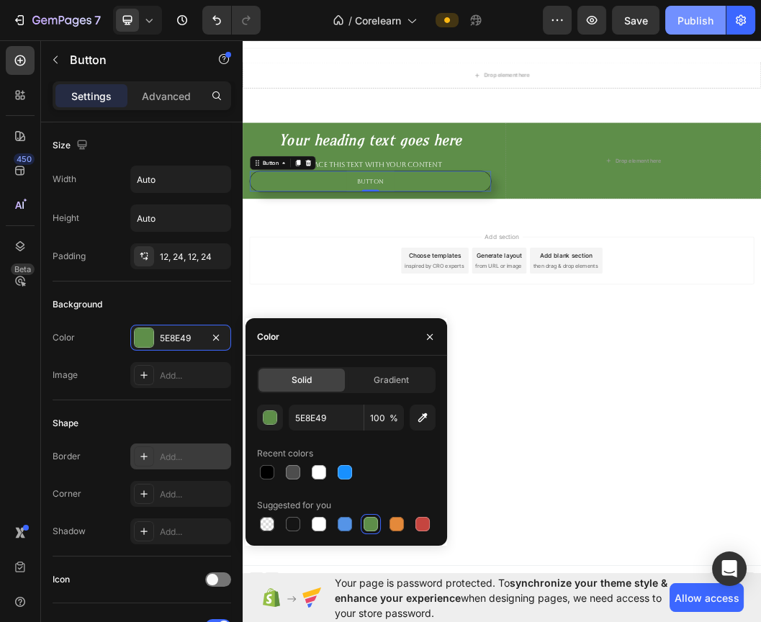
click at [699, 19] on div "Publish" at bounding box center [696, 20] width 36 height 15
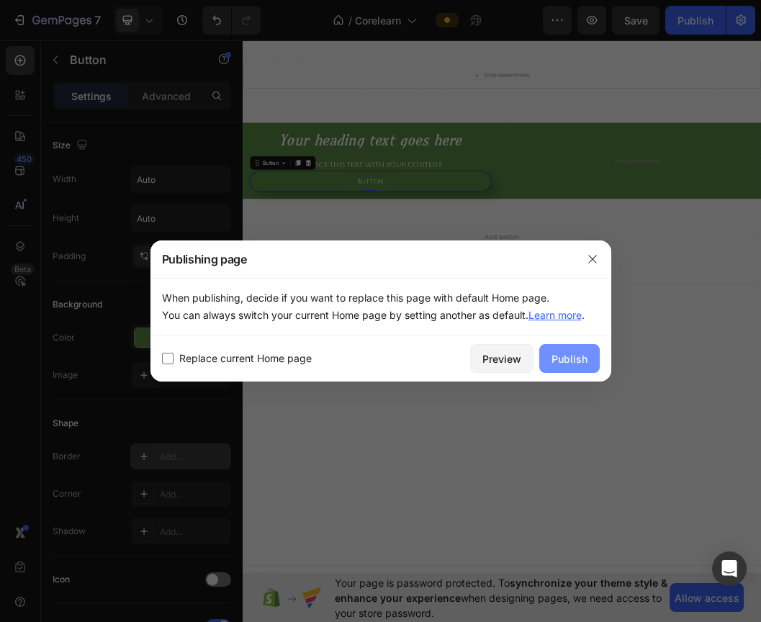
click at [561, 365] on div "Publish" at bounding box center [570, 359] width 36 height 15
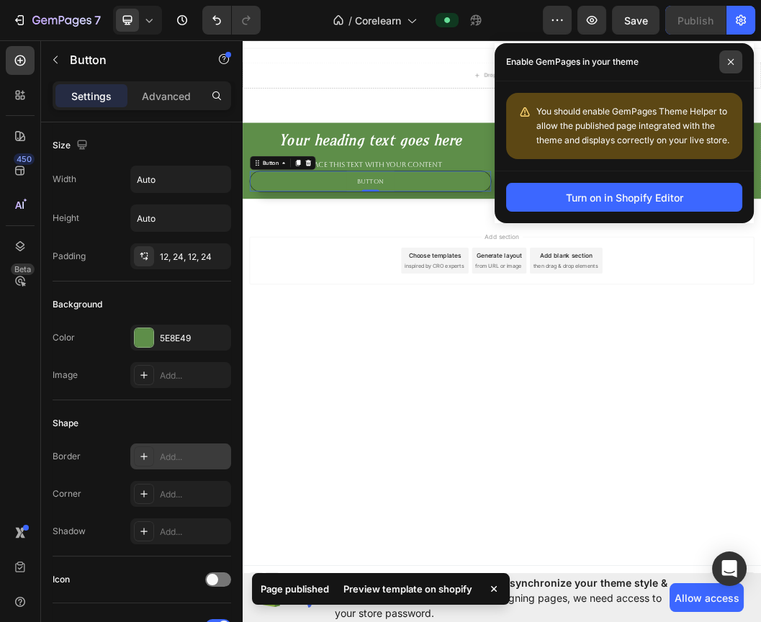
click at [732, 61] on icon at bounding box center [731, 62] width 6 height 6
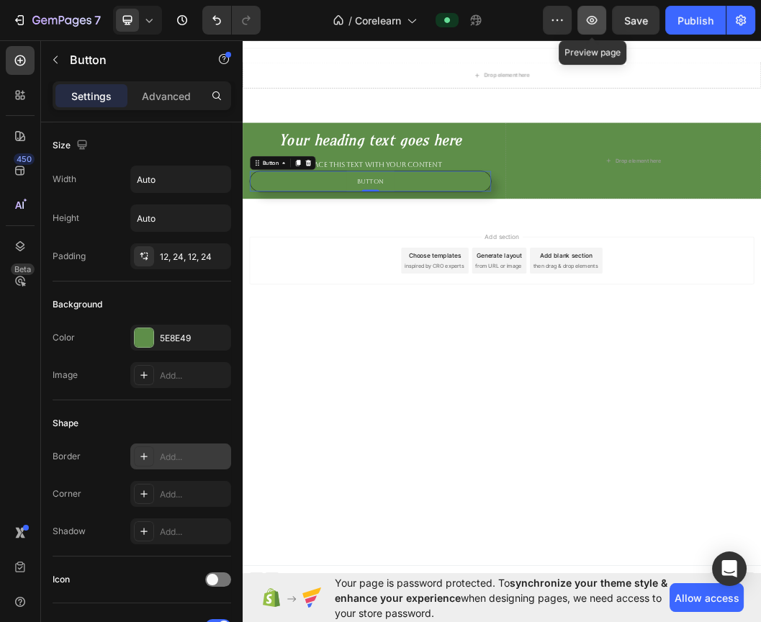
click at [592, 17] on icon "button" at bounding box center [592, 20] width 11 height 9
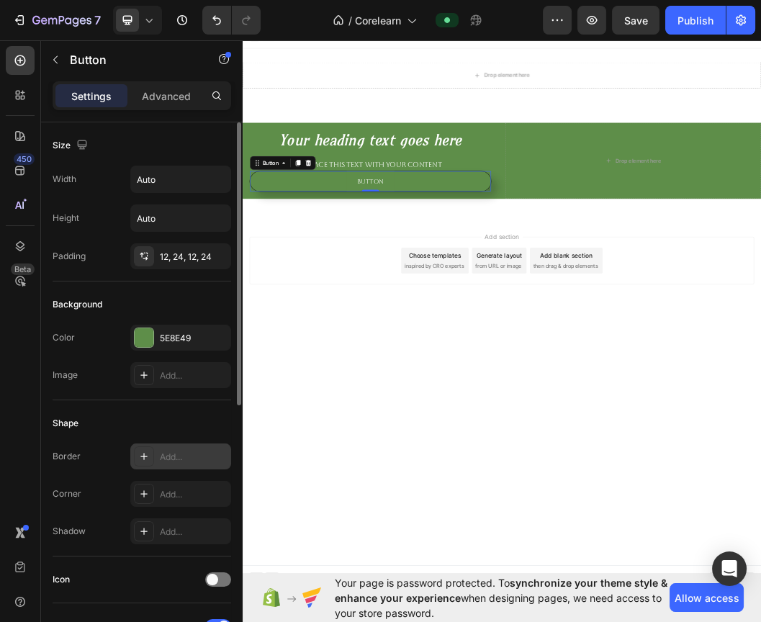
scroll to position [80, 0]
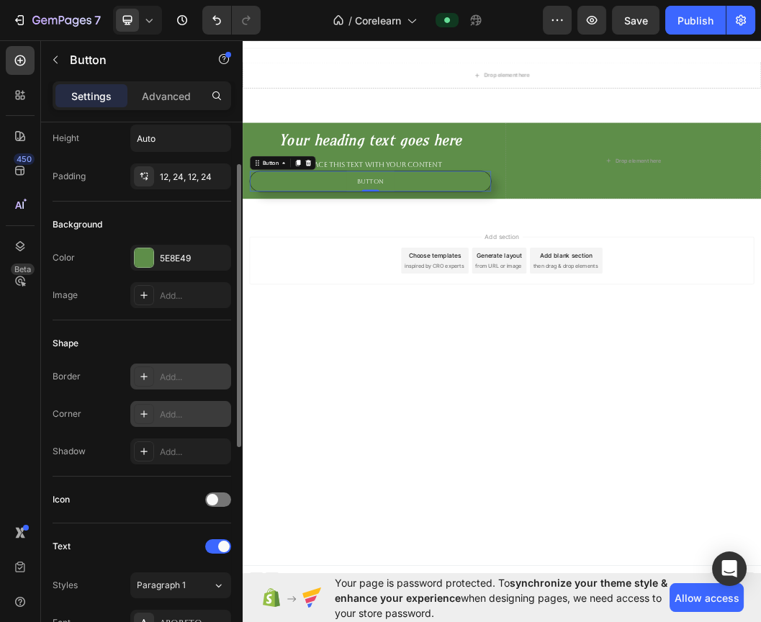
click at [189, 408] on div "Add..." at bounding box center [194, 414] width 68 height 13
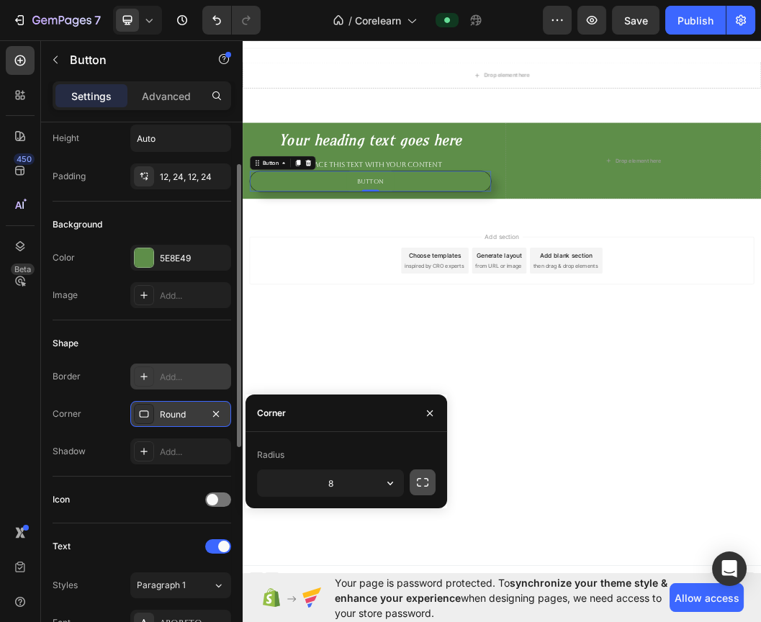
click at [420, 483] on icon "button" at bounding box center [423, 482] width 14 height 14
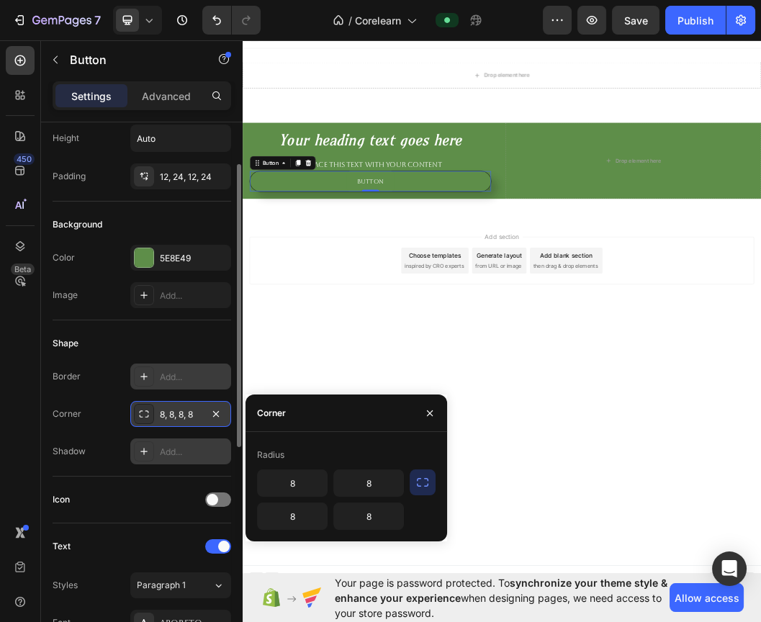
click at [179, 451] on div "Add..." at bounding box center [194, 452] width 68 height 13
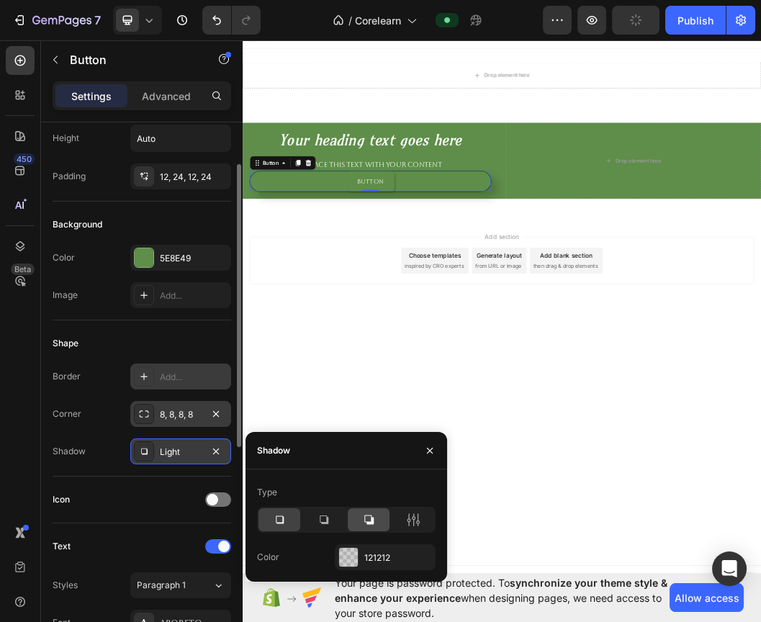
click at [368, 514] on icon at bounding box center [369, 520] width 14 height 14
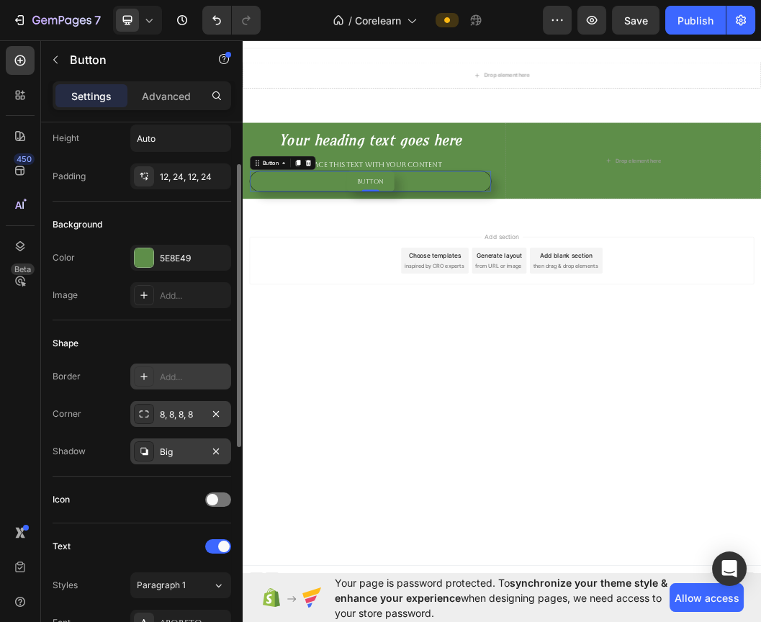
click at [629, 276] on div "Button Button 0" at bounding box center [455, 281] width 403 height 35
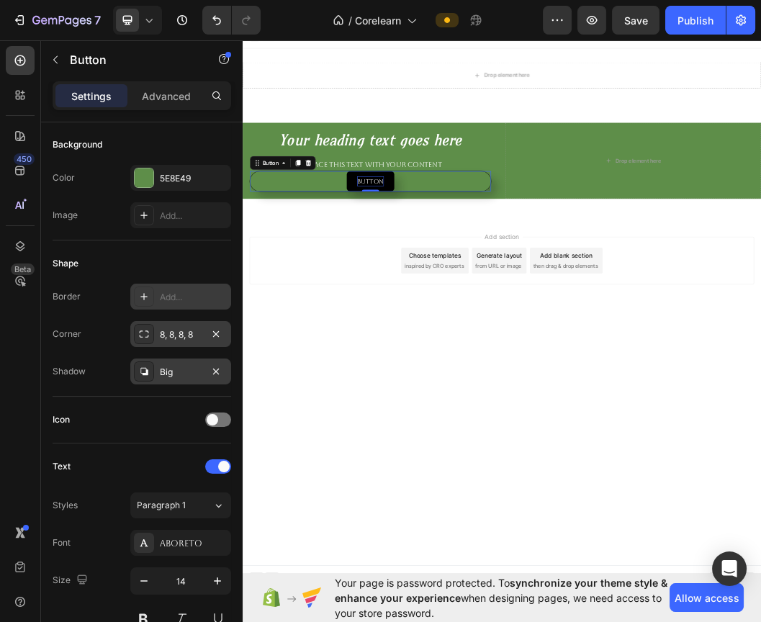
drag, startPoint x: 455, startPoint y: 281, endPoint x: 415, endPoint y: 285, distance: 39.8
click at [455, 281] on p "Button" at bounding box center [456, 281] width 45 height 16
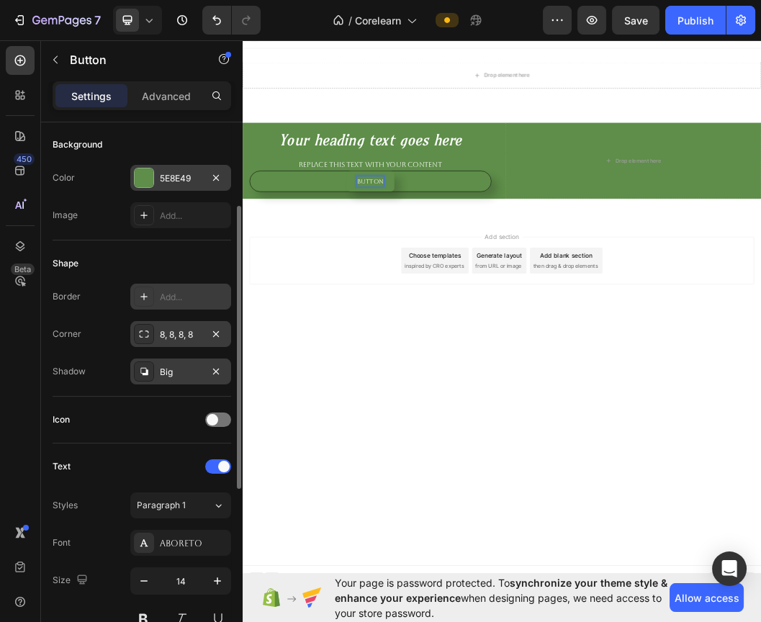
scroll to position [0, 0]
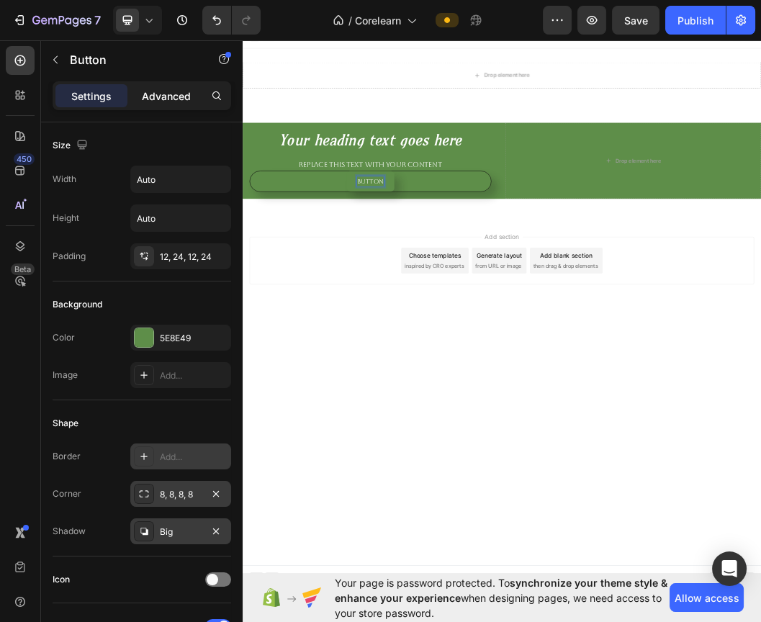
click at [167, 93] on p "Advanced" at bounding box center [166, 96] width 49 height 15
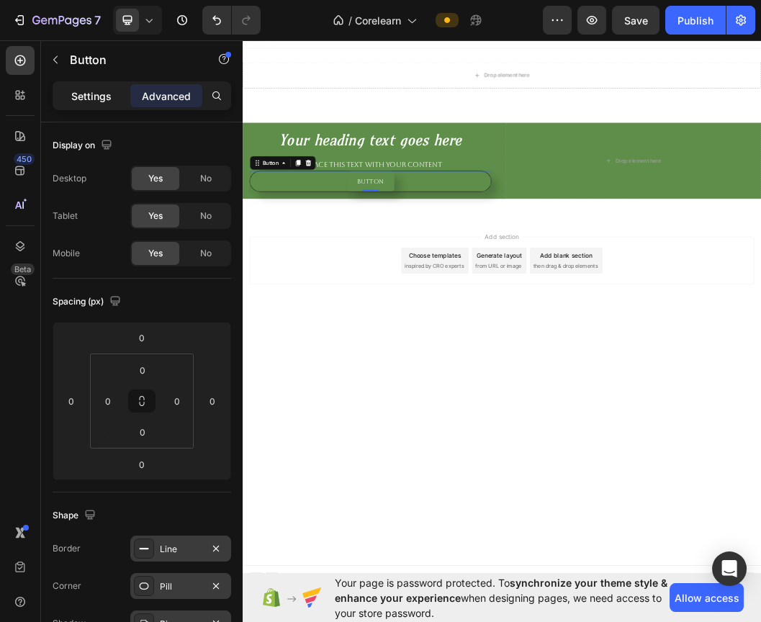
click at [79, 99] on p "Settings" at bounding box center [91, 96] width 40 height 15
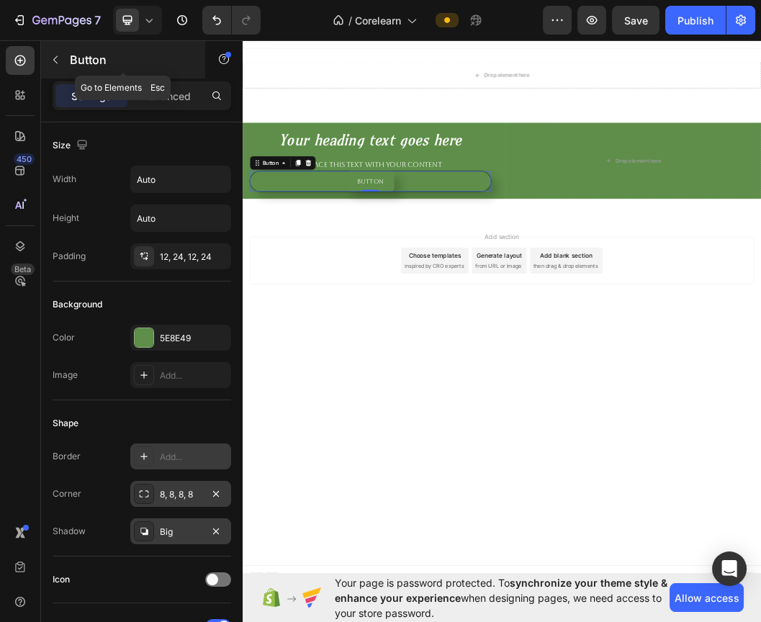
click at [61, 70] on button "button" at bounding box center [55, 59] width 23 height 23
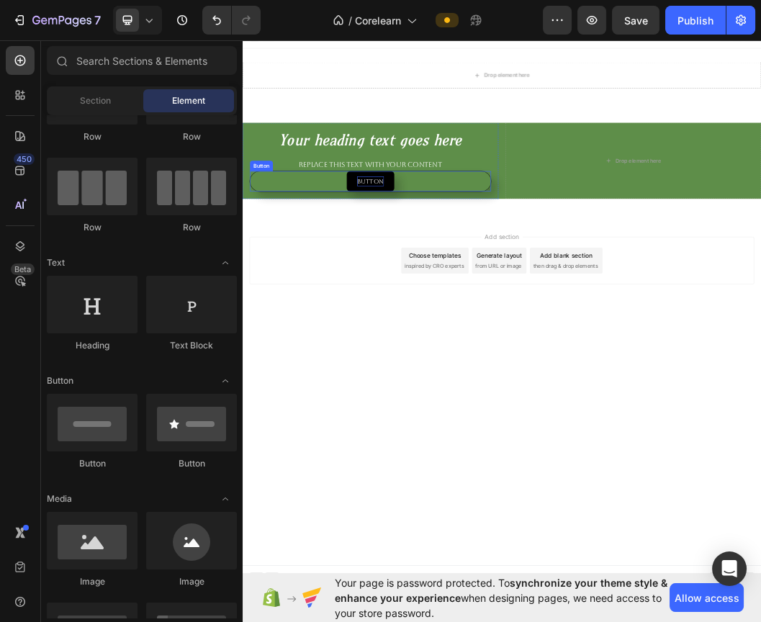
click at [448, 273] on p "Button" at bounding box center [456, 281] width 45 height 16
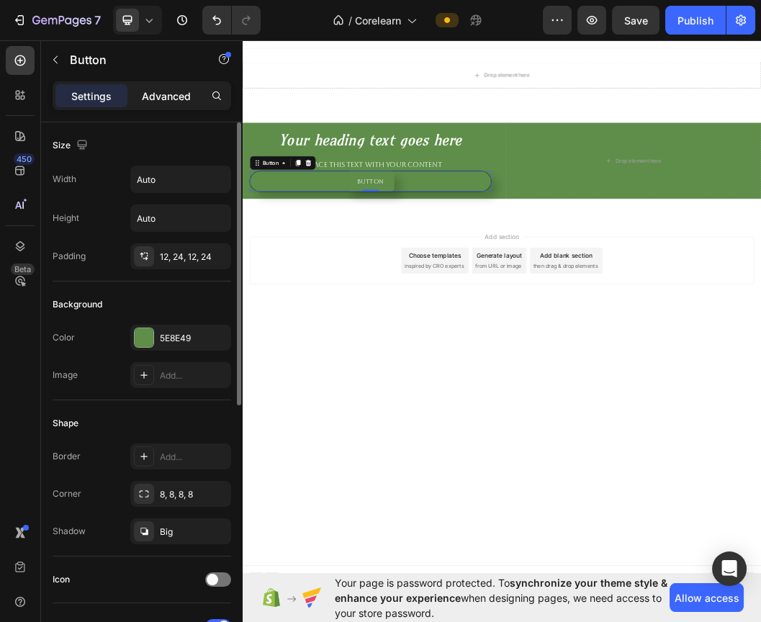
click at [193, 97] on div "Advanced" at bounding box center [166, 95] width 72 height 23
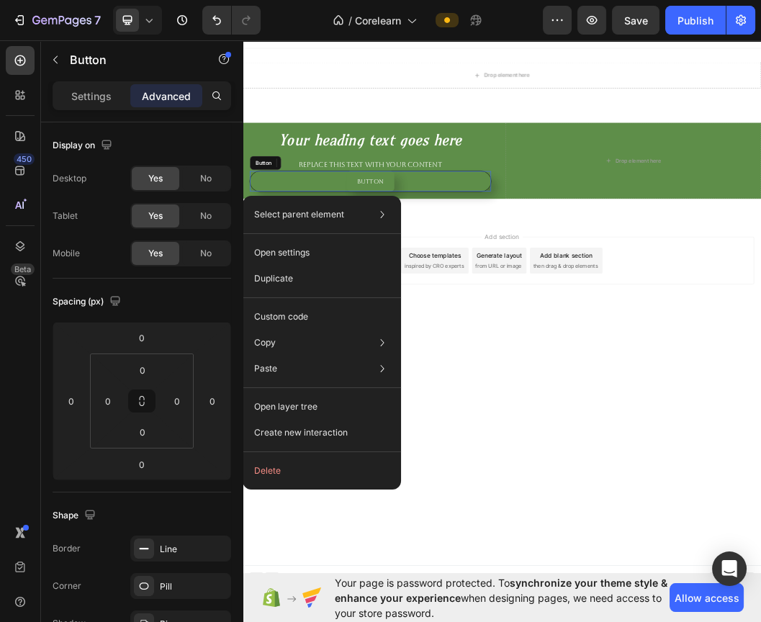
click at [630, 622] on body "Header Drop element here Row Section 1 Your heading text goes here Heading Repl…" at bounding box center [675, 490] width 864 height 921
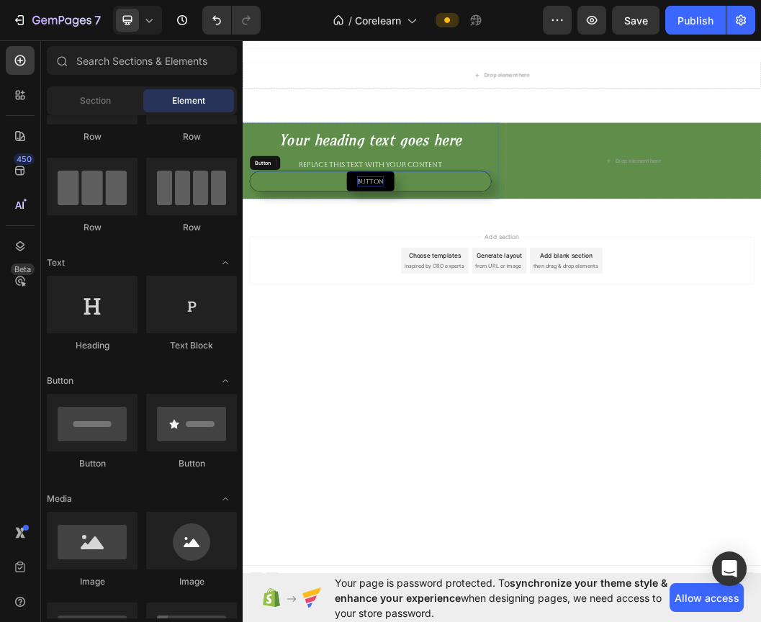
click at [452, 282] on p "Button" at bounding box center [456, 281] width 45 height 16
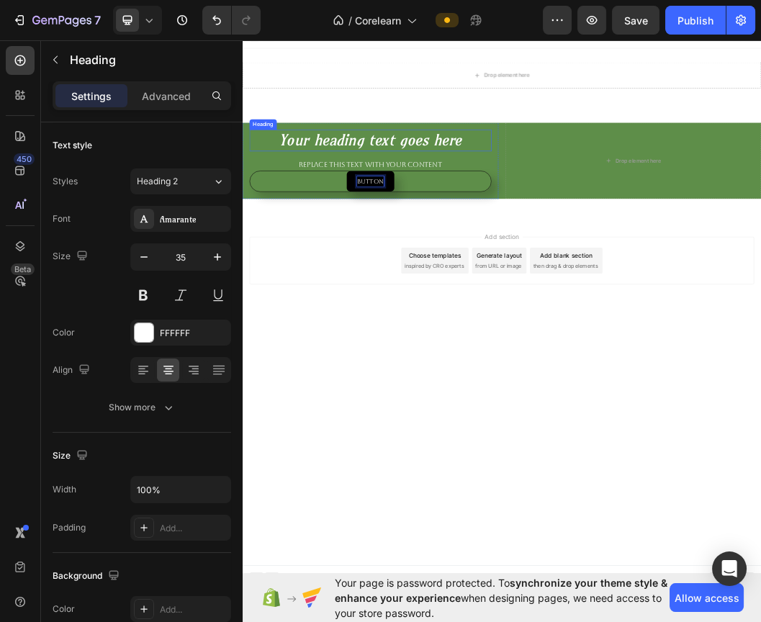
click at [385, 207] on h2 "Your heading text goes here" at bounding box center [455, 213] width 403 height 36
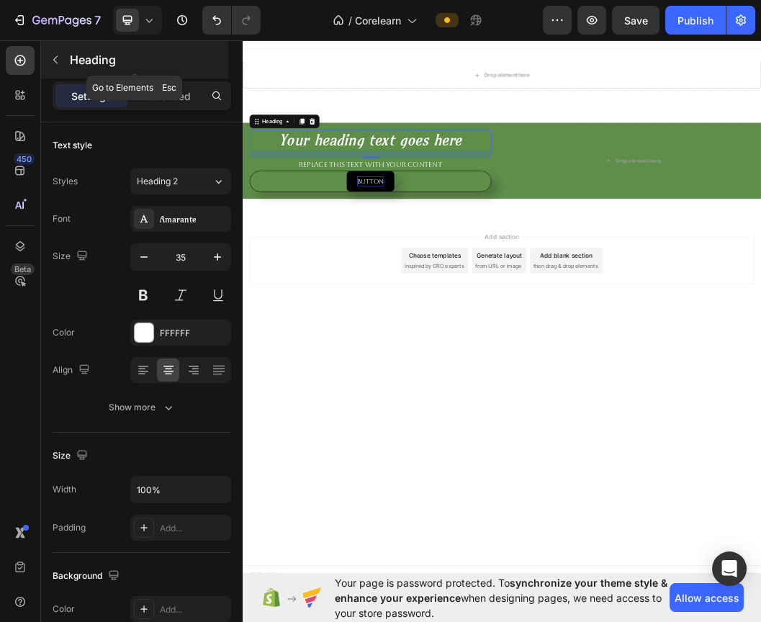
click at [57, 61] on icon "button" at bounding box center [56, 60] width 12 height 12
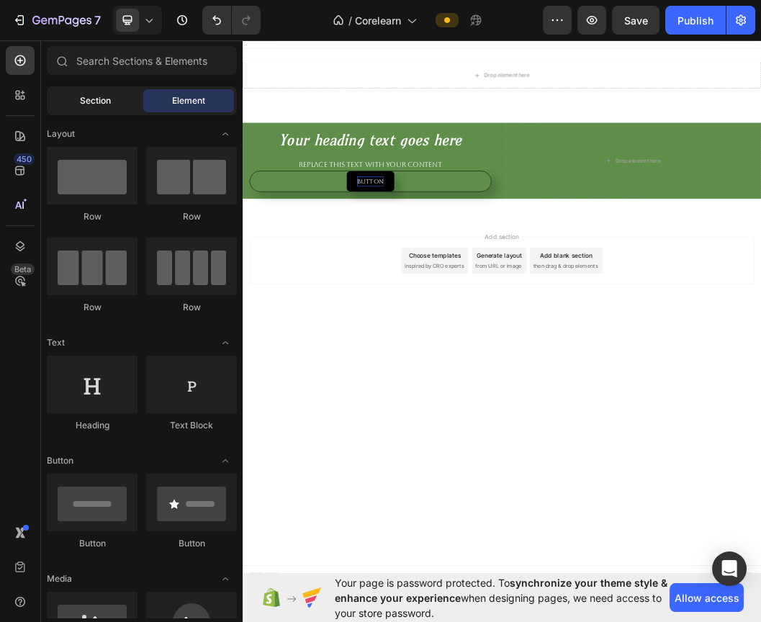
click at [101, 99] on span "Section" at bounding box center [95, 100] width 31 height 13
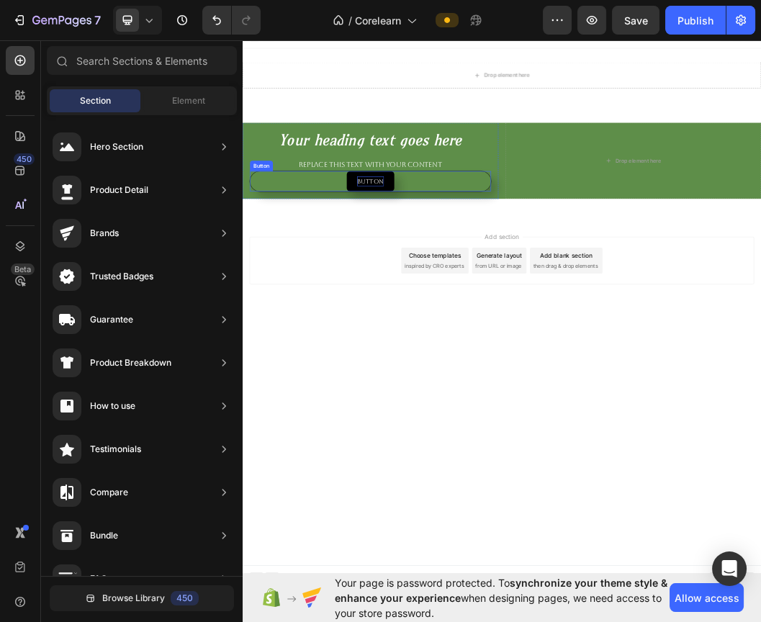
click at [439, 281] on p "Button" at bounding box center [456, 281] width 45 height 16
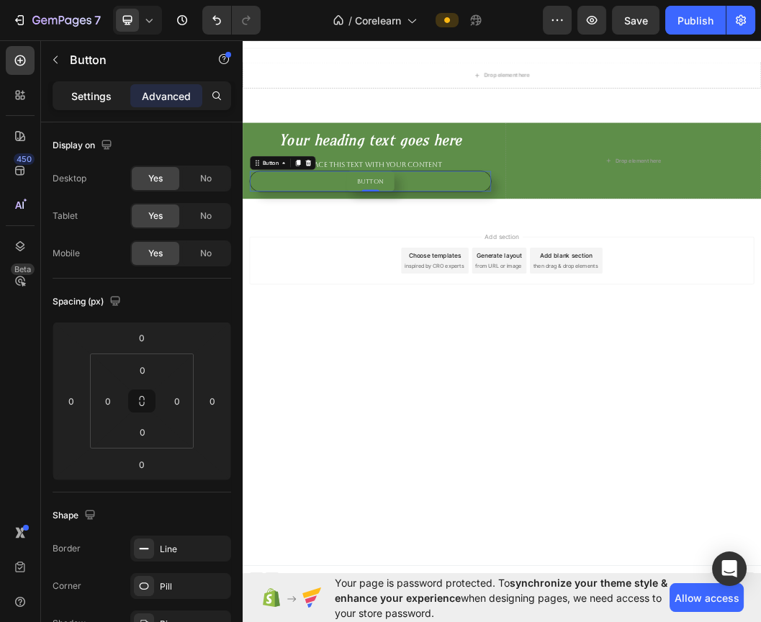
click at [112, 103] on div "Settings" at bounding box center [91, 95] width 72 height 23
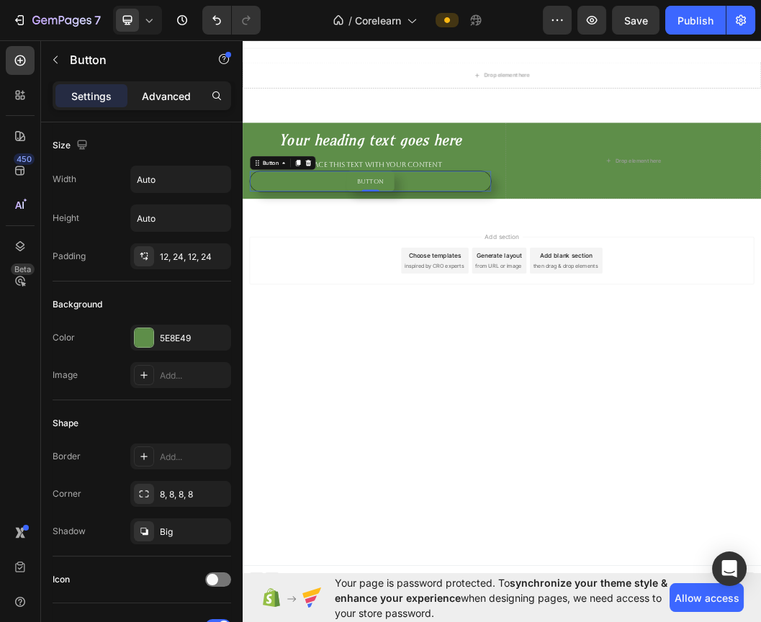
click at [158, 99] on p "Advanced" at bounding box center [166, 96] width 49 height 15
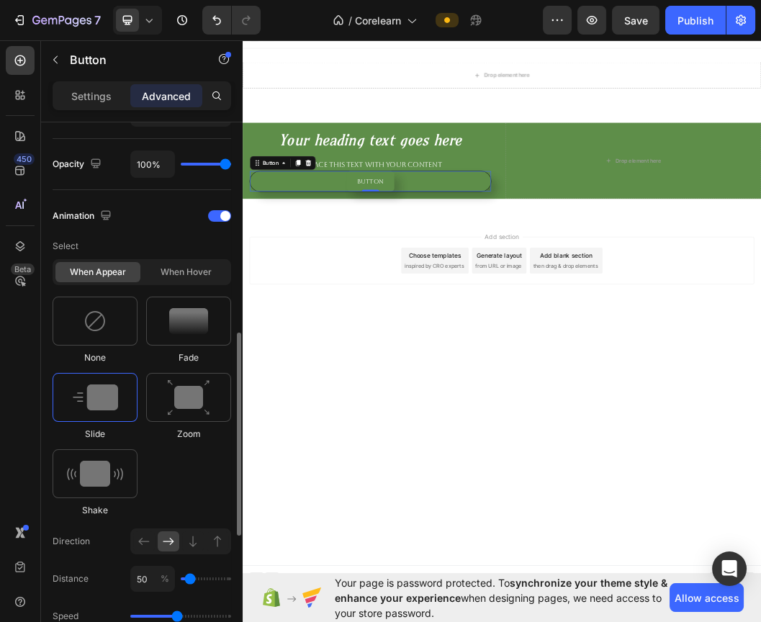
scroll to position [800, 0]
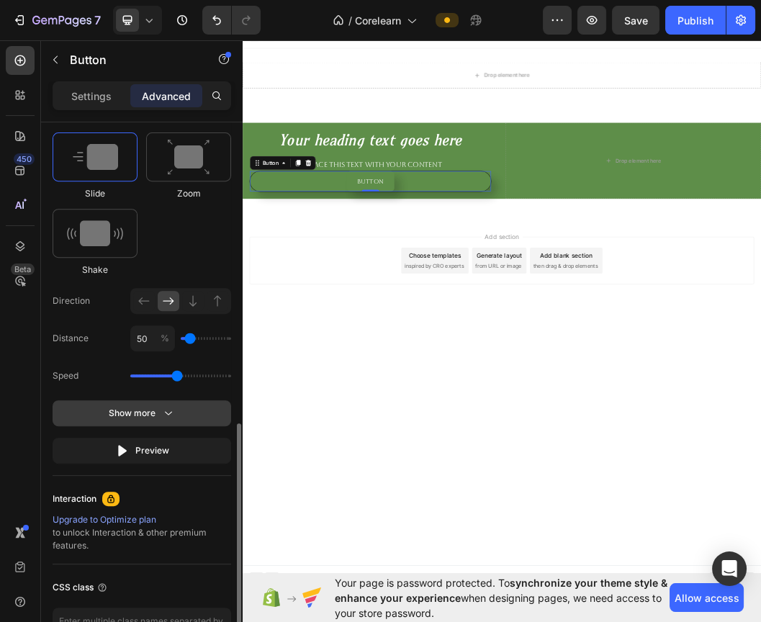
click at [163, 413] on icon "button" at bounding box center [168, 413] width 14 height 14
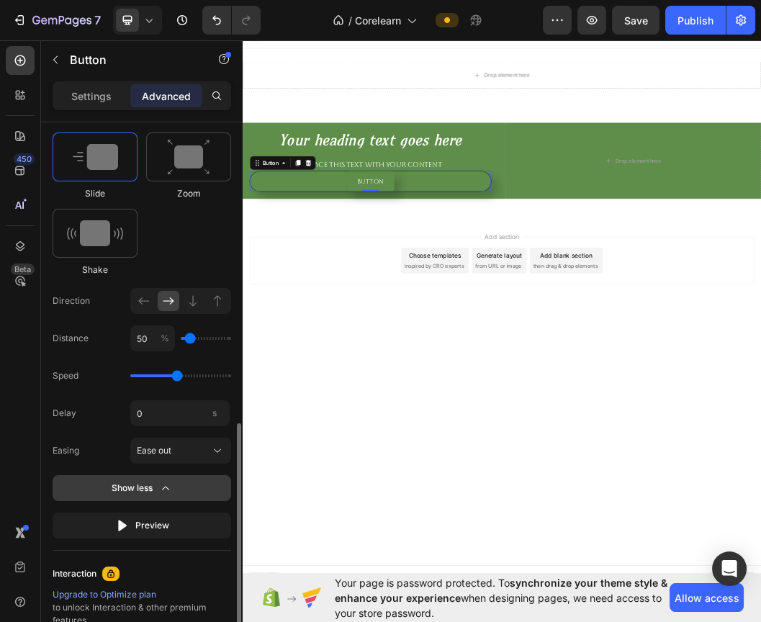
click at [151, 483] on div "Show less" at bounding box center [142, 488] width 61 height 14
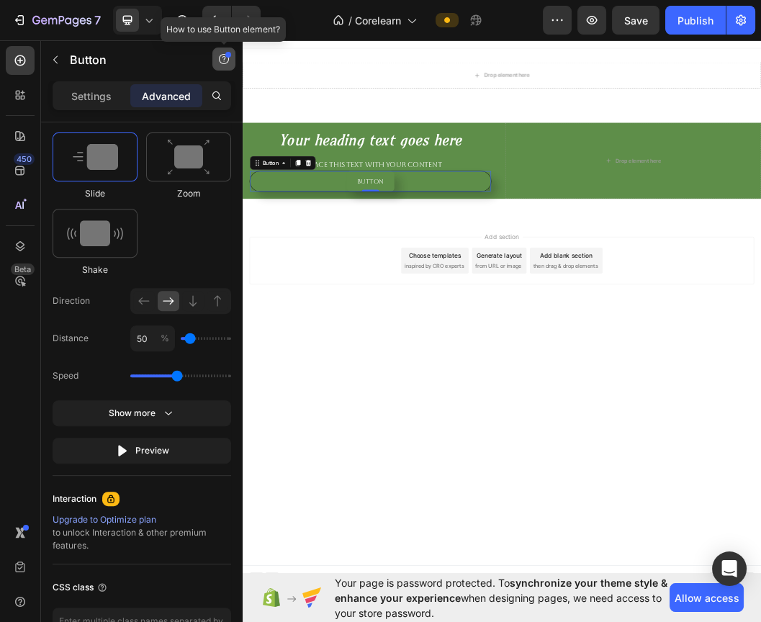
click at [227, 62] on icon "button" at bounding box center [224, 59] width 10 height 10
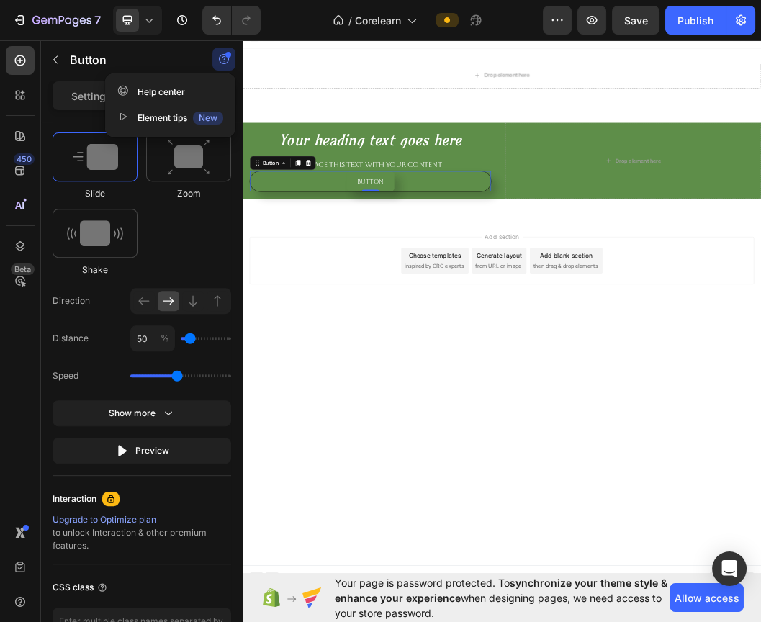
click at [227, 62] on icon "button" at bounding box center [224, 59] width 10 height 10
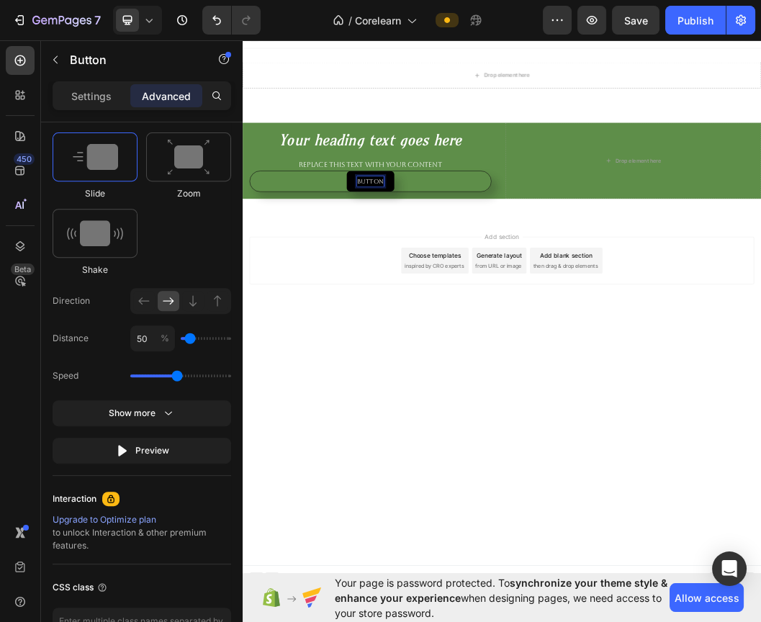
click at [450, 283] on p "Button" at bounding box center [456, 281] width 45 height 16
click at [425, 264] on button "shop" at bounding box center [456, 280] width 63 height 33
click at [477, 280] on p "shop now" at bounding box center [455, 281] width 59 height 16
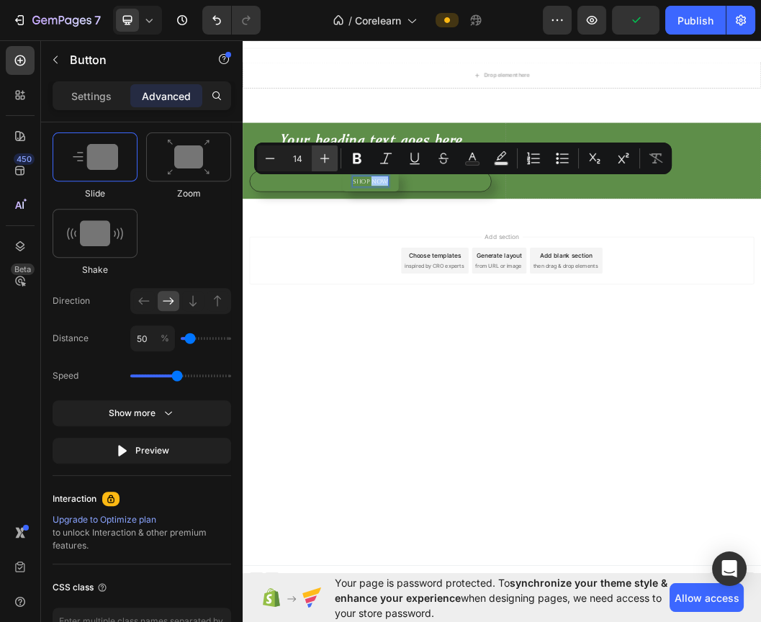
click at [326, 162] on icon "Editor contextual toolbar" at bounding box center [325, 158] width 14 height 14
type input "16"
click at [457, 460] on div "Add section Choose templates inspired by CRO experts Generate layout from URL o…" at bounding box center [675, 433] width 864 height 177
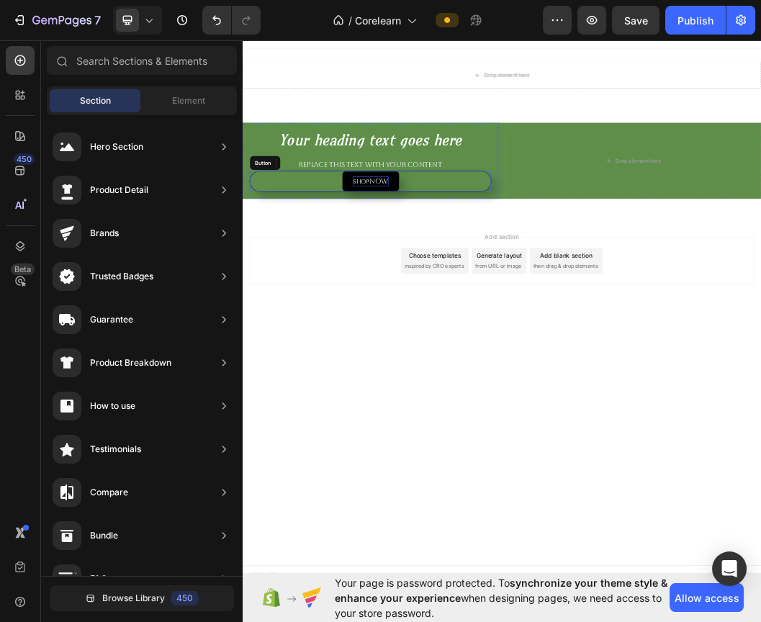
click at [486, 280] on span "now" at bounding box center [471, 281] width 32 height 14
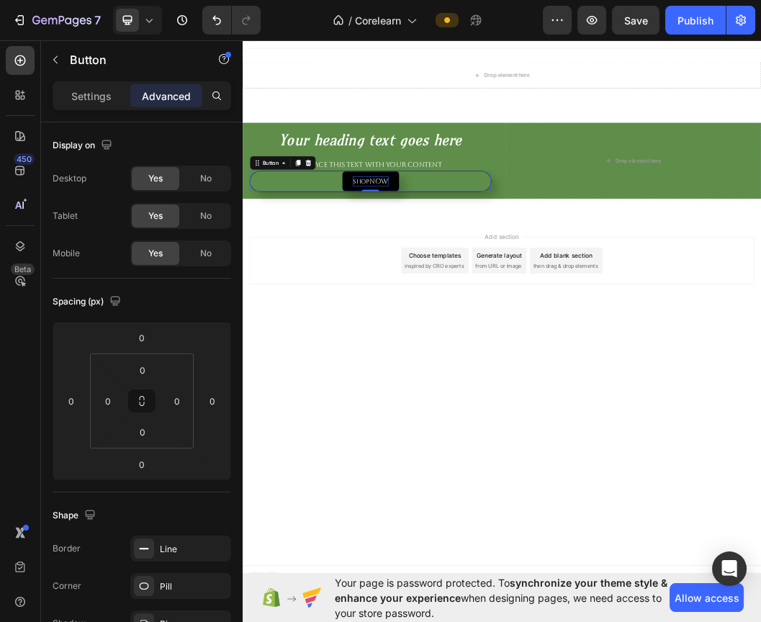
click at [492, 280] on button "shop now" at bounding box center [456, 280] width 94 height 33
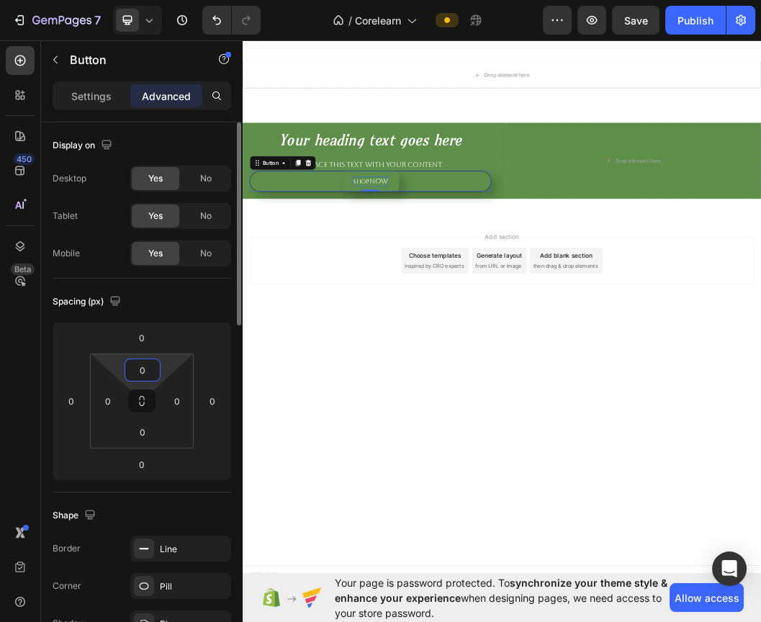
click at [156, 376] on input "0" at bounding box center [142, 370] width 29 height 22
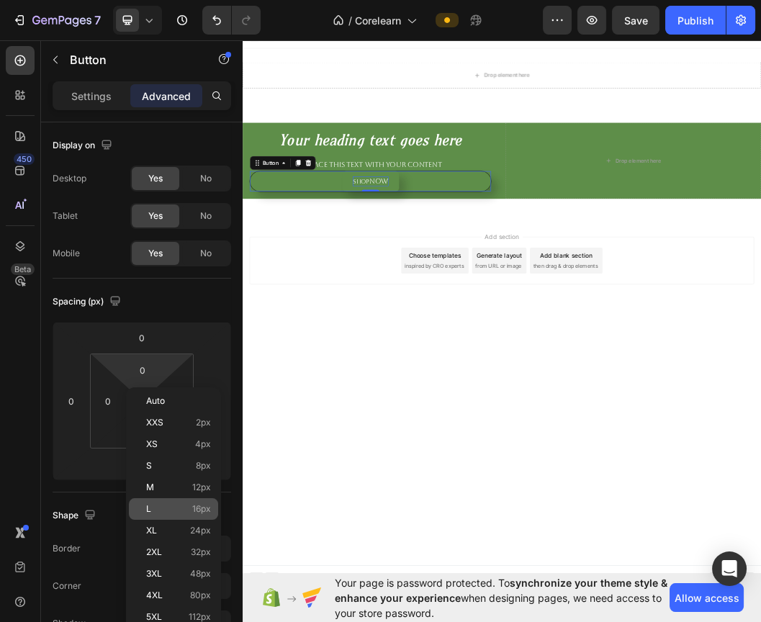
click at [151, 500] on div "L 16px" at bounding box center [173, 509] width 89 height 22
type input "16"
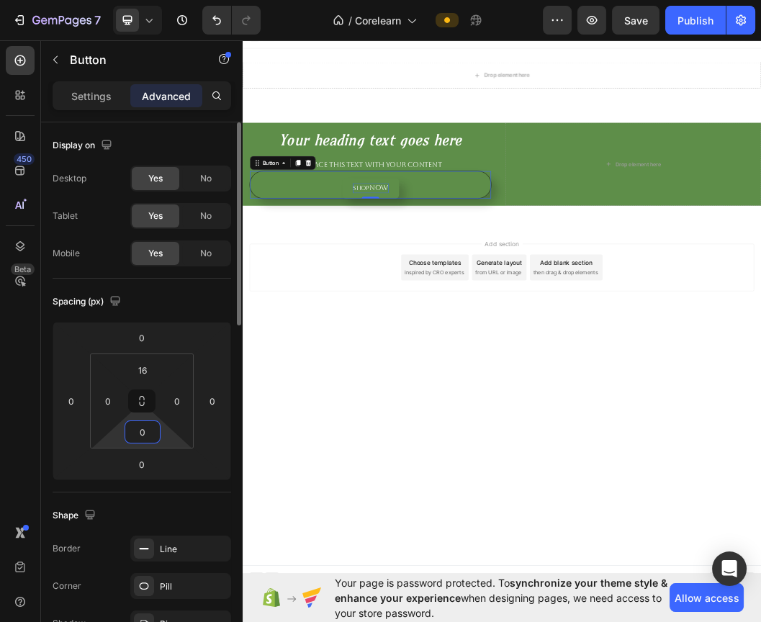
click at [138, 426] on input "0" at bounding box center [142, 432] width 29 height 22
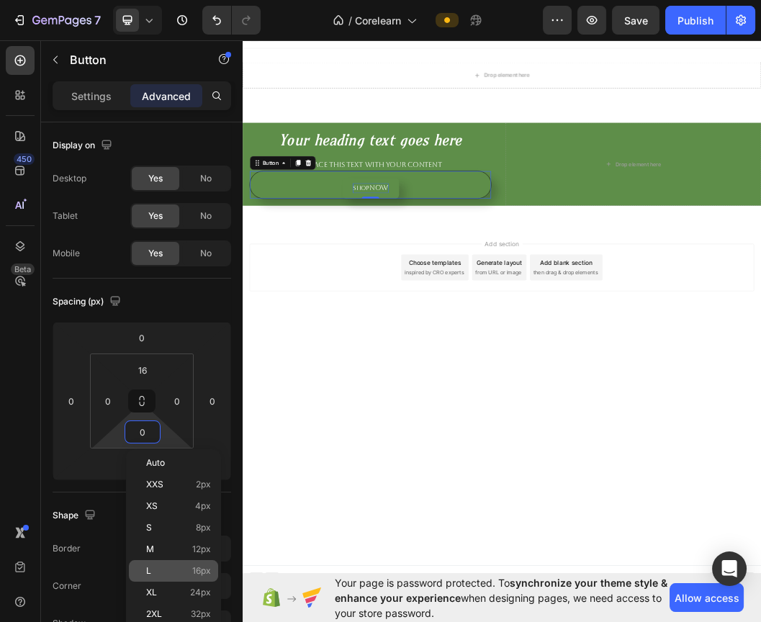
click at [174, 566] on p "L 16px" at bounding box center [178, 571] width 65 height 10
type input "16"
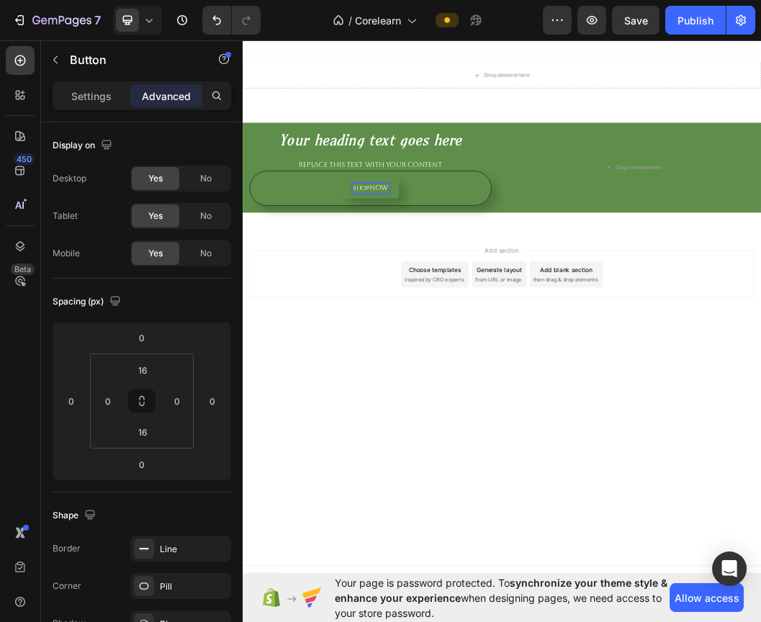
click at [452, 287] on p "shop now" at bounding box center [456, 293] width 60 height 16
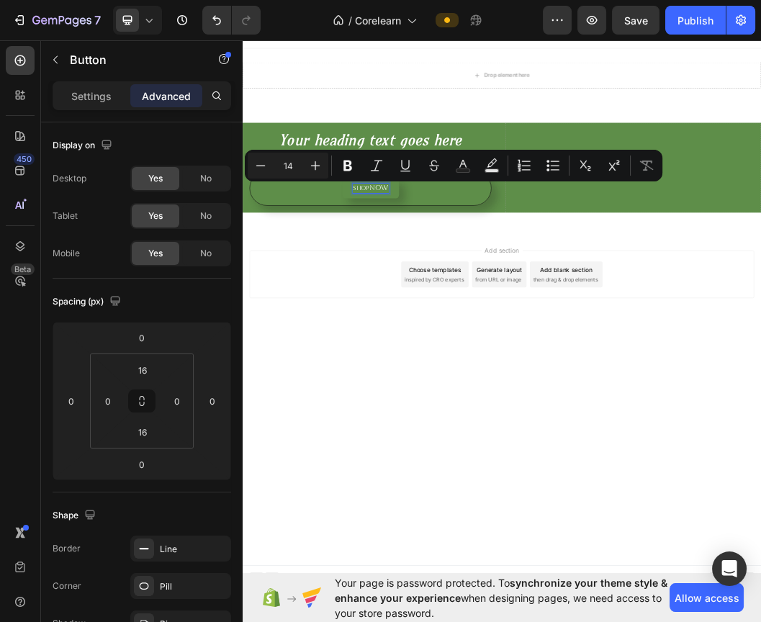
click at [452, 287] on p "shop now" at bounding box center [456, 293] width 60 height 16
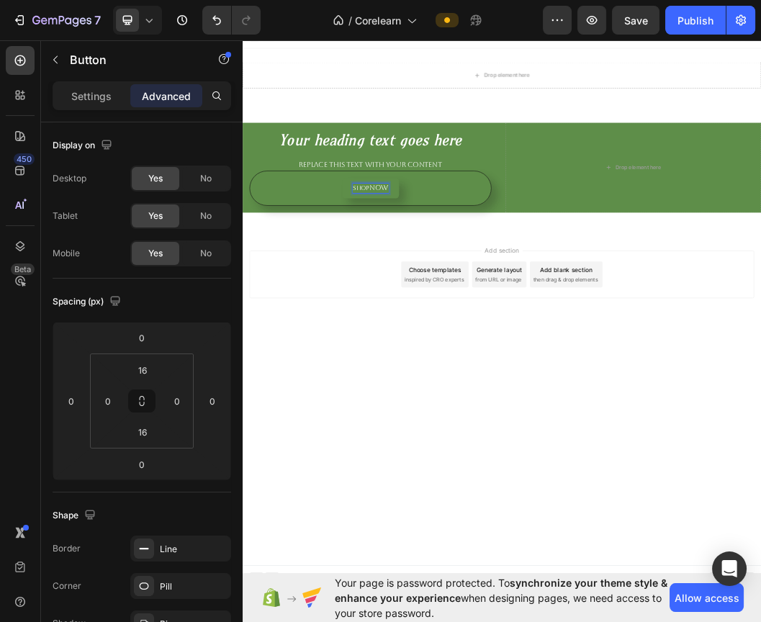
click at [452, 287] on p "shop now" at bounding box center [456, 293] width 60 height 16
click at [445, 292] on p "shop now" at bounding box center [456, 293] width 60 height 16
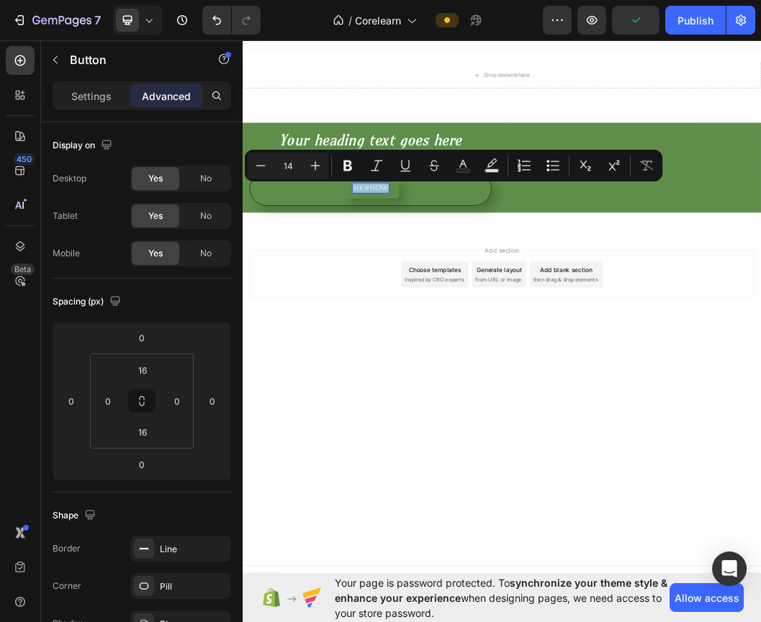
click at [445, 292] on p "shop now" at bounding box center [456, 293] width 60 height 16
click at [268, 165] on button "Minus" at bounding box center [261, 165] width 26 height 26
click at [308, 165] on icon "Editor contextual toolbar" at bounding box center [315, 165] width 14 height 14
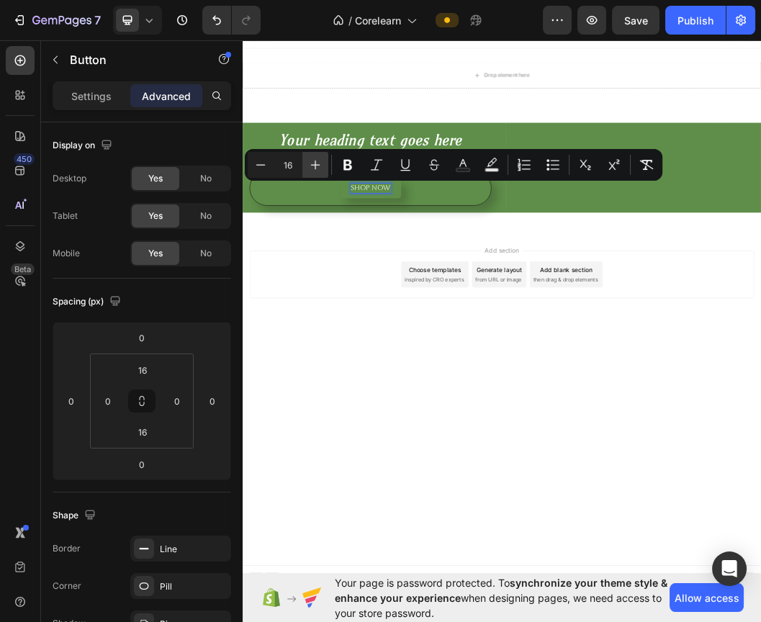
click at [308, 165] on icon "Editor contextual toolbar" at bounding box center [315, 165] width 14 height 14
type input "17"
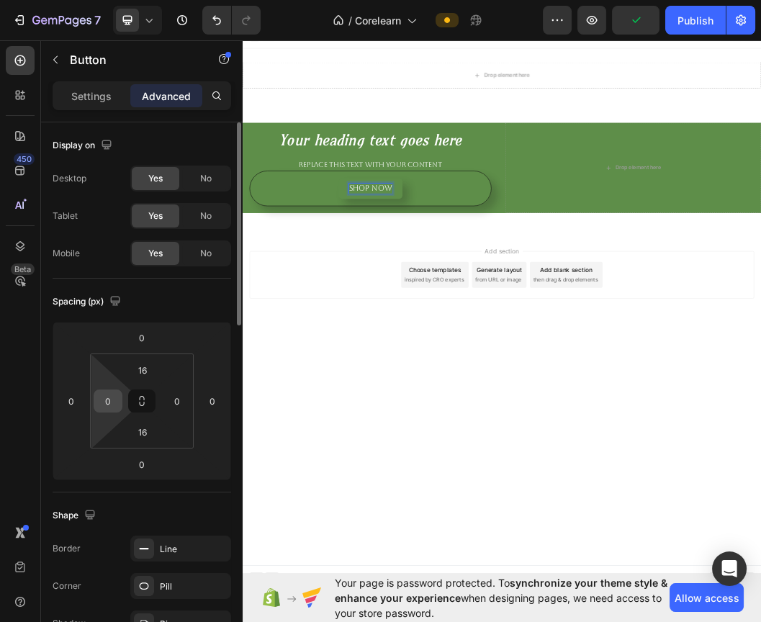
click at [119, 399] on div "0" at bounding box center [108, 401] width 29 height 23
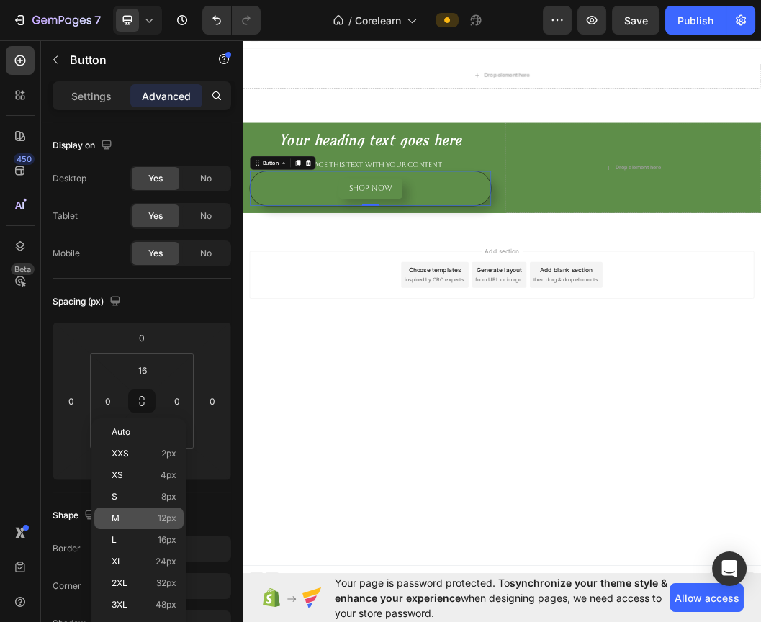
click at [159, 514] on span "12px" at bounding box center [167, 519] width 19 height 10
type input "12"
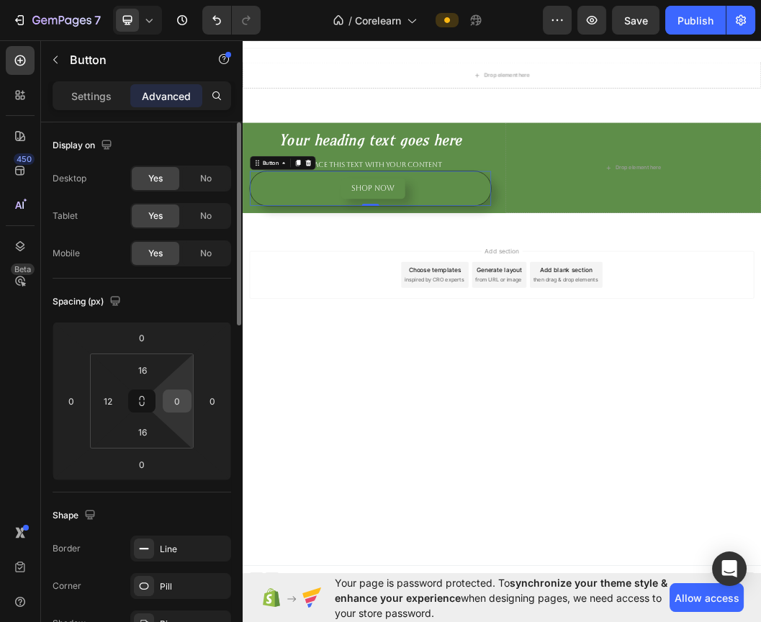
click at [184, 408] on input "0" at bounding box center [177, 401] width 22 height 22
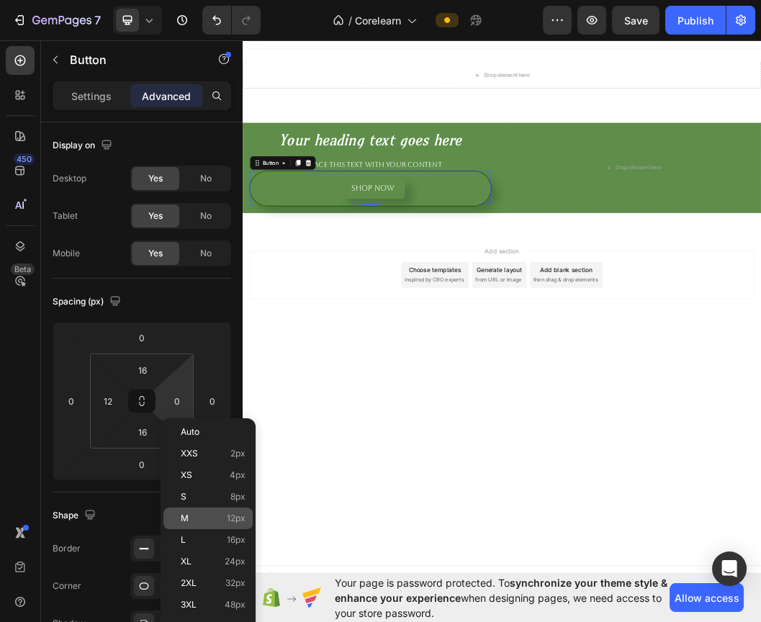
click at [190, 517] on p "M 12px" at bounding box center [213, 519] width 65 height 10
type input "12"
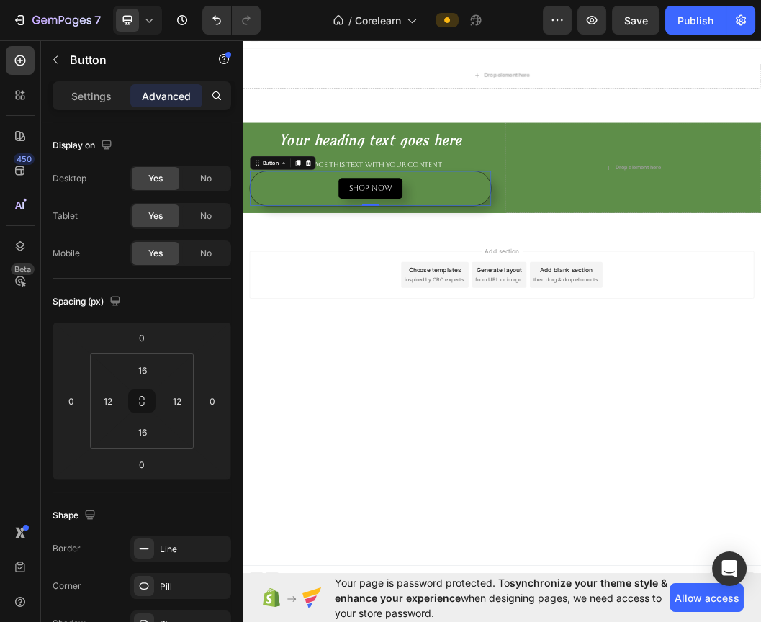
click at [470, 282] on button "shop now" at bounding box center [456, 293] width 107 height 34
click at [470, 283] on button "shop now" at bounding box center [456, 293] width 107 height 34
click at [465, 298] on span "shop now" at bounding box center [456, 292] width 72 height 14
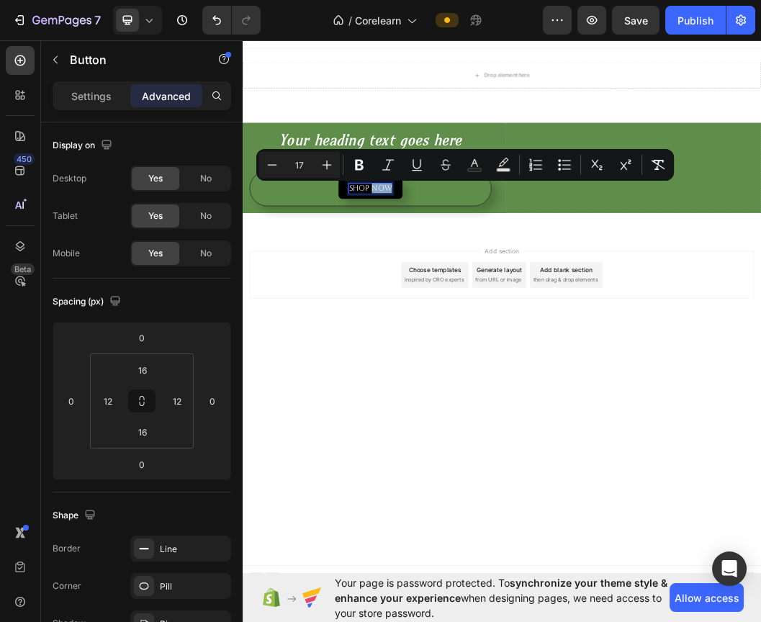
click at [465, 298] on span "shop now" at bounding box center [456, 292] width 72 height 14
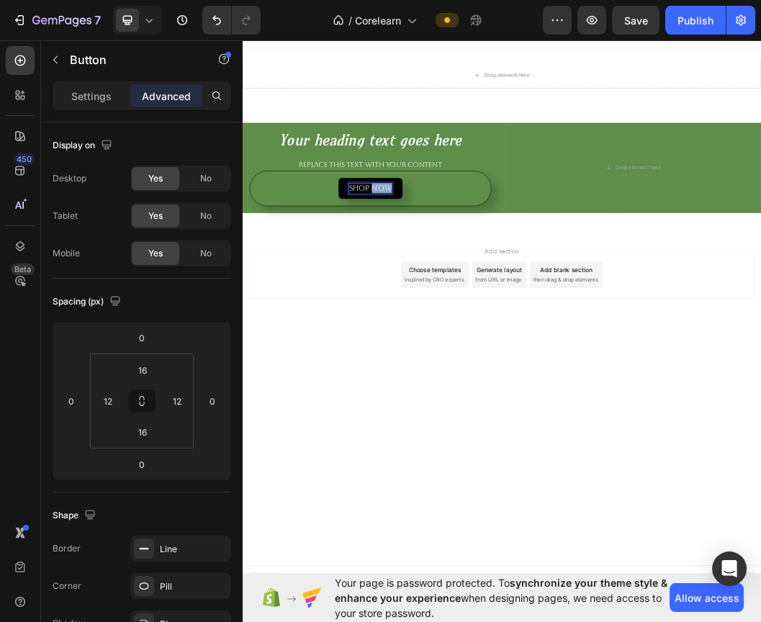
click at [465, 298] on span "shop now" at bounding box center [456, 292] width 72 height 14
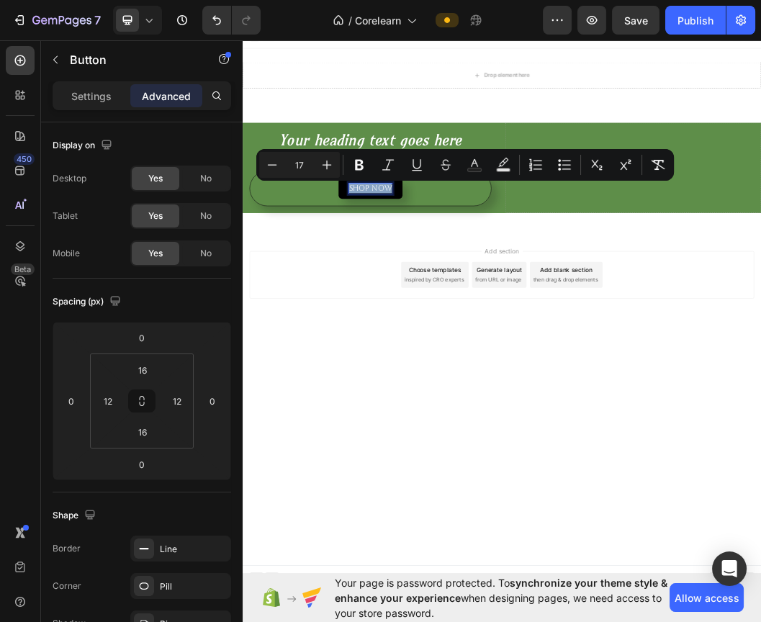
click at [465, 298] on span "shop now" at bounding box center [456, 292] width 72 height 14
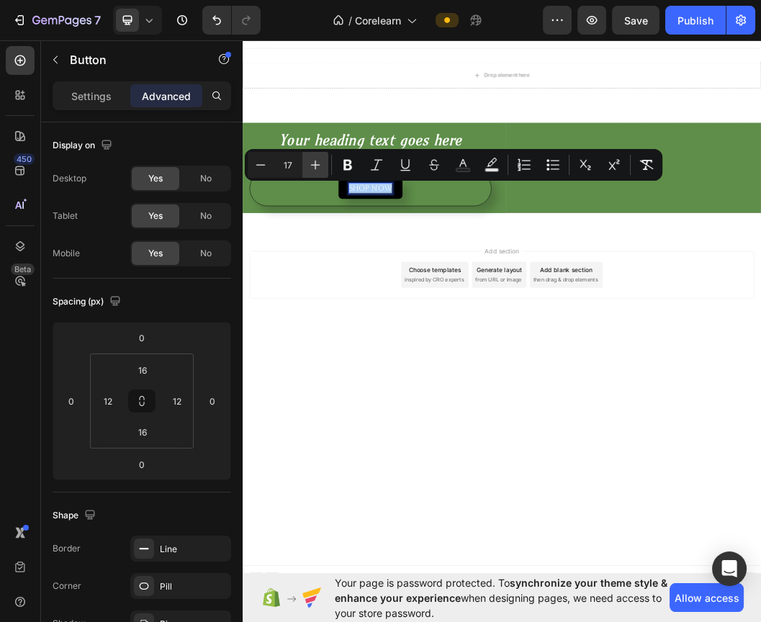
click at [325, 164] on button "Plus" at bounding box center [316, 165] width 26 height 26
type input "20"
click at [359, 506] on div "Add section Choose templates inspired by CRO experts Generate layout from URL o…" at bounding box center [675, 458] width 864 height 177
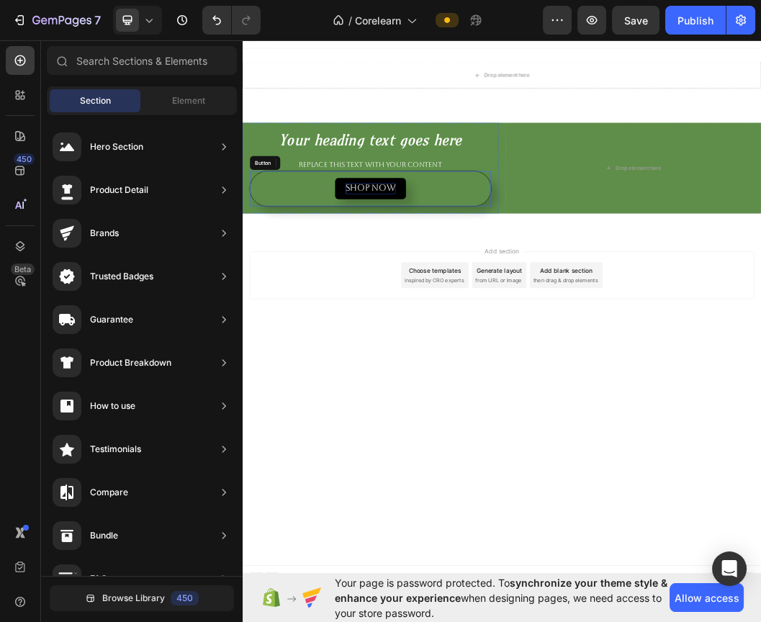
click at [643, 292] on div "shop now Button" at bounding box center [455, 293] width 403 height 59
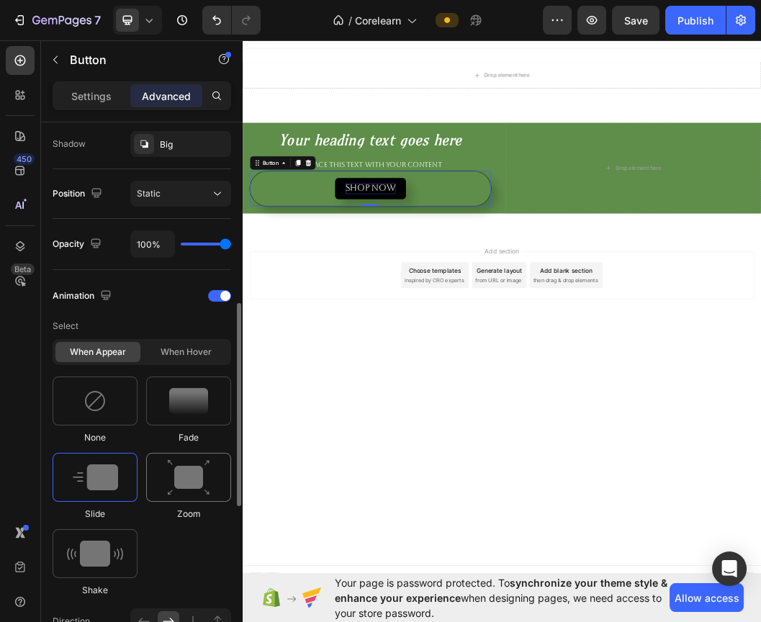
scroll to position [640, 0]
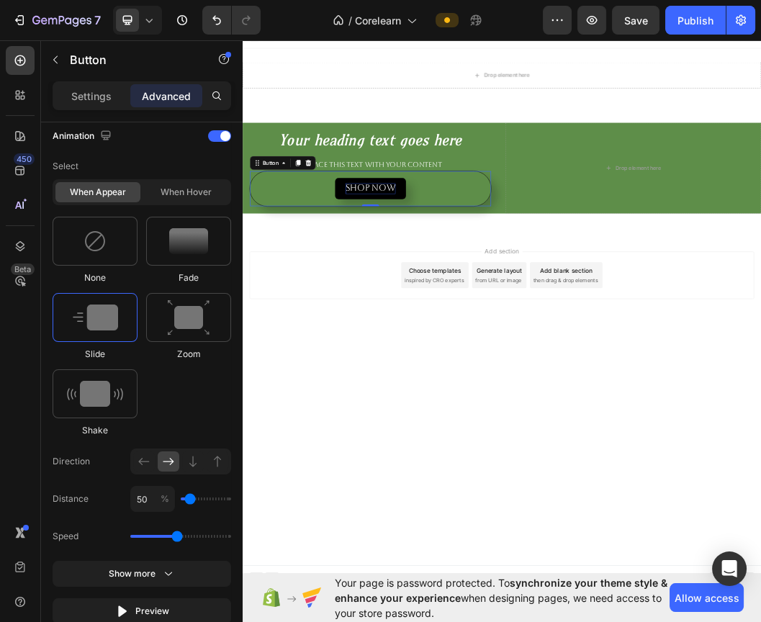
click at [604, 291] on div "shop now Button 0" at bounding box center [455, 293] width 403 height 59
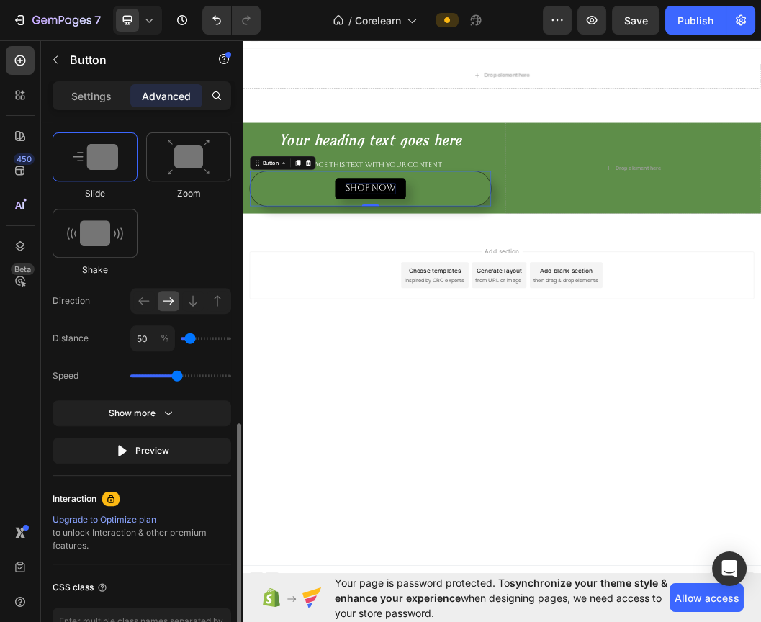
scroll to position [895, 0]
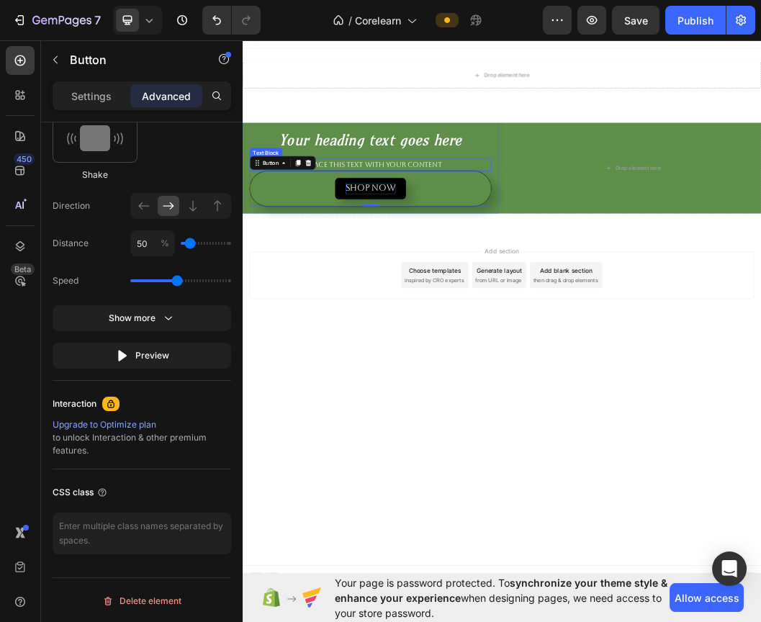
click at [460, 243] on div "Replace this text with your content" at bounding box center [455, 254] width 403 height 22
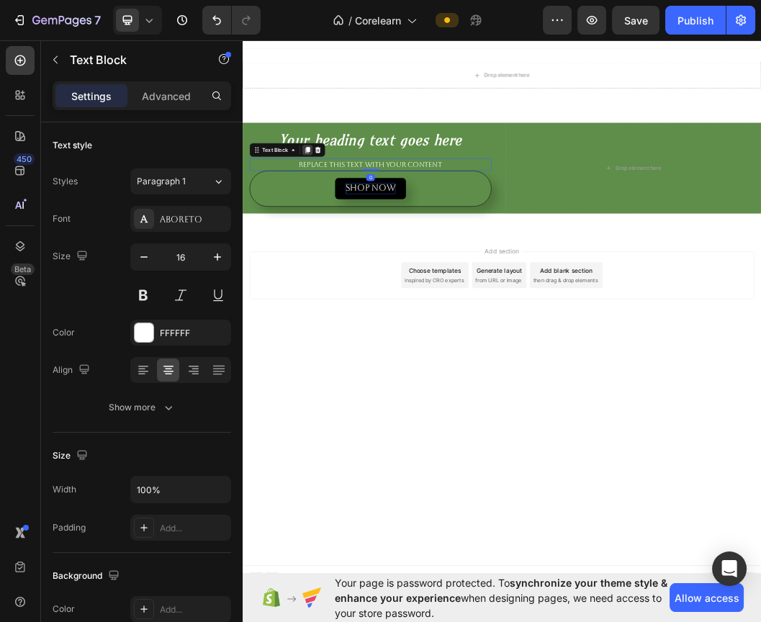
click at [352, 231] on icon at bounding box center [351, 229] width 8 height 10
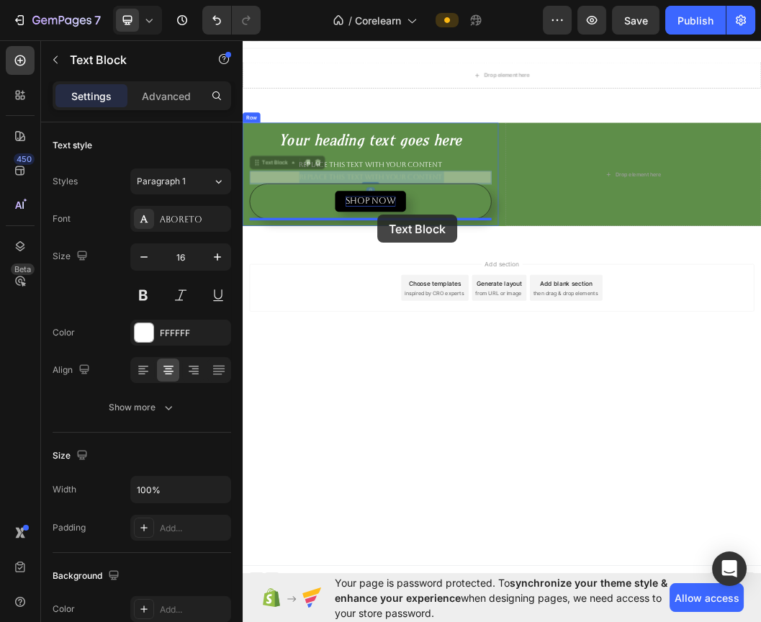
drag, startPoint x: 477, startPoint y: 276, endPoint x: 467, endPoint y: 337, distance: 62.1
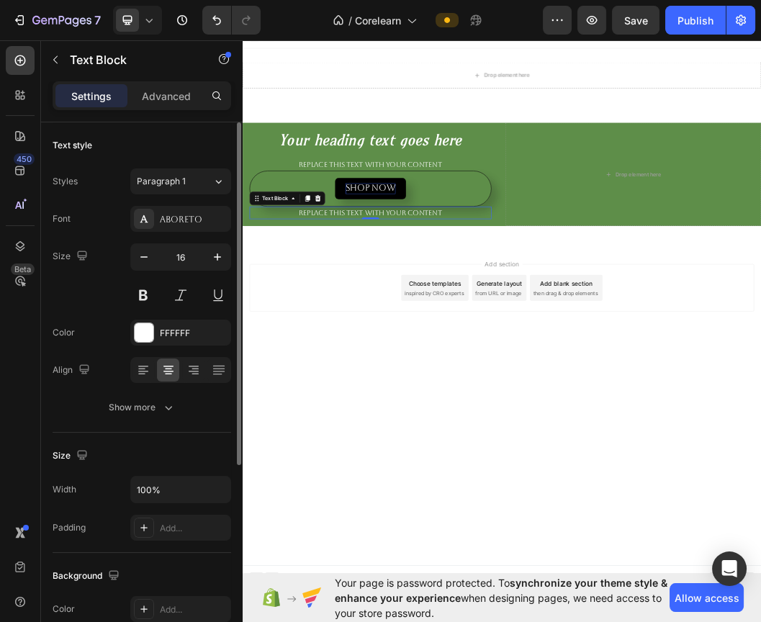
scroll to position [311, 0]
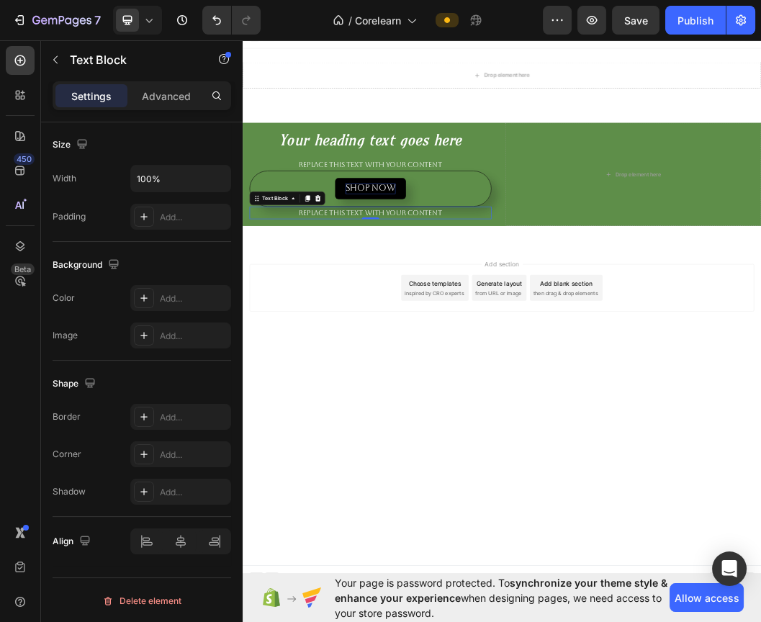
click at [456, 622] on body "Header Drop element here Row Section 1 Your heading text goes here Heading Repl…" at bounding box center [675, 490] width 864 height 921
